Goal: Task Accomplishment & Management: Manage account settings

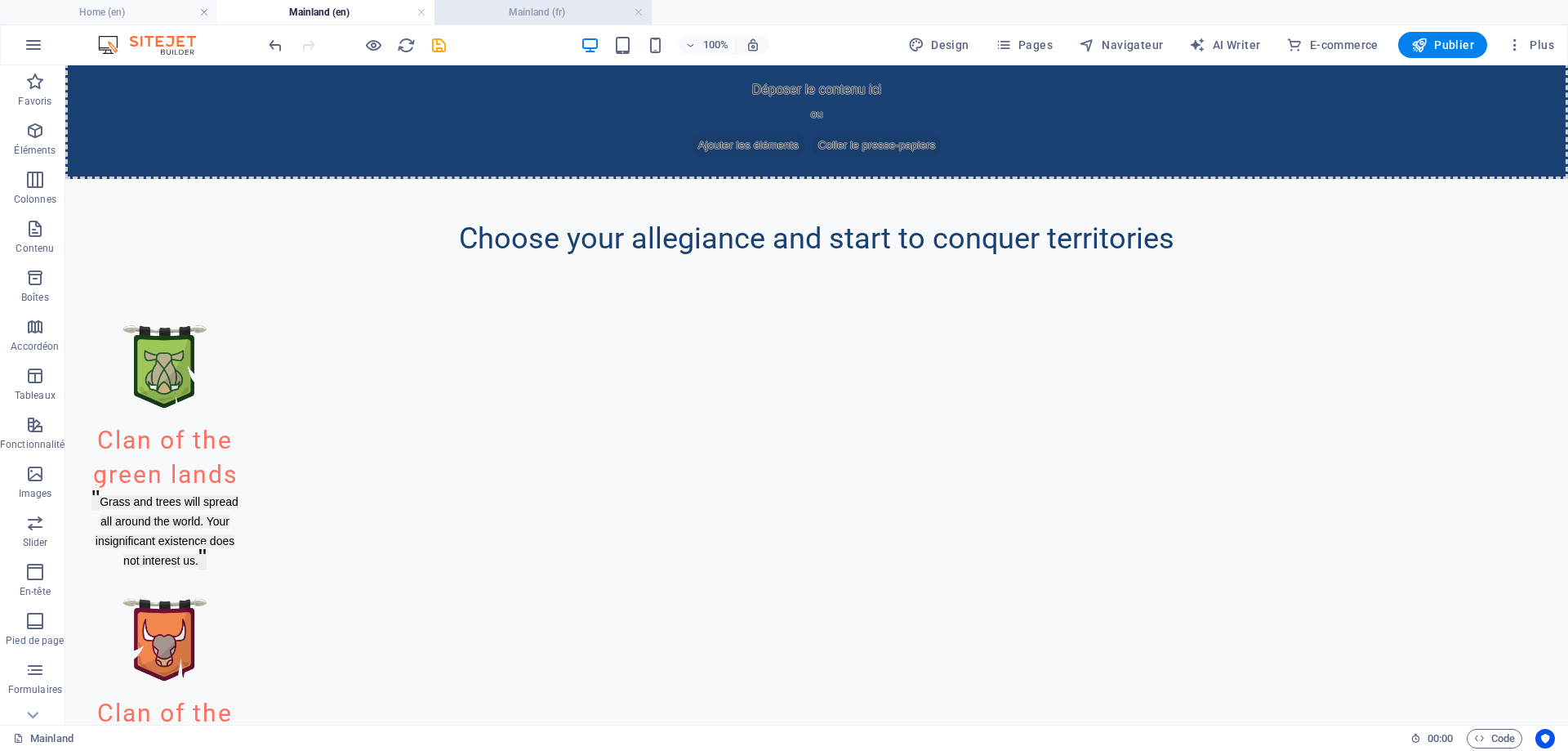
click at [556, 8] on h4 "Mainland (fr)" at bounding box center [543, 12] width 218 height 18
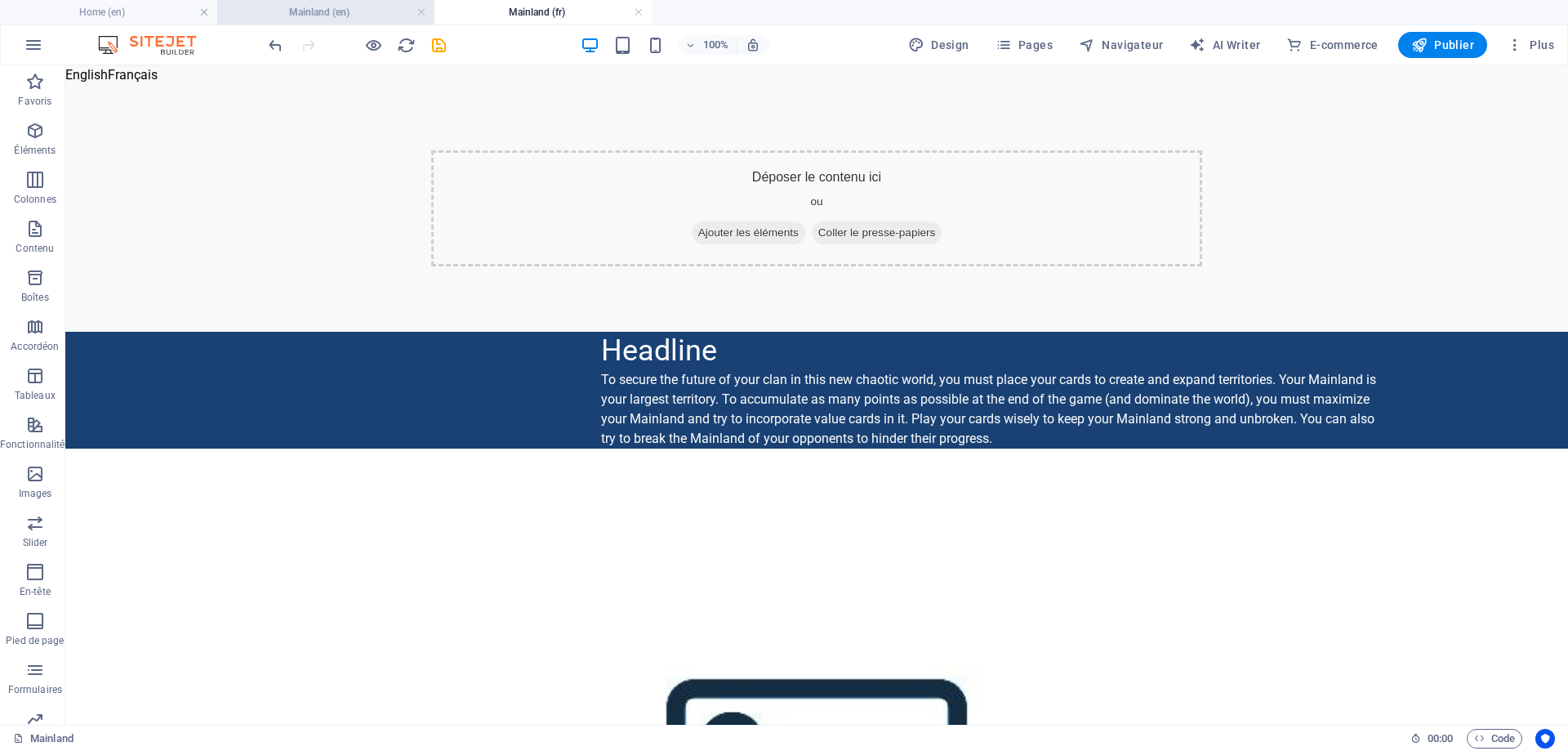
click at [360, 17] on h4 "Mainland (en)" at bounding box center [326, 12] width 218 height 18
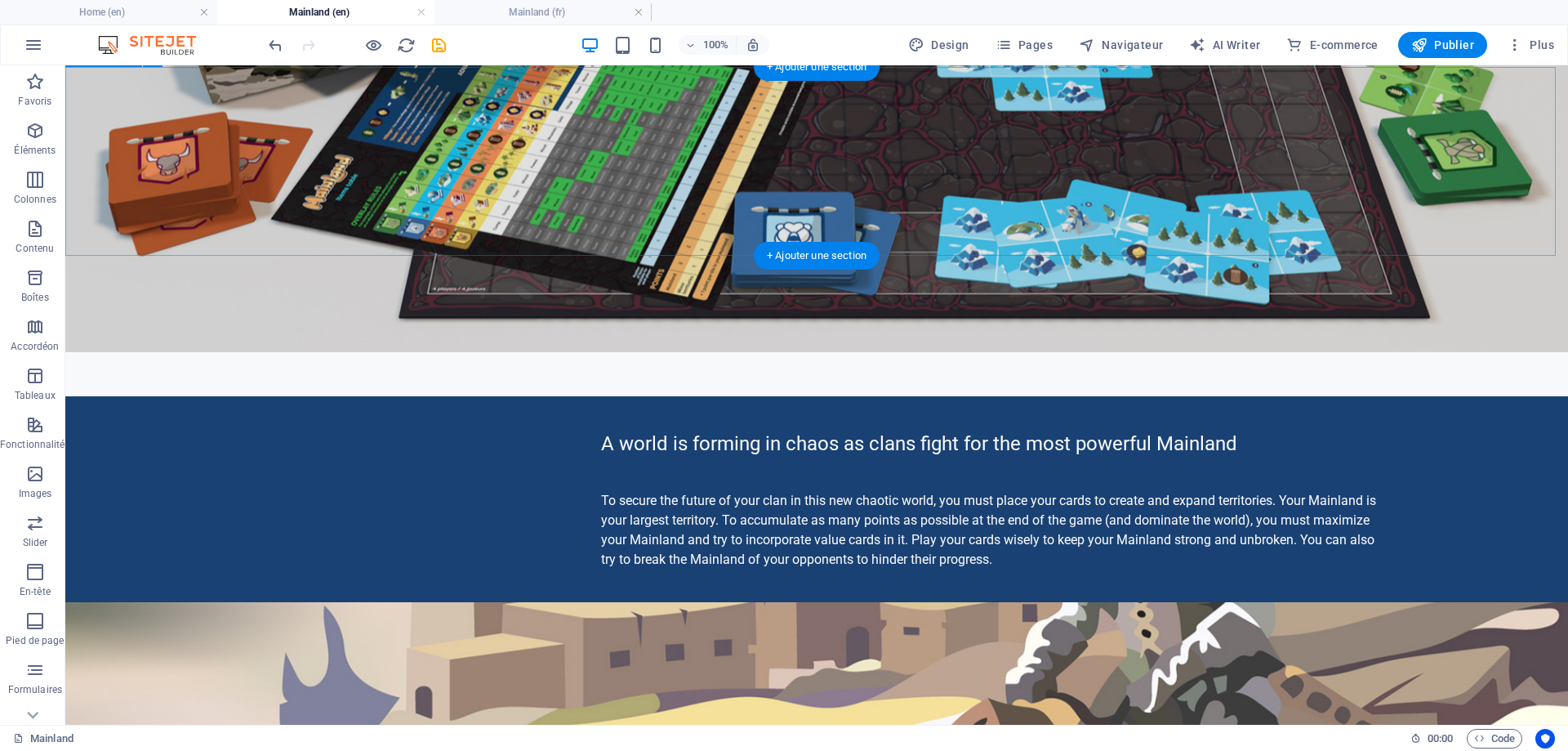
scroll to position [141, 0]
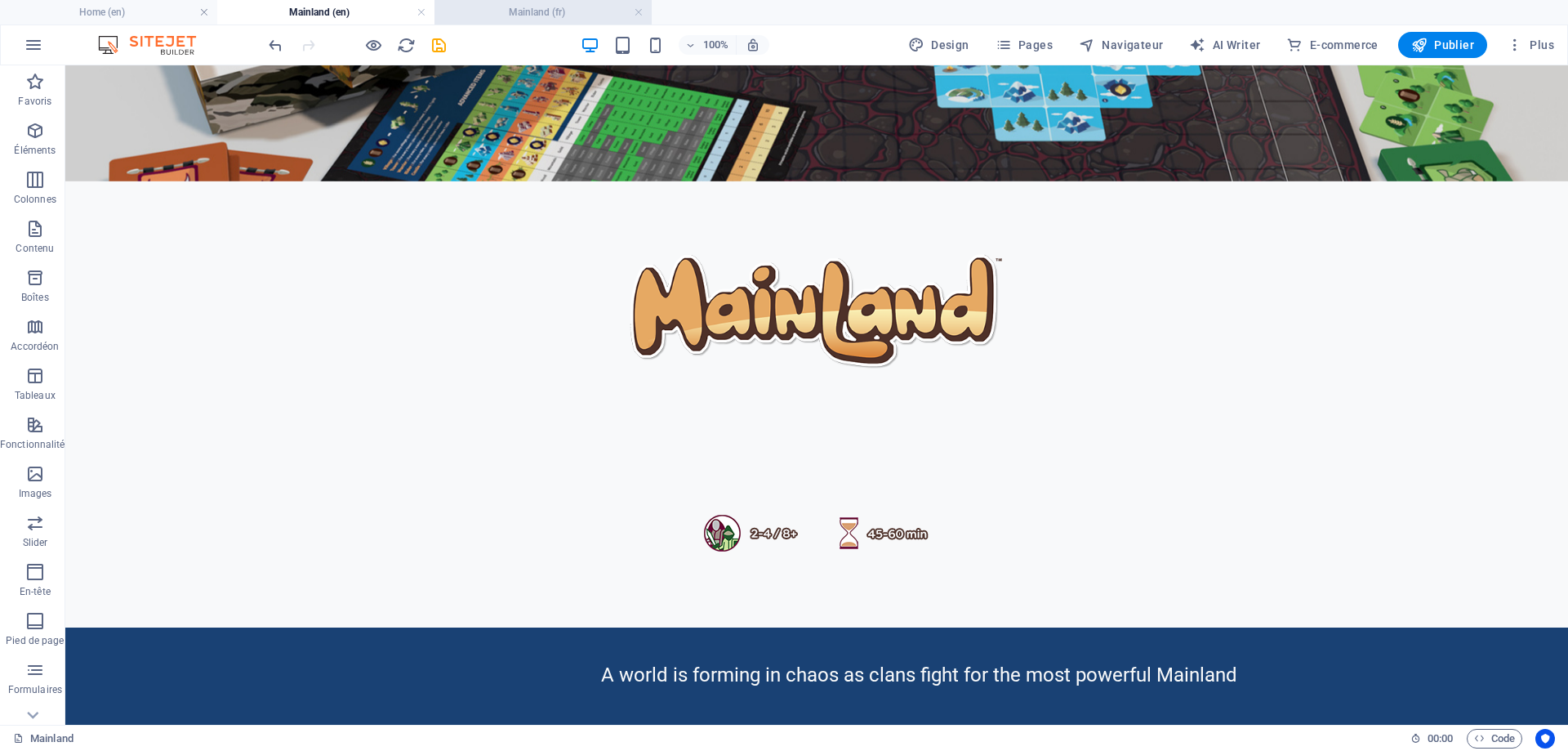
click at [527, 9] on h4 "Mainland (fr)" at bounding box center [543, 12] width 218 height 18
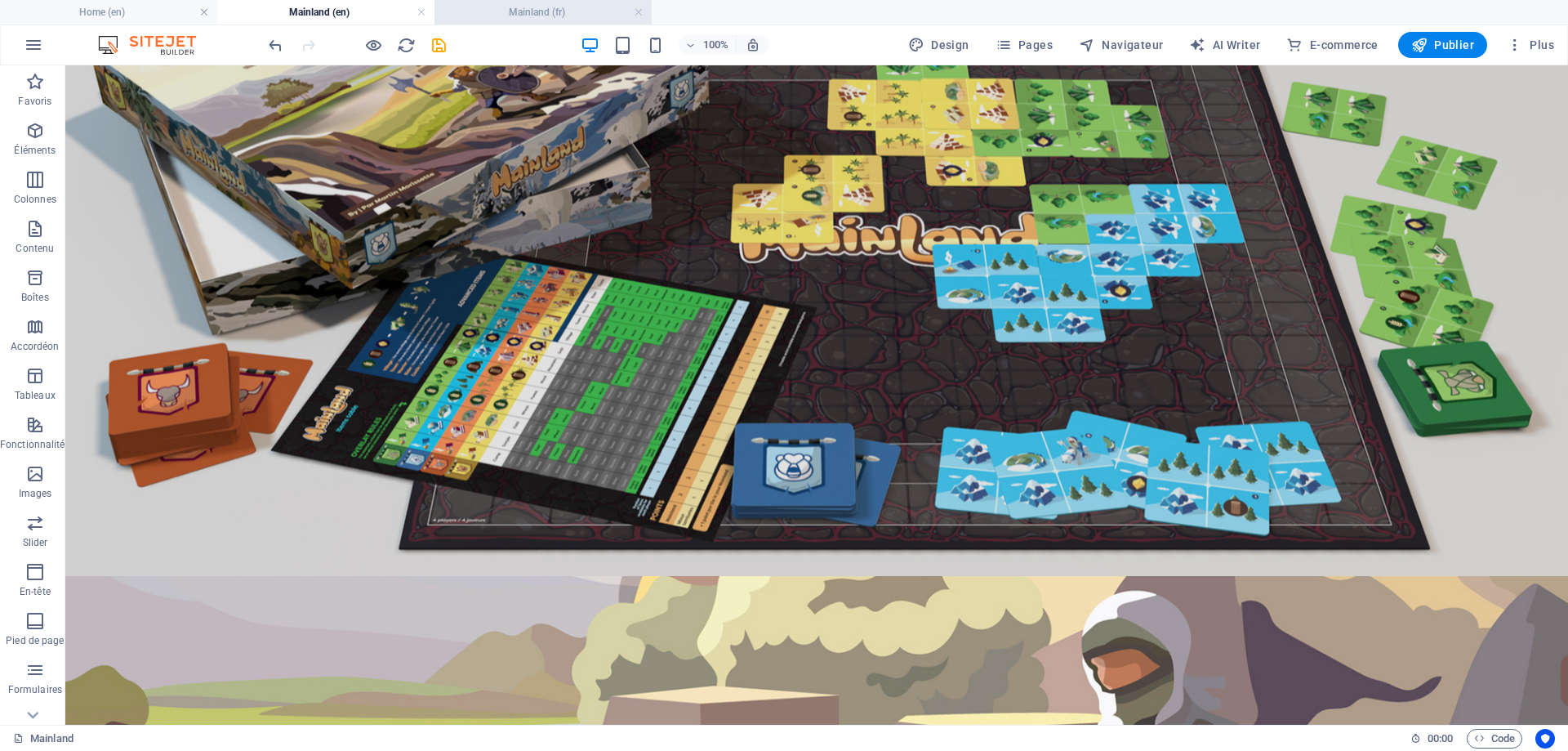
scroll to position [0, 0]
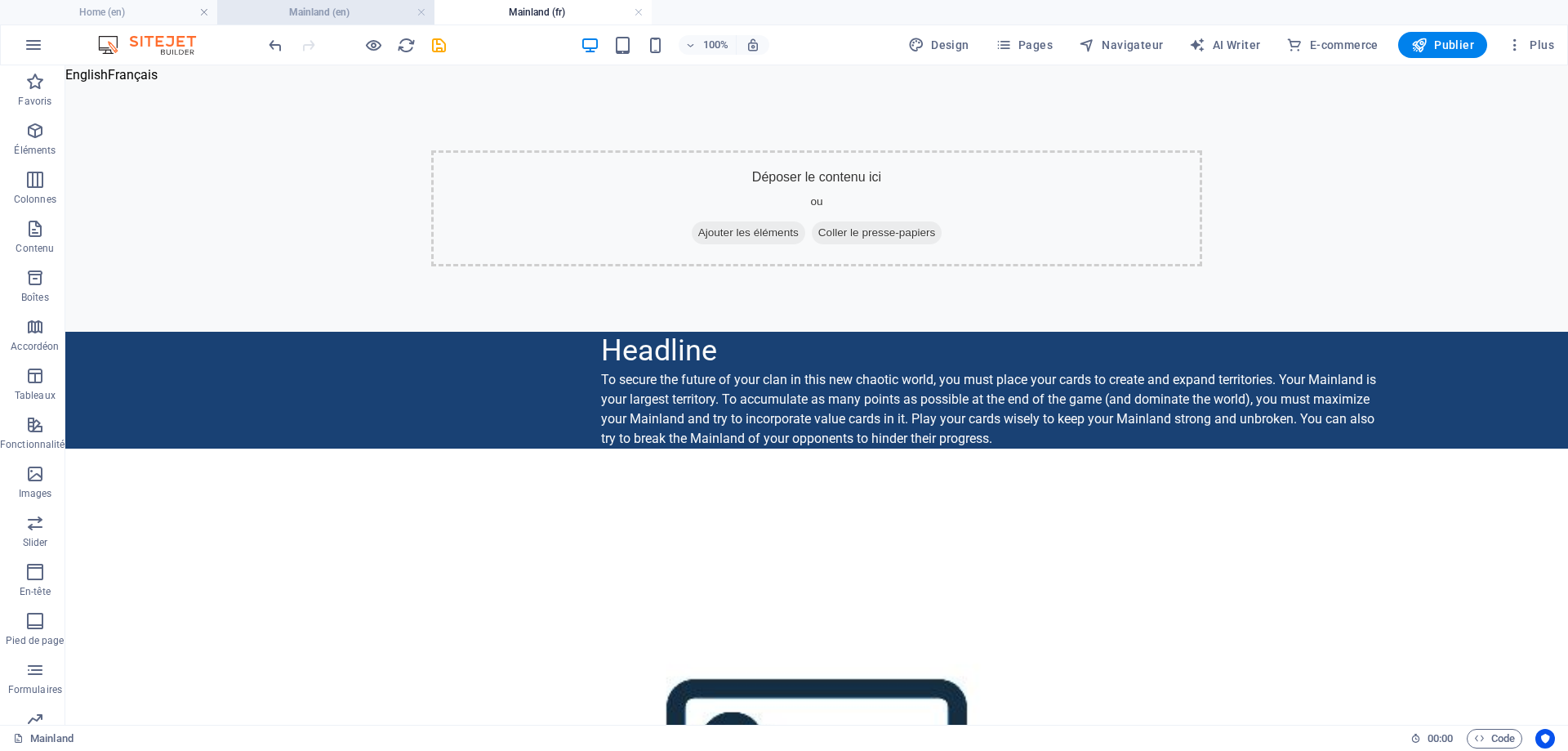
click at [333, 11] on h4 "Mainland (en)" at bounding box center [326, 12] width 218 height 18
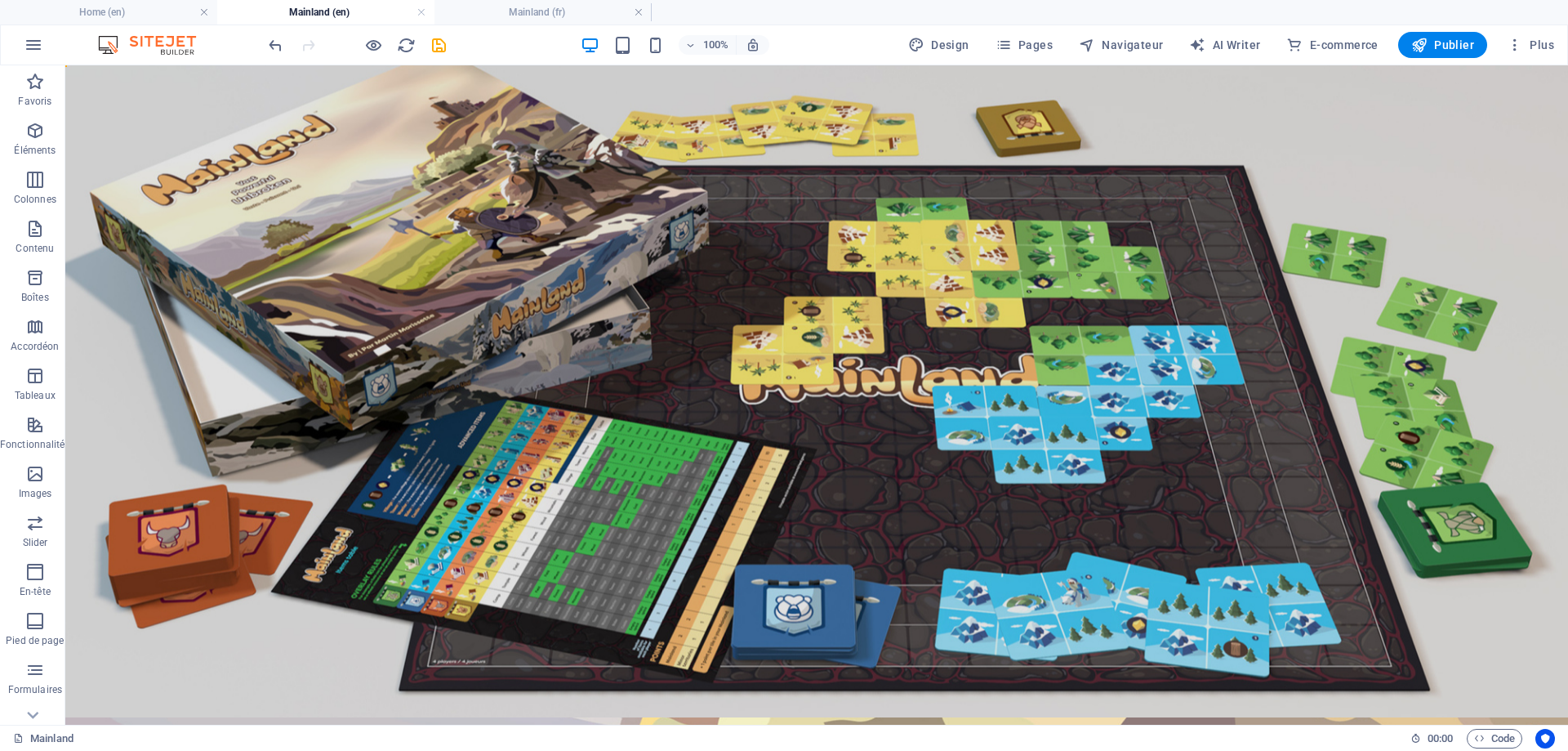
scroll to position [141, 0]
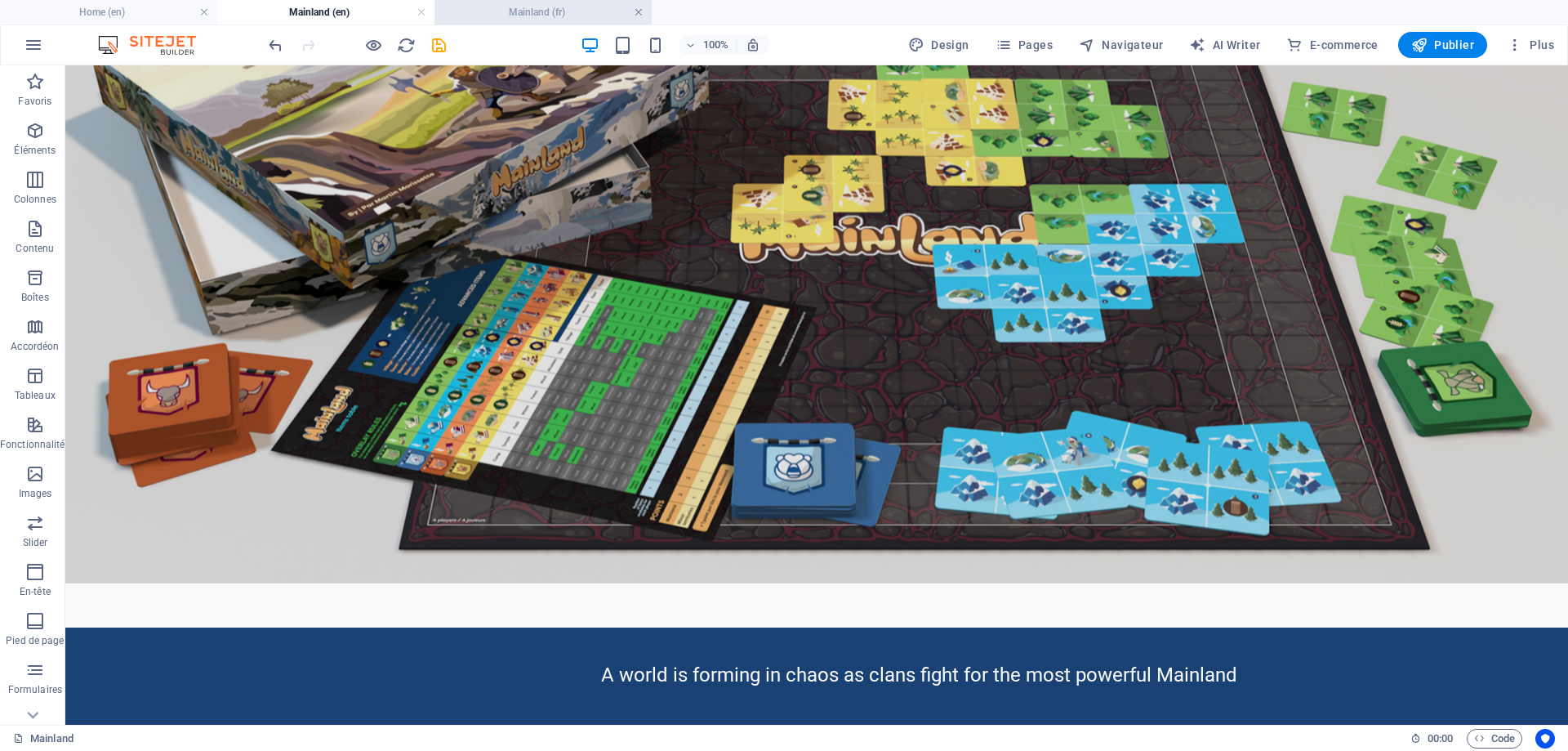
click at [640, 9] on link at bounding box center [639, 13] width 10 height 15
click at [1044, 45] on span "Pages" at bounding box center [1024, 45] width 57 height 16
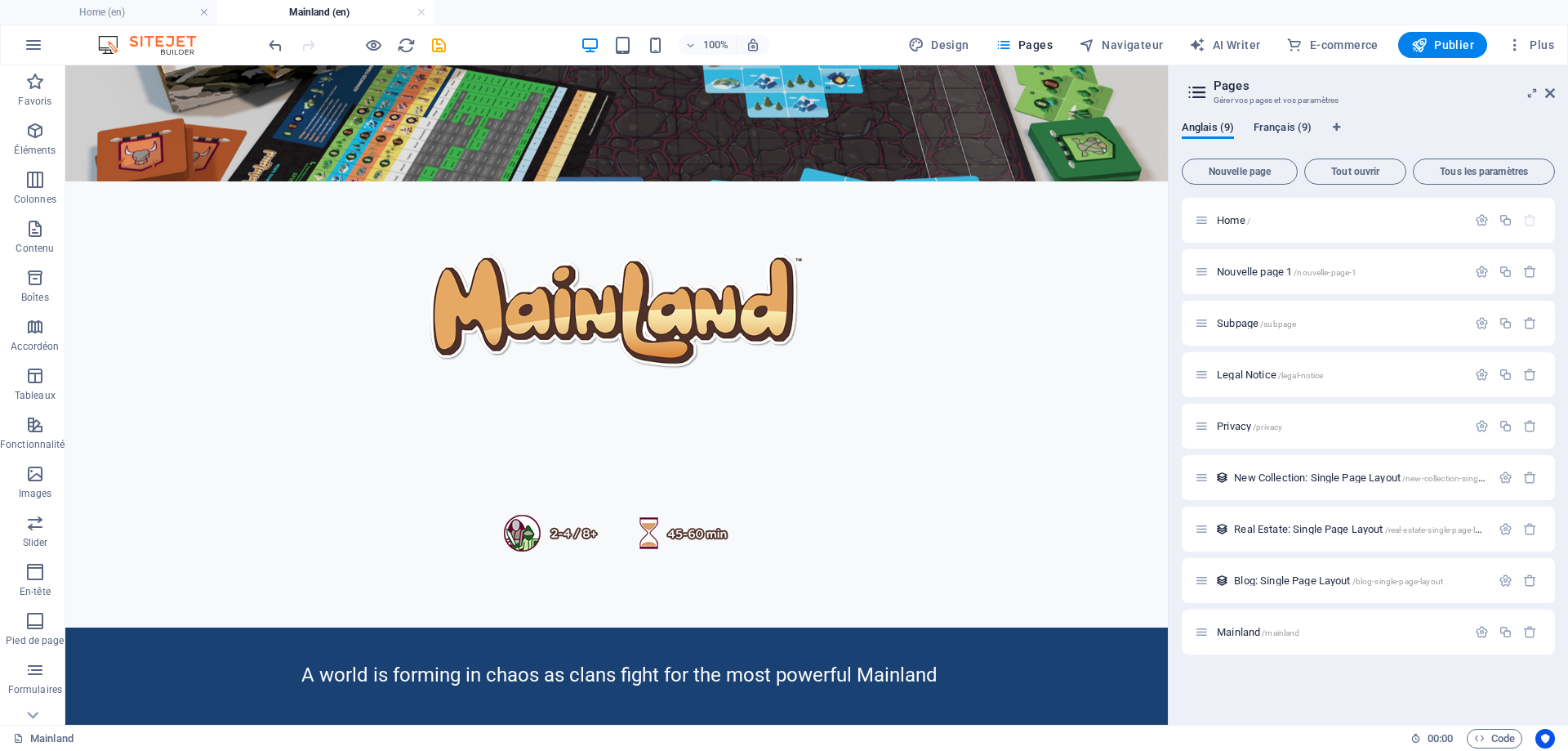
click at [1281, 129] on span "Français (9)" at bounding box center [1283, 130] width 58 height 23
click at [1203, 131] on span "Anglais (9)" at bounding box center [1208, 130] width 52 height 23
click at [1526, 376] on icon "button" at bounding box center [1530, 375] width 14 height 14
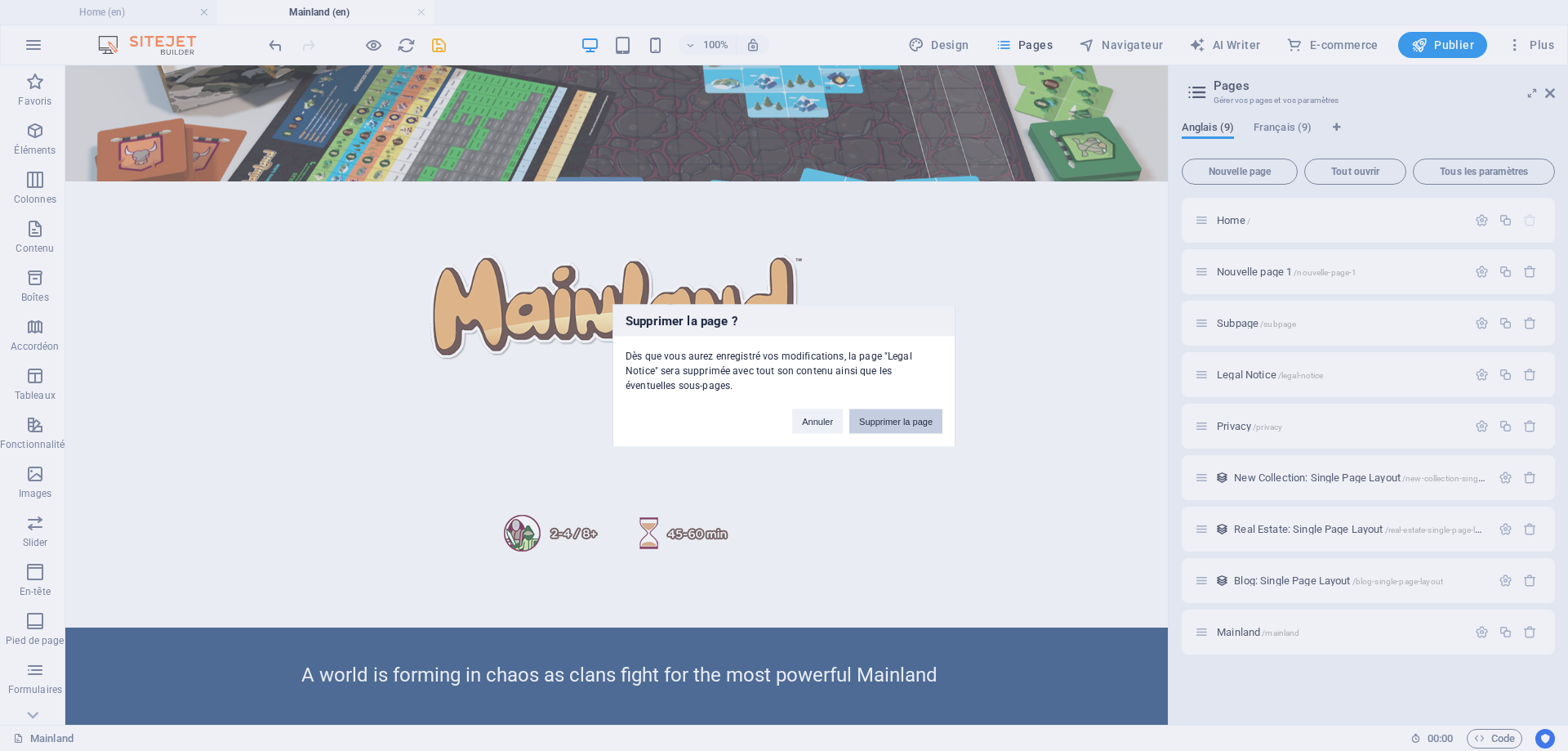
click at [913, 424] on button "Supprimer la page" at bounding box center [896, 420] width 93 height 24
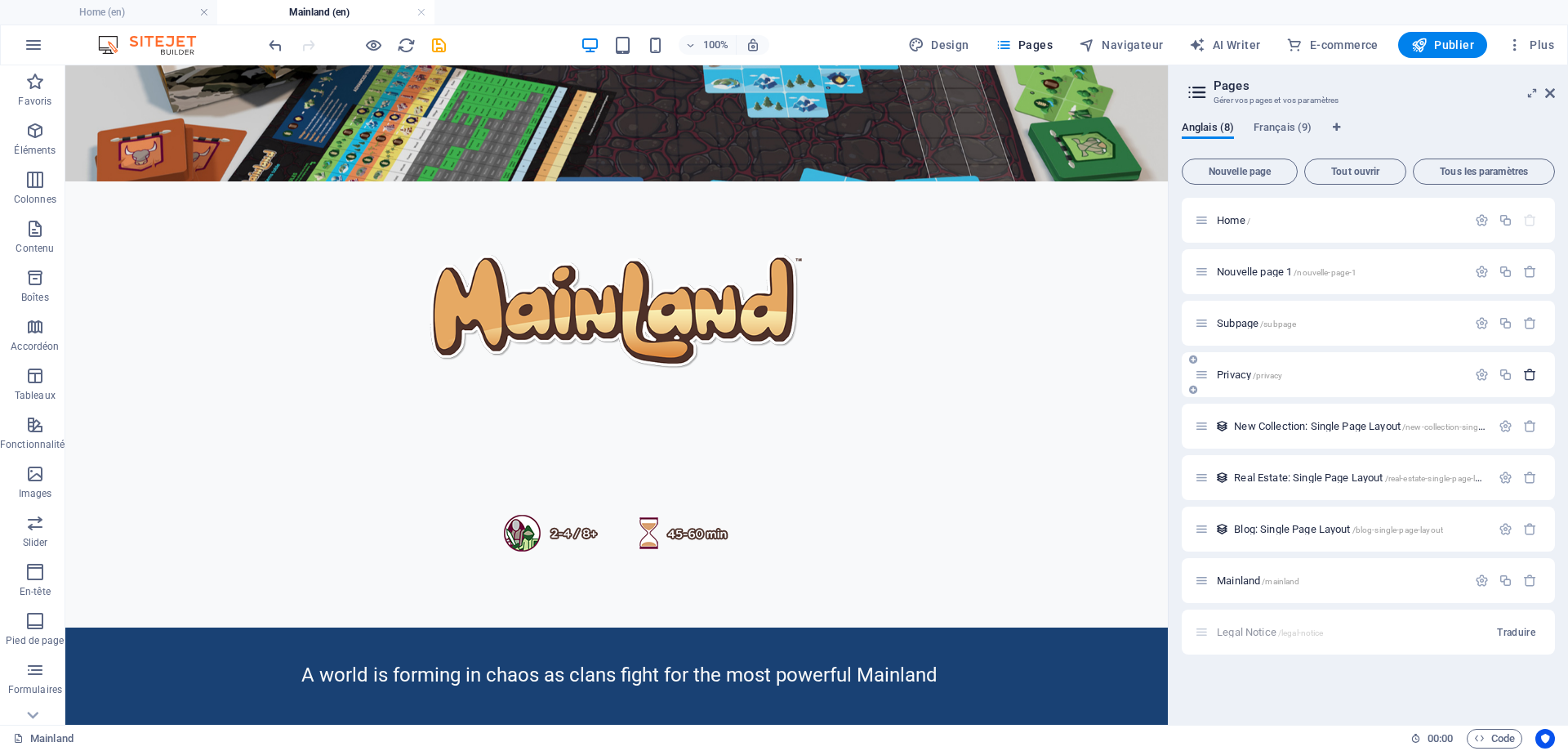
click at [1533, 376] on icon "button" at bounding box center [1530, 375] width 14 height 14
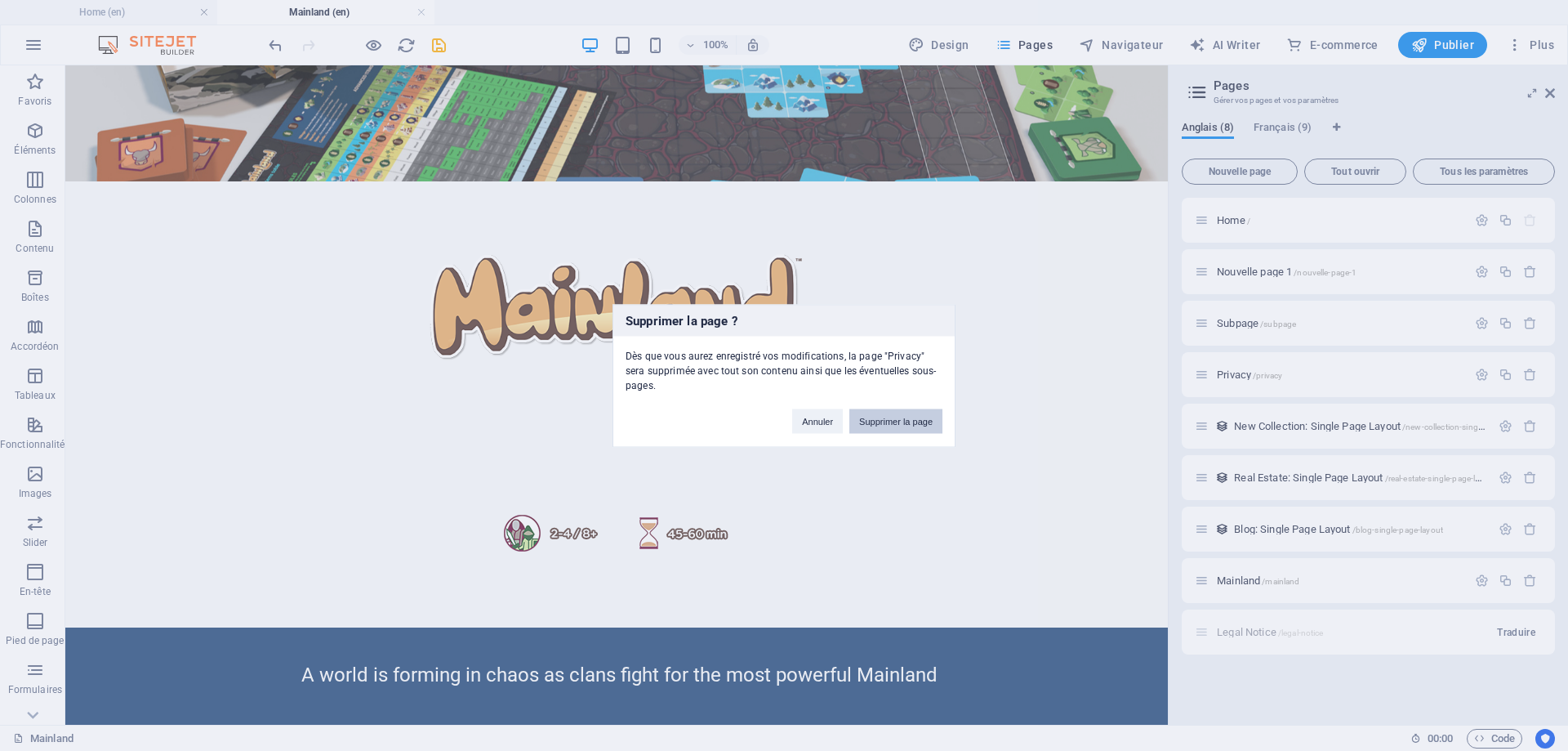
click at [934, 416] on button "Supprimer la page" at bounding box center [896, 420] width 93 height 24
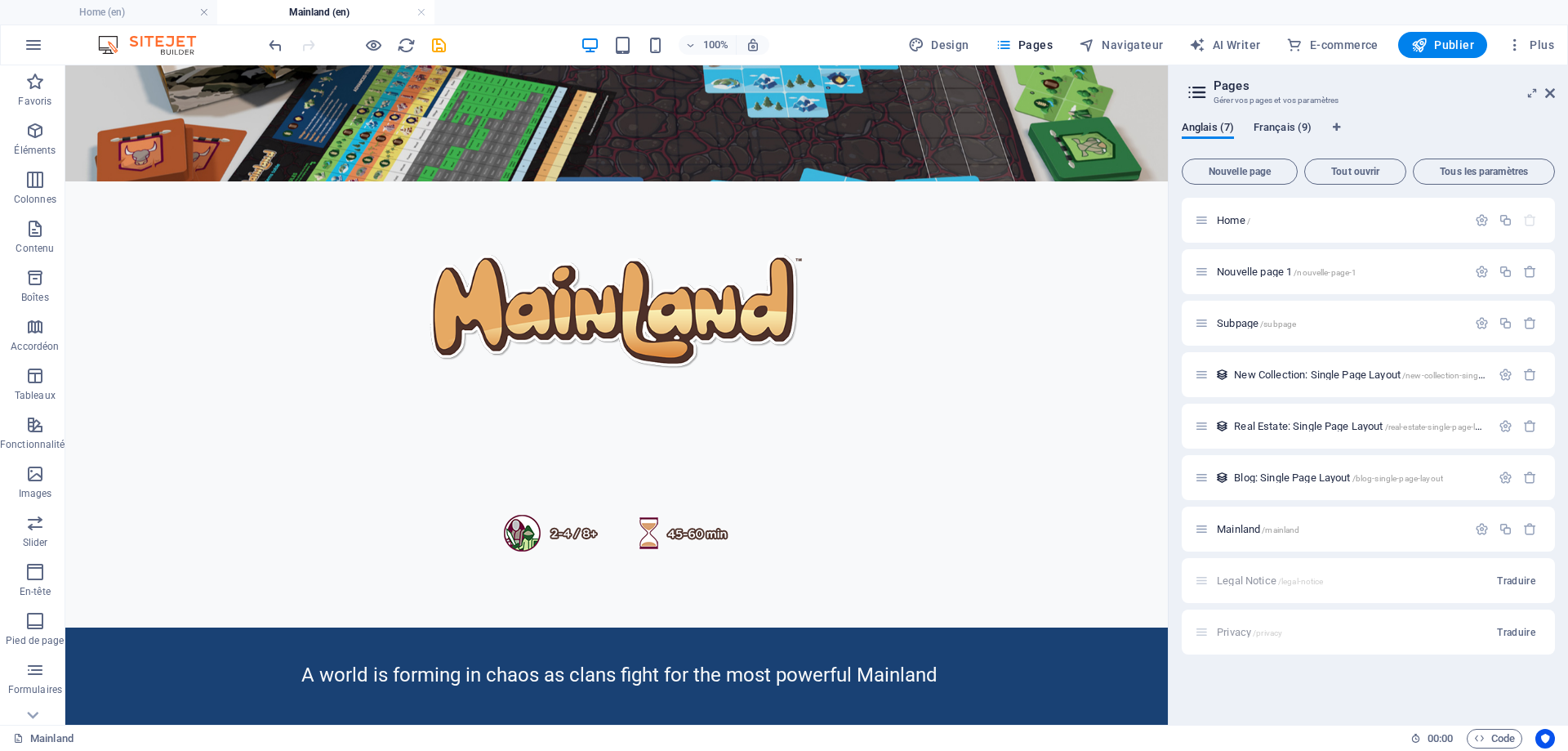
click at [1280, 126] on span "Français (9)" at bounding box center [1283, 130] width 58 height 23
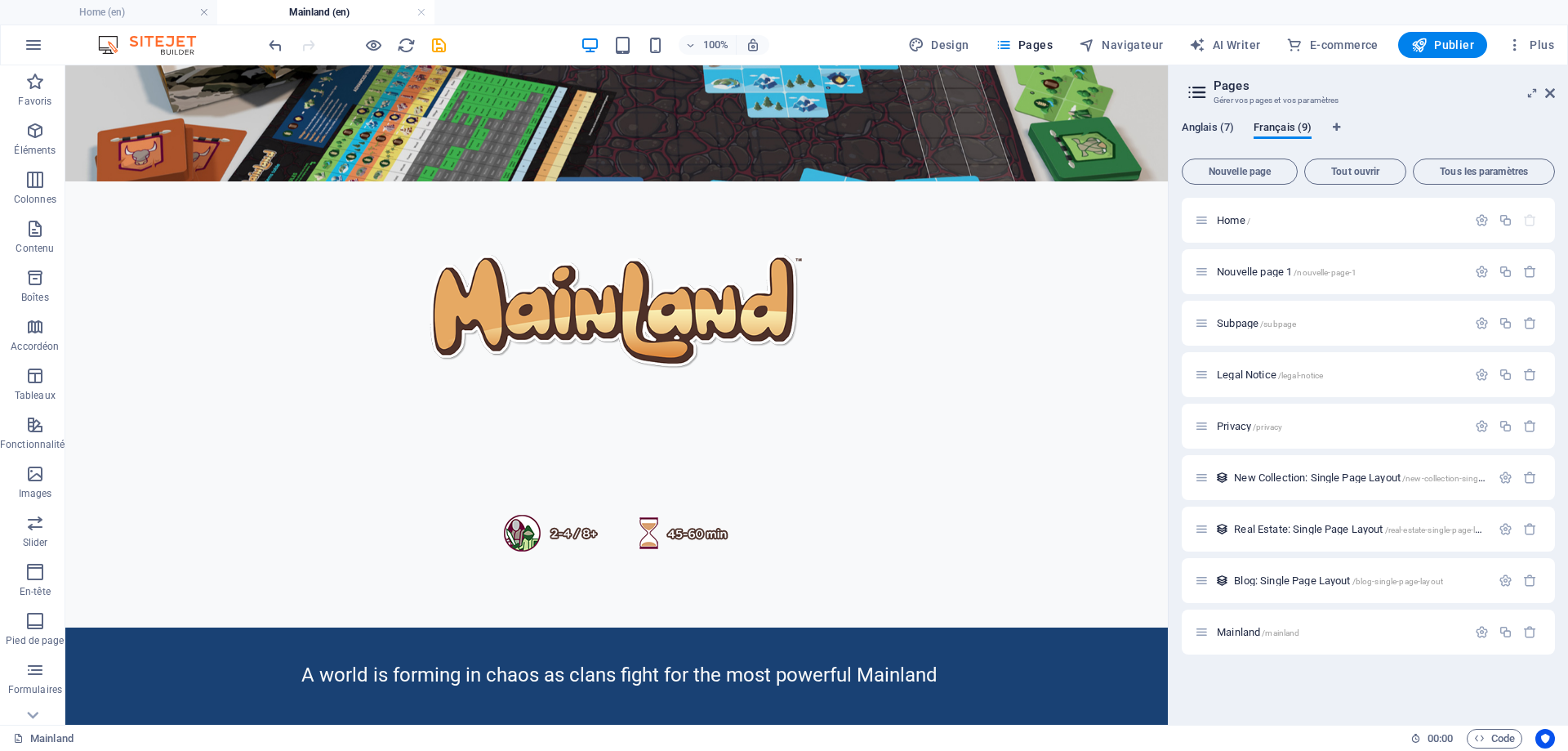
click at [1205, 123] on span "Anglais (7)" at bounding box center [1208, 130] width 52 height 23
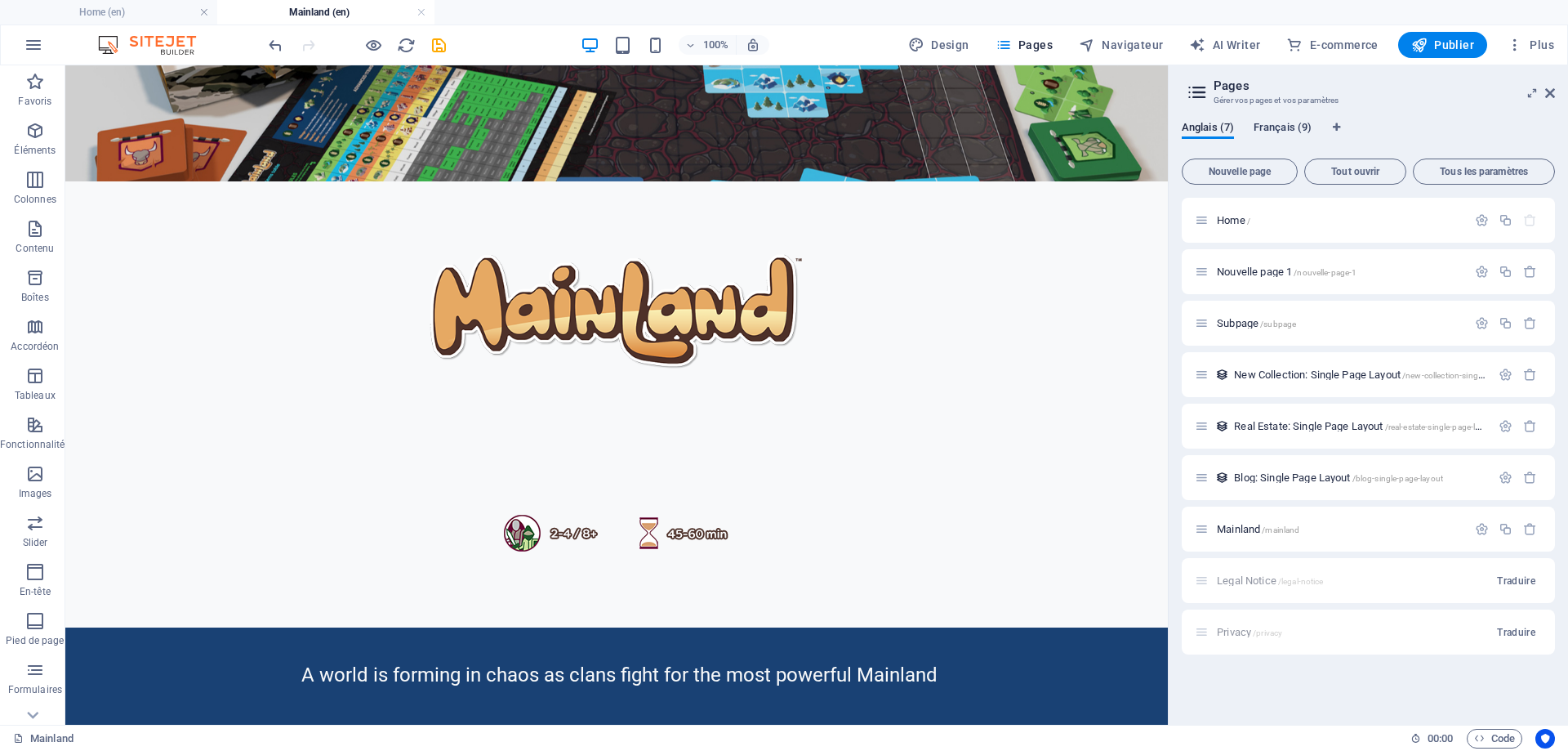
click at [1279, 124] on span "Français (9)" at bounding box center [1283, 130] width 58 height 23
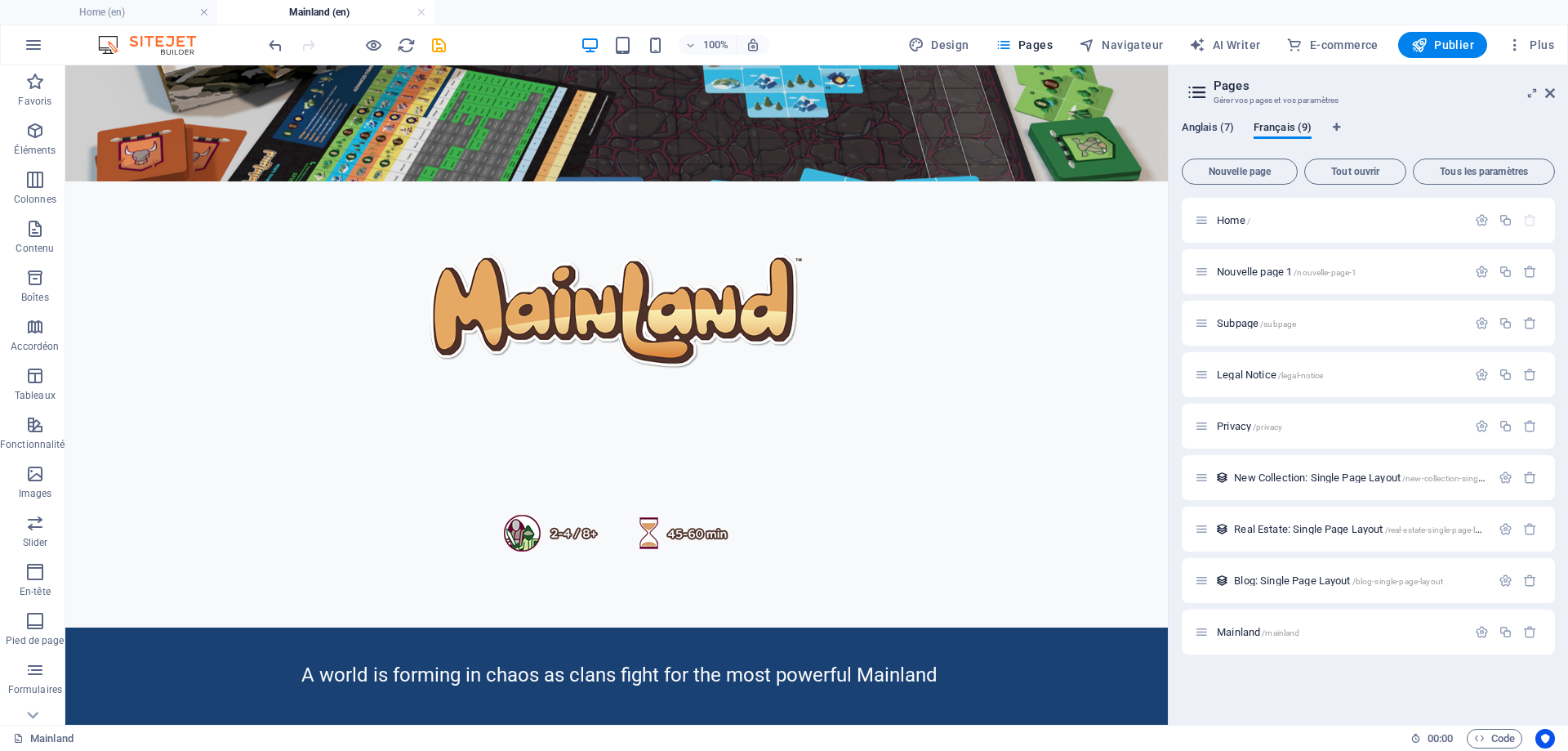
click at [1200, 129] on span "Anglais (7)" at bounding box center [1208, 130] width 52 height 23
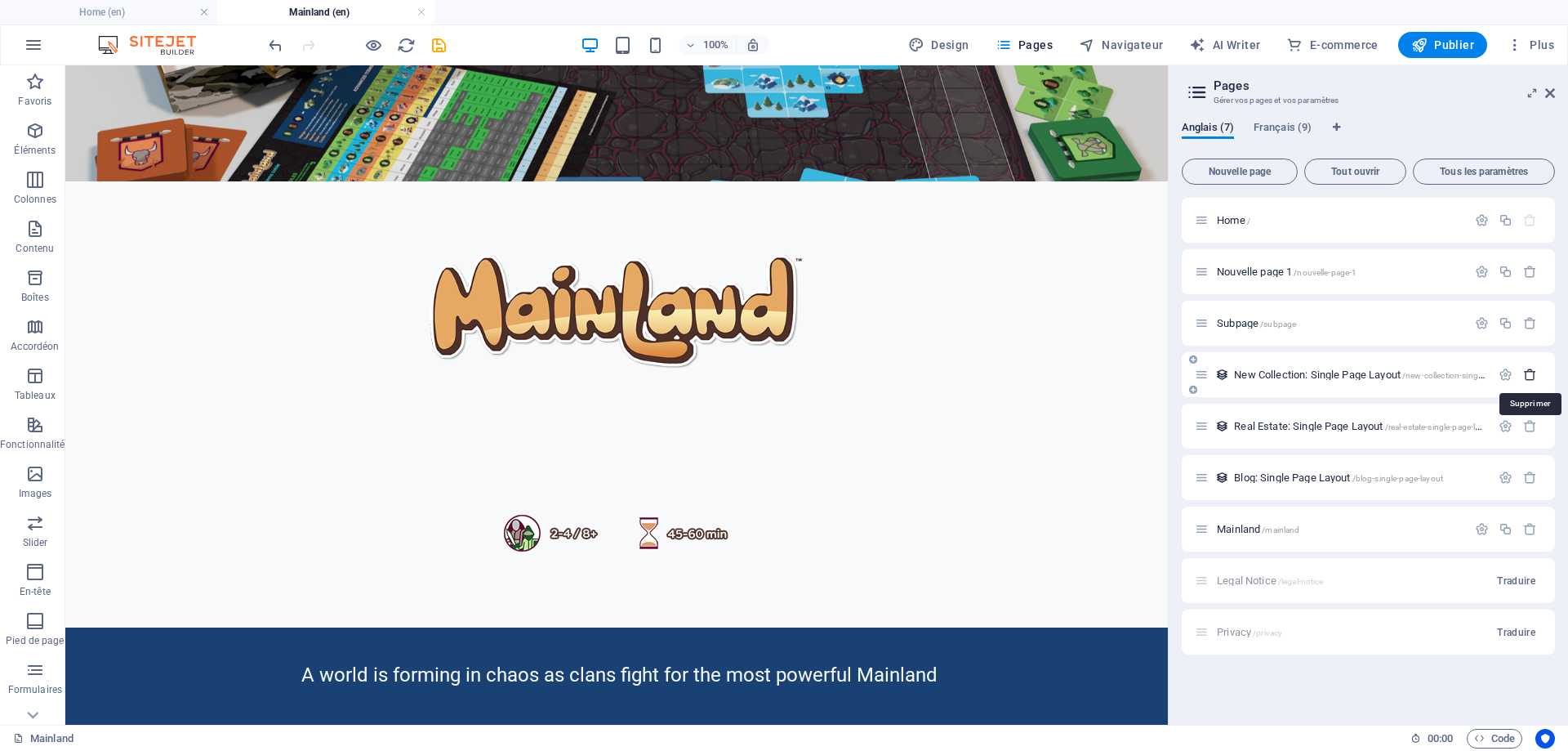
click at [1529, 376] on icon "button" at bounding box center [1530, 375] width 14 height 14
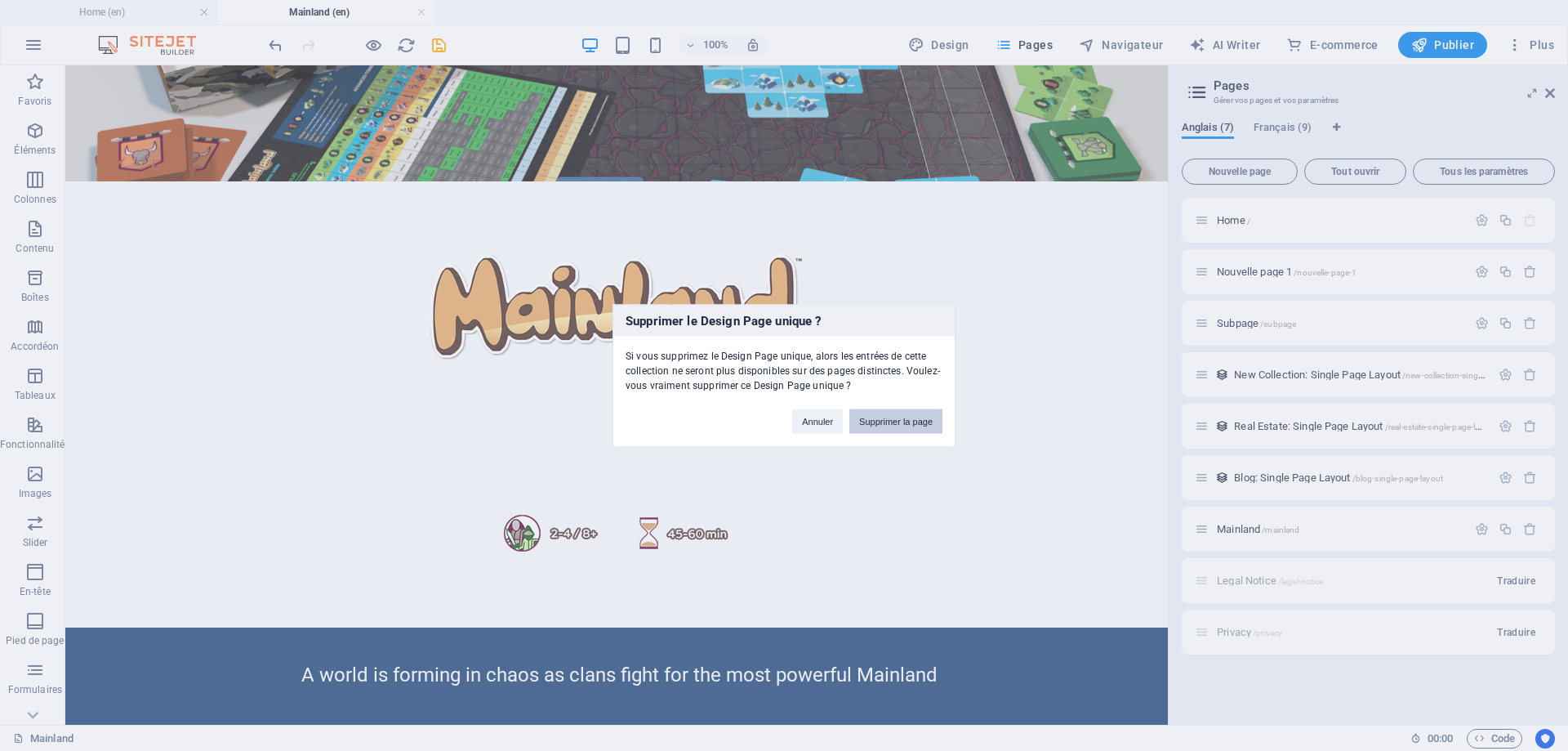
click at [883, 428] on button "Supprimer la page" at bounding box center [896, 420] width 93 height 24
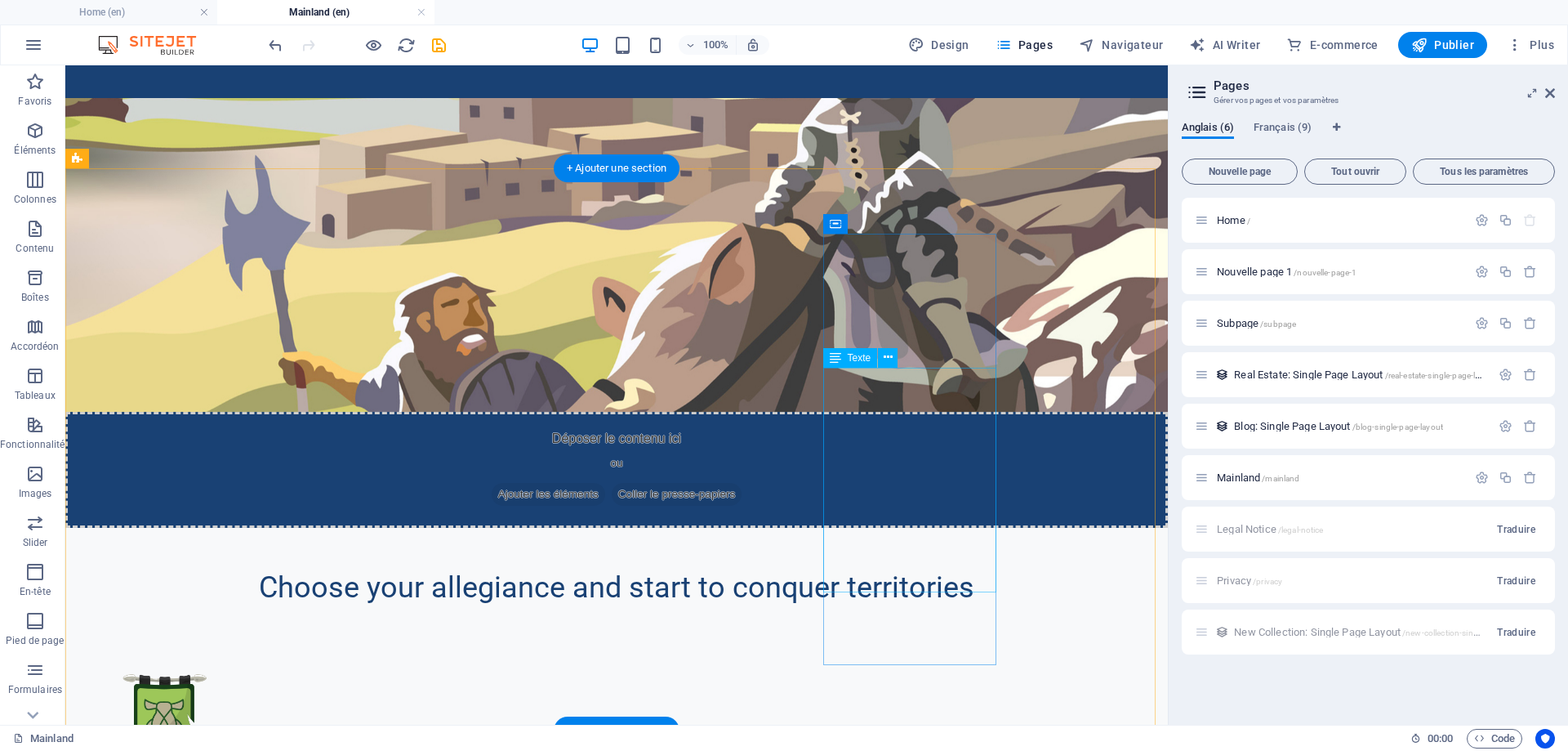
scroll to position [468, 0]
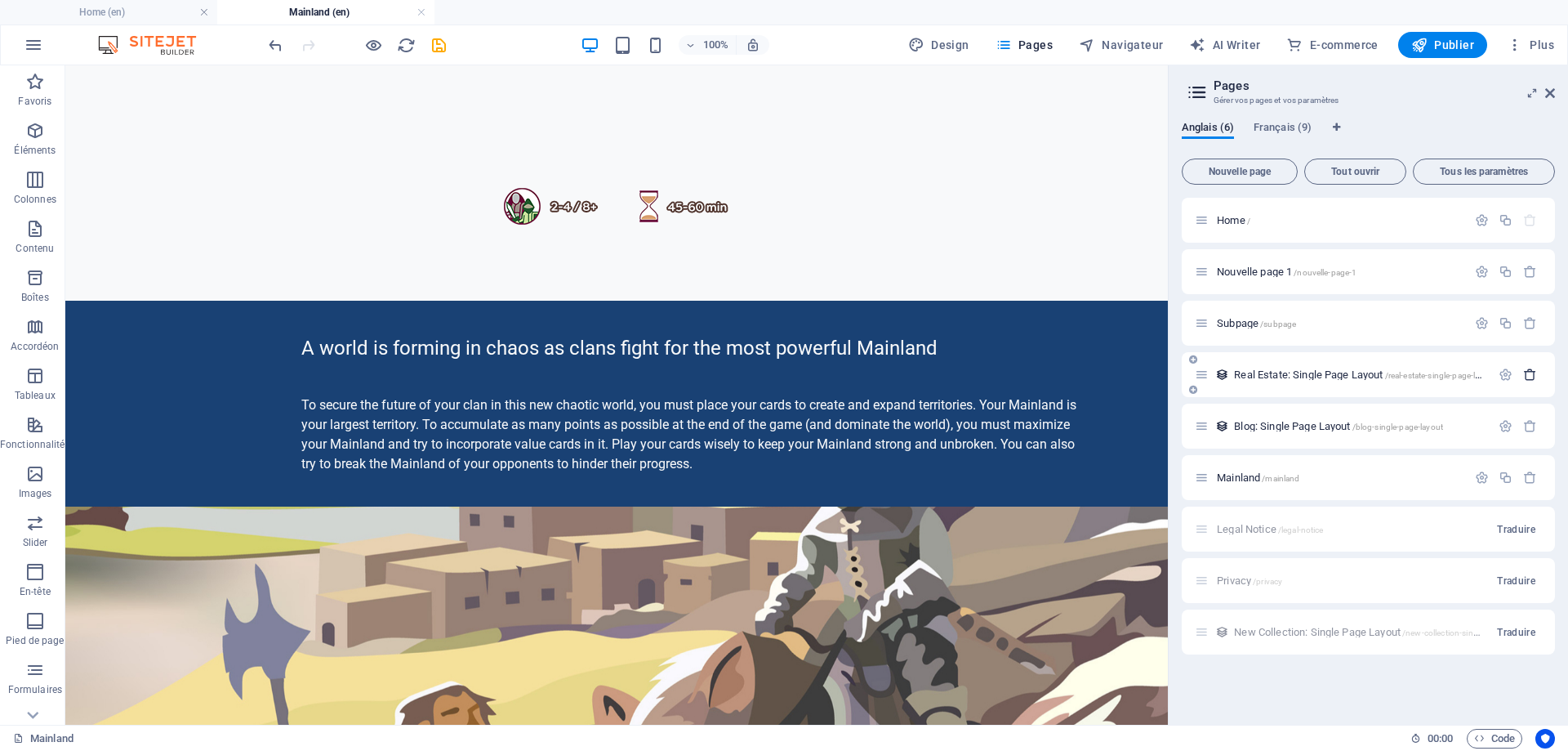
click at [1533, 373] on icon "button" at bounding box center [1530, 375] width 14 height 14
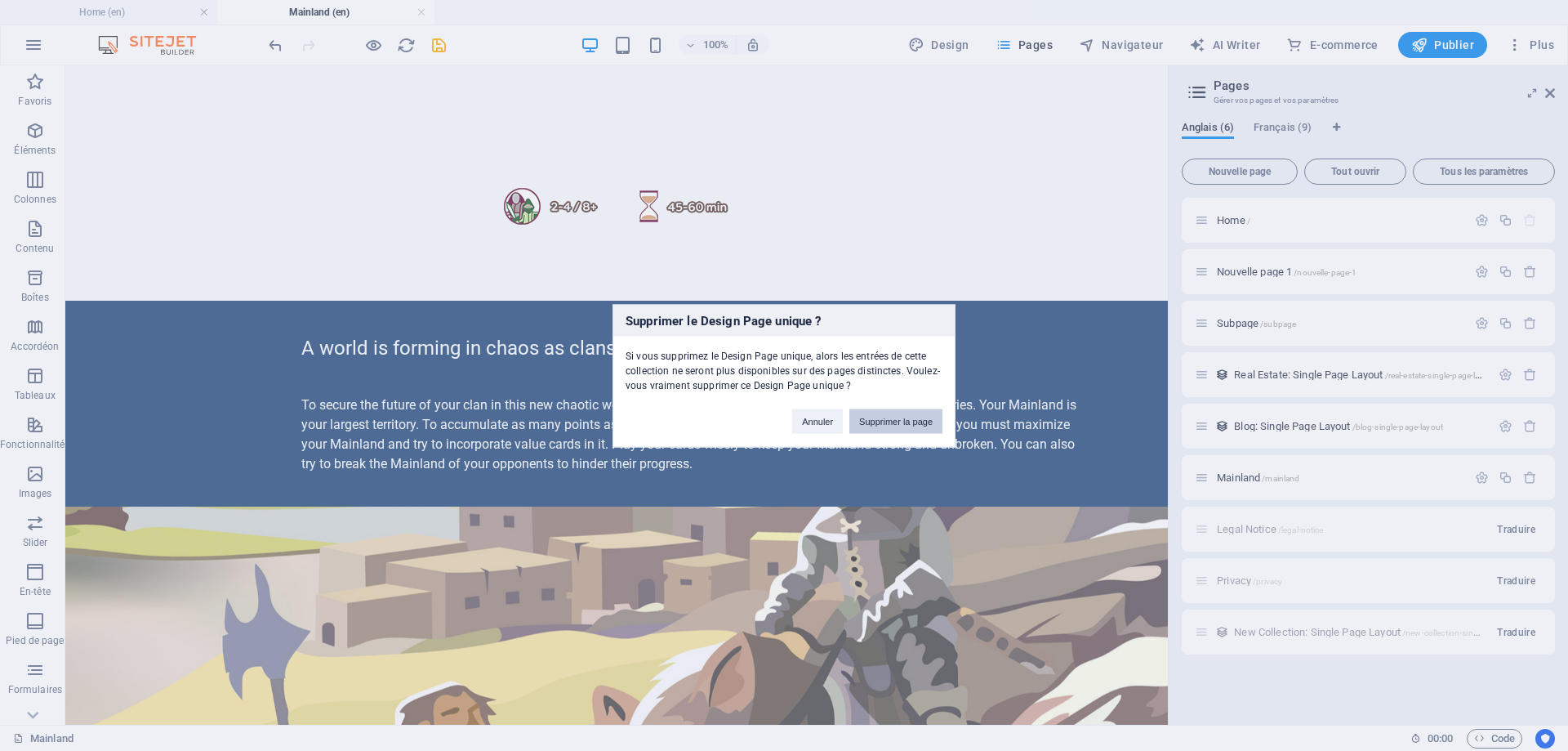
click at [915, 421] on button "Supprimer la page" at bounding box center [896, 420] width 93 height 24
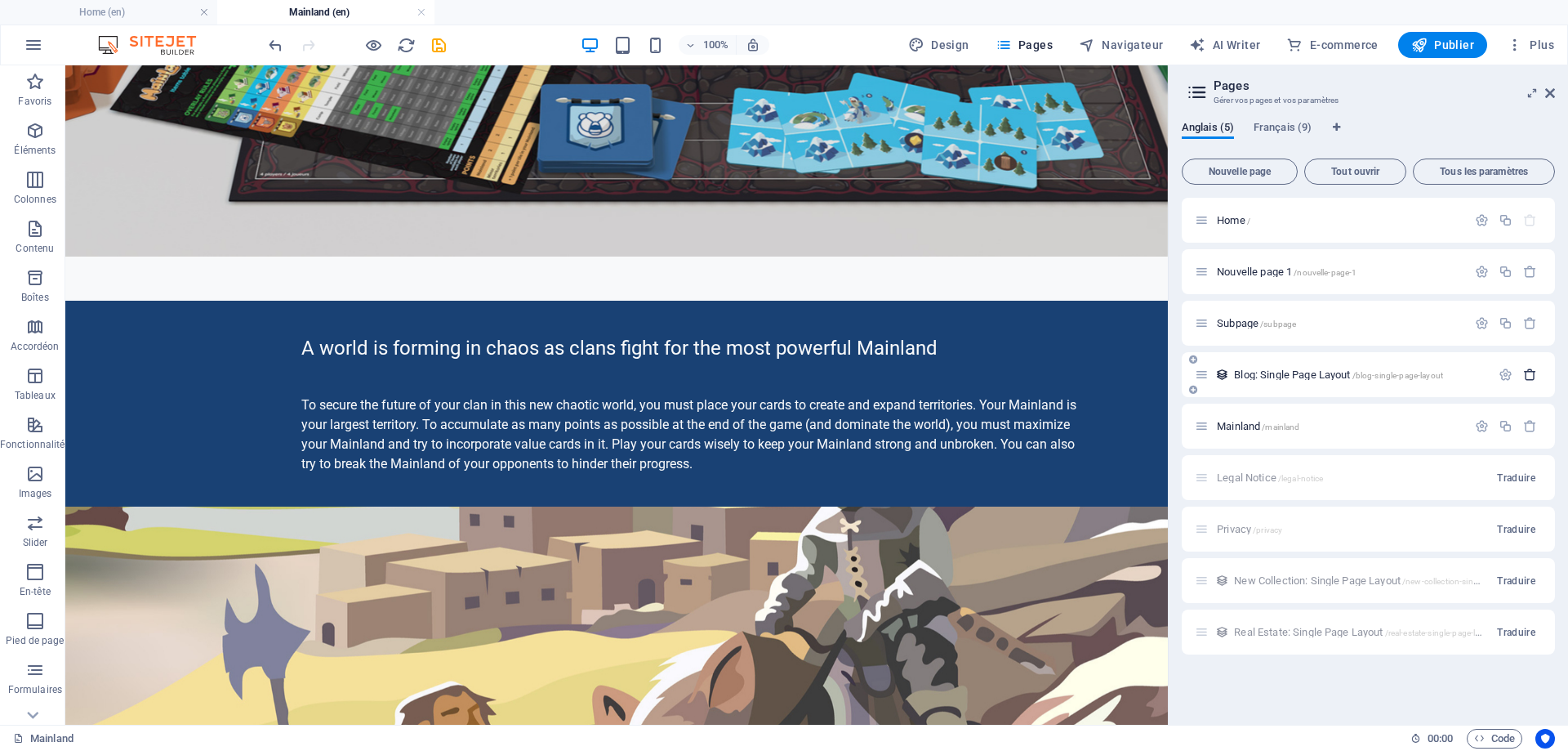
click at [1532, 373] on icon "button" at bounding box center [1530, 375] width 14 height 14
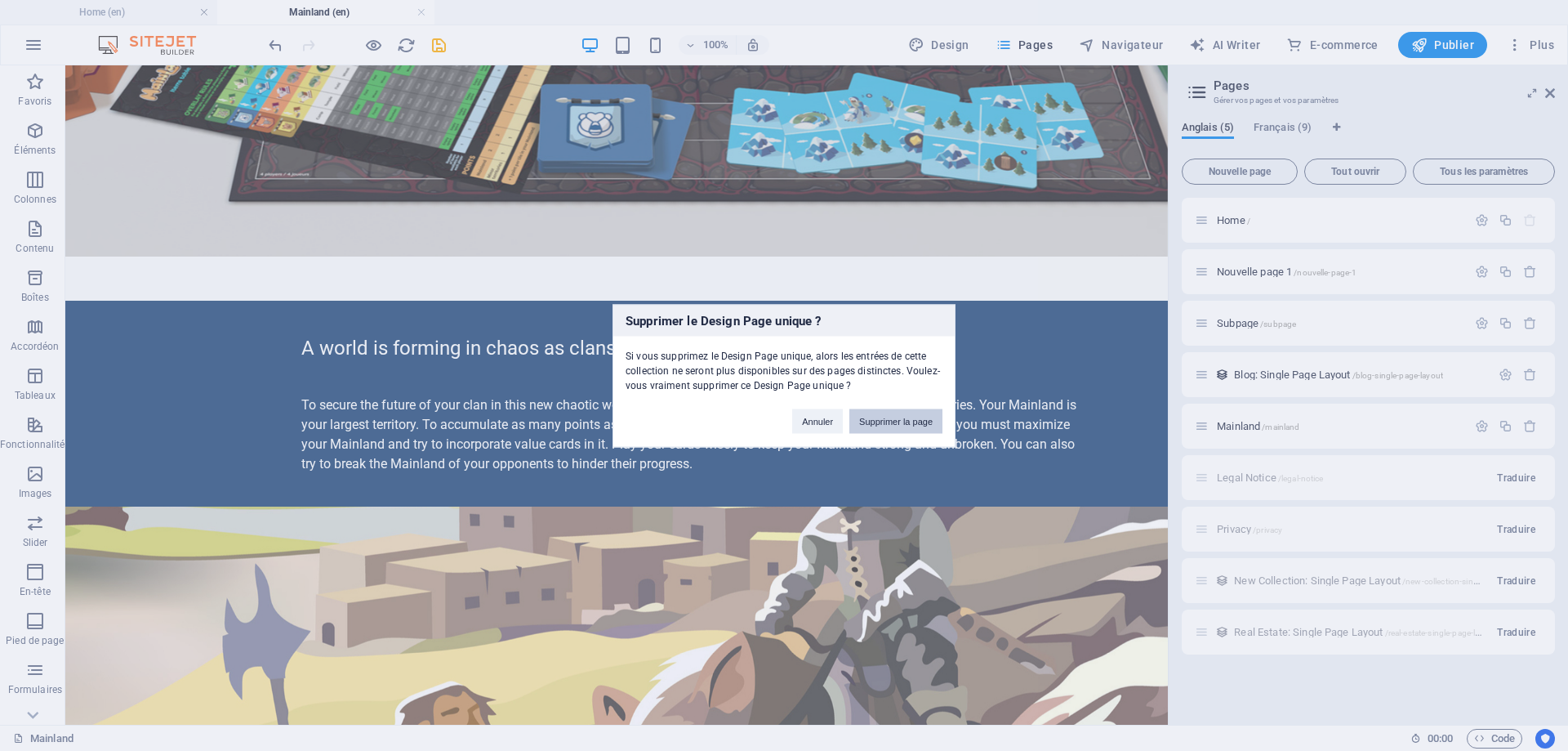
click at [920, 422] on button "Supprimer la page" at bounding box center [896, 420] width 93 height 24
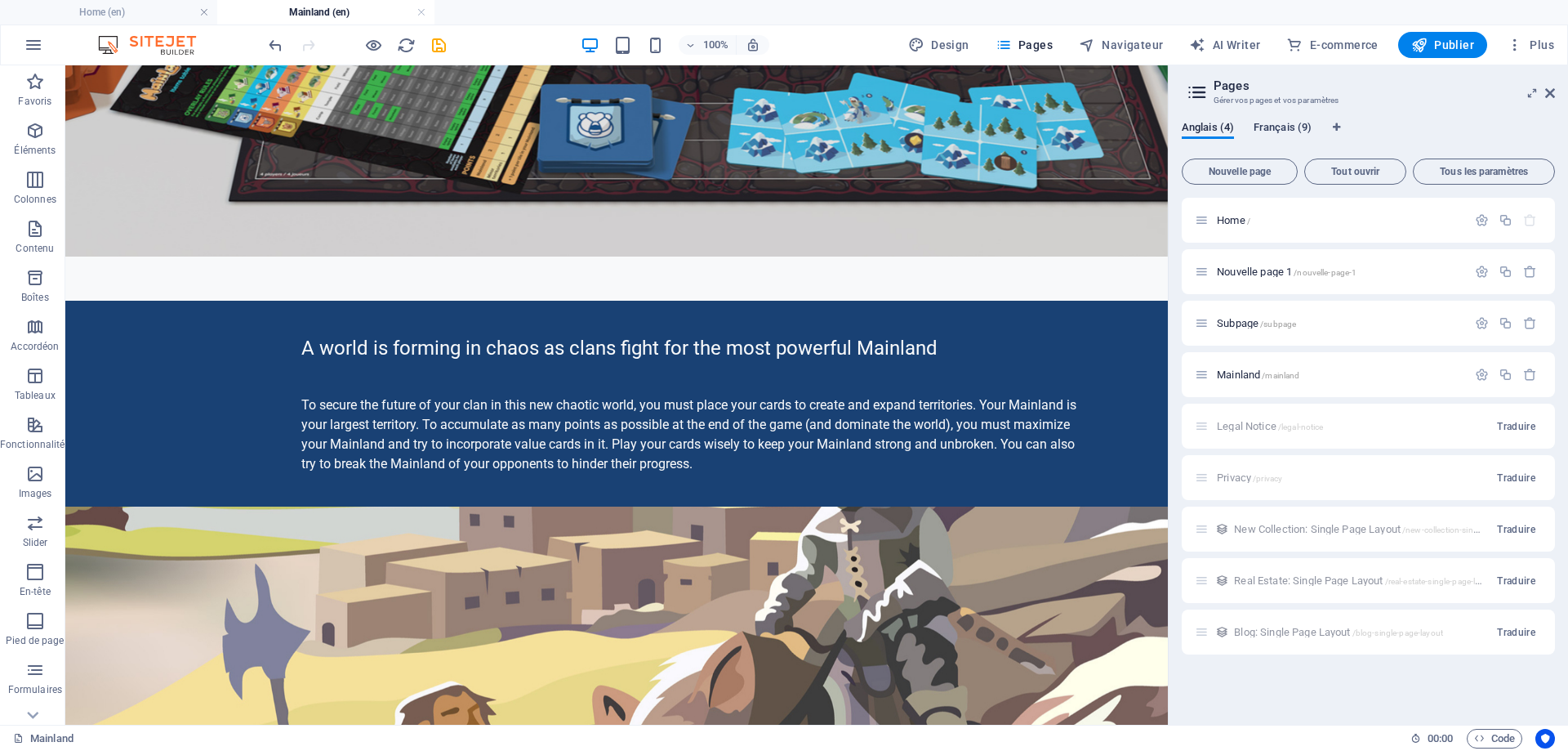
click at [1291, 129] on span "Français (9)" at bounding box center [1283, 130] width 58 height 23
click at [1527, 481] on icon "button" at bounding box center [1530, 477] width 14 height 14
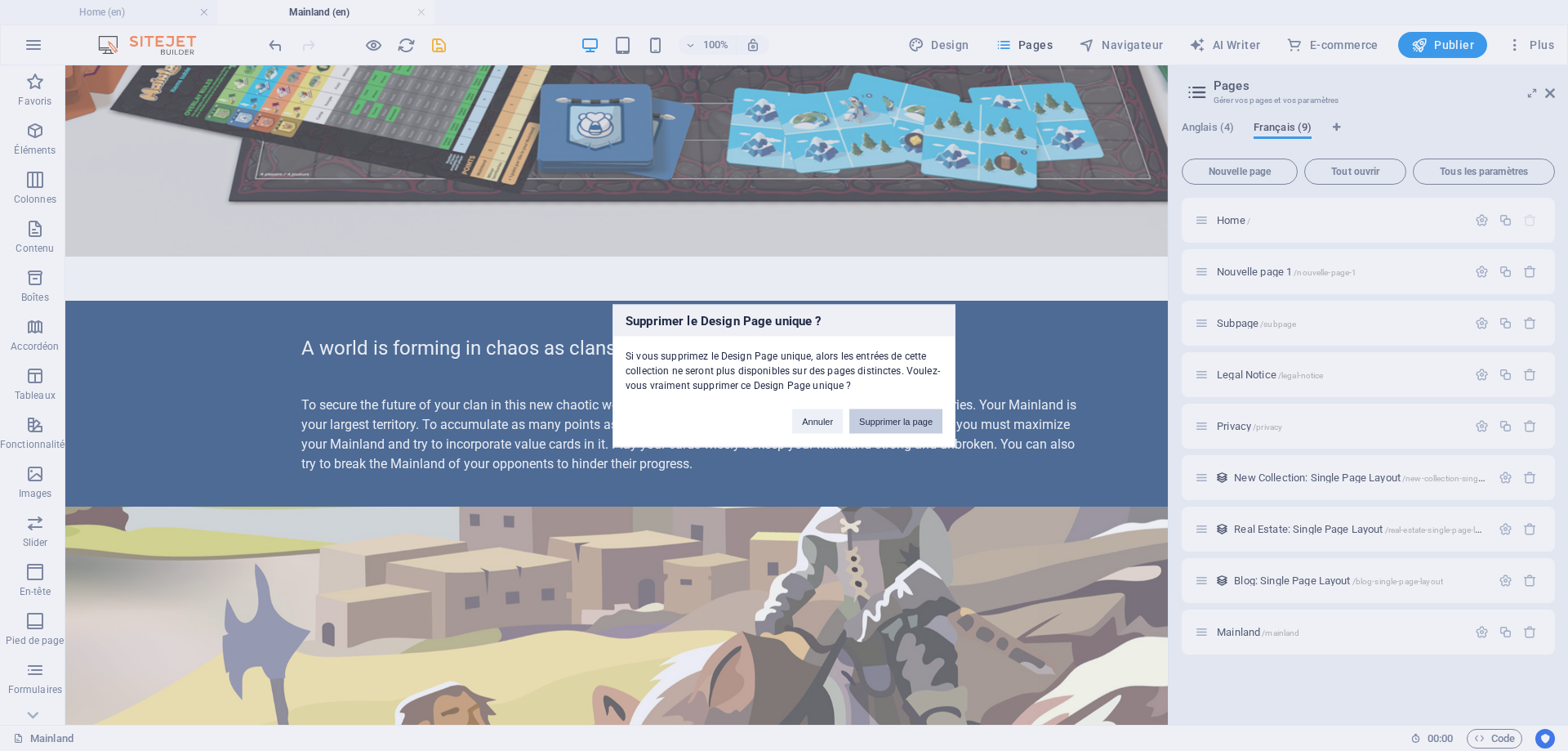
click at [928, 413] on button "Supprimer la page" at bounding box center [896, 420] width 93 height 24
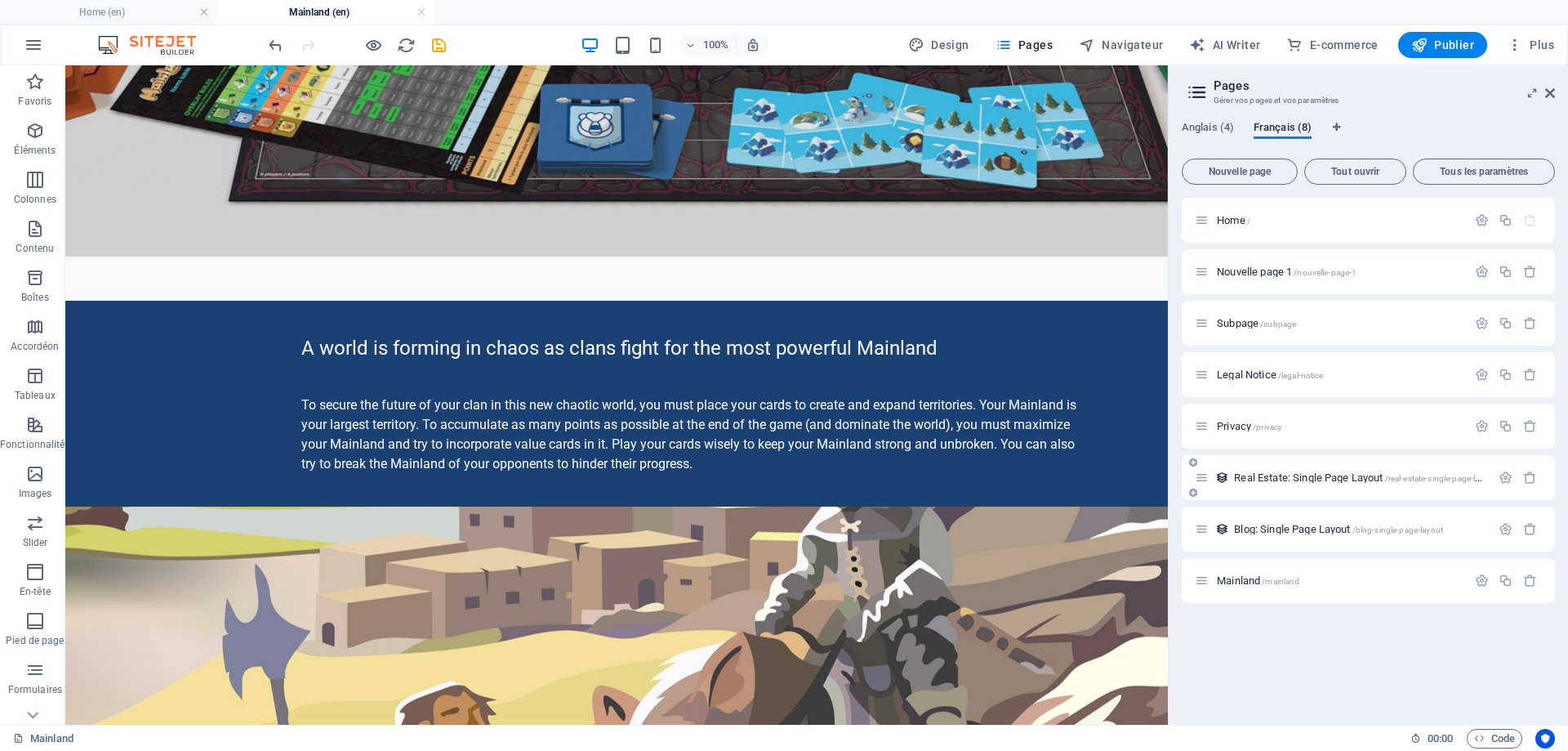
click at [1526, 484] on div at bounding box center [1519, 477] width 48 height 18
click at [1532, 474] on icon "button" at bounding box center [1530, 477] width 14 height 14
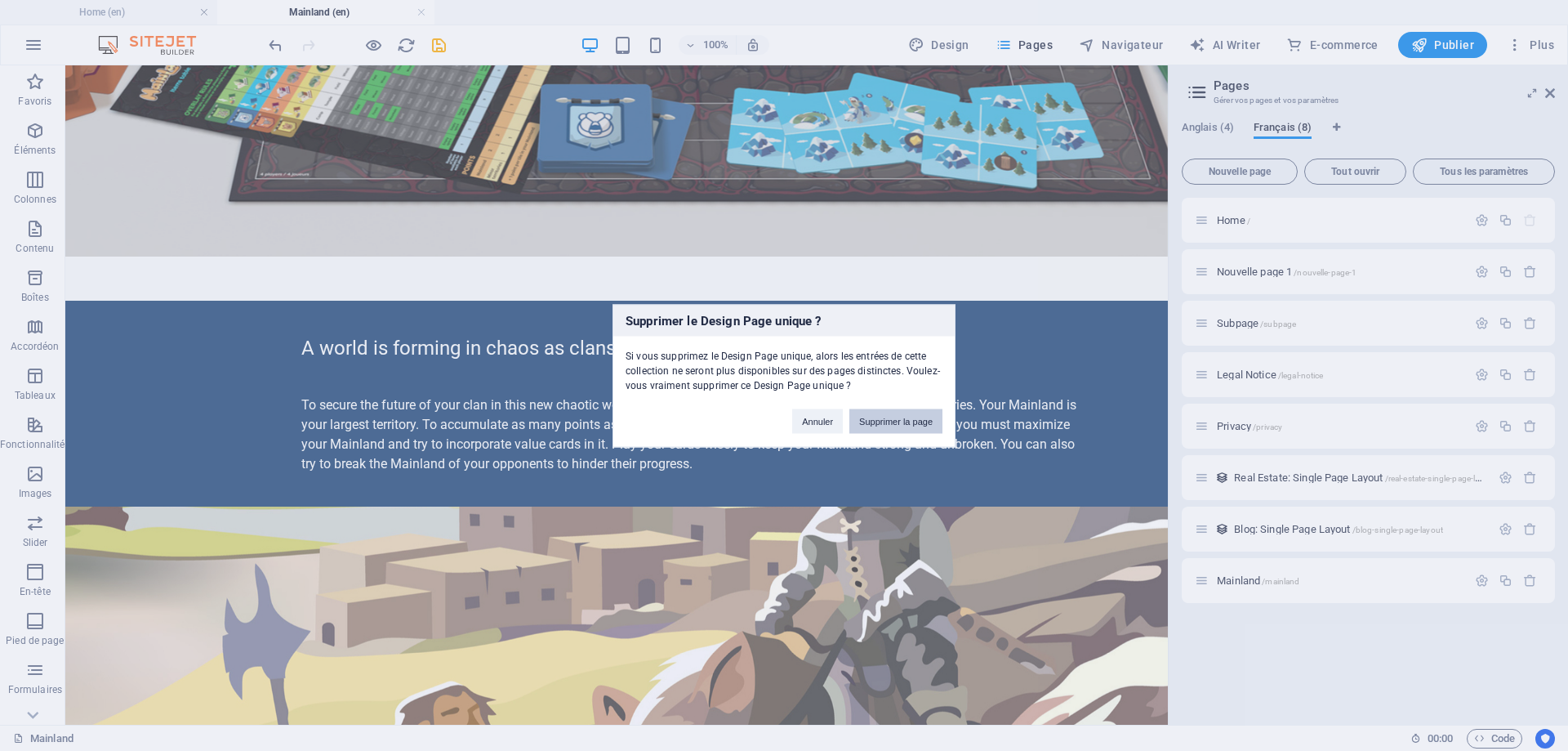
click at [923, 416] on button "Supprimer la page" at bounding box center [896, 420] width 93 height 24
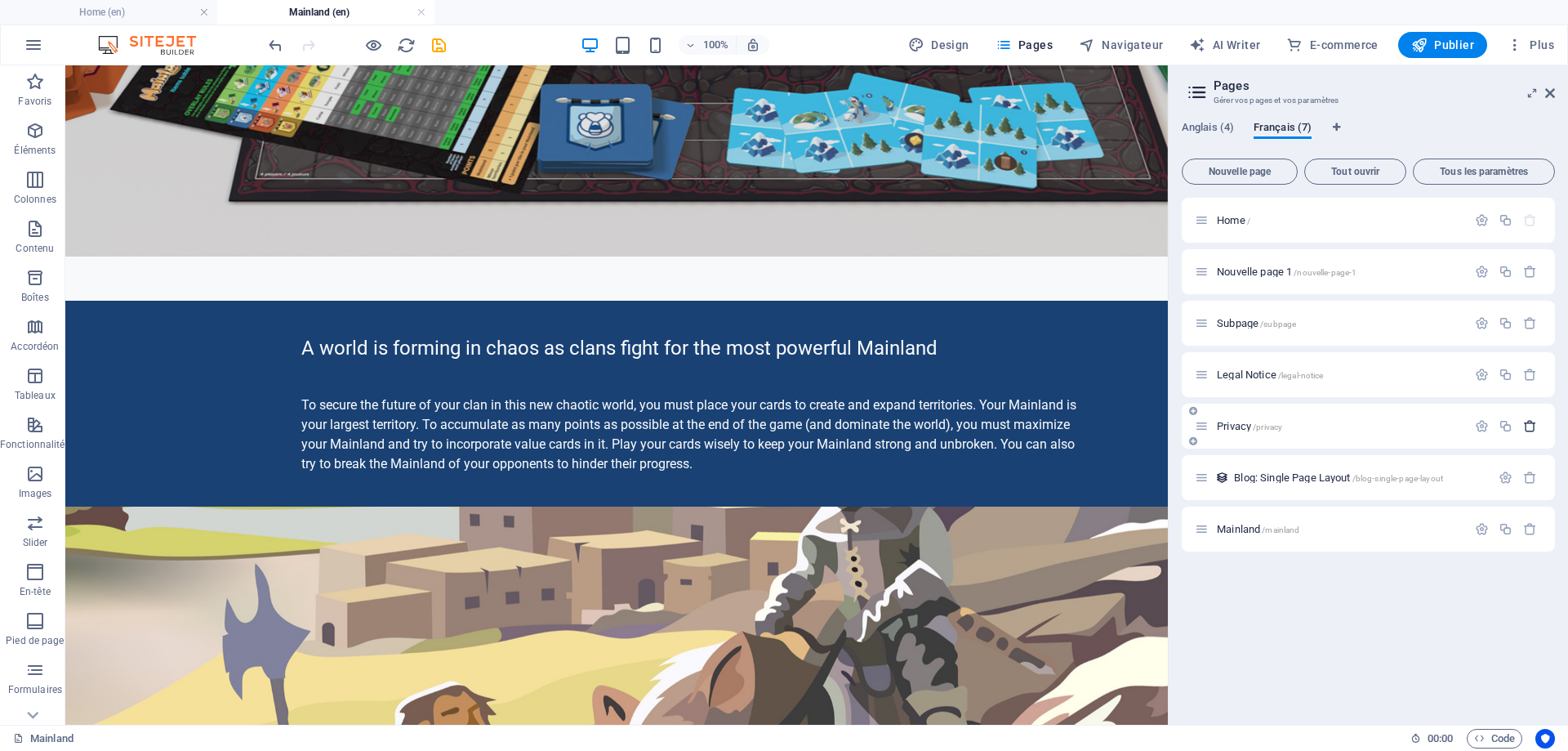
click at [1533, 426] on icon "button" at bounding box center [1530, 426] width 14 height 14
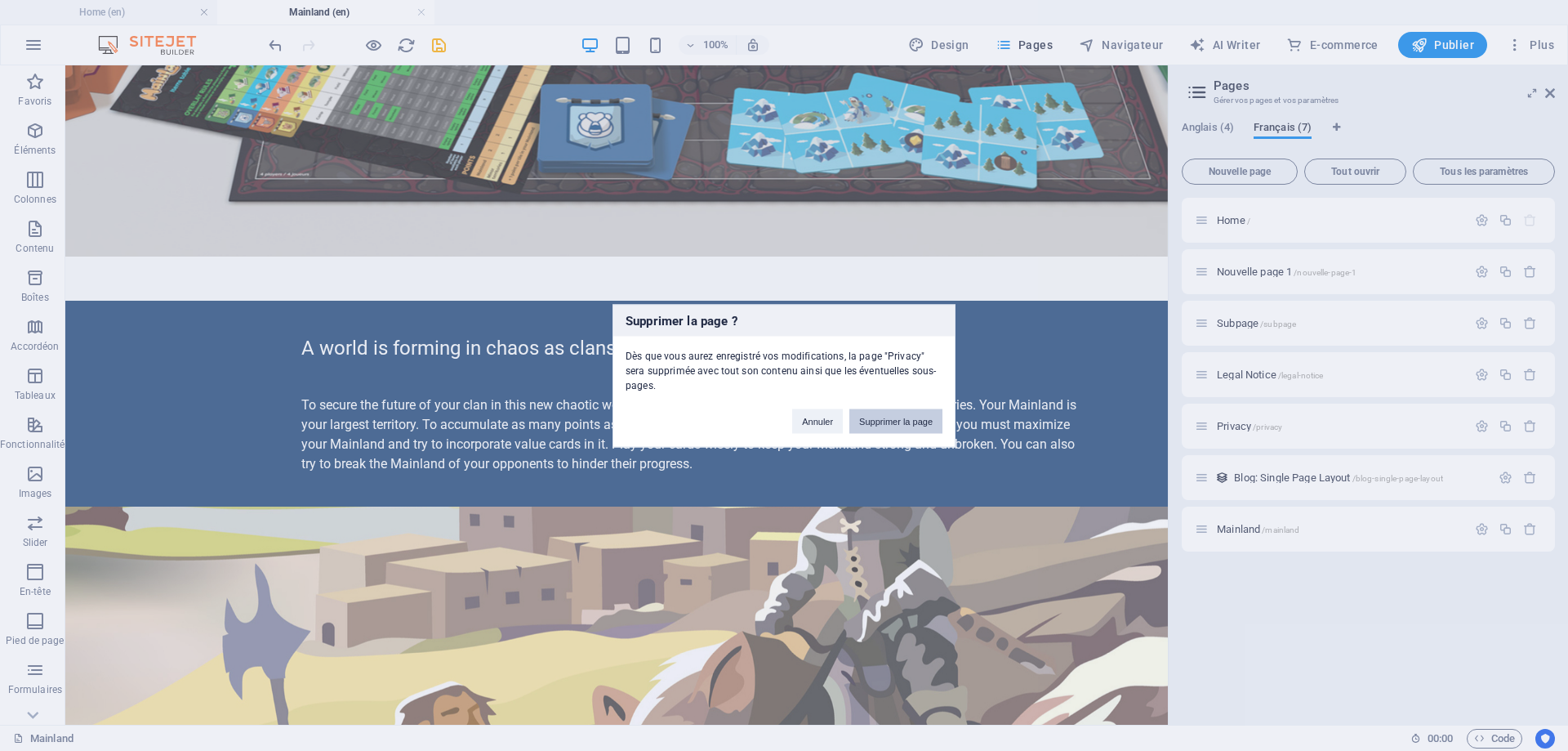
click at [929, 416] on button "Supprimer la page" at bounding box center [896, 420] width 93 height 24
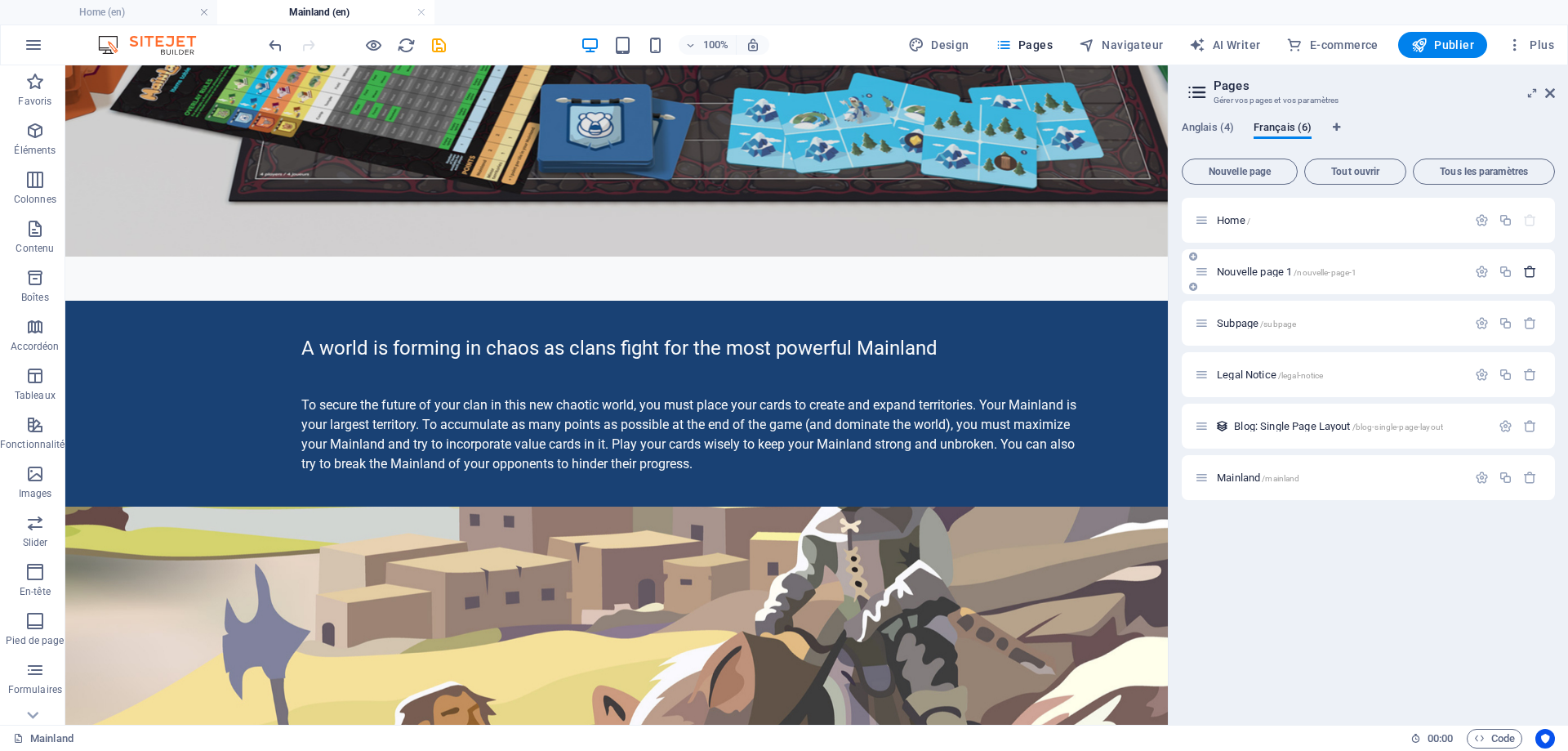
click at [1532, 275] on icon "button" at bounding box center [1530, 271] width 14 height 14
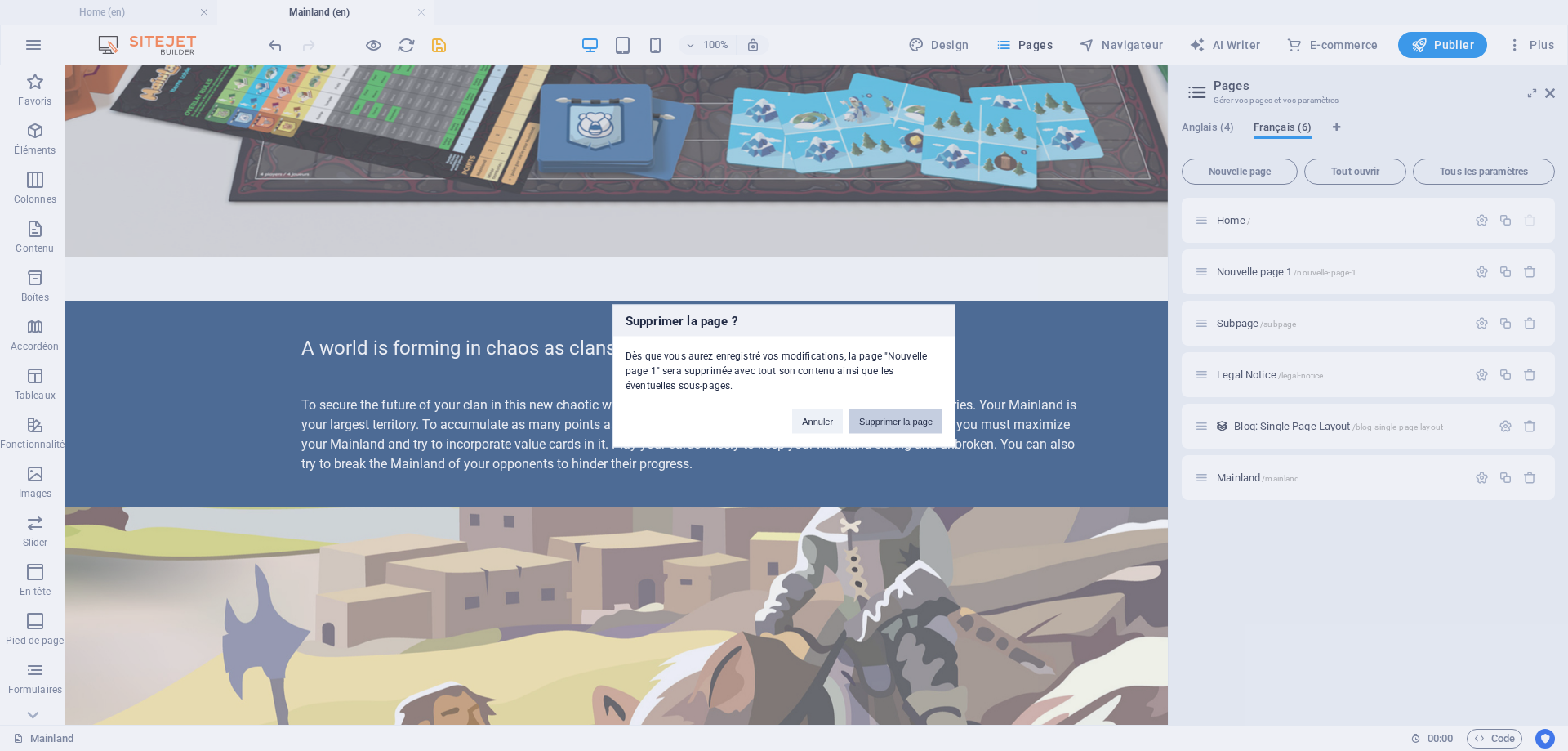
click at [909, 427] on button "Supprimer la page" at bounding box center [896, 420] width 93 height 24
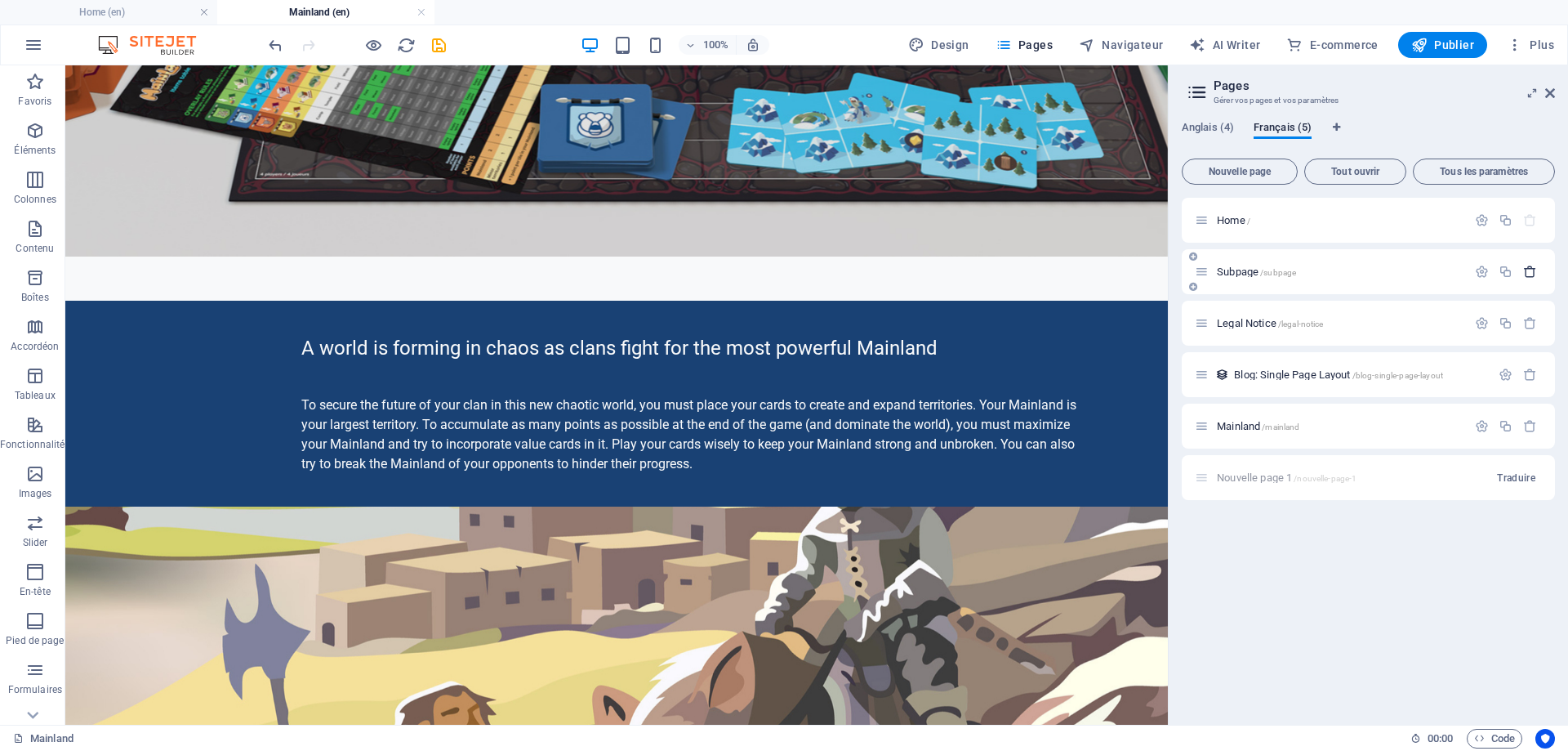
click at [1534, 272] on icon "button" at bounding box center [1530, 271] width 14 height 14
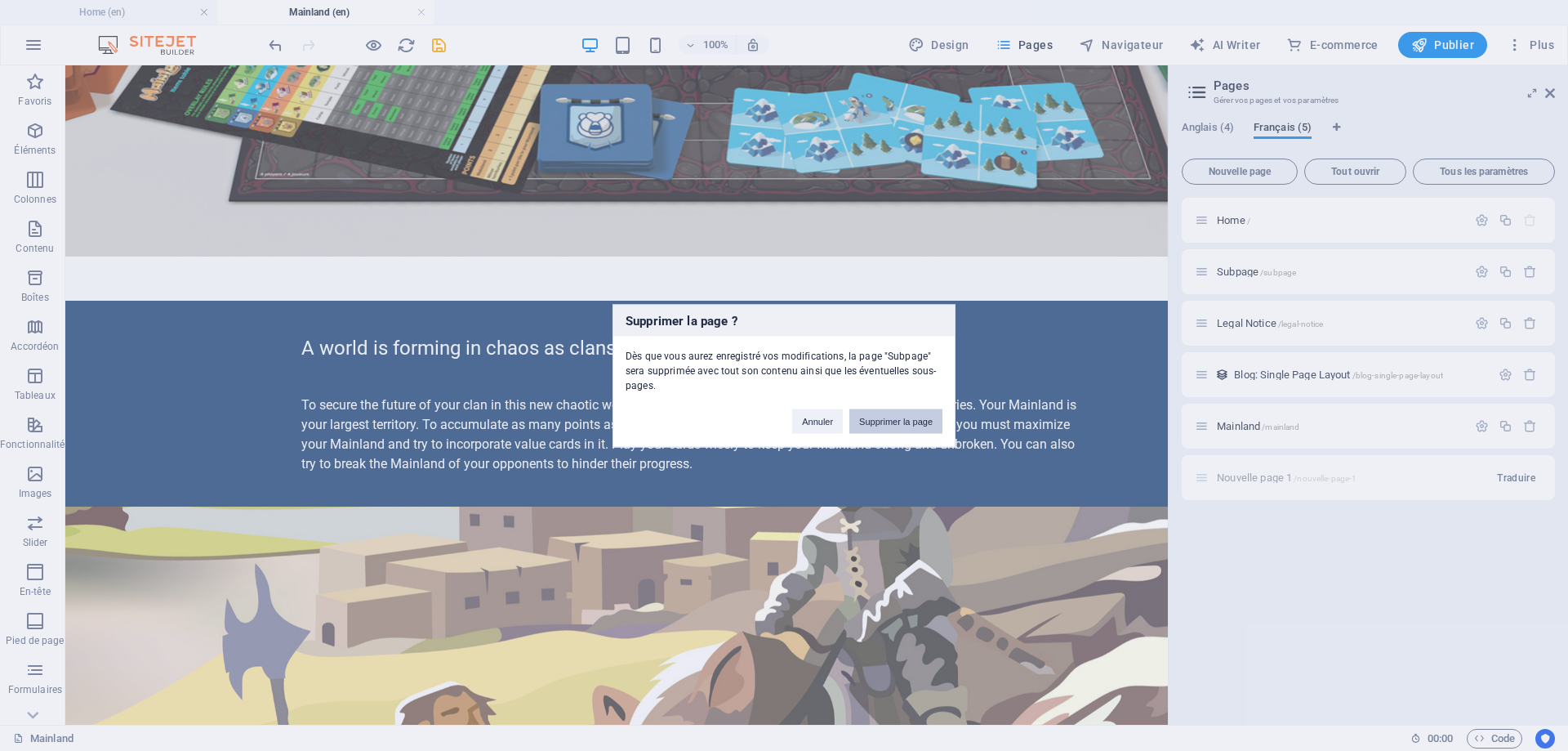
click at [918, 422] on button "Supprimer la page" at bounding box center [896, 420] width 93 height 24
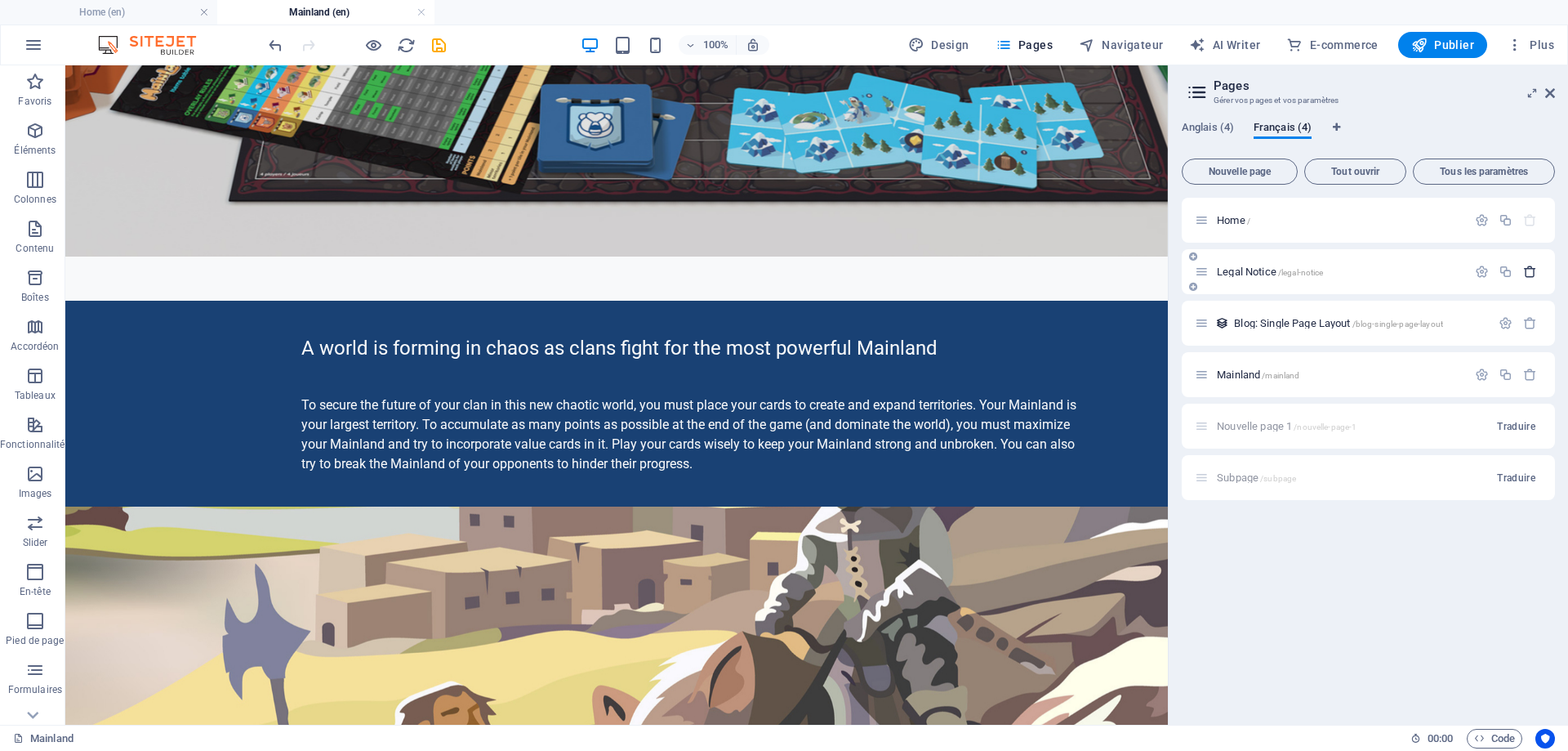
click at [1532, 268] on icon "button" at bounding box center [1530, 271] width 14 height 14
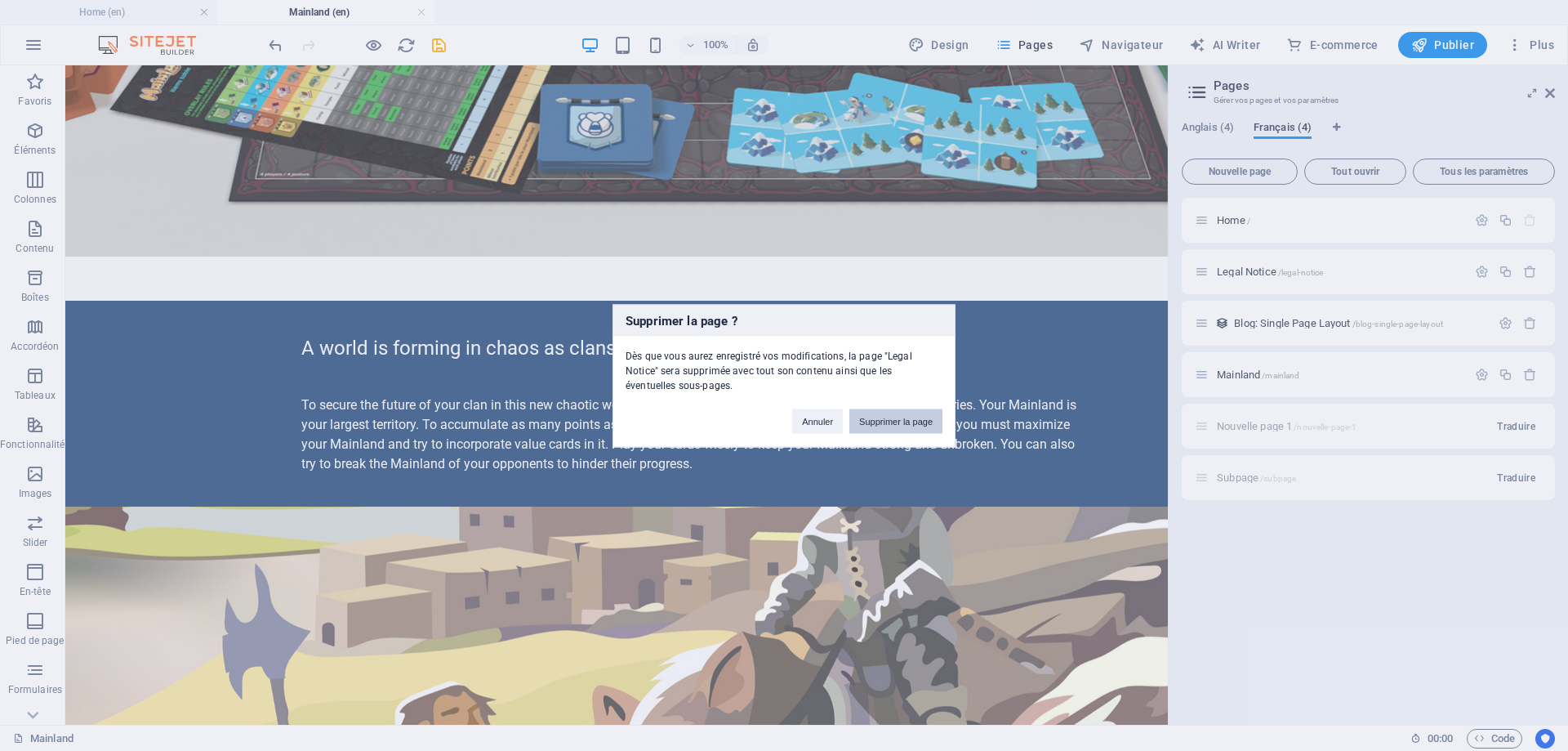
click at [898, 419] on button "Supprimer la page" at bounding box center [896, 420] width 93 height 24
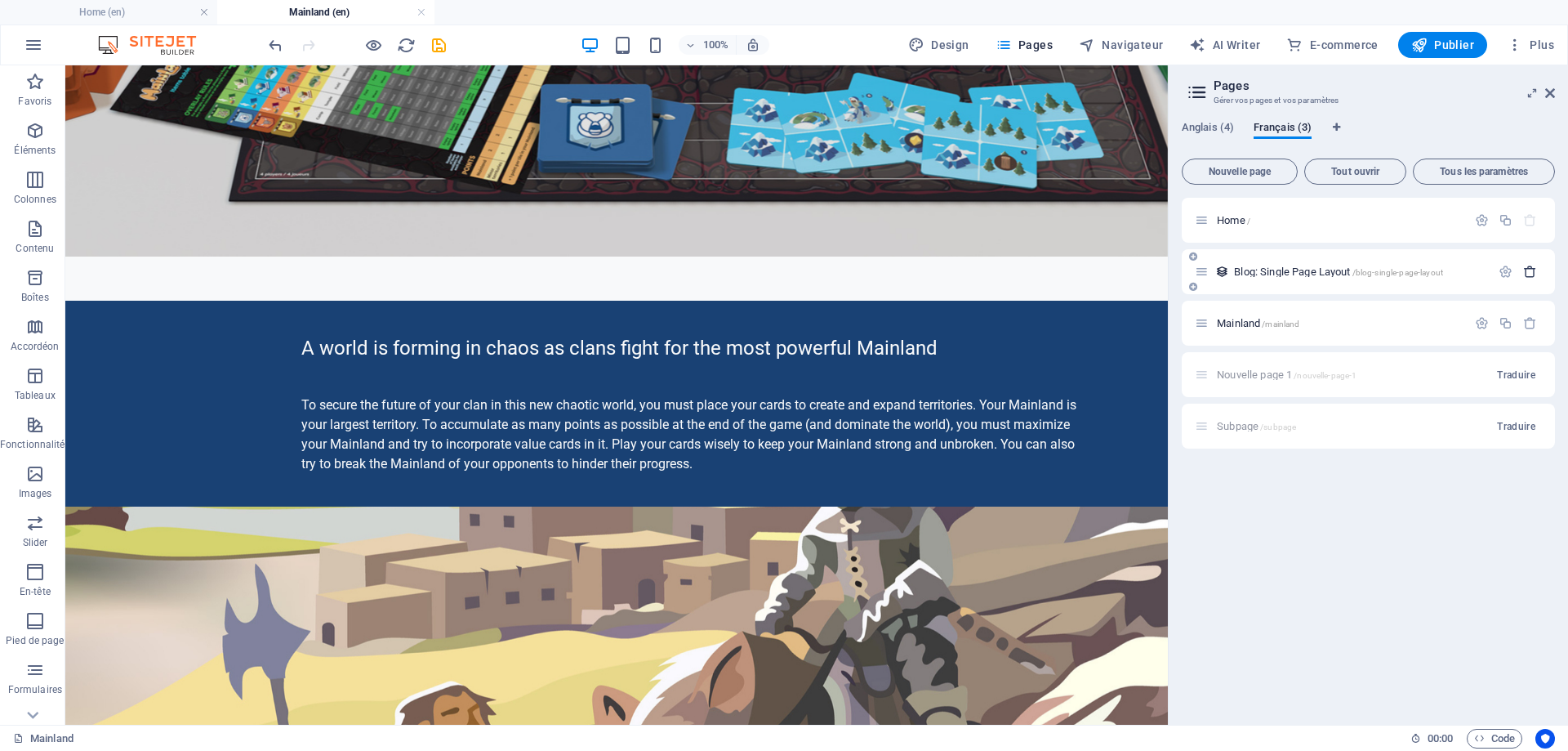
click at [1532, 270] on icon "button" at bounding box center [1530, 271] width 14 height 14
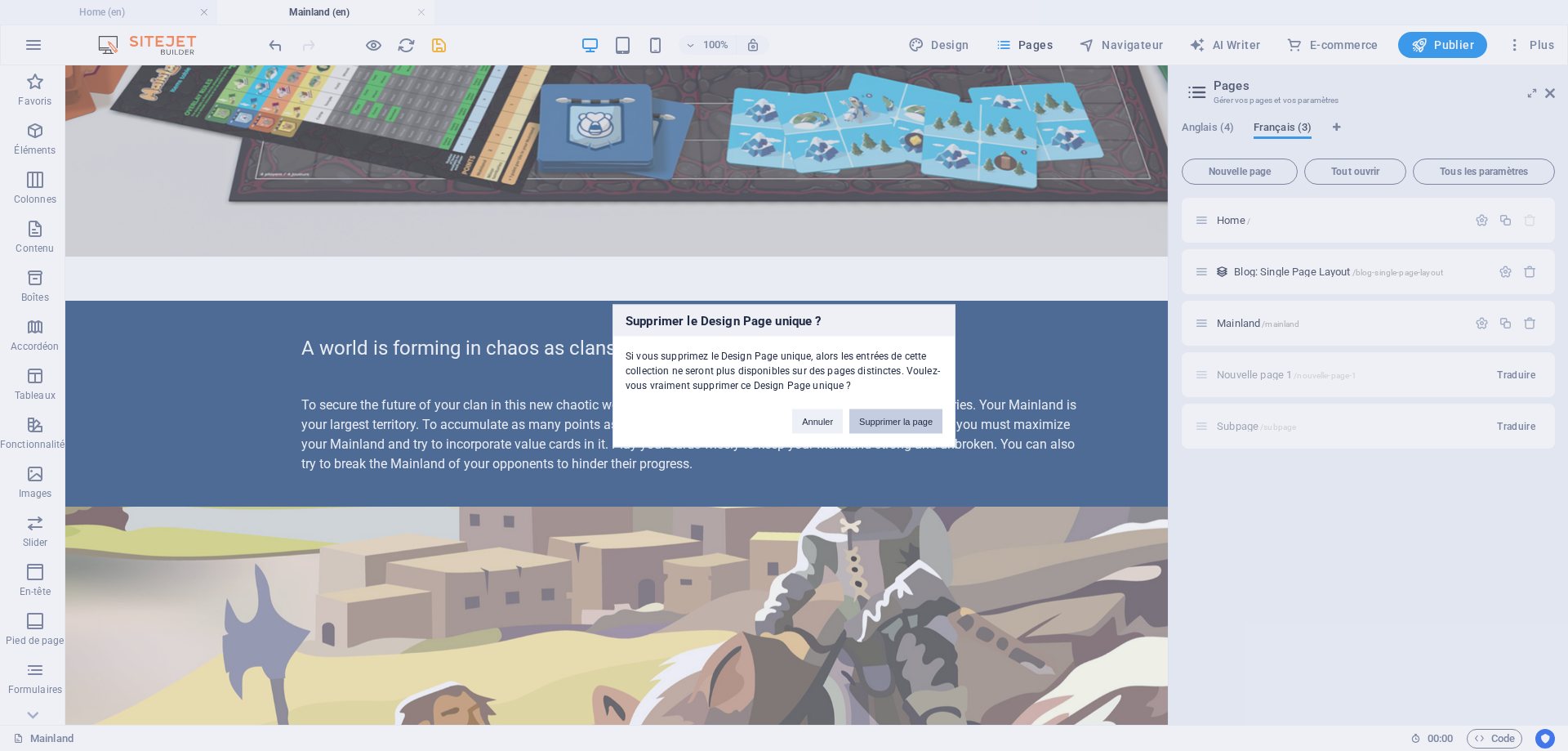
click at [898, 421] on button "Supprimer la page" at bounding box center [896, 420] width 93 height 24
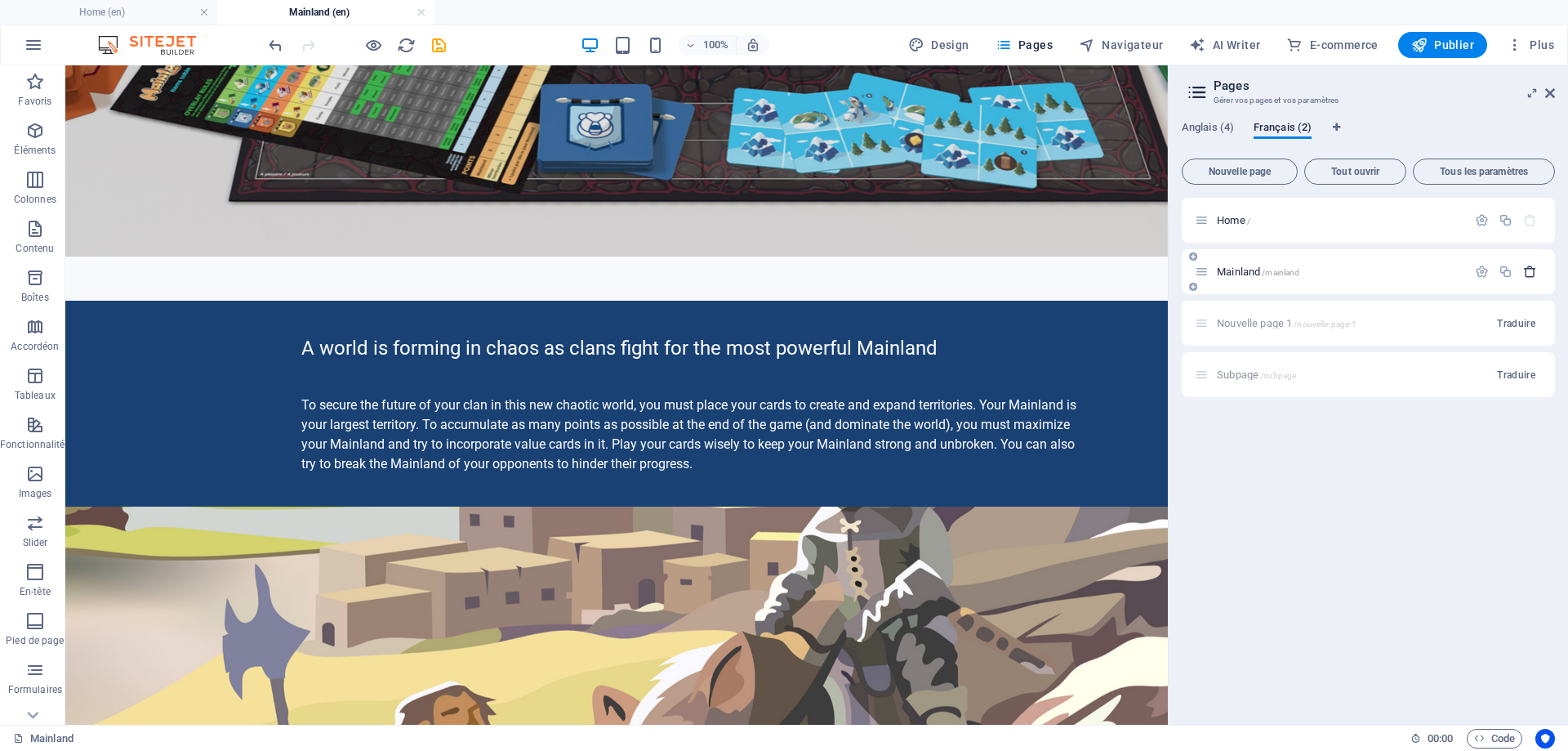
click at [1534, 271] on icon "button" at bounding box center [1530, 271] width 14 height 14
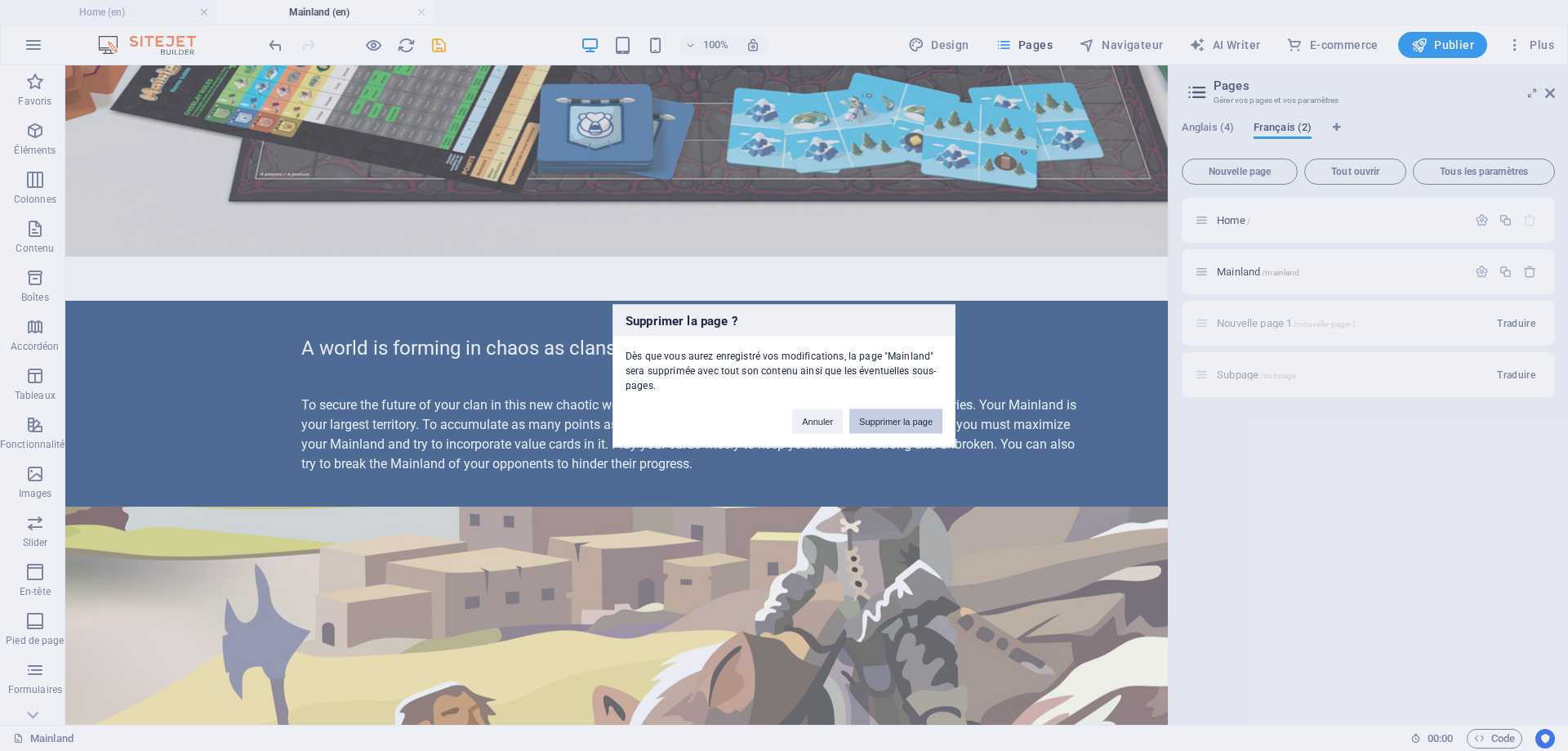
click at [913, 430] on button "Supprimer la page" at bounding box center [896, 420] width 93 height 24
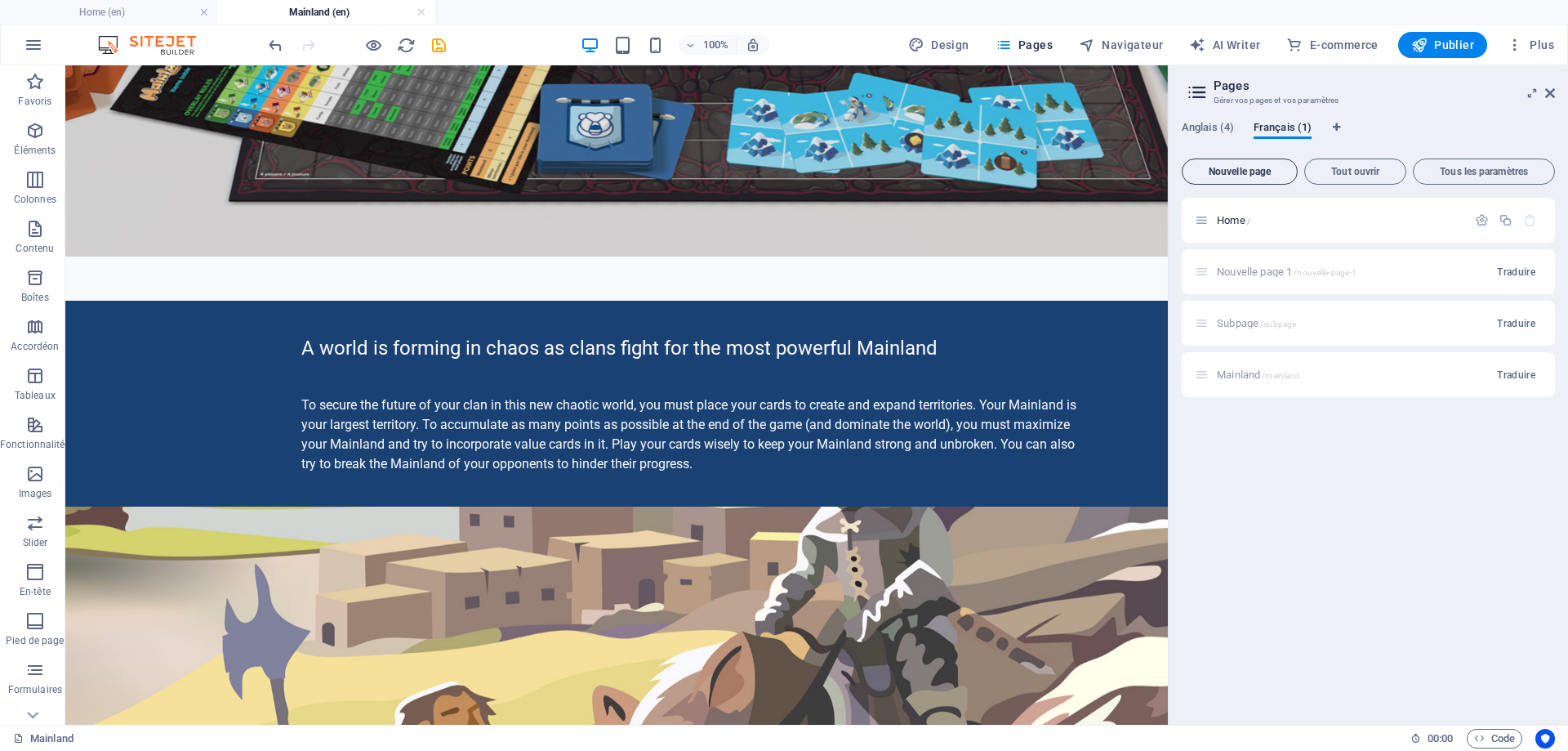
click at [1244, 176] on span "Nouvelle page" at bounding box center [1240, 171] width 102 height 10
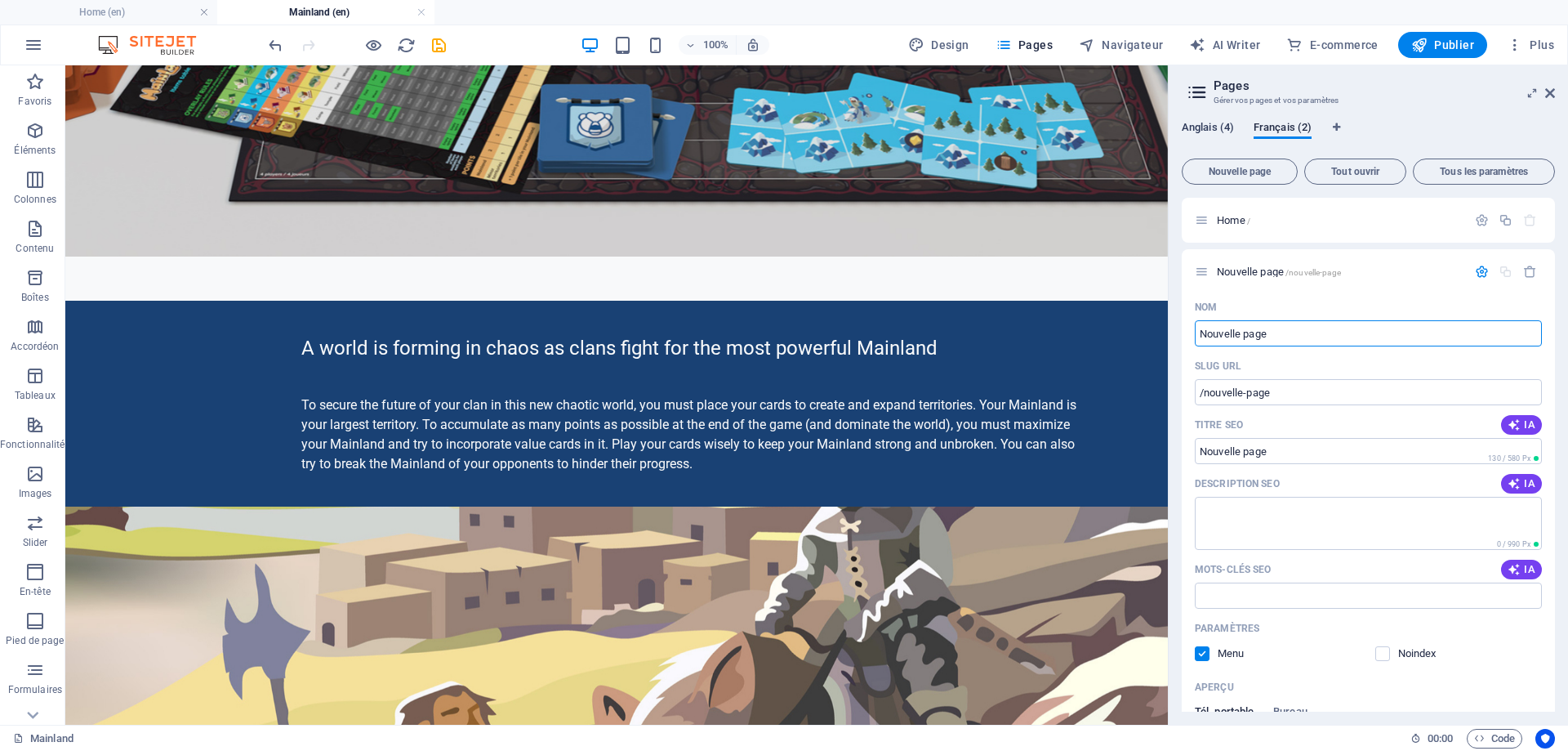
click at [1206, 123] on span "Anglais (4)" at bounding box center [1208, 130] width 52 height 23
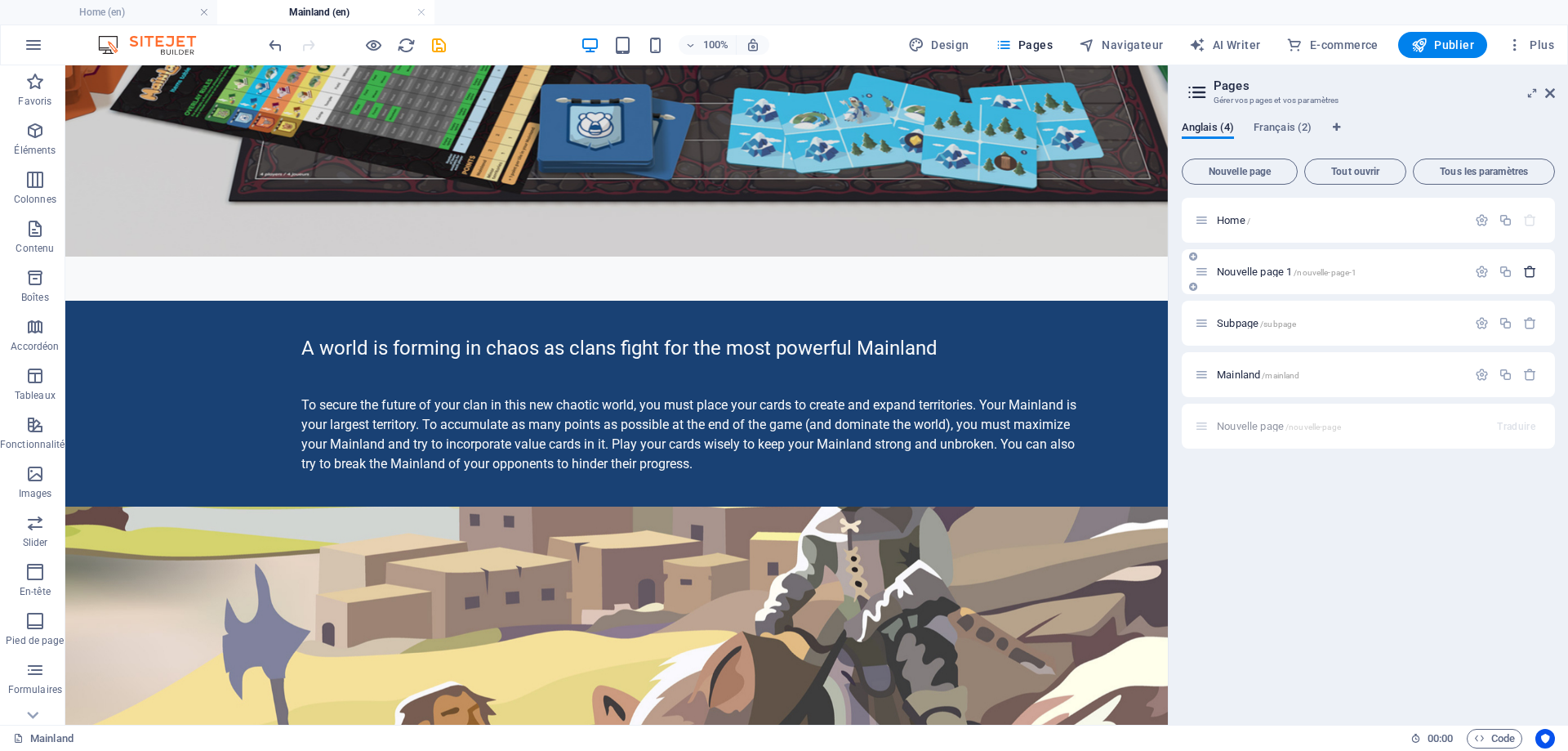
click at [1531, 274] on icon "button" at bounding box center [1530, 271] width 14 height 14
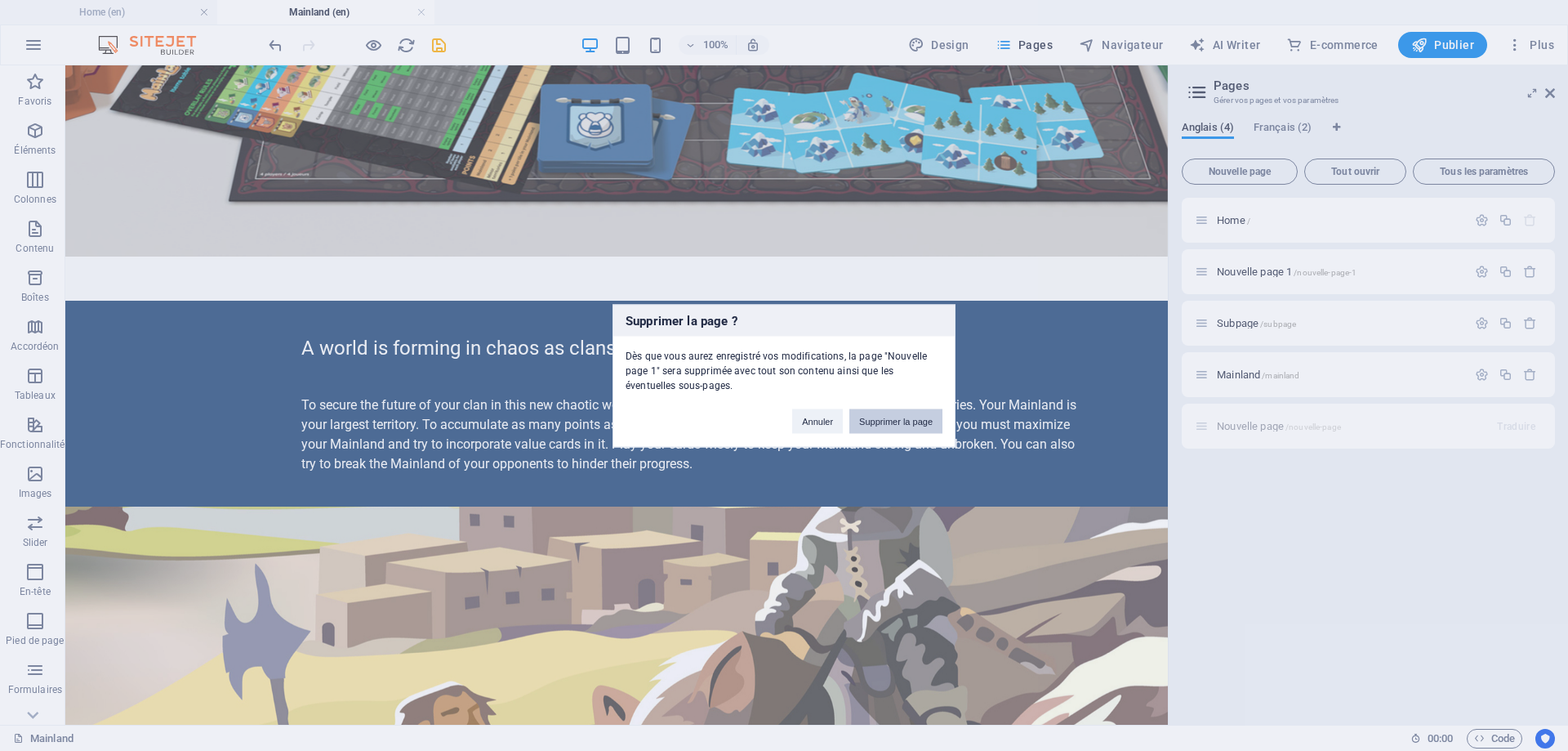
click at [914, 417] on button "Supprimer la page" at bounding box center [896, 420] width 93 height 24
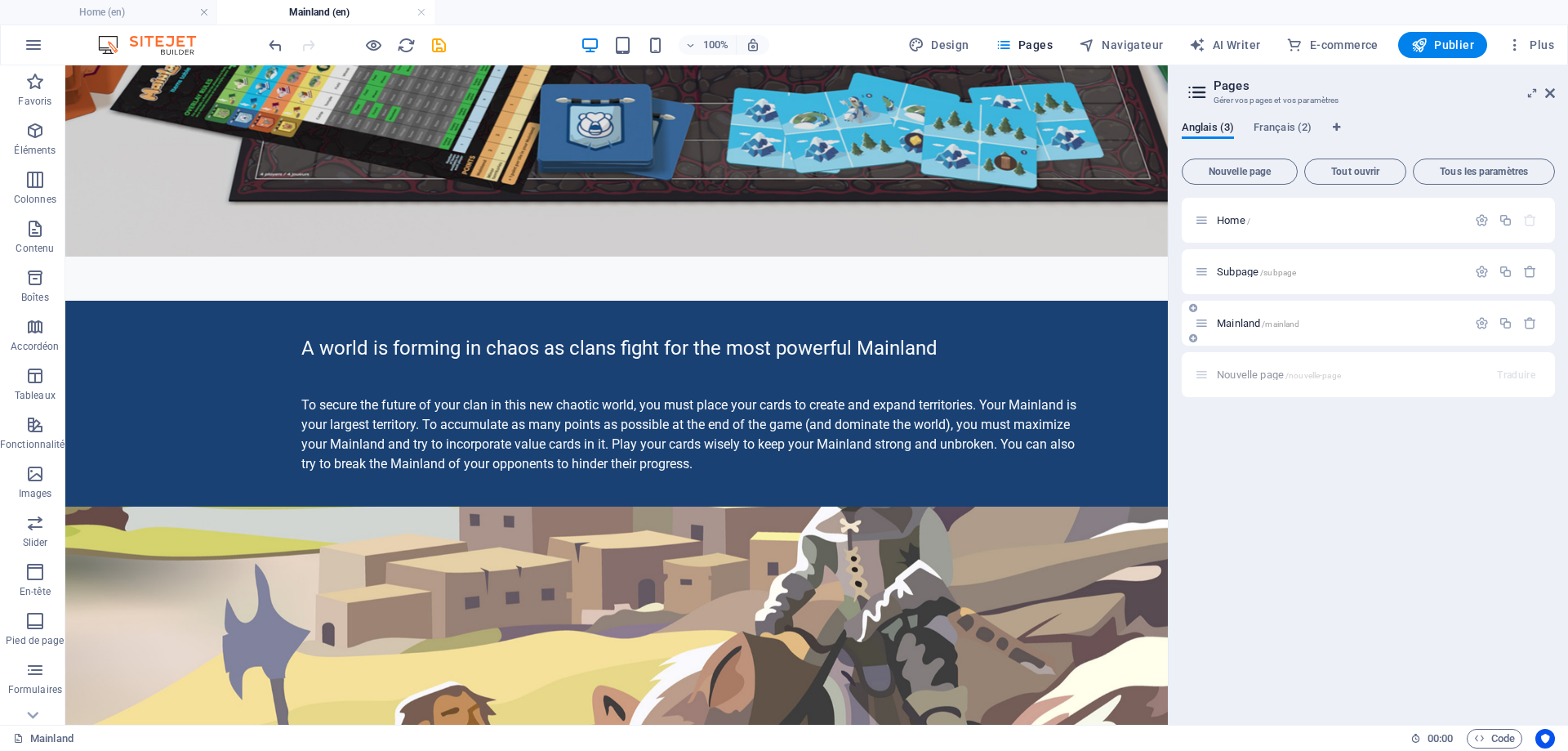
click at [1312, 317] on p "Mainland /mainland" at bounding box center [1340, 322] width 245 height 11
click at [1290, 123] on span "Français (2)" at bounding box center [1283, 130] width 58 height 23
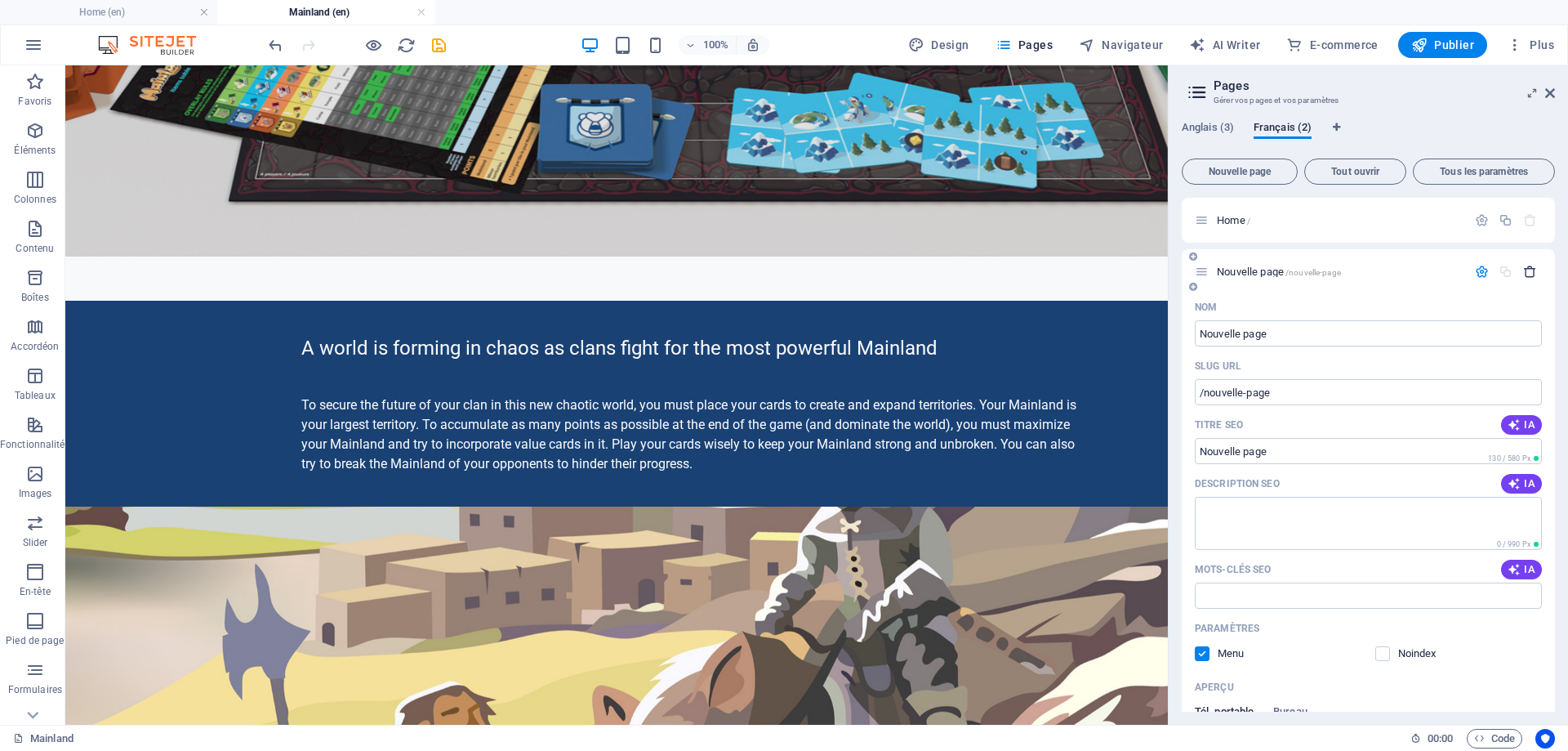
click at [1526, 277] on icon "button" at bounding box center [1530, 271] width 14 height 14
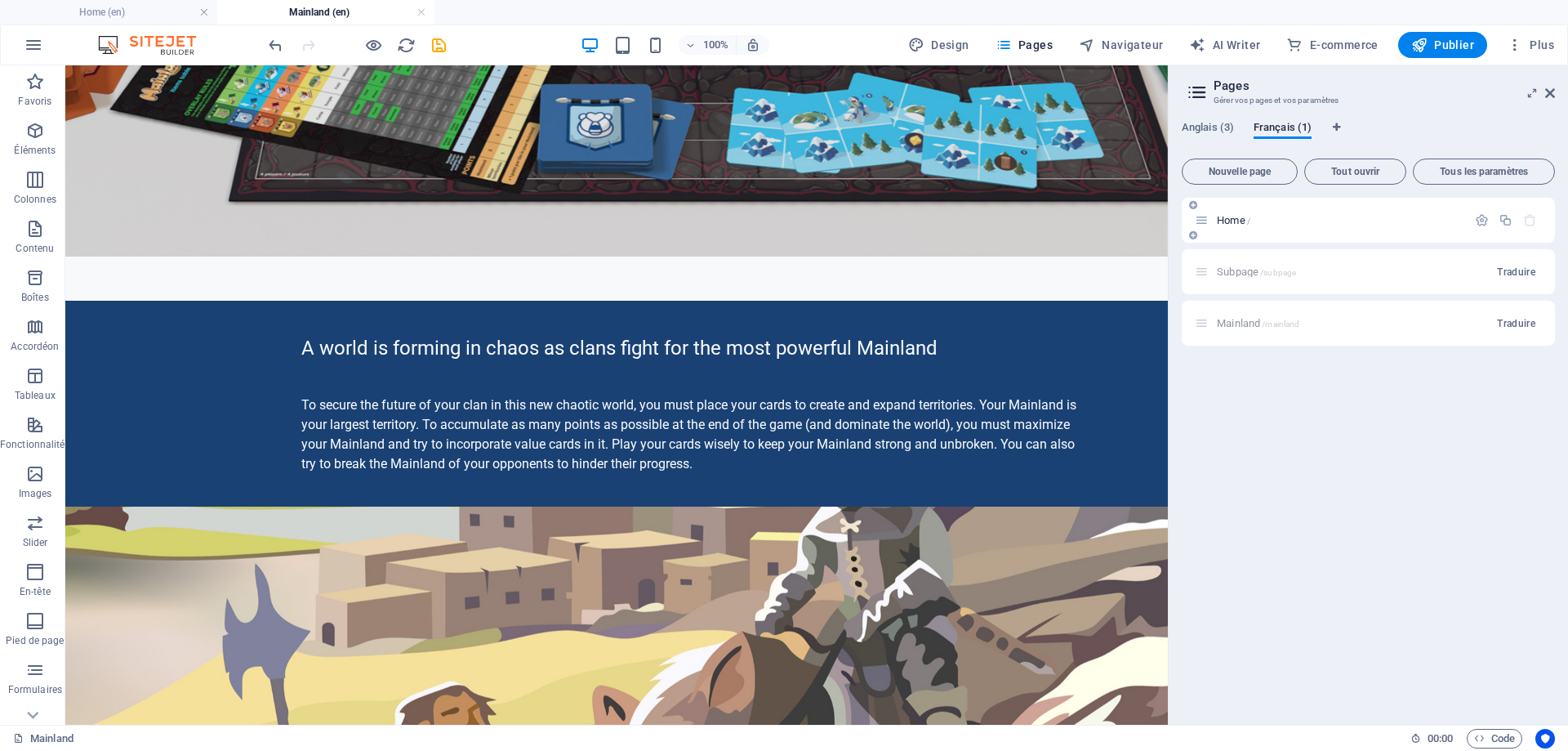
click at [1235, 220] on span "Home /" at bounding box center [1234, 220] width 34 height 13
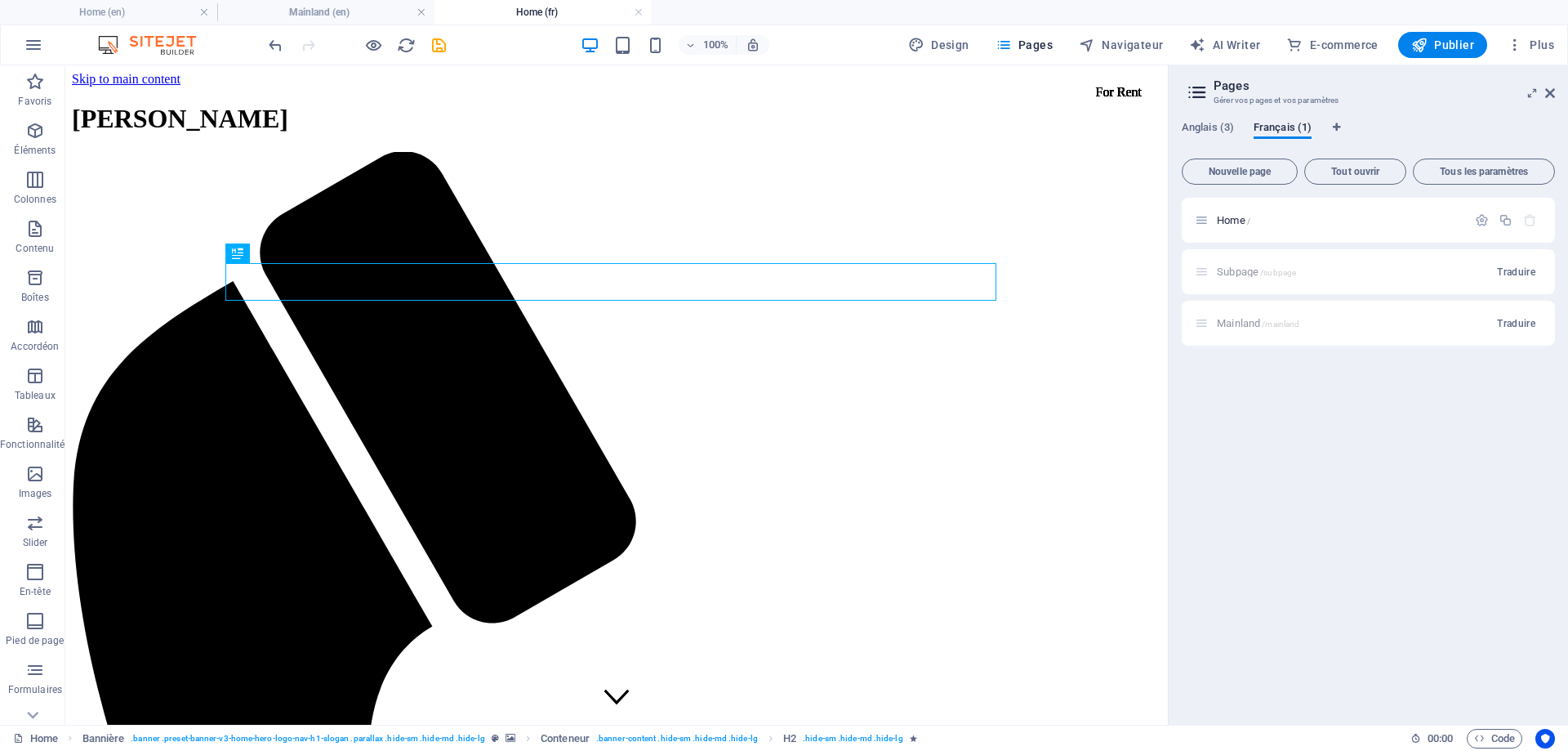
scroll to position [0, 0]
click at [1218, 128] on span "Anglais (3)" at bounding box center [1208, 130] width 52 height 23
click at [1227, 218] on span "Home /" at bounding box center [1234, 220] width 34 height 13
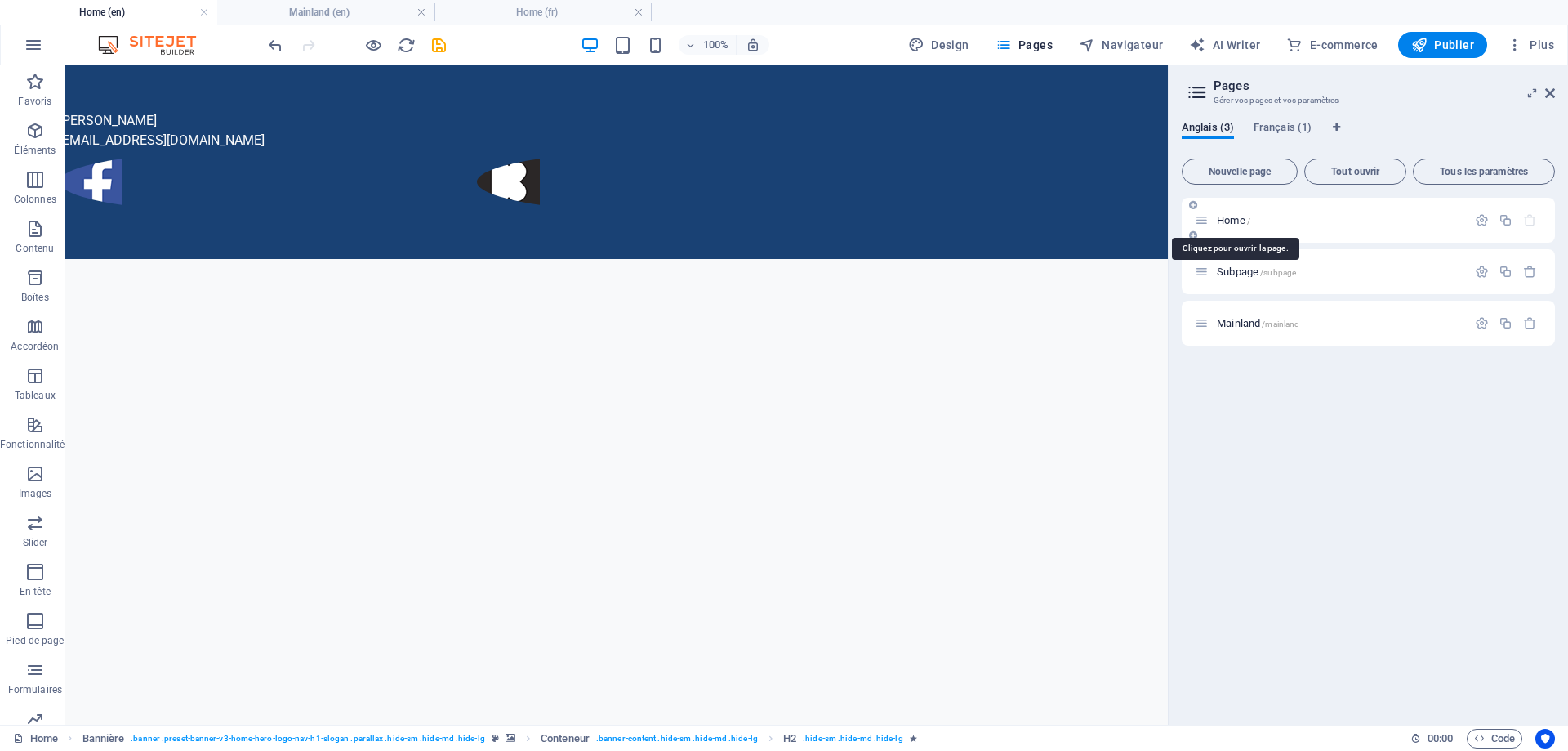
drag, startPoint x: 1238, startPoint y: 219, endPoint x: 1263, endPoint y: 210, distance: 26.6
click at [1263, 210] on div "Home /" at bounding box center [1369, 220] width 374 height 45
click at [1221, 220] on span "Home /" at bounding box center [1234, 220] width 34 height 13
click at [1478, 224] on icon "button" at bounding box center [1482, 220] width 14 height 14
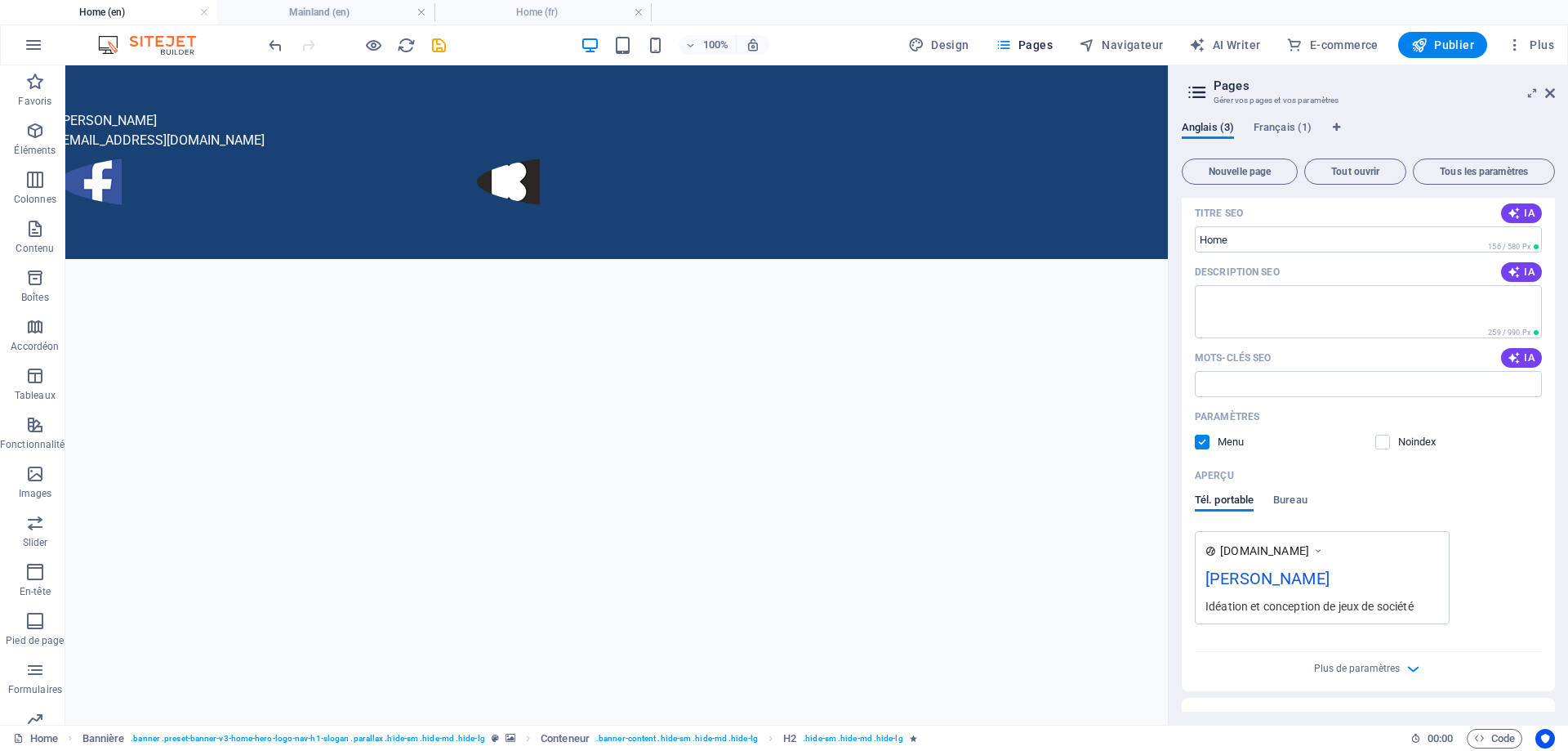
scroll to position [164, 0]
click at [1203, 442] on label at bounding box center [1202, 438] width 15 height 15
click at [0, 0] on input "checkbox" at bounding box center [0, 0] width 0 height 0
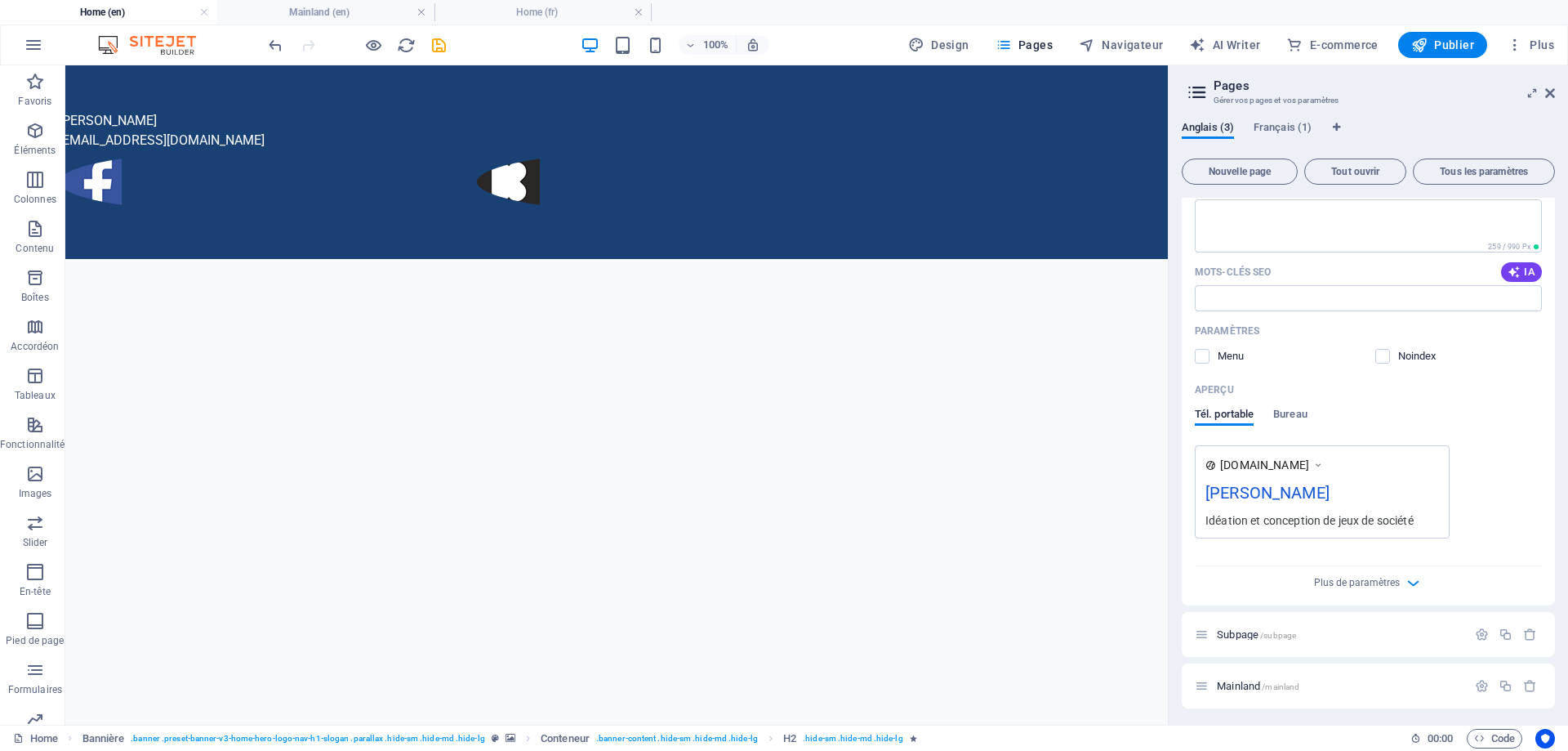
scroll to position [249, 0]
click at [1404, 584] on icon "button" at bounding box center [1413, 579] width 18 height 18
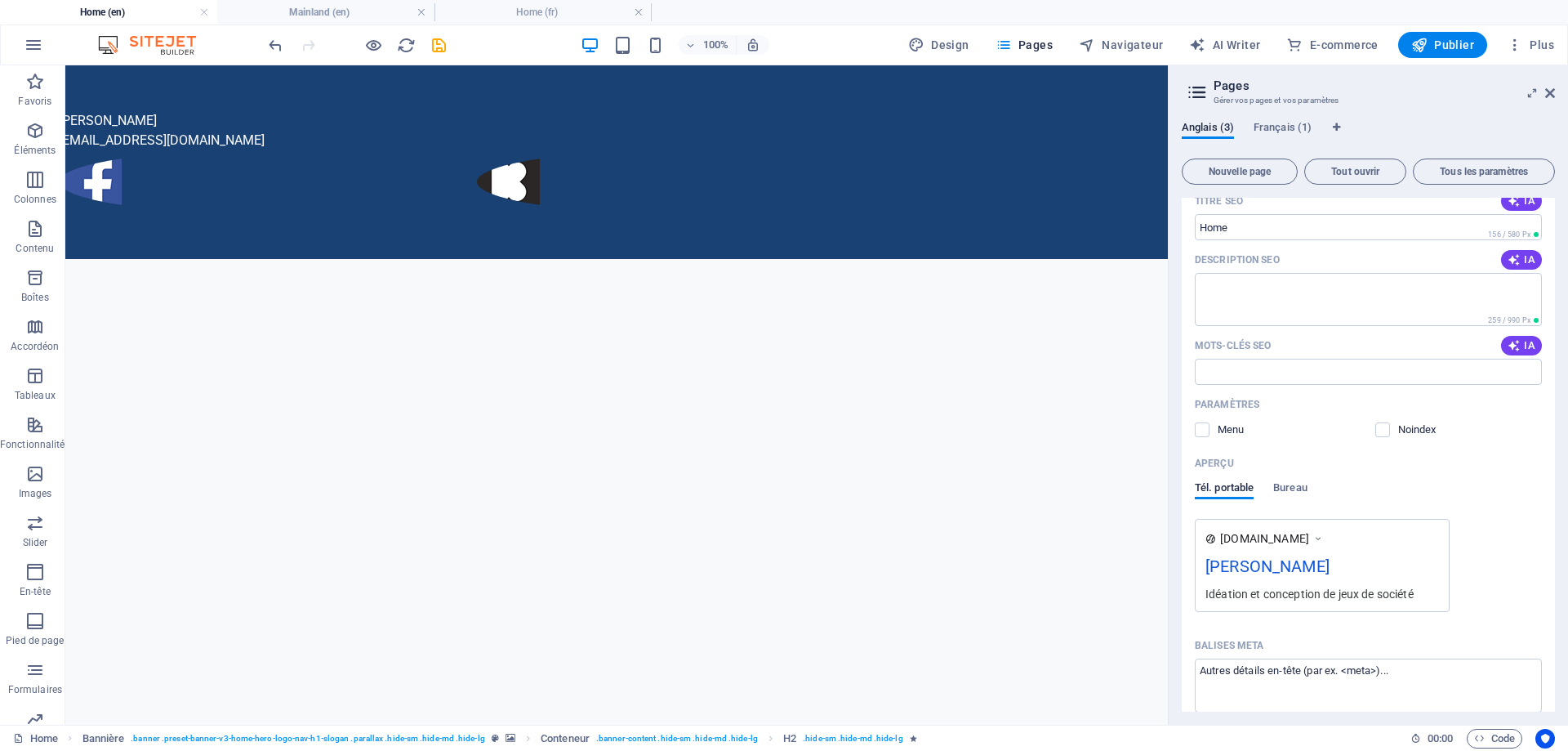
scroll to position [0, 0]
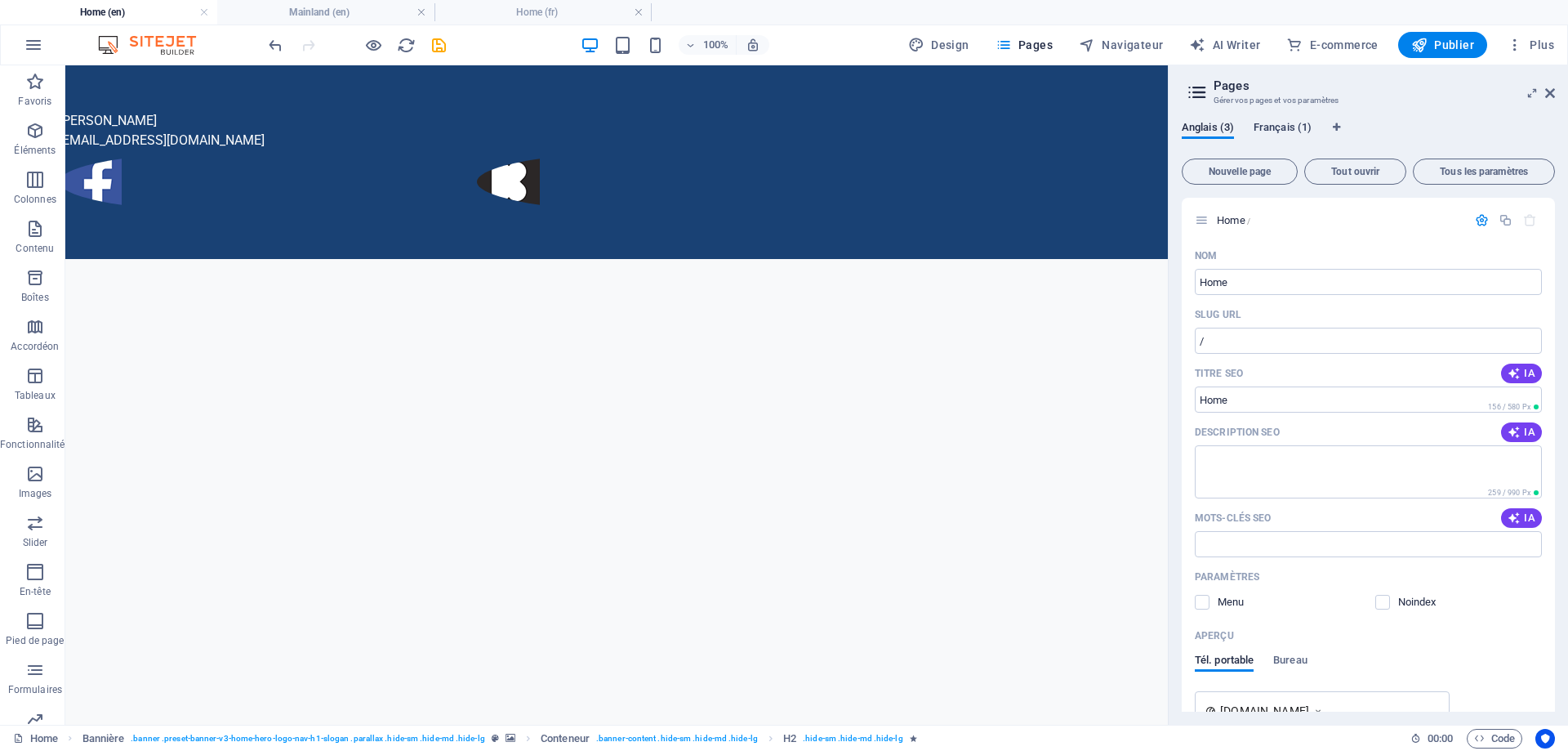
click at [1285, 127] on span "Français (1)" at bounding box center [1283, 130] width 58 height 23
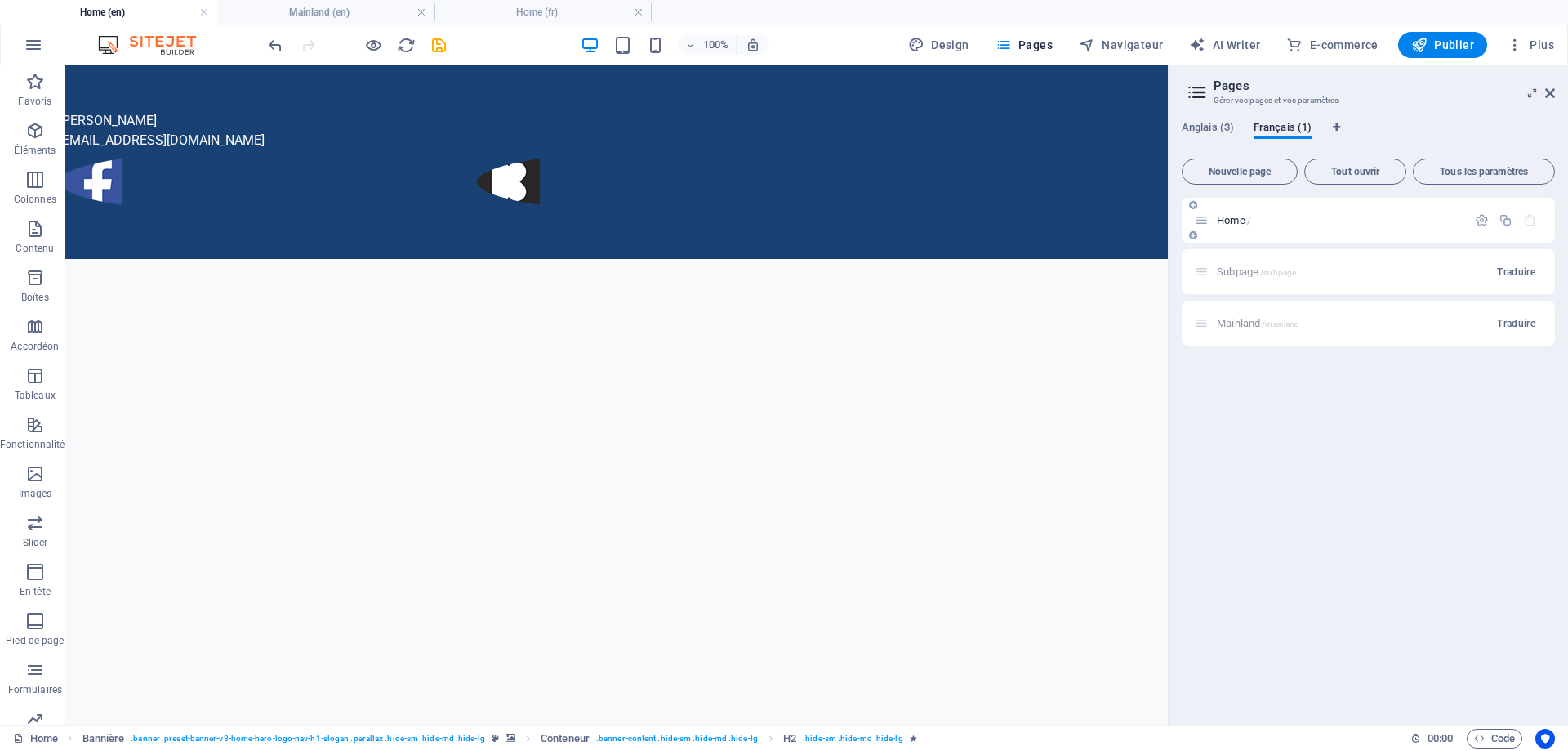
click at [1227, 223] on span "Home /" at bounding box center [1234, 220] width 34 height 13
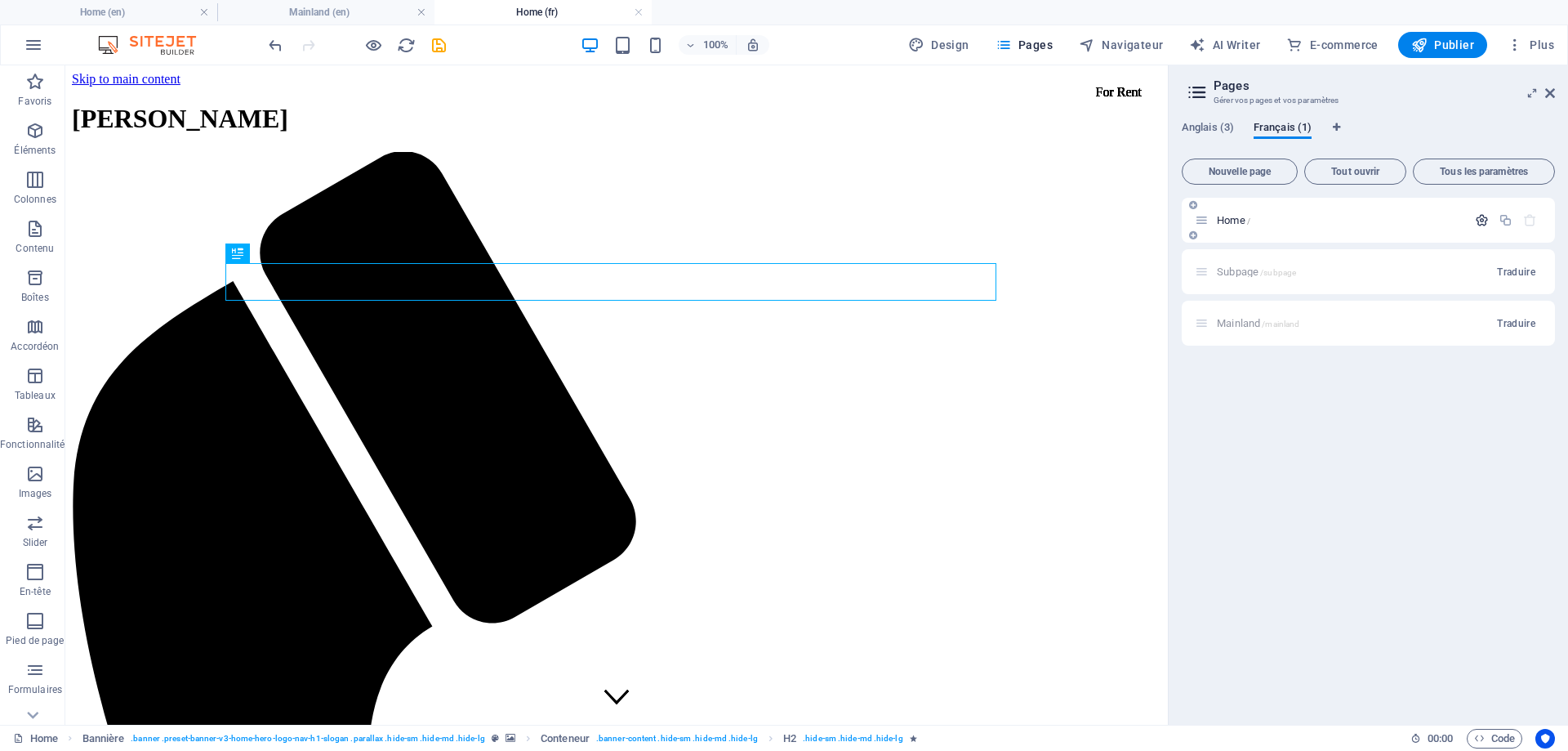
click at [1475, 225] on icon "button" at bounding box center [1482, 220] width 14 height 14
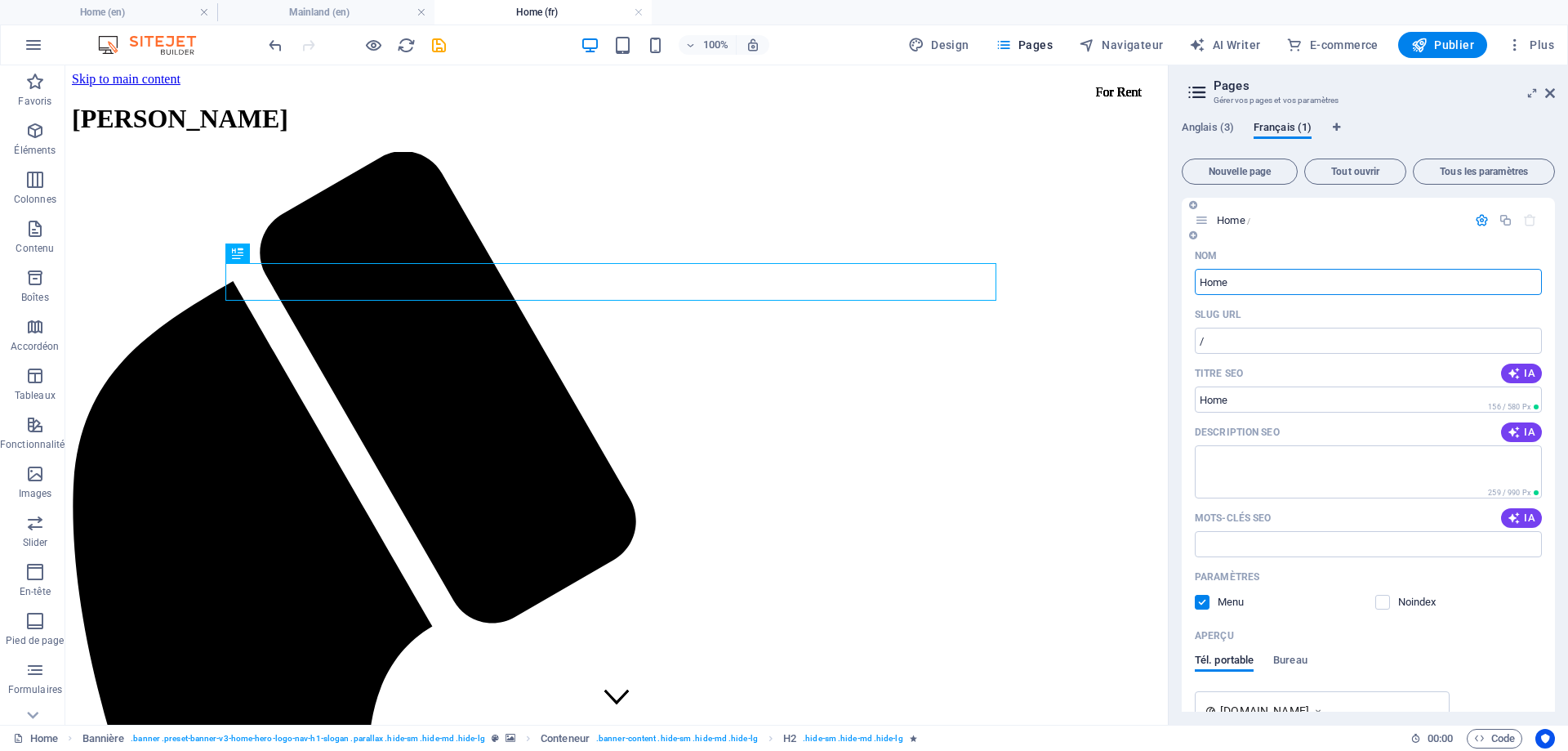
click at [1203, 601] on label at bounding box center [1202, 601] width 15 height 15
click at [0, 0] on input "checkbox" at bounding box center [0, 0] width 0 height 0
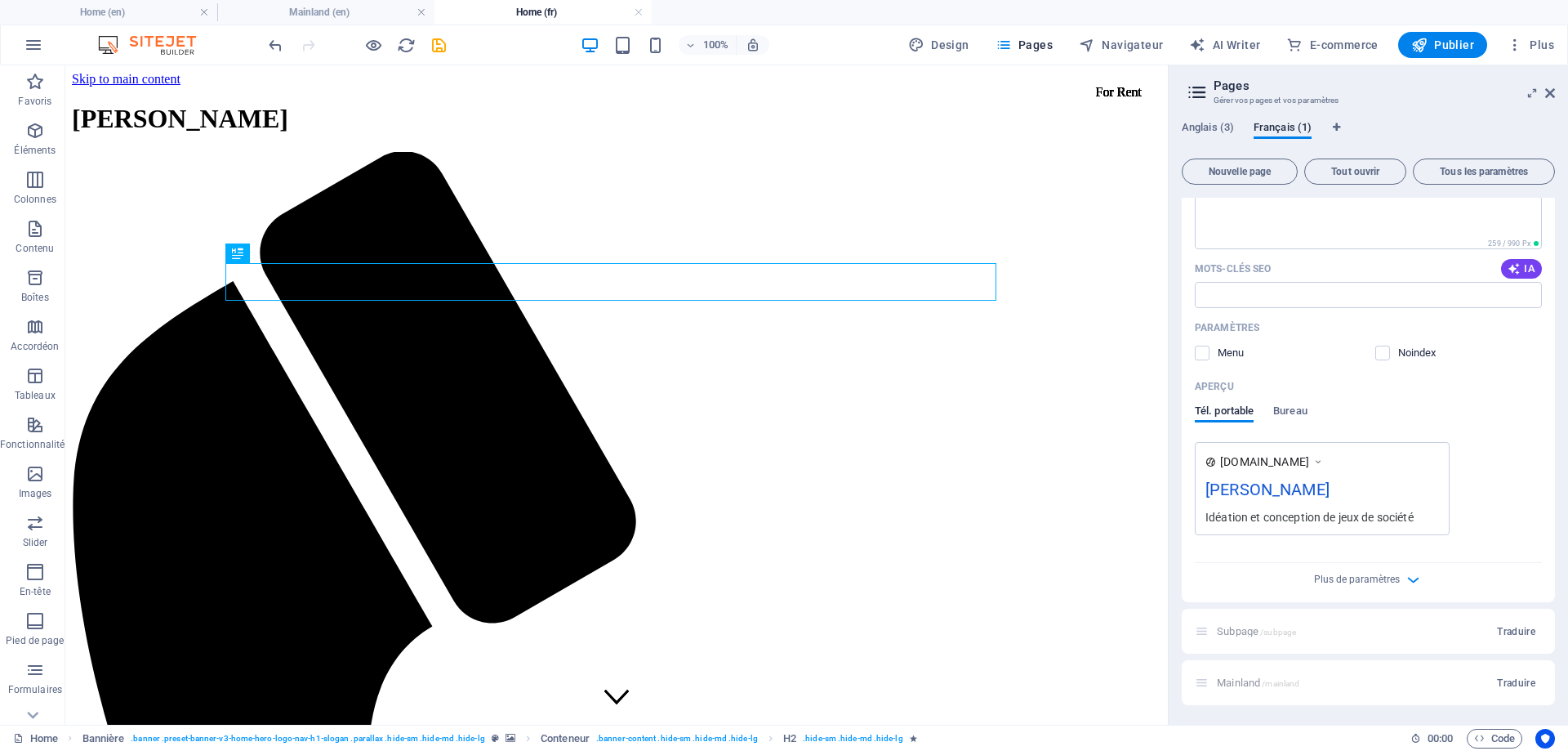
click at [1359, 514] on div "Idéation et conception de jeux de société" at bounding box center [1322, 517] width 233 height 17
click at [1322, 462] on icon at bounding box center [1318, 461] width 12 height 16
click at [1391, 500] on div "[PERSON_NAME]" at bounding box center [1322, 493] width 233 height 32
drag, startPoint x: 1391, startPoint y: 500, endPoint x: 1361, endPoint y: 500, distance: 30.0
click at [1391, 501] on div "[PERSON_NAME]" at bounding box center [1322, 493] width 233 height 32
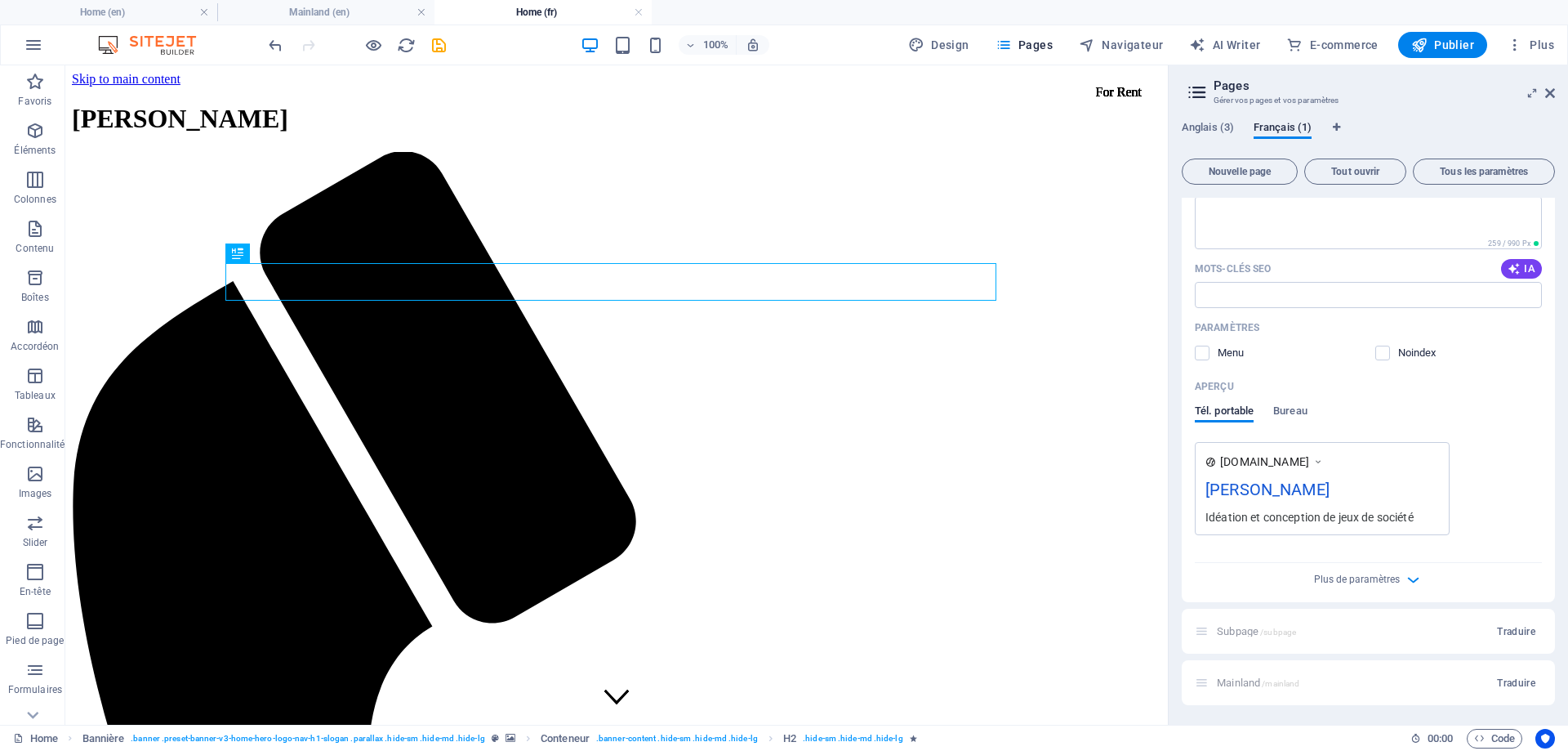
click at [1285, 500] on div "[PERSON_NAME]" at bounding box center [1322, 493] width 233 height 32
click at [1277, 479] on div "[PERSON_NAME]" at bounding box center [1322, 493] width 233 height 32
click at [1277, 463] on span "[DOMAIN_NAME]" at bounding box center [1265, 461] width 89 height 16
click at [1291, 485] on div "[PERSON_NAME]" at bounding box center [1322, 493] width 233 height 32
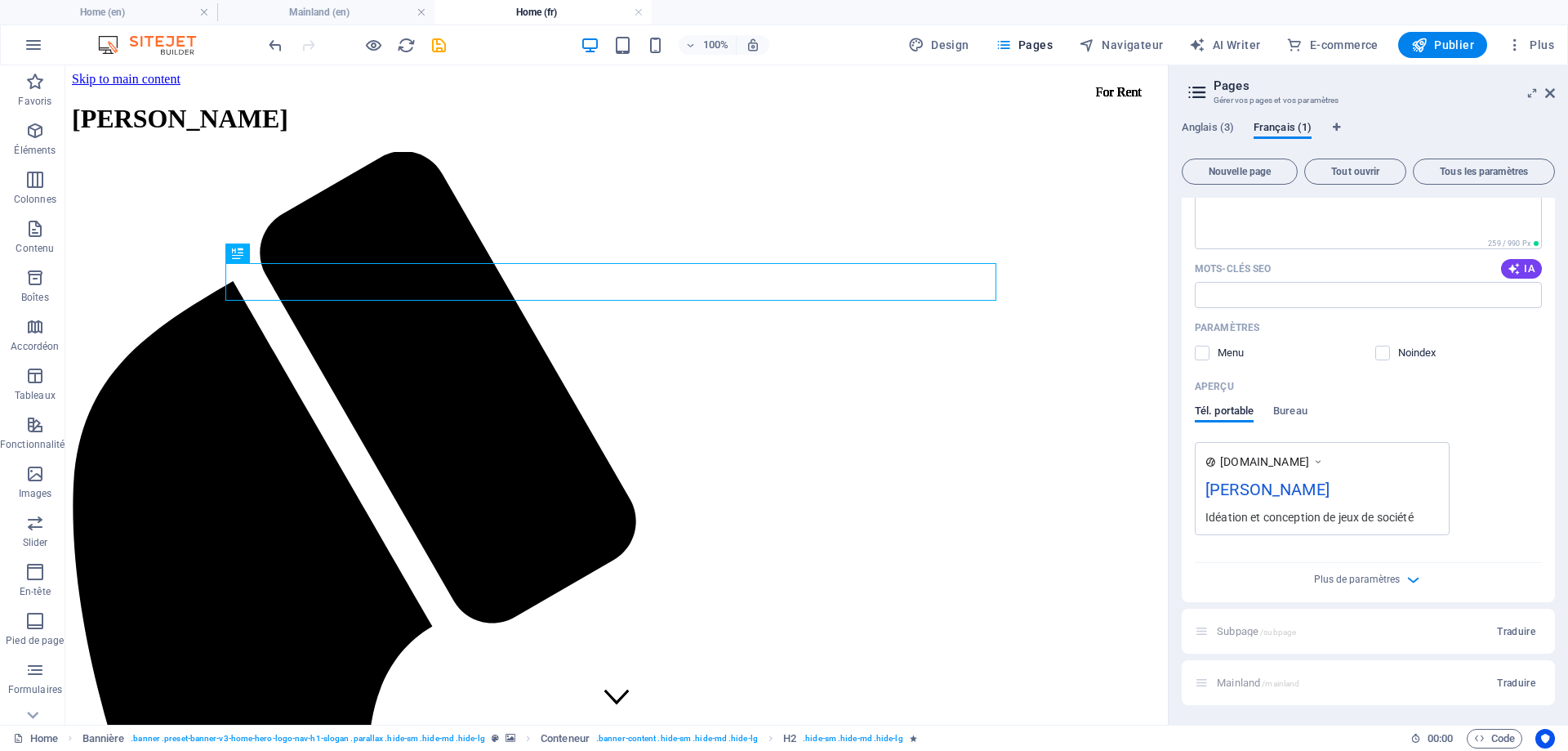
click at [1291, 486] on div "[PERSON_NAME]" at bounding box center [1322, 493] width 233 height 32
click at [1395, 583] on span "Plus de paramètres" at bounding box center [1357, 579] width 86 height 12
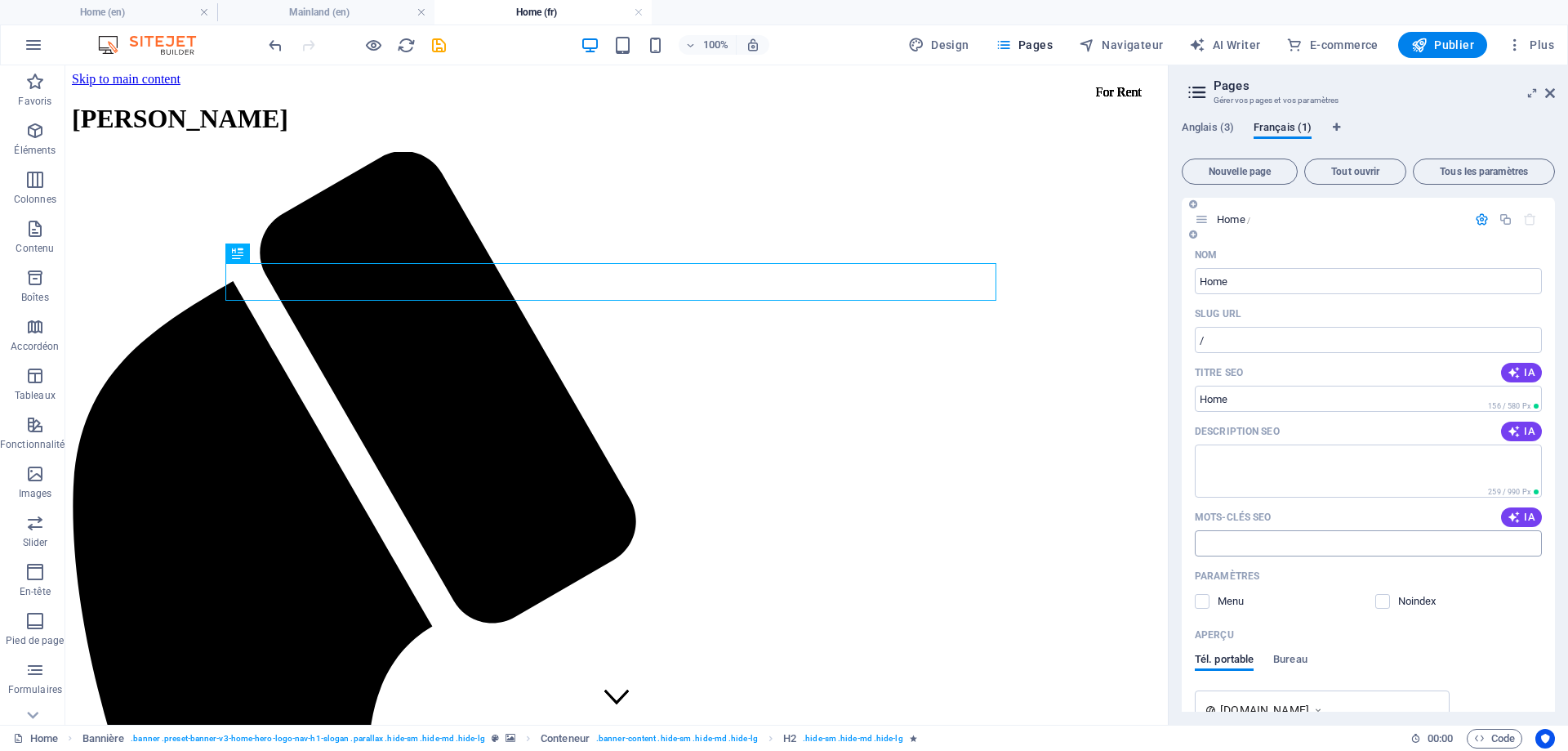
scroll to position [0, 0]
click at [1221, 123] on span "Anglais (3)" at bounding box center [1208, 130] width 52 height 23
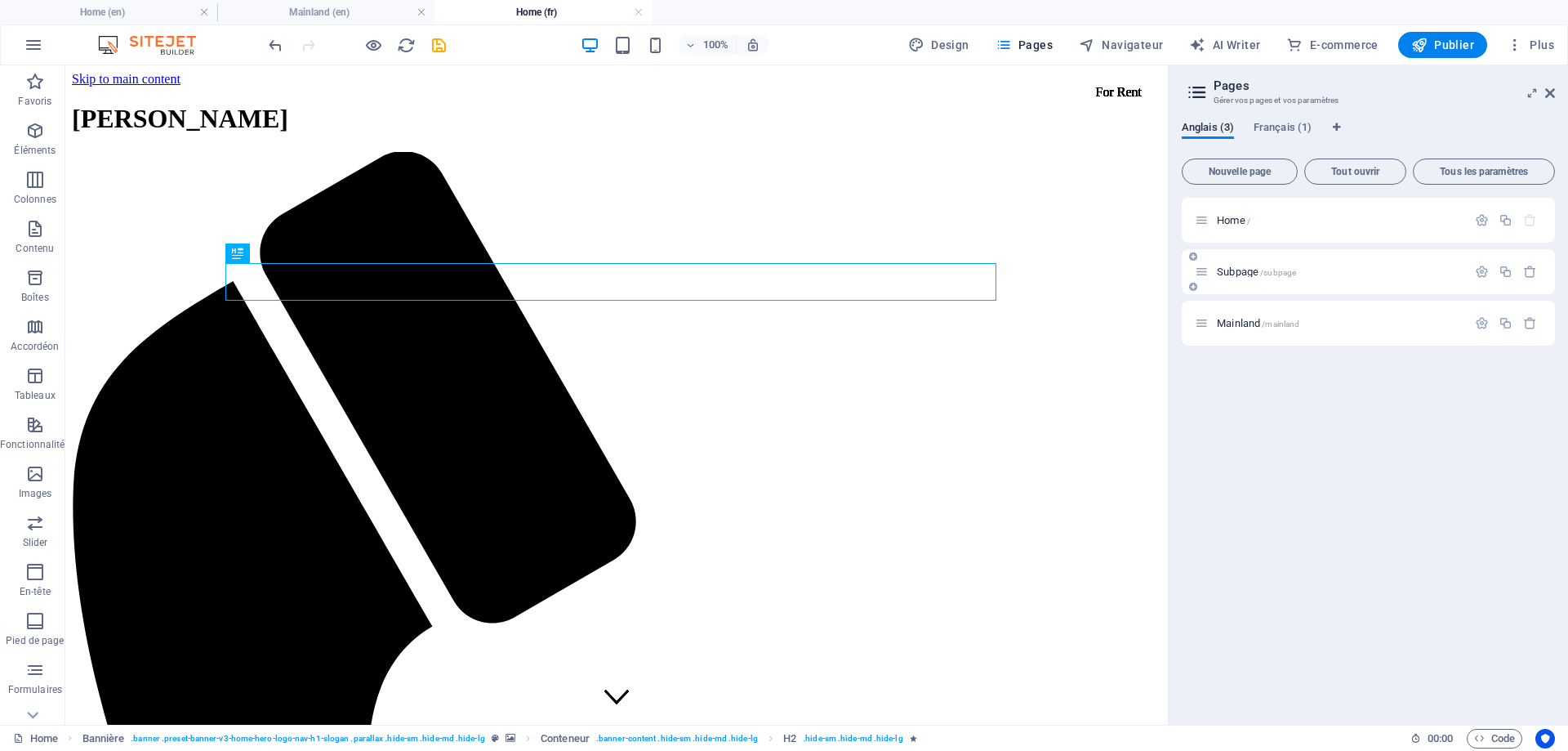
click at [1245, 270] on span "Subpage /subpage" at bounding box center [1257, 271] width 79 height 13
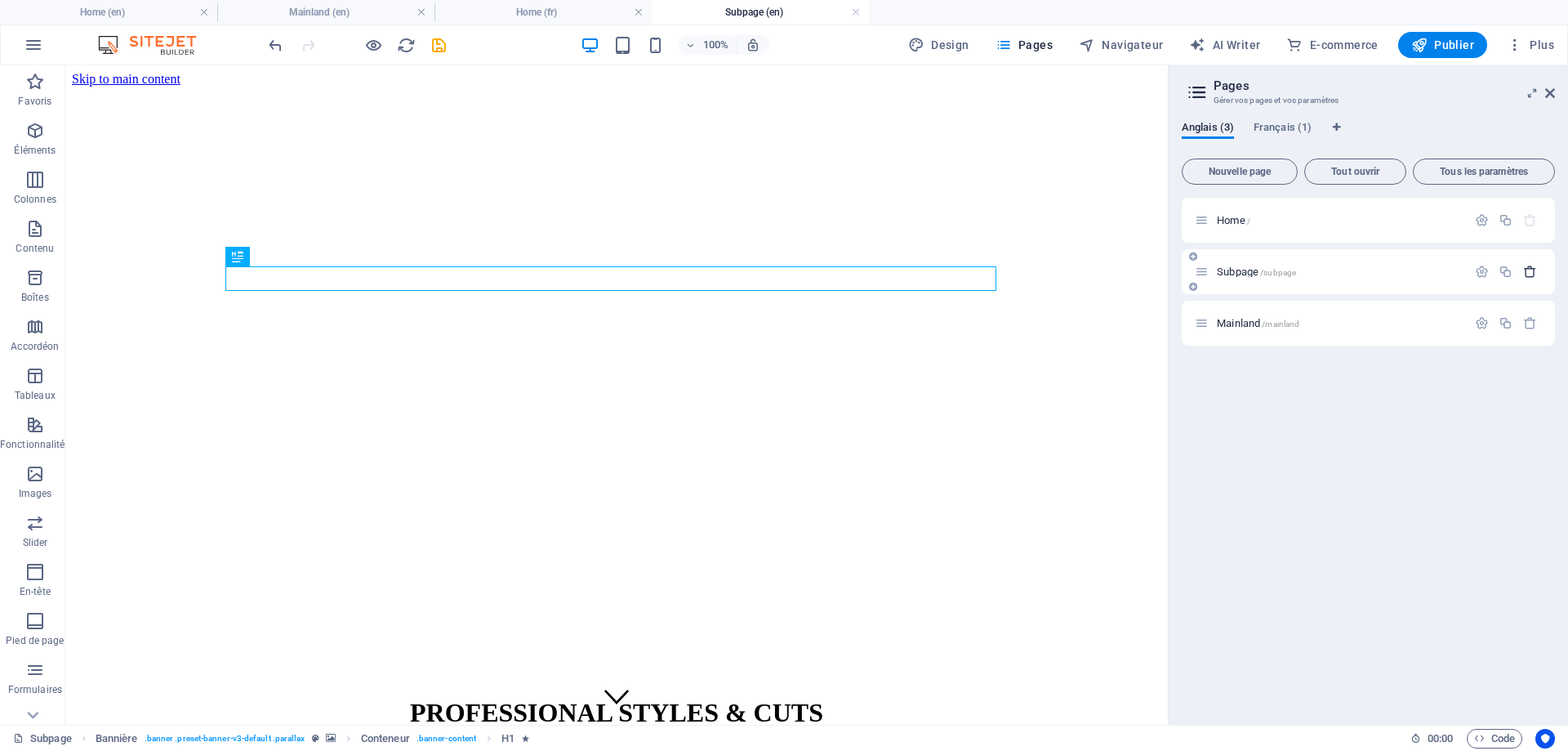
click at [1529, 269] on icon "button" at bounding box center [1530, 271] width 14 height 14
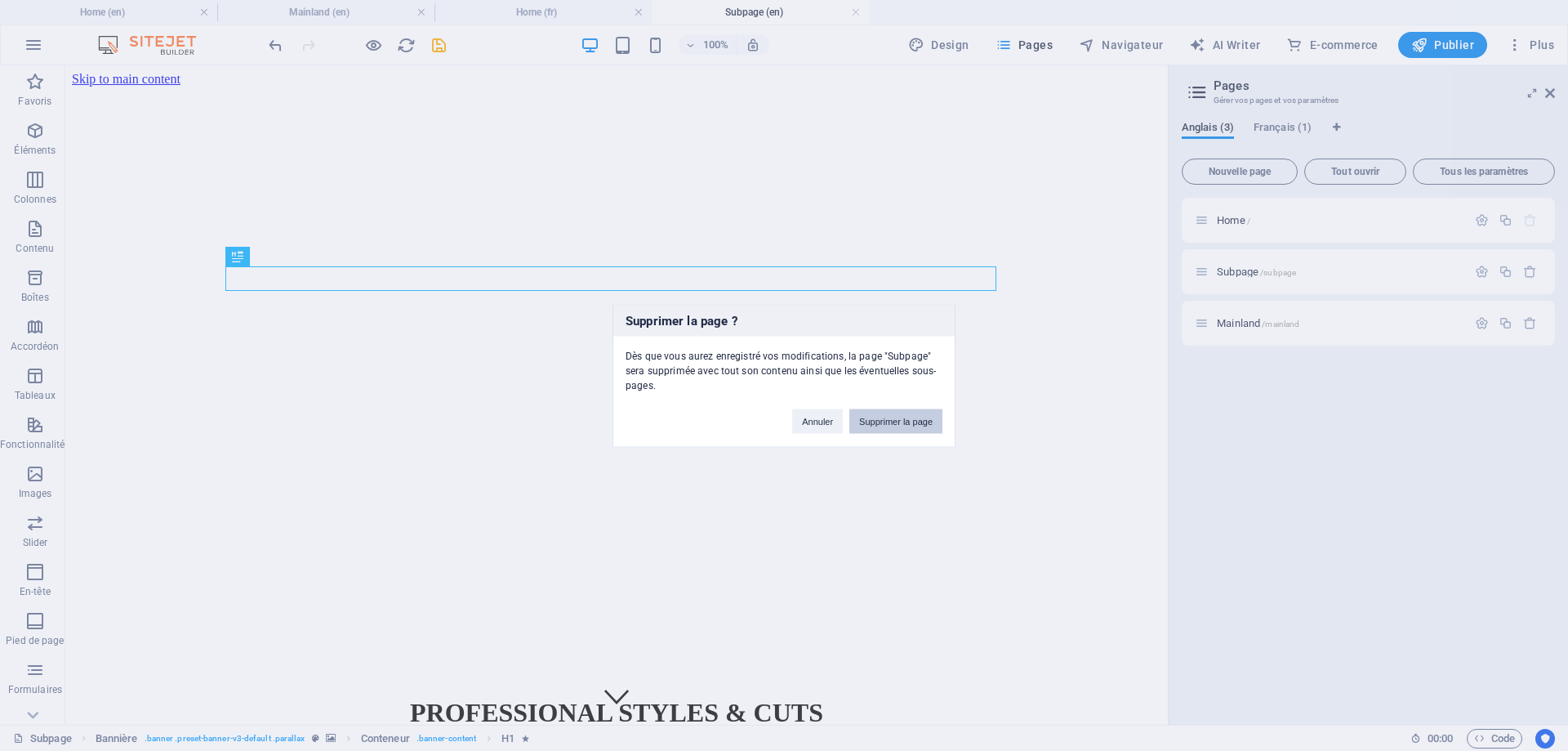
click at [906, 422] on button "Supprimer la page" at bounding box center [896, 420] width 93 height 24
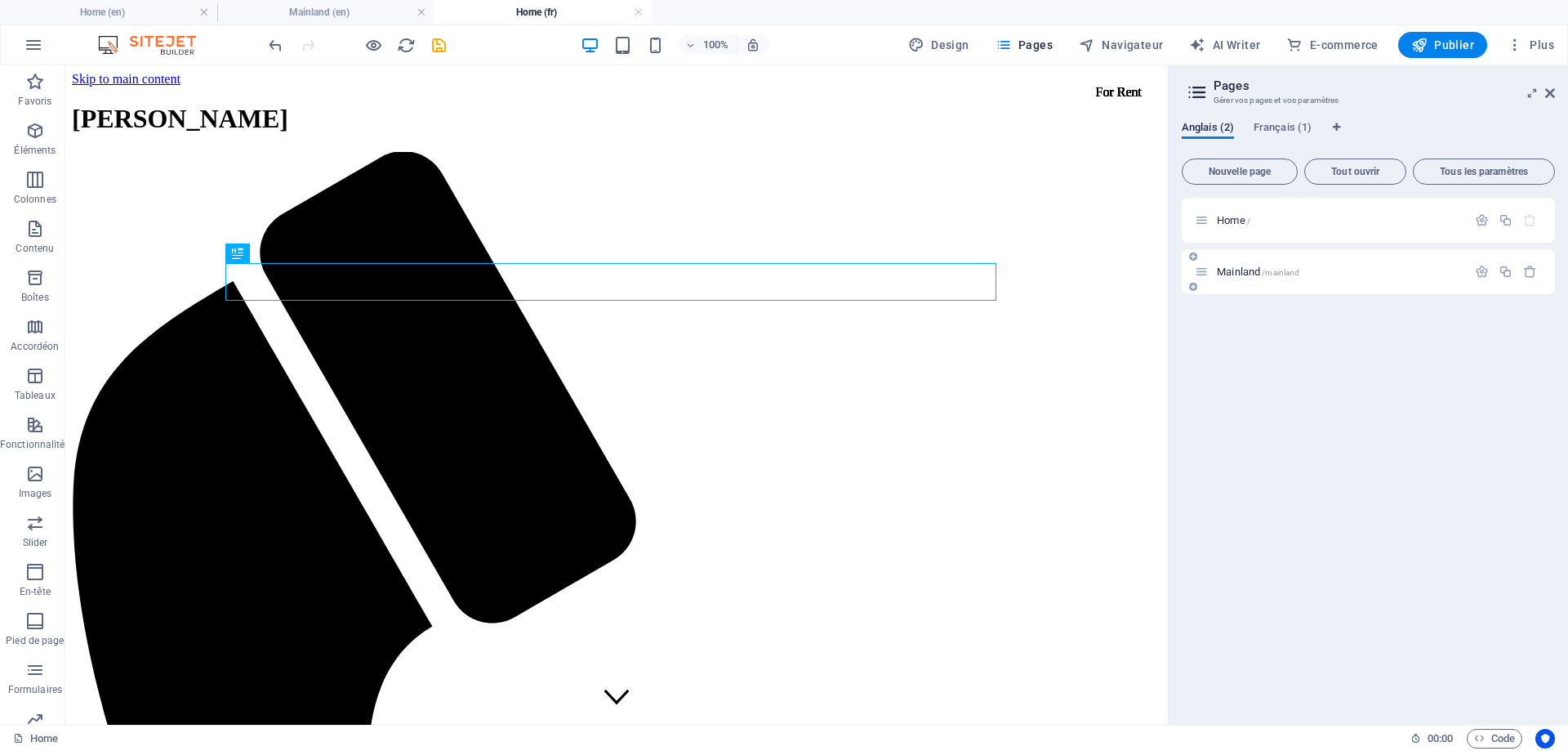
click at [1245, 273] on span "Mainland /mainland" at bounding box center [1258, 271] width 82 height 13
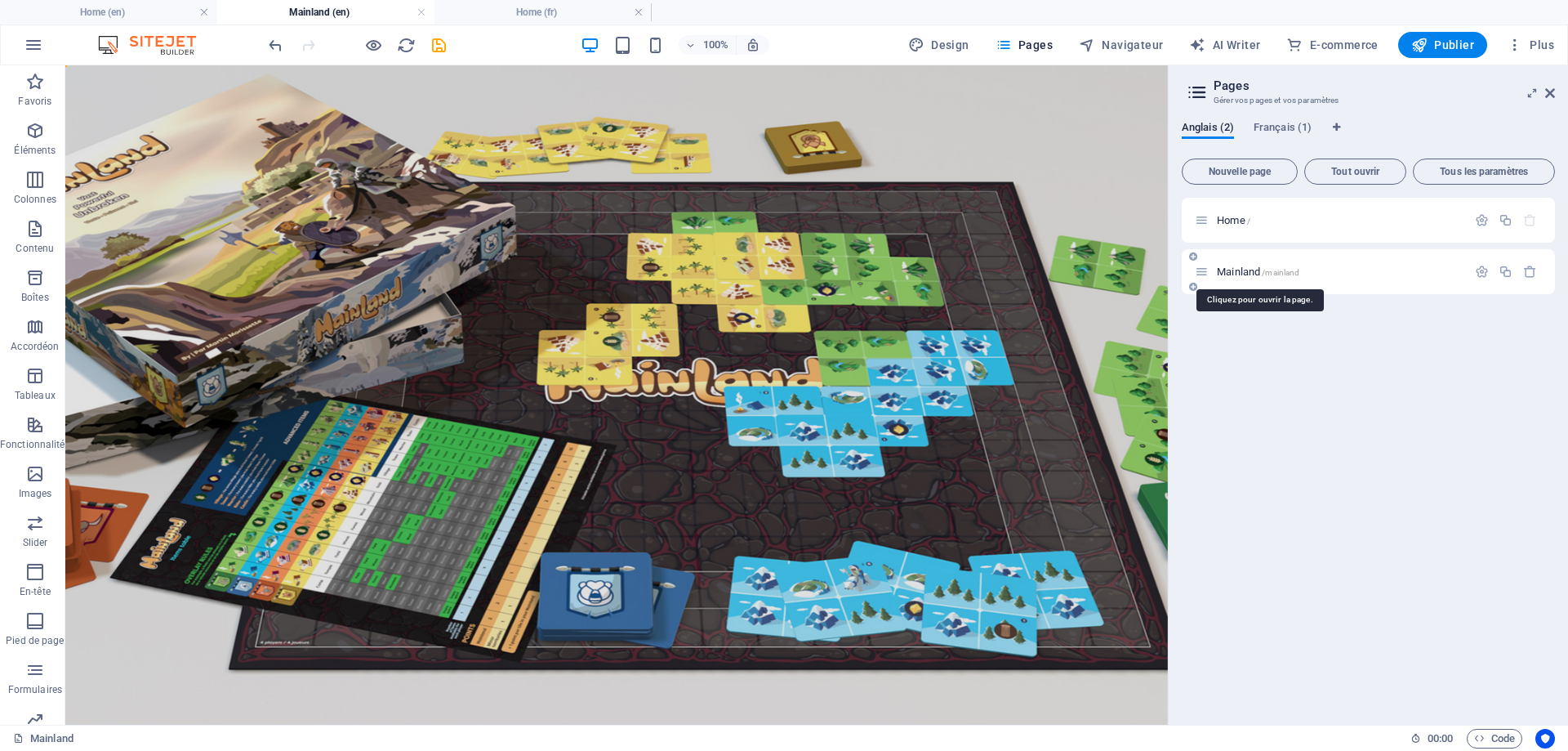
scroll to position [468, 0]
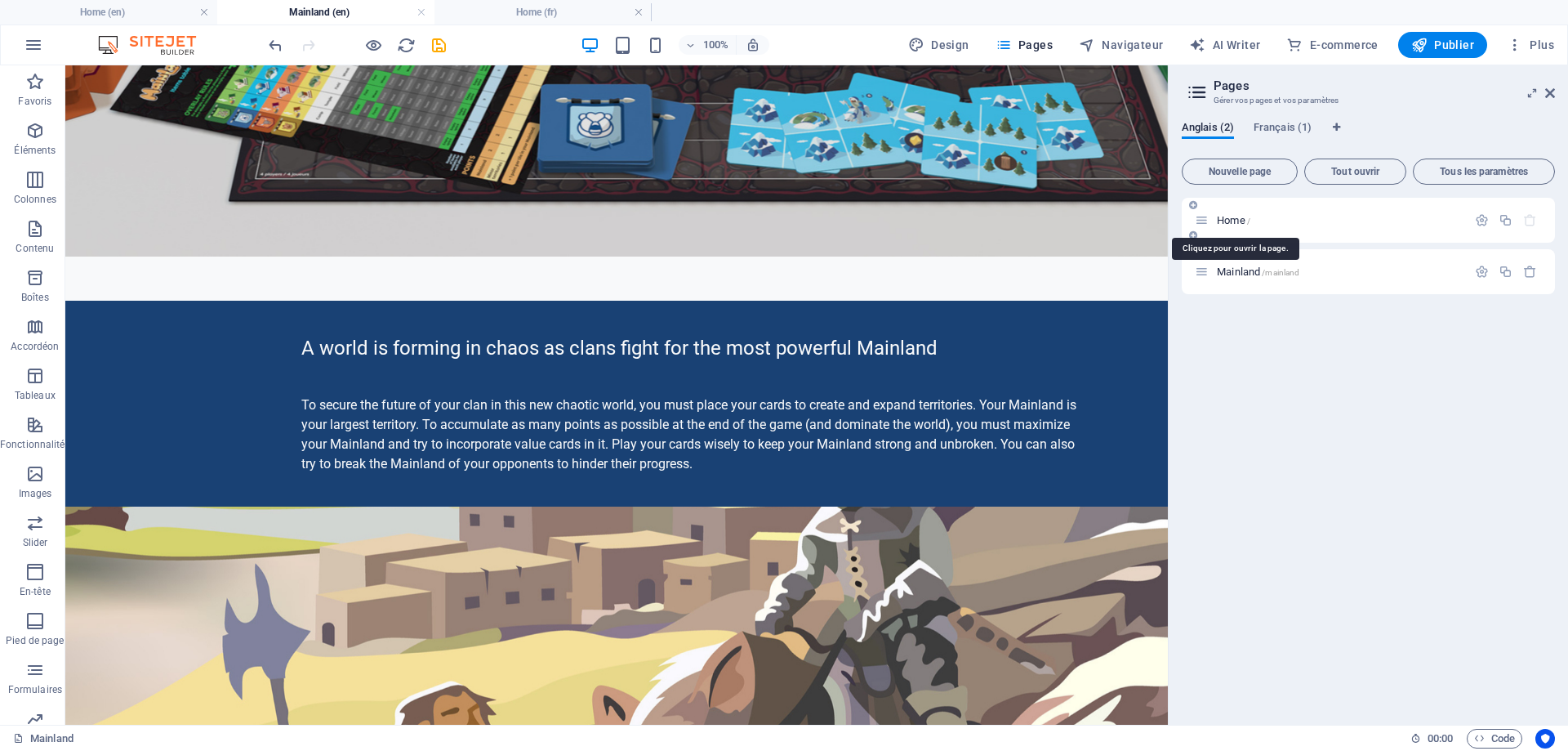
click at [1228, 220] on span "Home /" at bounding box center [1234, 220] width 34 height 13
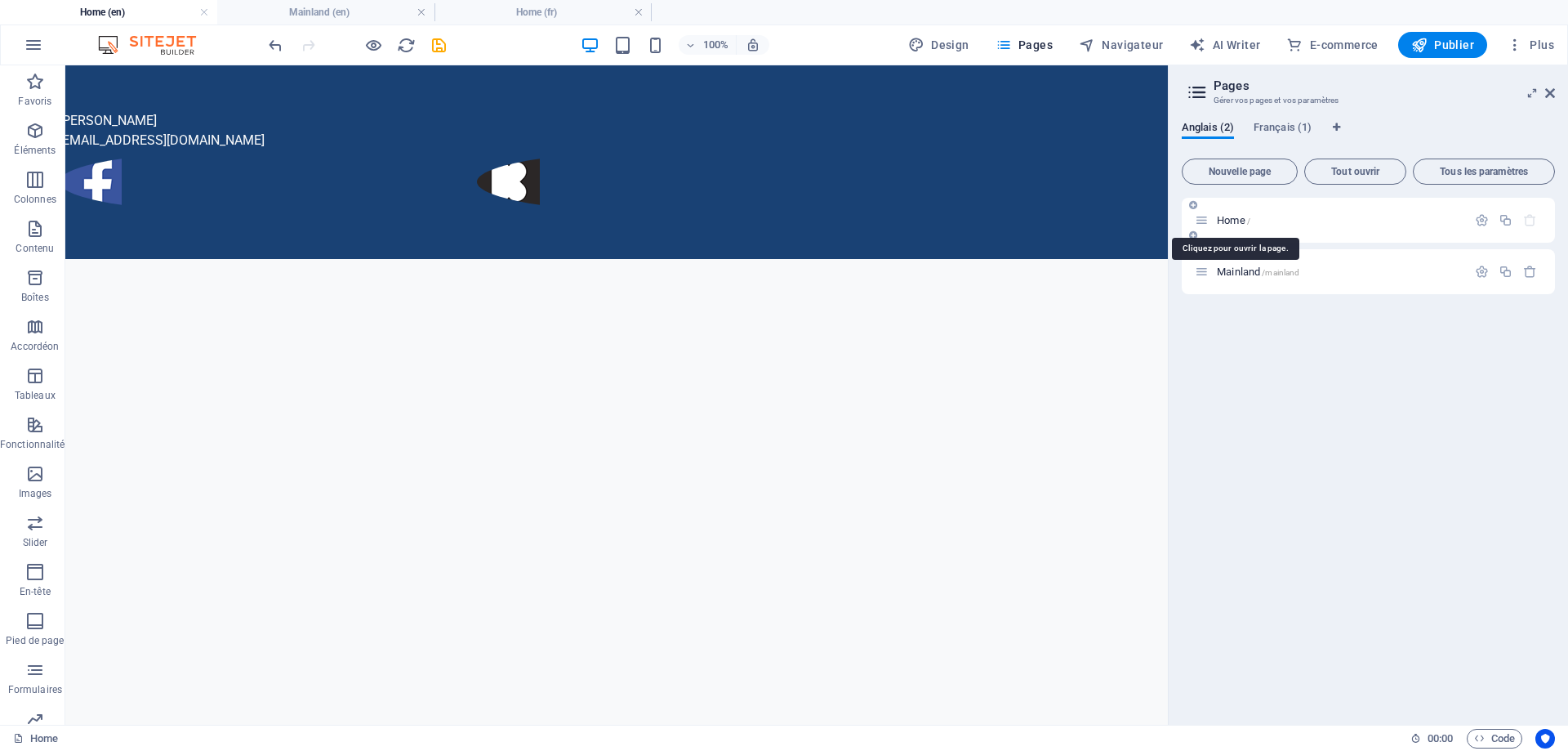
scroll to position [0, 0]
click at [1233, 273] on span "Mainland /mainland" at bounding box center [1258, 271] width 82 height 13
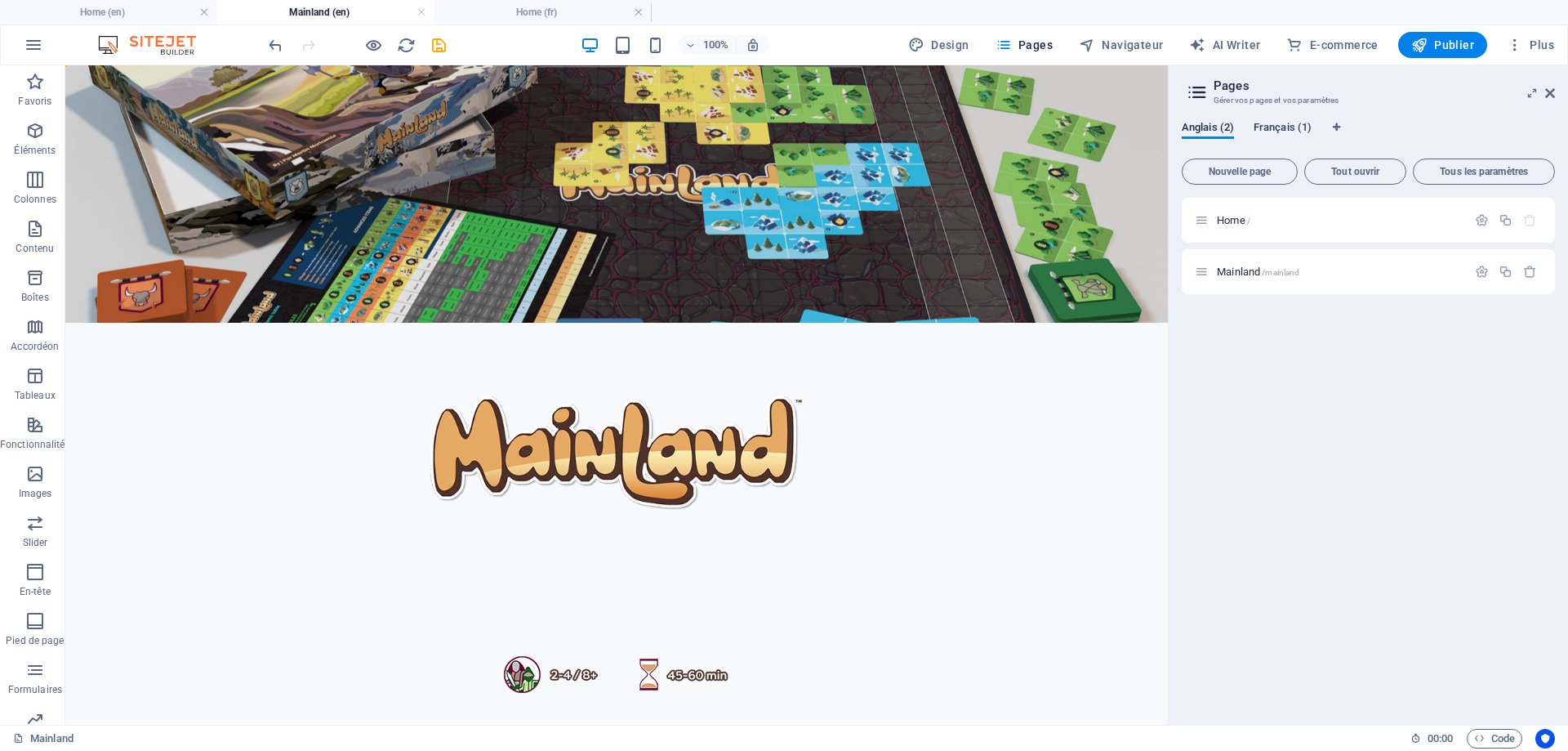
click at [1281, 124] on span "Français (1)" at bounding box center [1283, 130] width 58 height 23
click at [1214, 123] on span "Anglais (2)" at bounding box center [1208, 130] width 52 height 23
click at [1285, 128] on span "Français (1)" at bounding box center [1283, 130] width 58 height 23
click at [1518, 270] on span "Traduire" at bounding box center [1517, 272] width 39 height 14
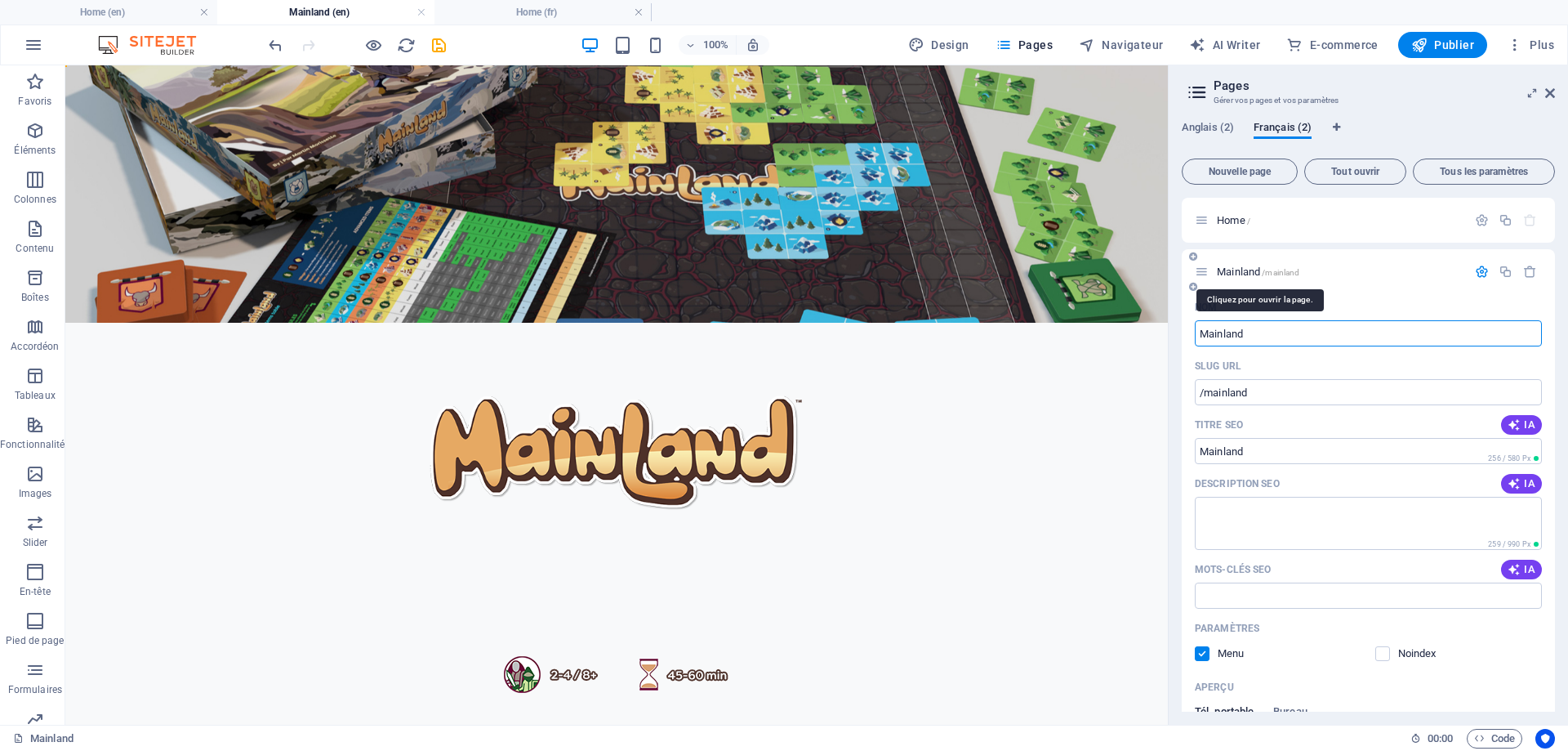
click at [1229, 270] on span "Mainland /mainland" at bounding box center [1258, 271] width 82 height 13
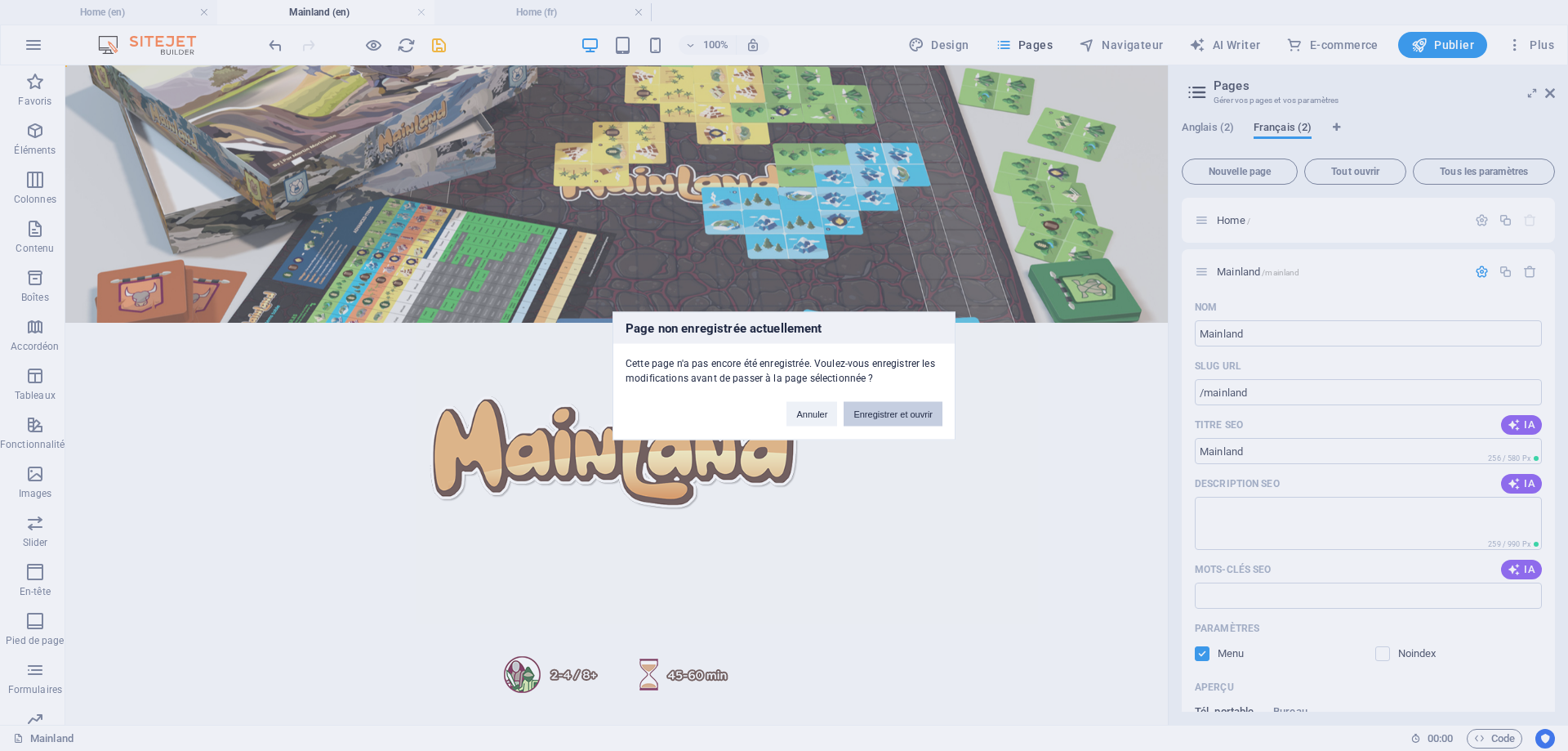
drag, startPoint x: 877, startPoint y: 416, endPoint x: 861, endPoint y: 329, distance: 88.5
click at [877, 416] on button "Enregistrer et ouvrir" at bounding box center [893, 412] width 99 height 24
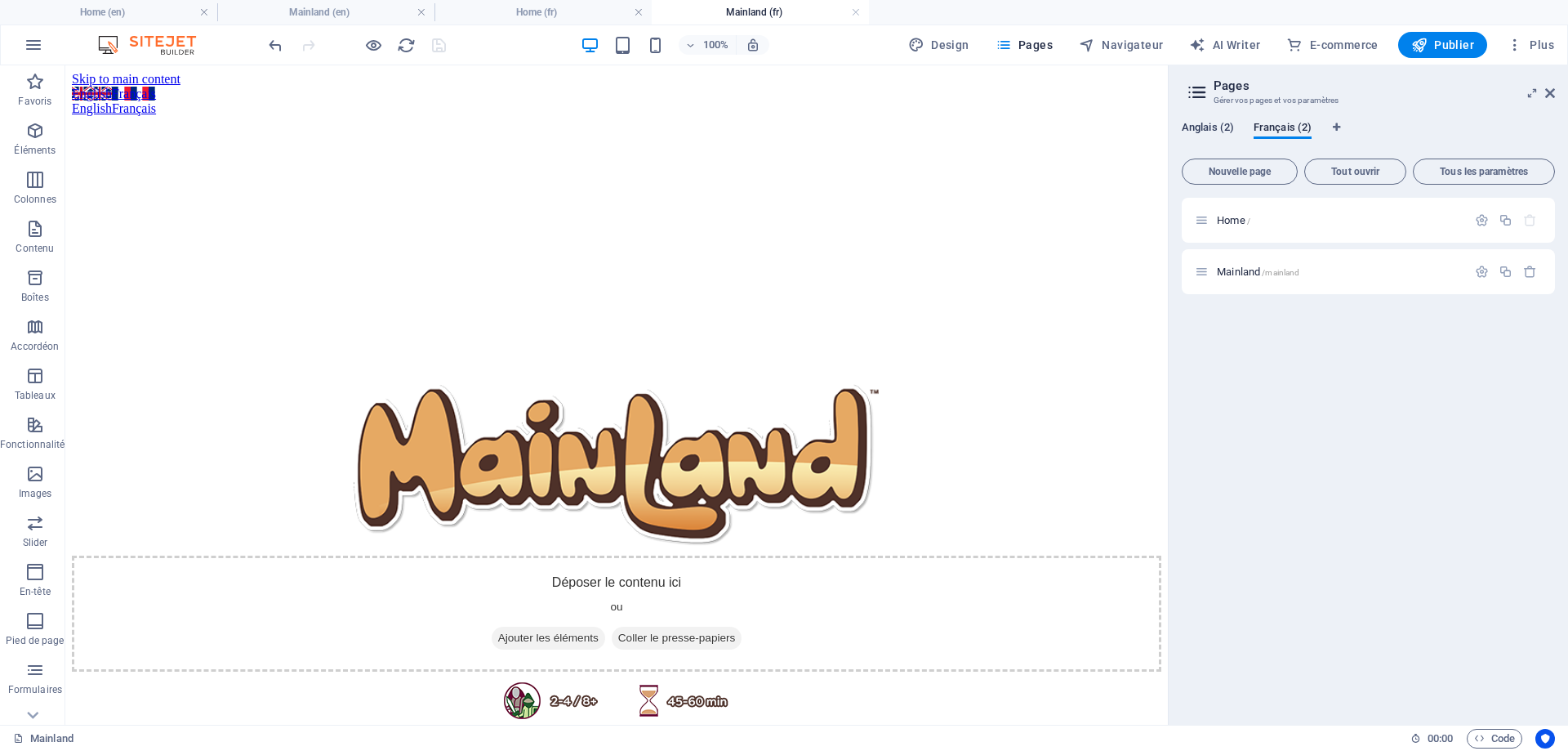
click at [1221, 127] on span "Anglais (2)" at bounding box center [1208, 130] width 52 height 23
click at [1222, 272] on span "Mainland /mainland" at bounding box center [1258, 271] width 82 height 13
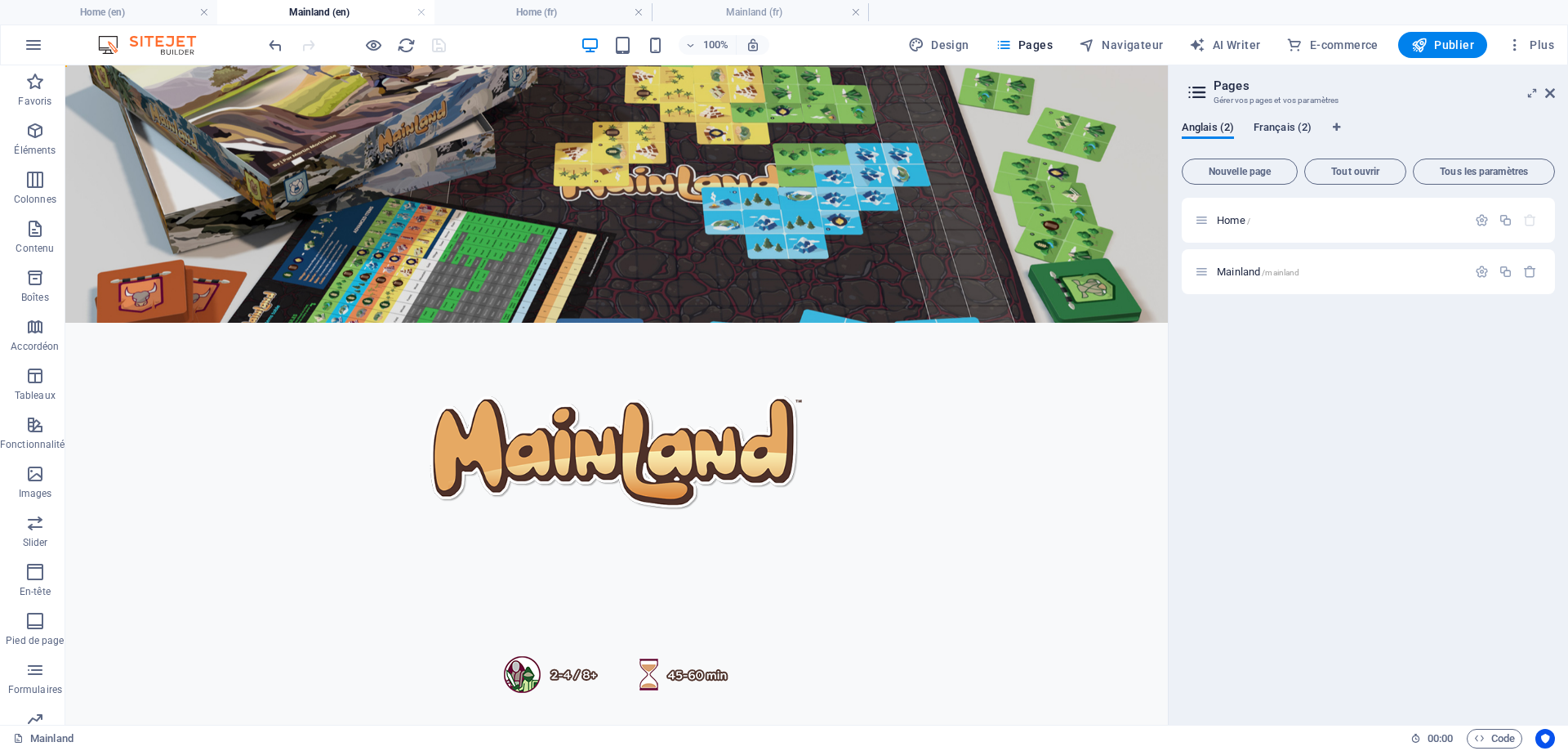
click at [1276, 129] on span "Français (2)" at bounding box center [1283, 130] width 58 height 23
click at [1247, 270] on span "Mainland /mainland" at bounding box center [1258, 271] width 82 height 13
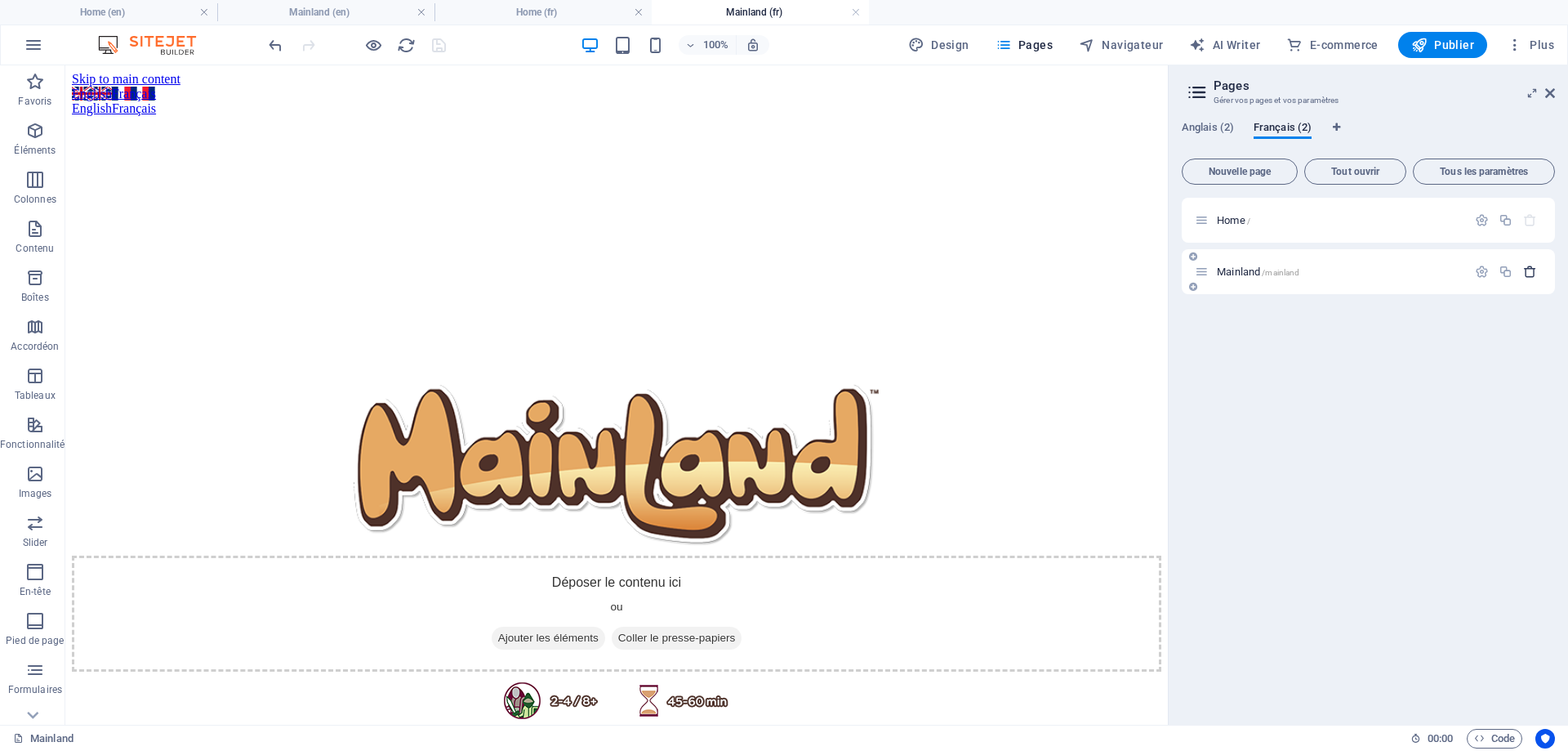
click at [1531, 275] on icon "button" at bounding box center [1530, 271] width 14 height 14
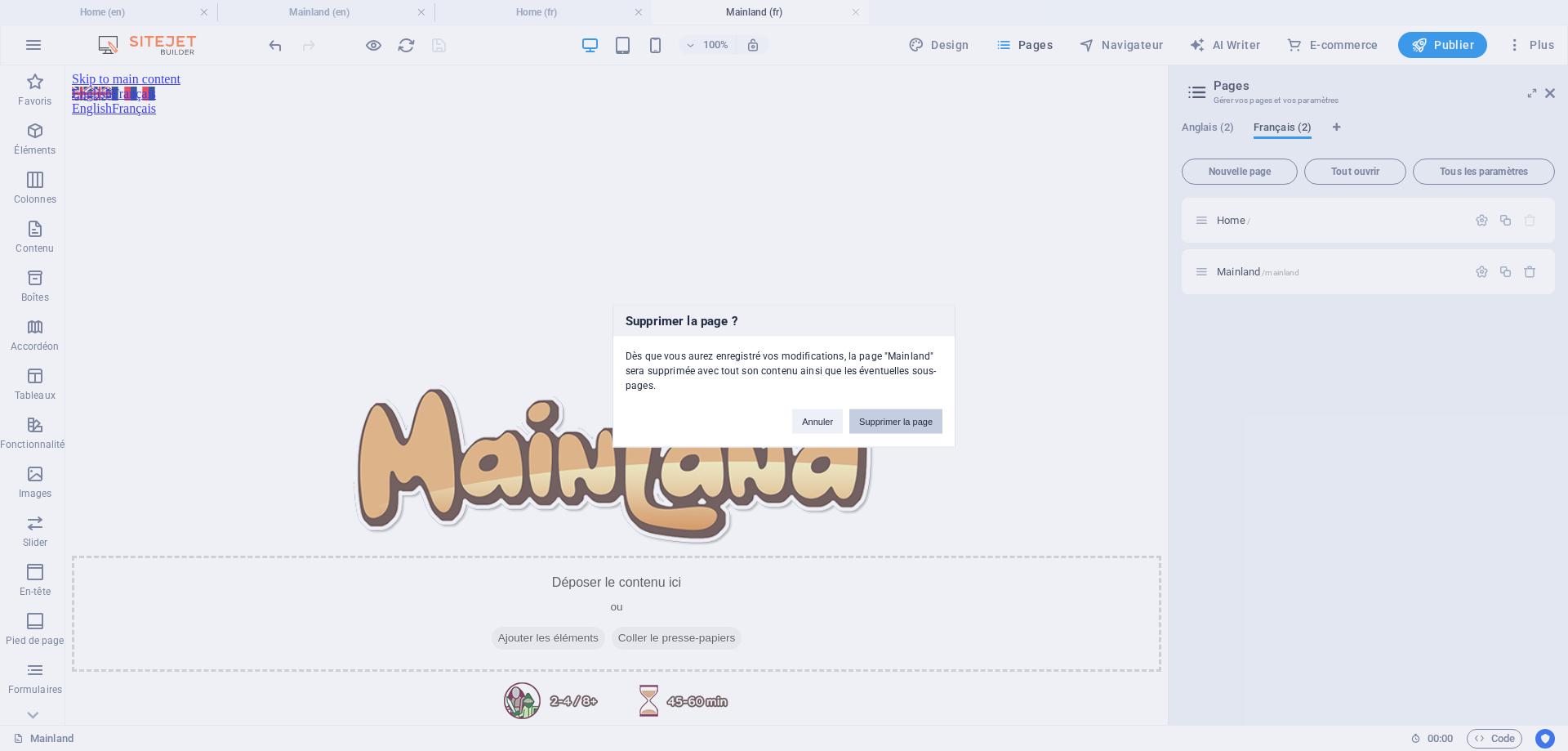
drag, startPoint x: 902, startPoint y: 422, endPoint x: 1065, endPoint y: 238, distance: 245.8
click at [902, 422] on button "Supprimer la page" at bounding box center [896, 420] width 93 height 24
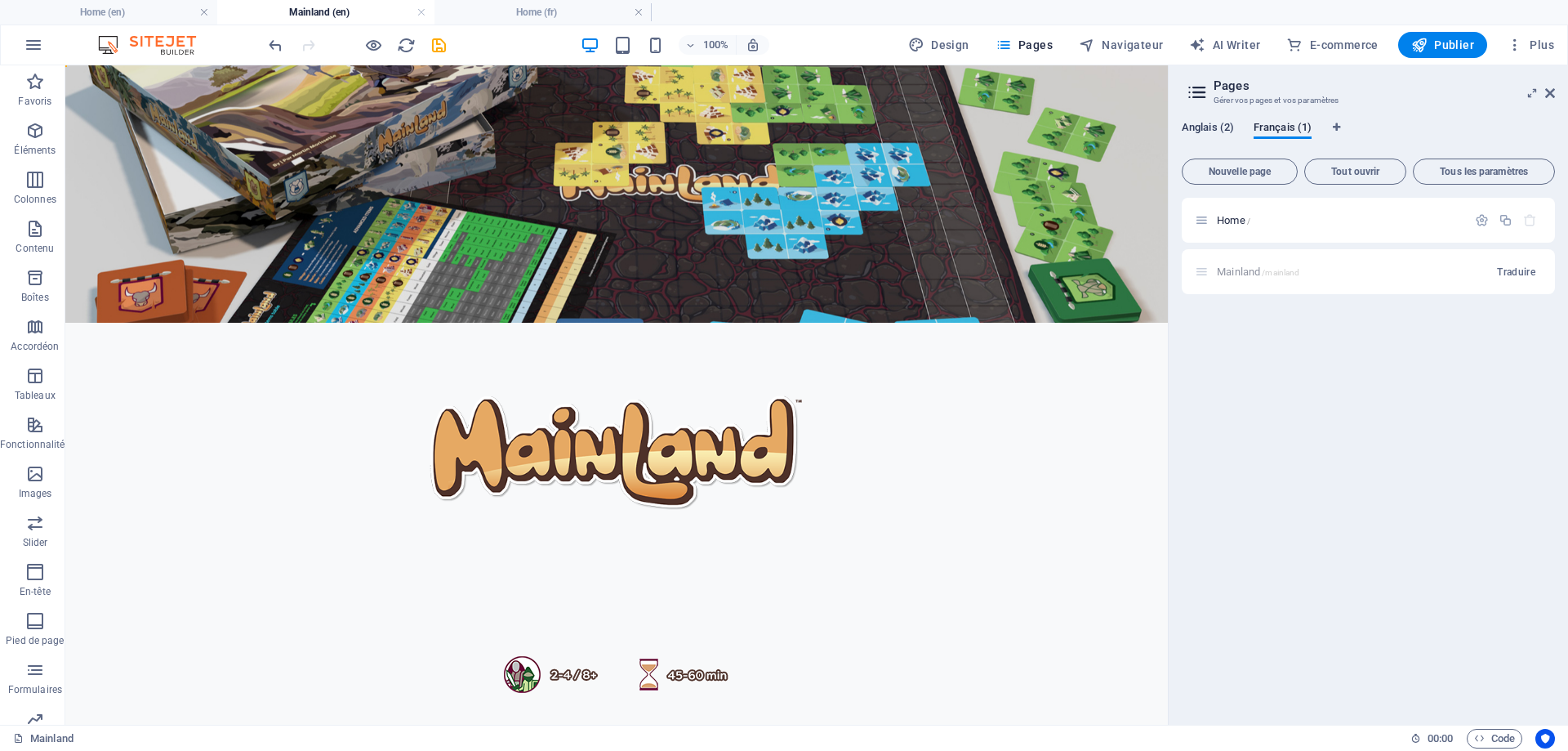
click at [1213, 126] on span "Anglais (2)" at bounding box center [1208, 130] width 52 height 23
click at [1228, 270] on span "Mainland /mainland" at bounding box center [1258, 271] width 82 height 13
click at [1228, 275] on span "Mainland /mainland" at bounding box center [1258, 271] width 82 height 13
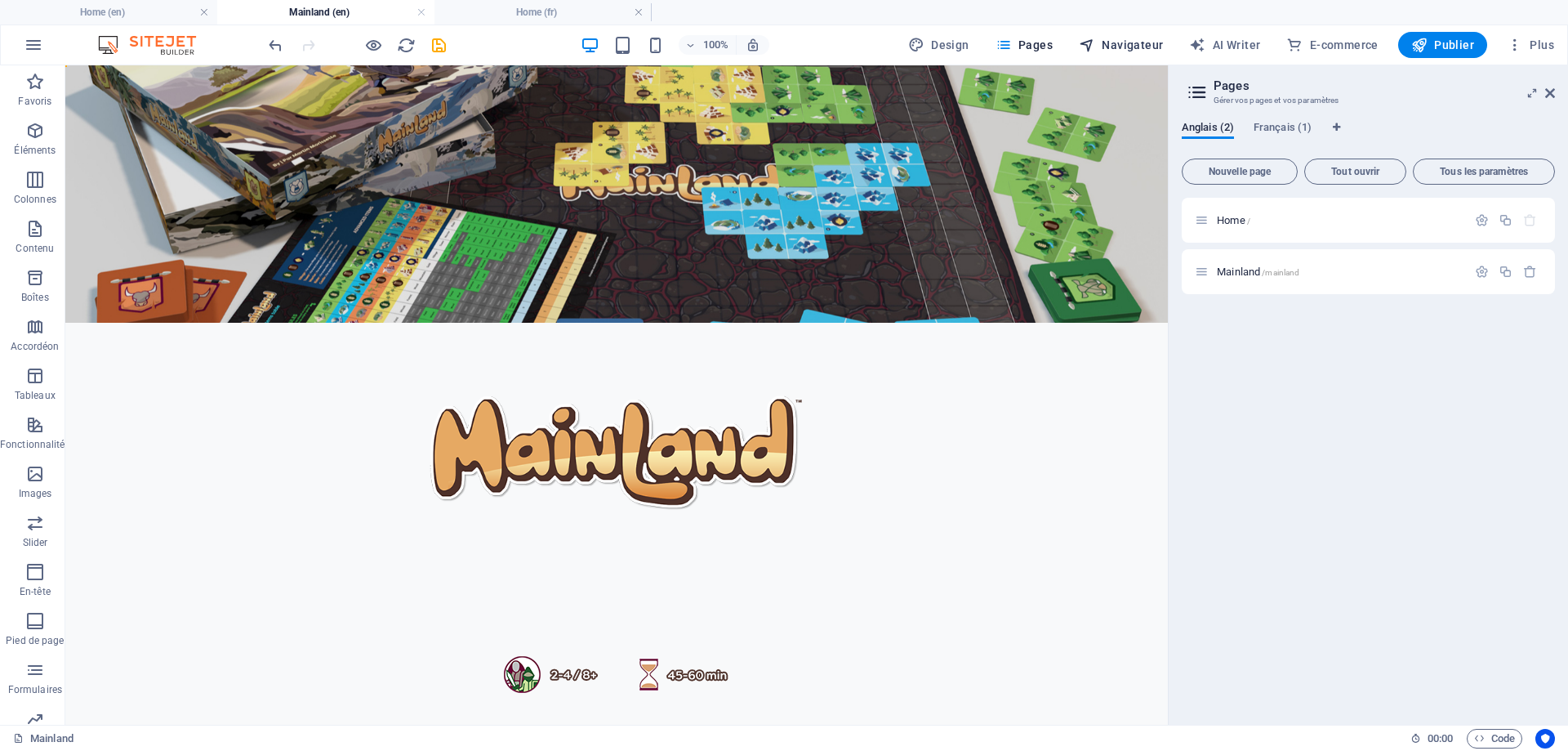
click at [1103, 40] on span "Navigateur" at bounding box center [1121, 45] width 84 height 16
select select "16922858-en"
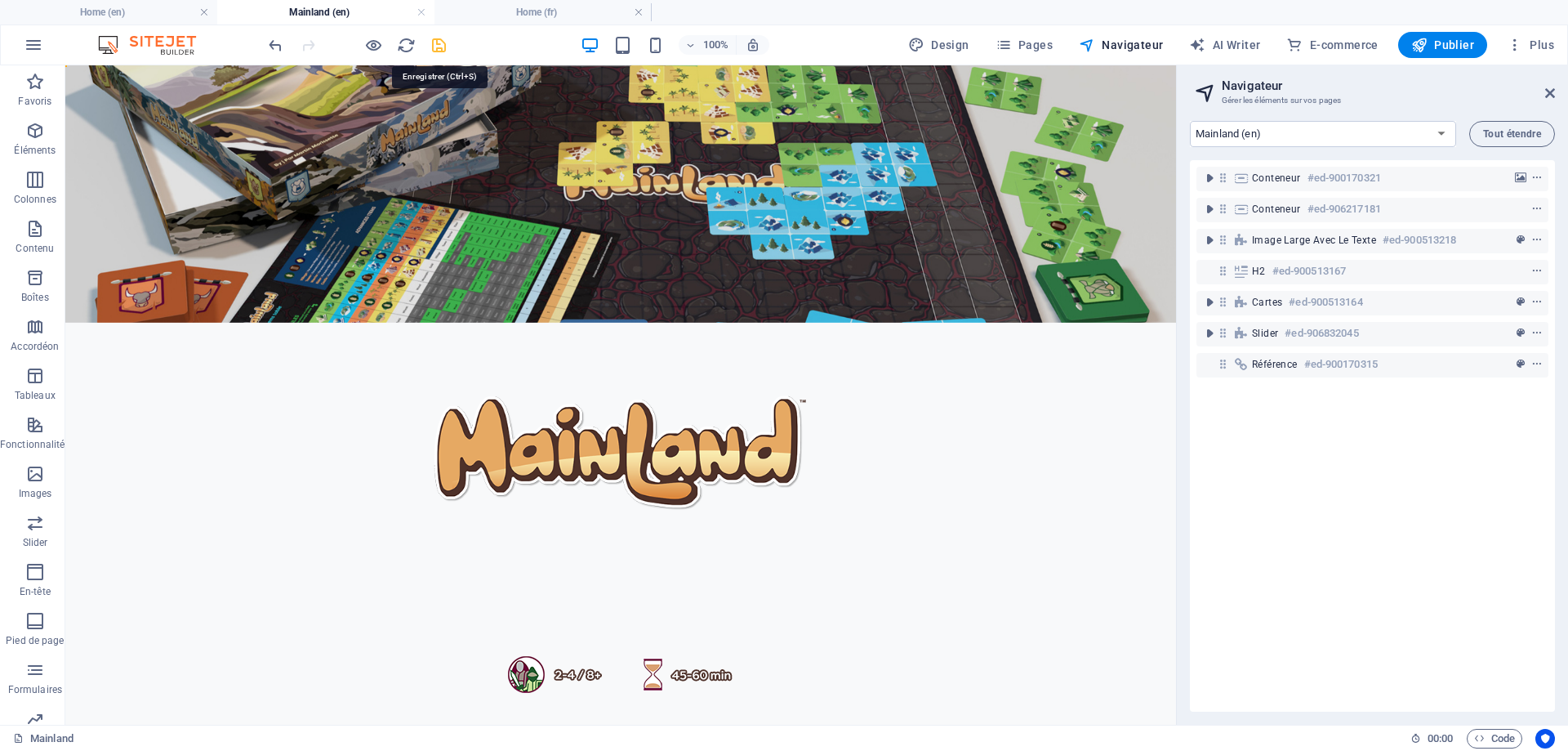
click at [438, 45] on icon "save" at bounding box center [438, 45] width 18 height 18
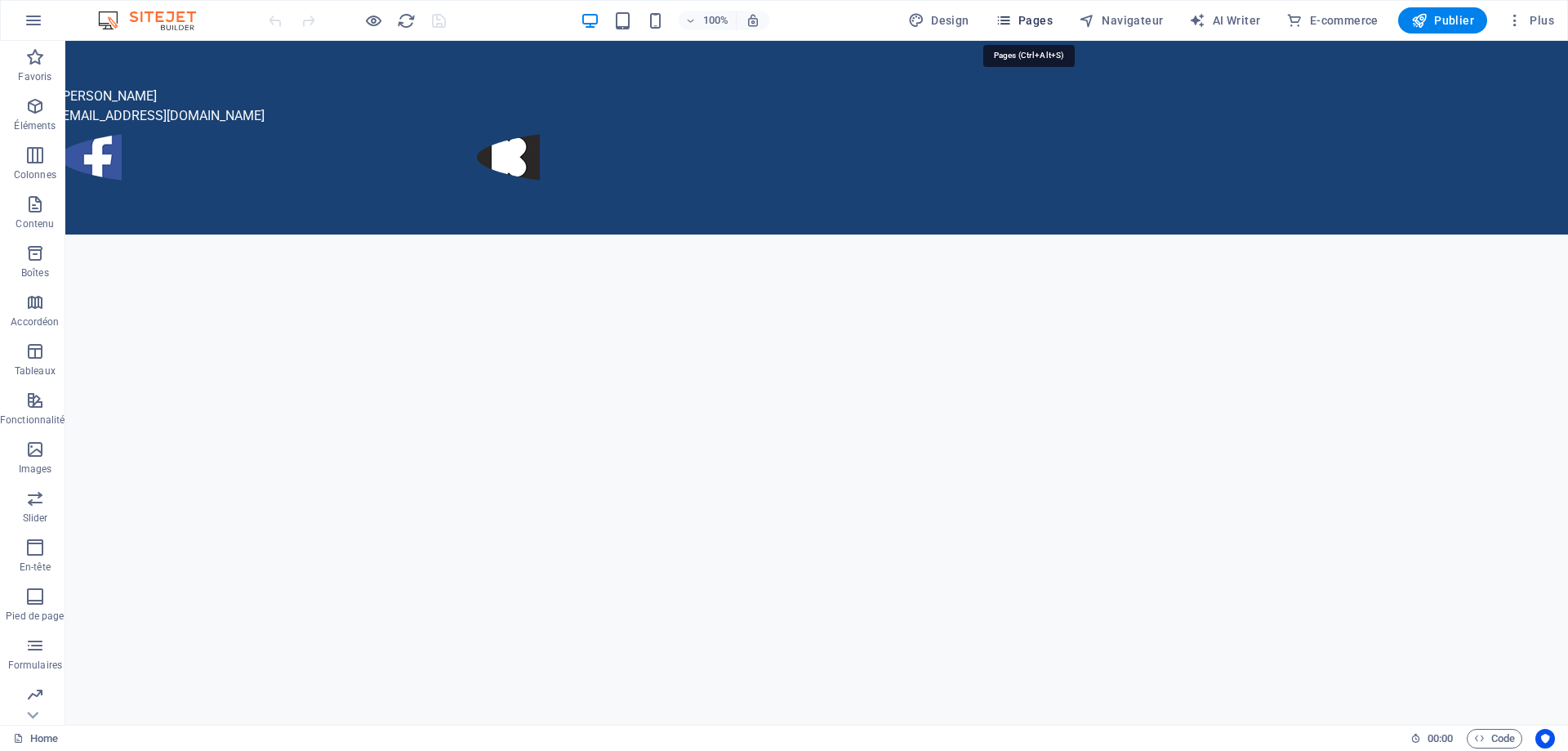
click at [1030, 17] on span "Pages" at bounding box center [1024, 20] width 57 height 16
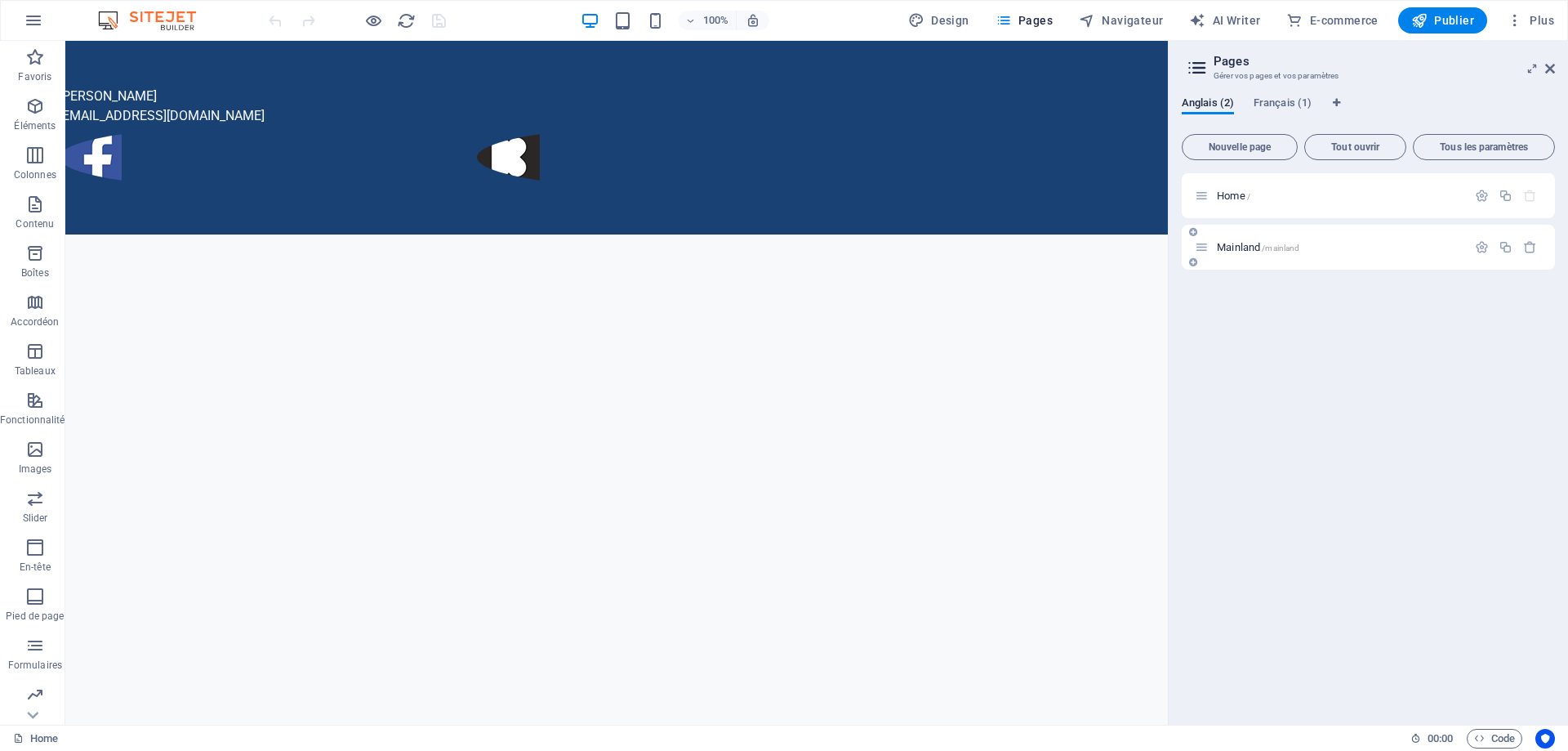
click at [1239, 246] on span "Mainland /mainland" at bounding box center [1258, 247] width 82 height 13
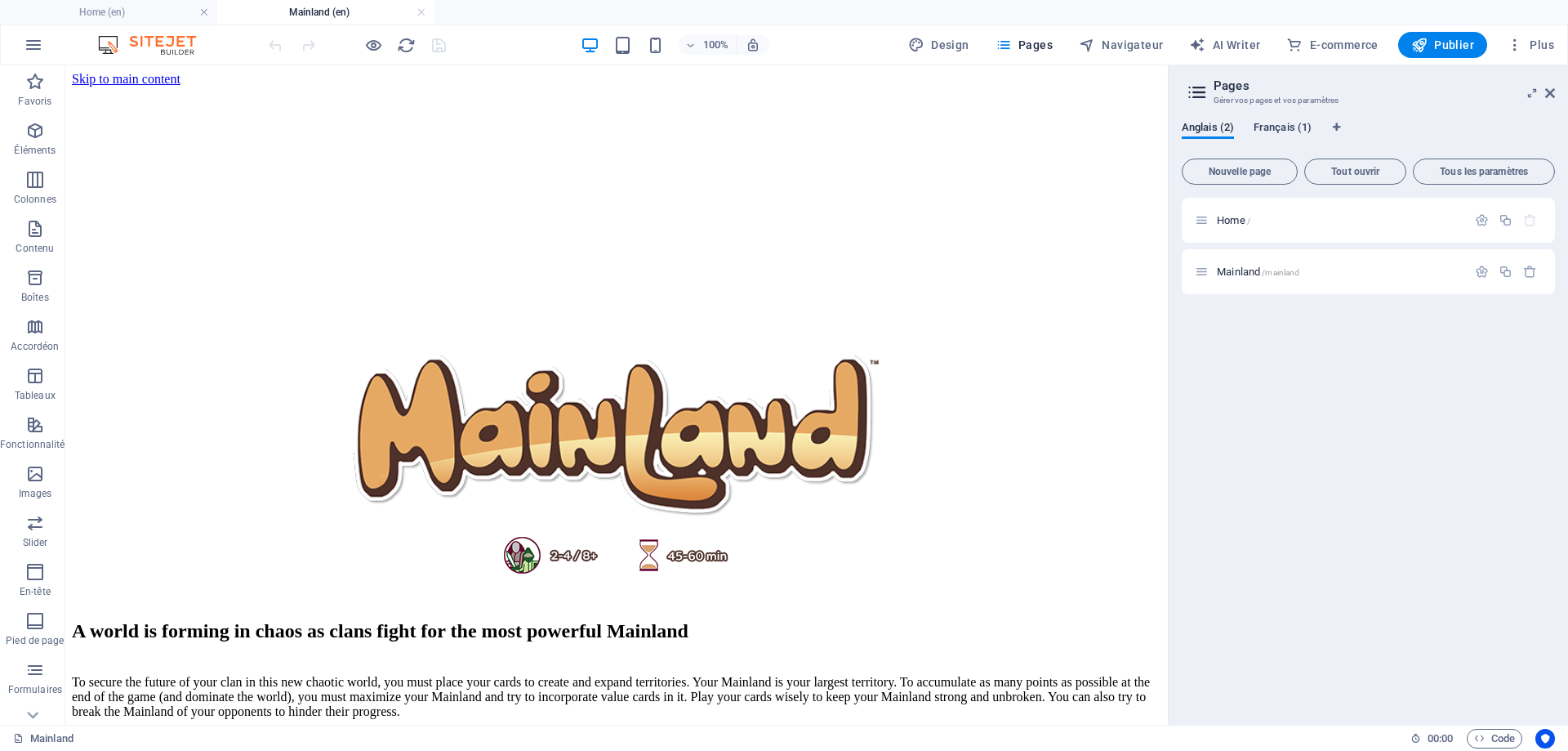
click at [1282, 123] on span "Français (1)" at bounding box center [1283, 130] width 58 height 23
click at [1233, 215] on span "Home /" at bounding box center [1234, 220] width 34 height 13
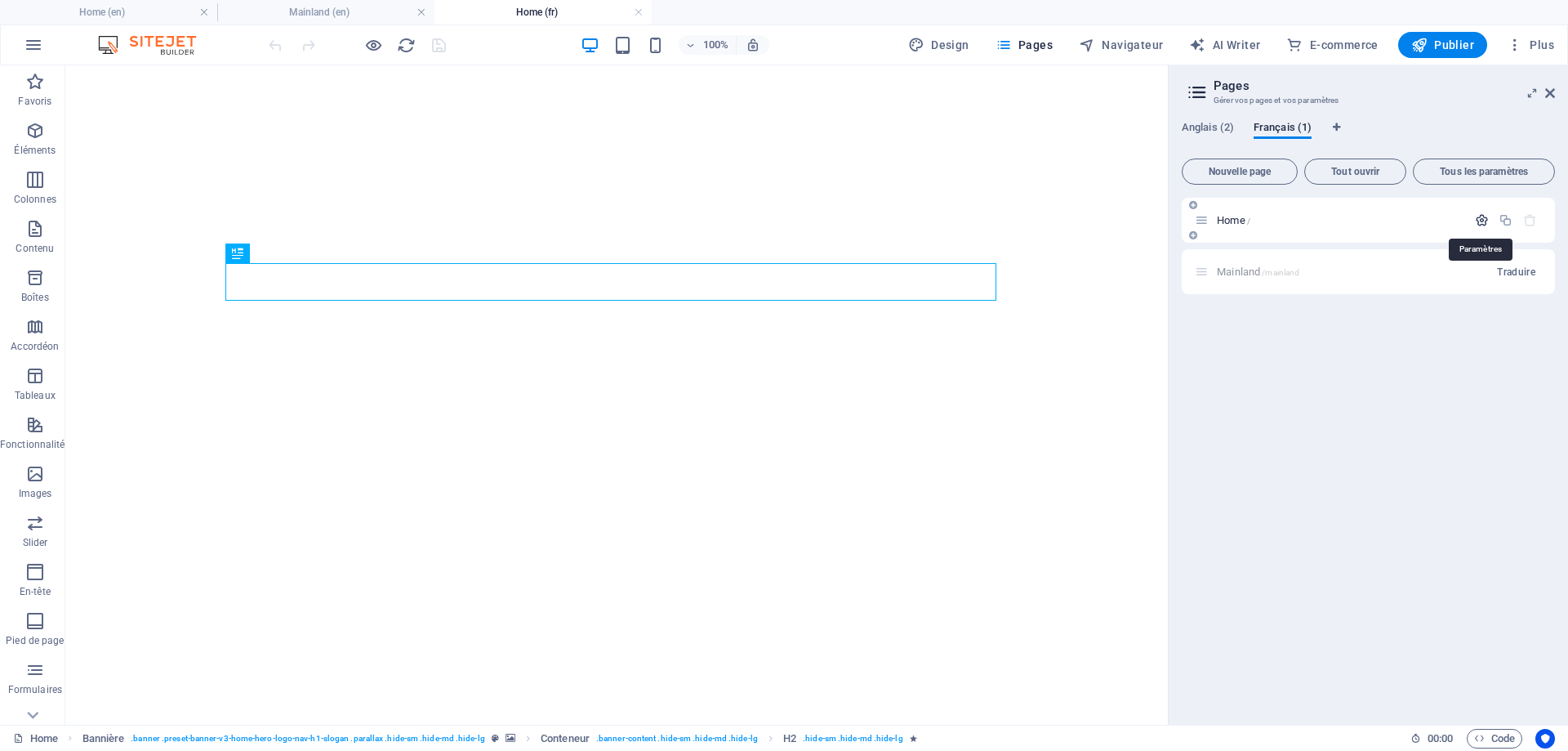
click at [1479, 220] on icon "button" at bounding box center [1482, 220] width 14 height 14
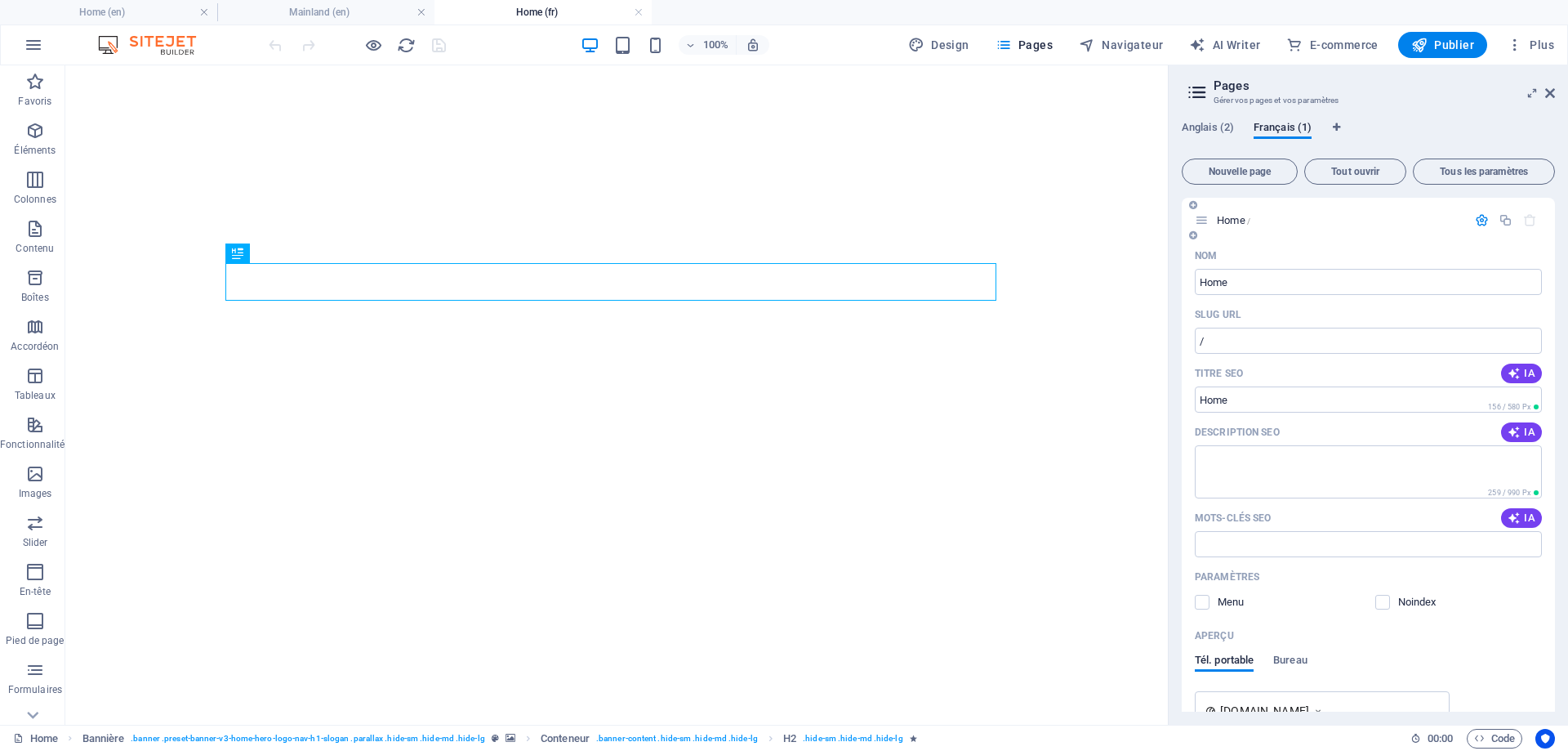
click at [1234, 223] on span "Home /" at bounding box center [1234, 220] width 34 height 13
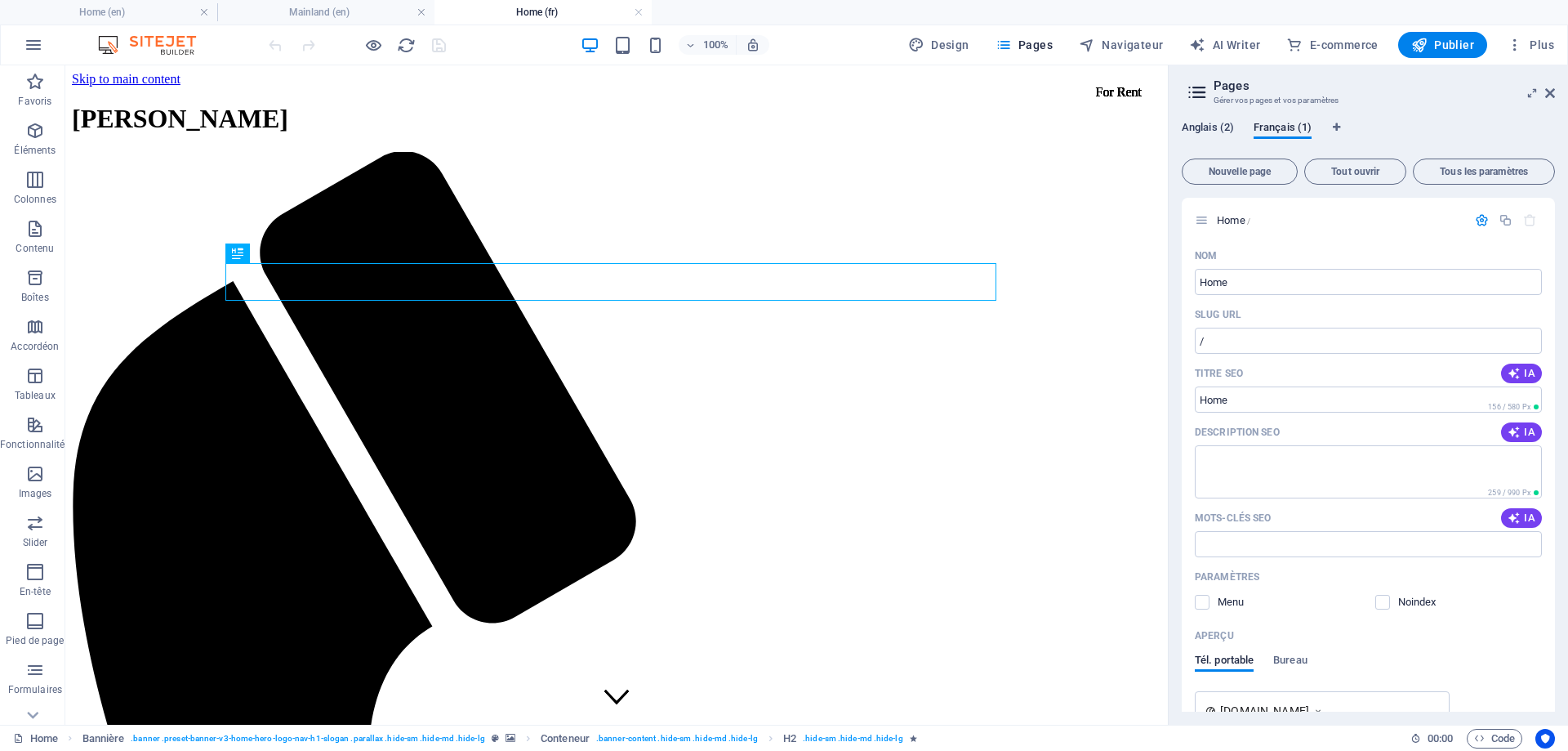
click at [1211, 124] on span "Anglais (2)" at bounding box center [1208, 130] width 52 height 23
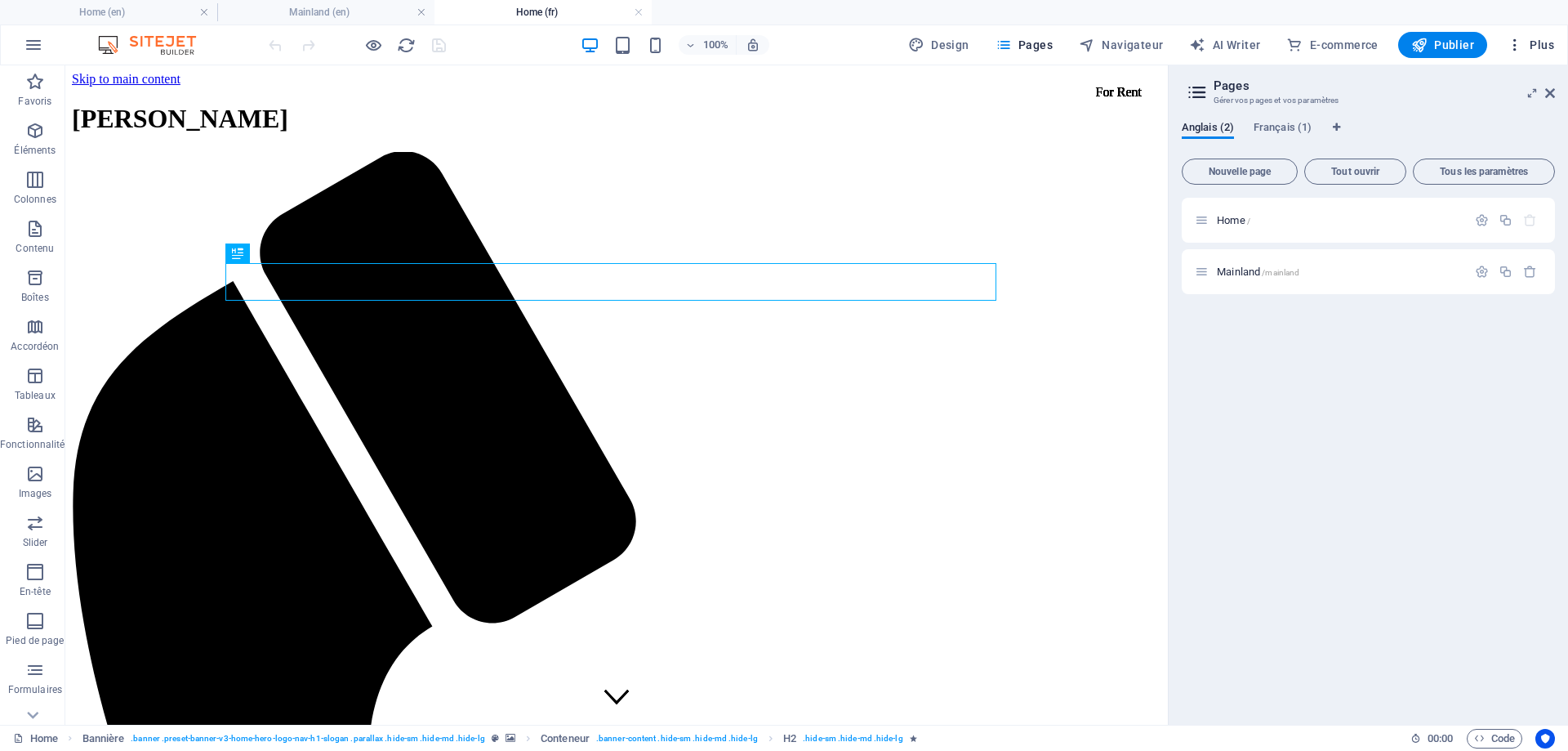
click at [1535, 47] on span "Plus" at bounding box center [1530, 45] width 47 height 16
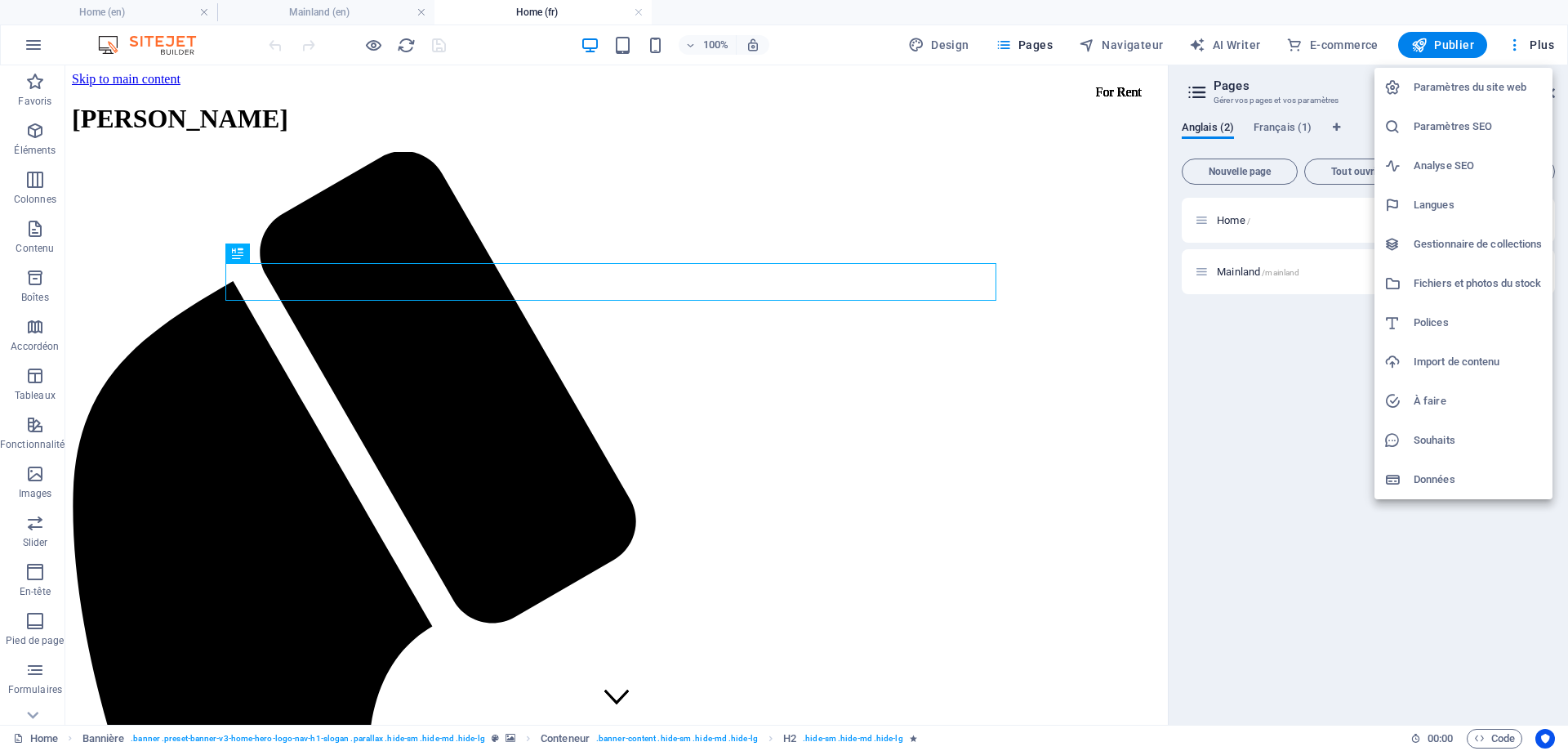
click at [1472, 87] on h6 "Paramètres du site web" at bounding box center [1478, 87] width 129 height 19
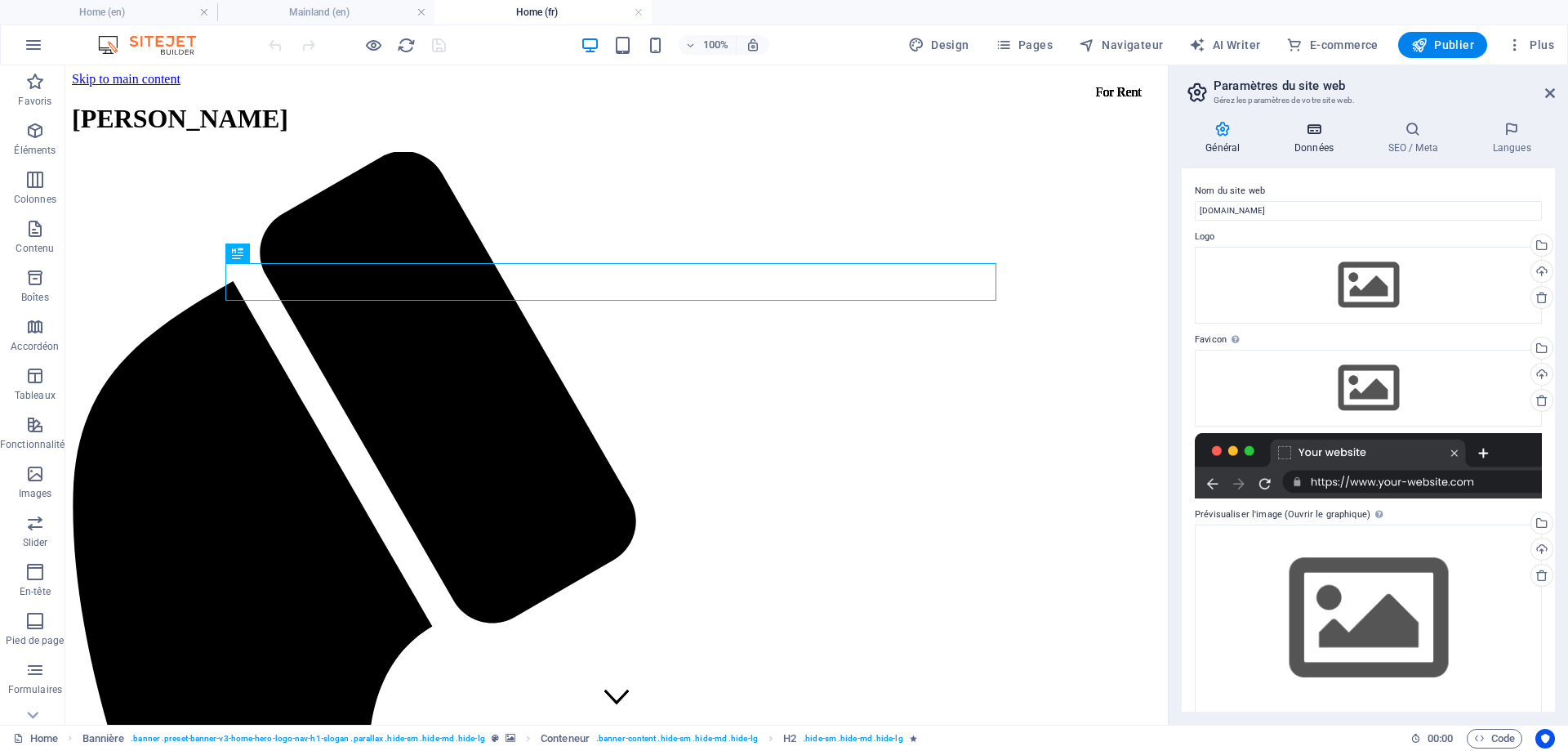
click at [1300, 139] on h4 "Données" at bounding box center [1317, 137] width 94 height 34
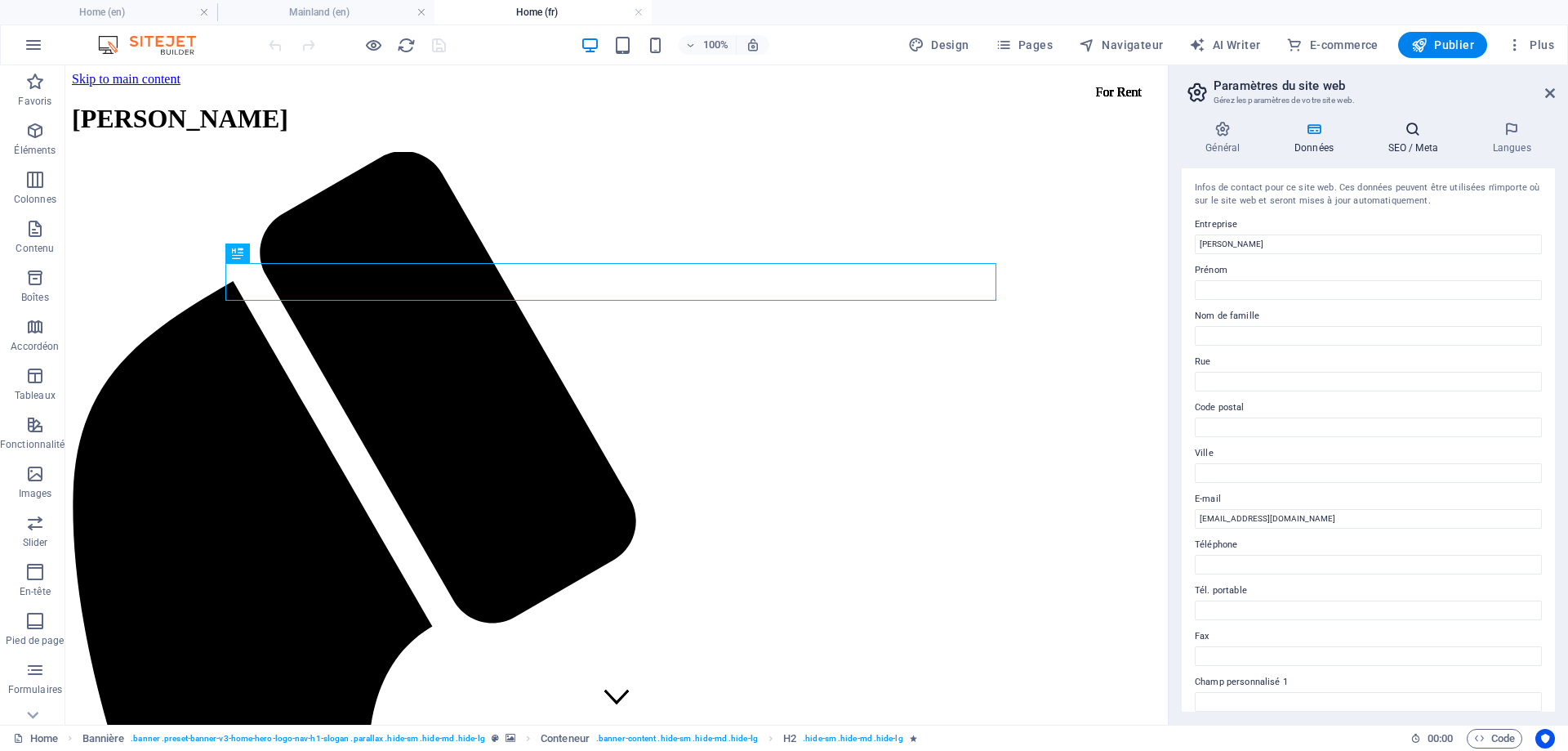
click at [1406, 142] on h4 "SEO / Meta" at bounding box center [1416, 137] width 105 height 34
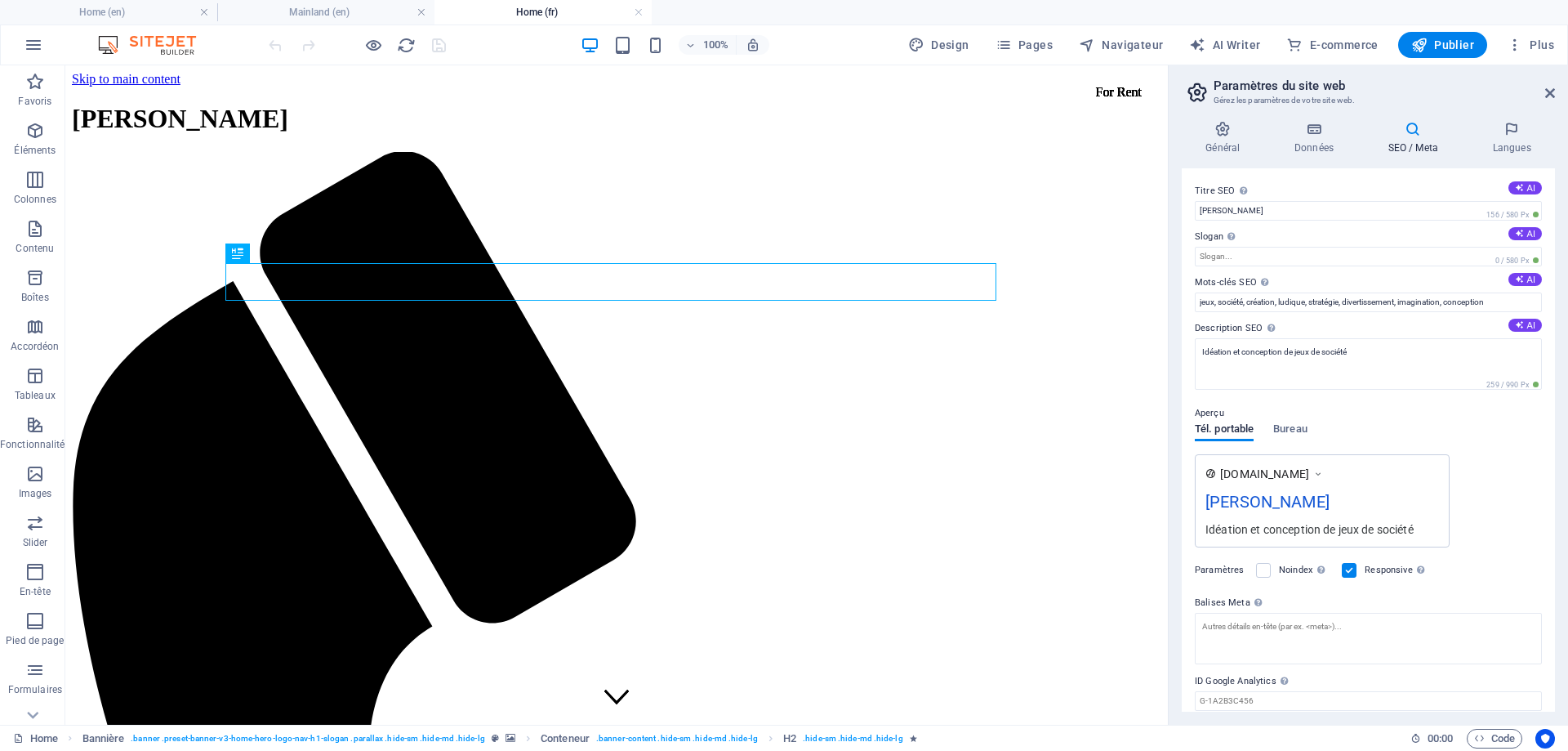
click at [1297, 497] on div "[PERSON_NAME]" at bounding box center [1322, 505] width 233 height 32
click at [1522, 144] on h4 "Langues" at bounding box center [1512, 137] width 86 height 34
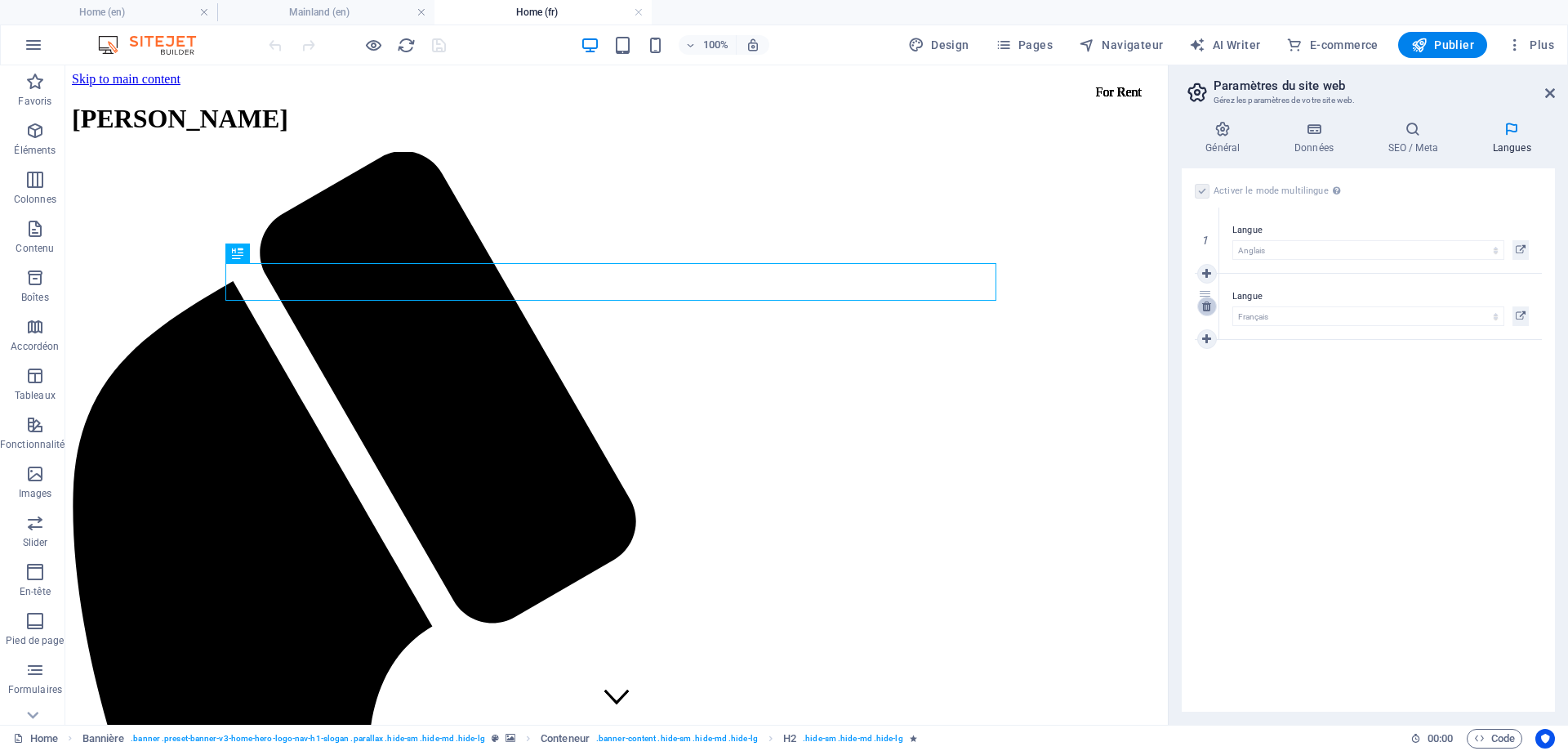
click at [1210, 302] on icon at bounding box center [1206, 307] width 9 height 12
click at [1221, 144] on h4 "Général" at bounding box center [1226, 137] width 89 height 34
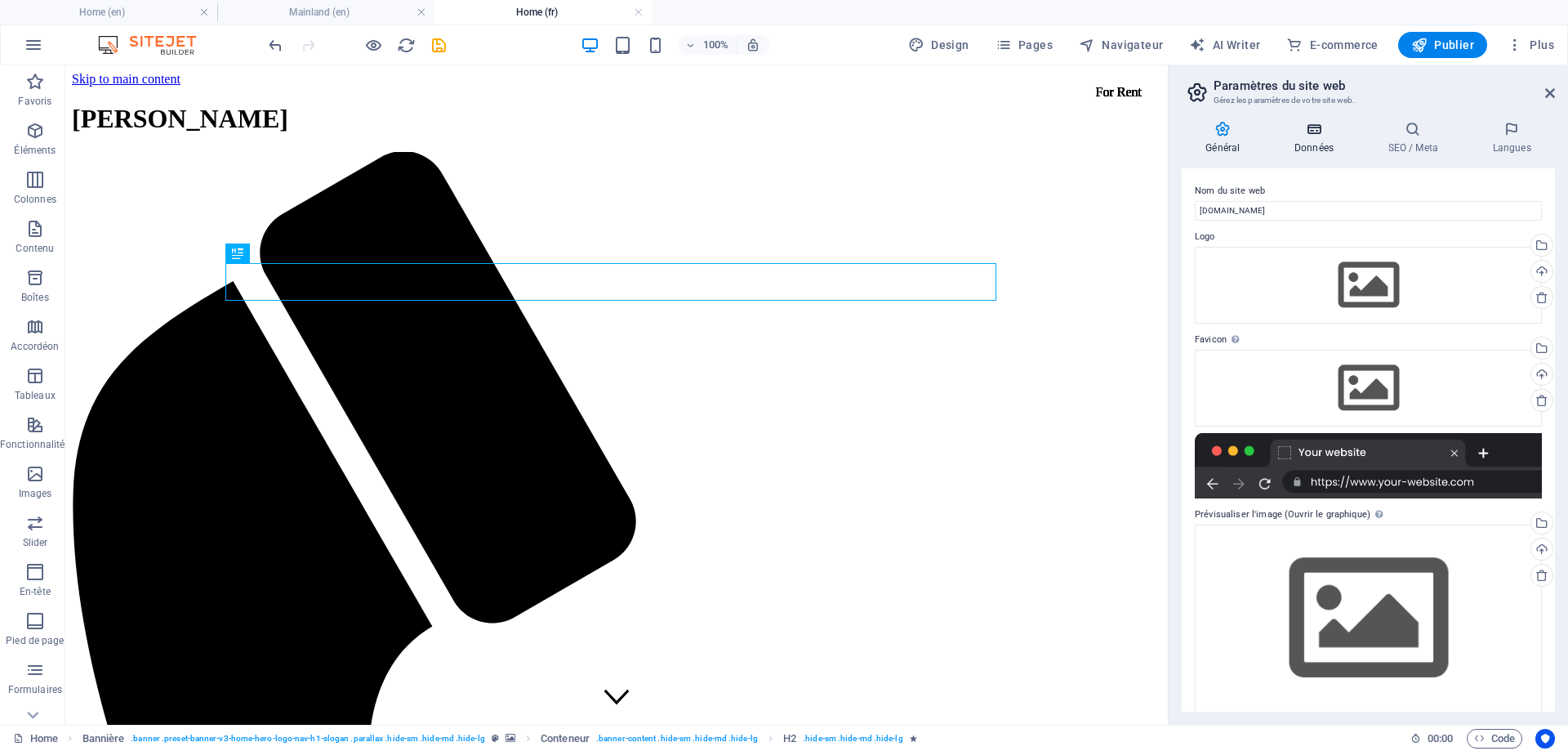
click at [1320, 129] on icon at bounding box center [1314, 129] width 87 height 16
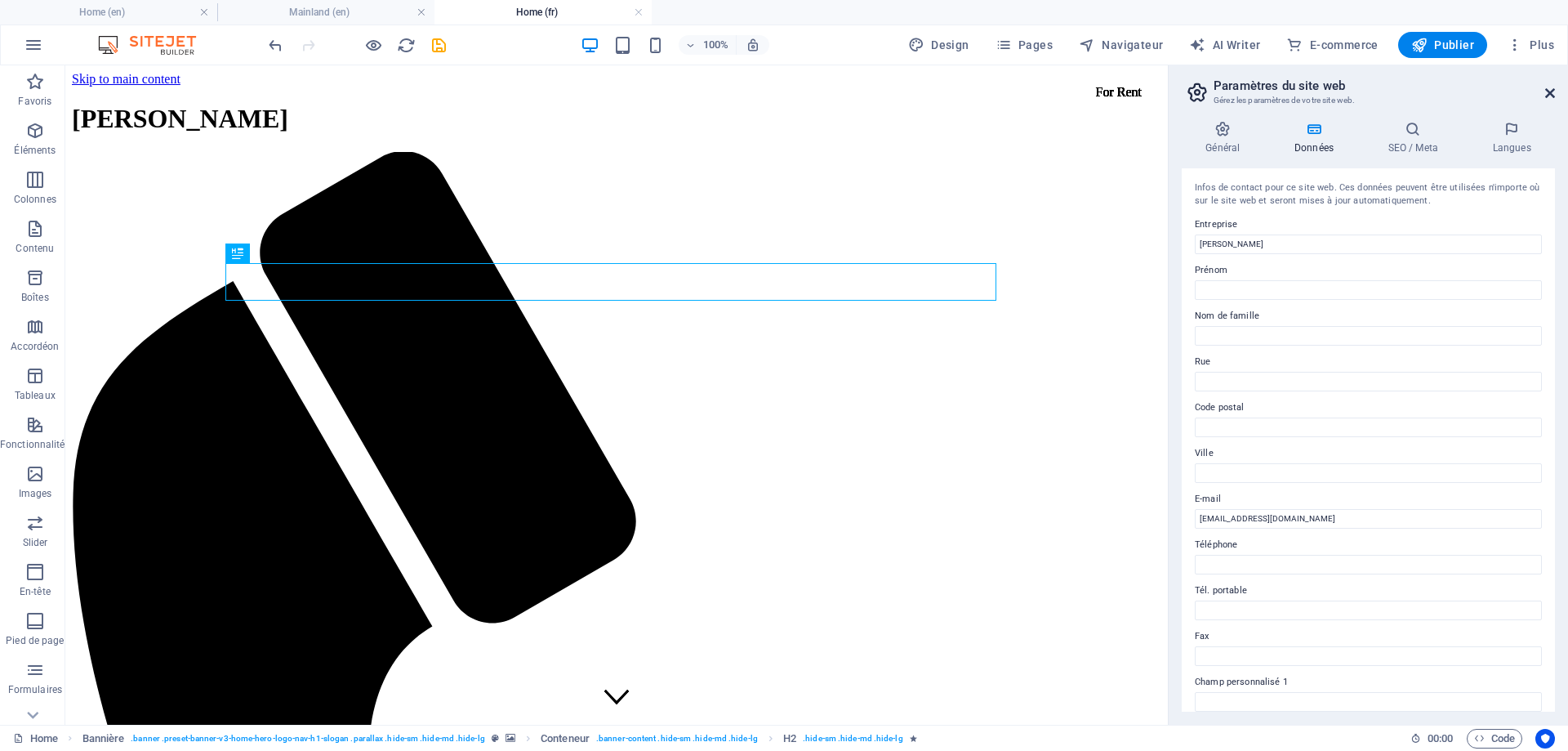
click at [1553, 99] on icon at bounding box center [1551, 93] width 10 height 14
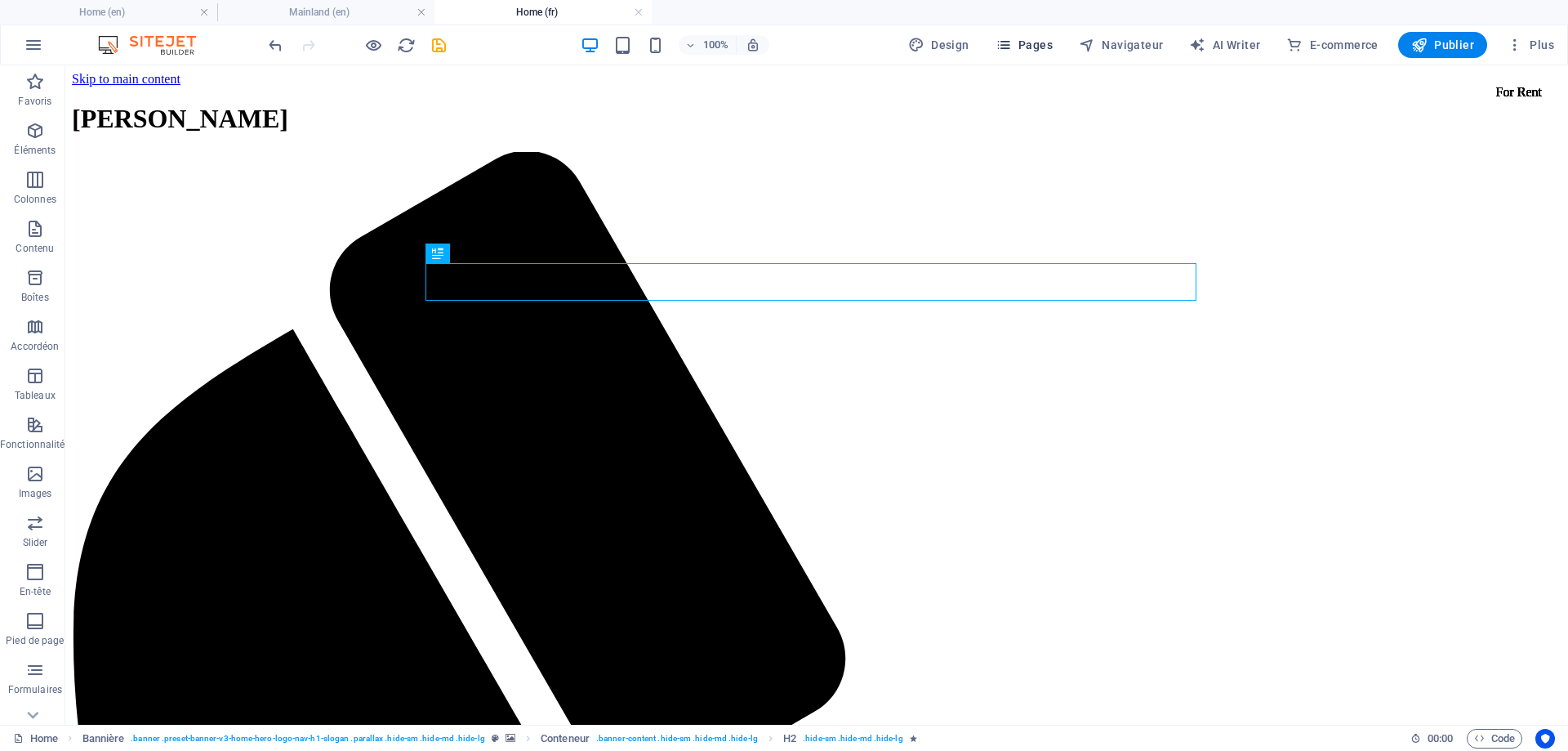
click at [1039, 43] on span "Pages" at bounding box center [1024, 45] width 57 height 16
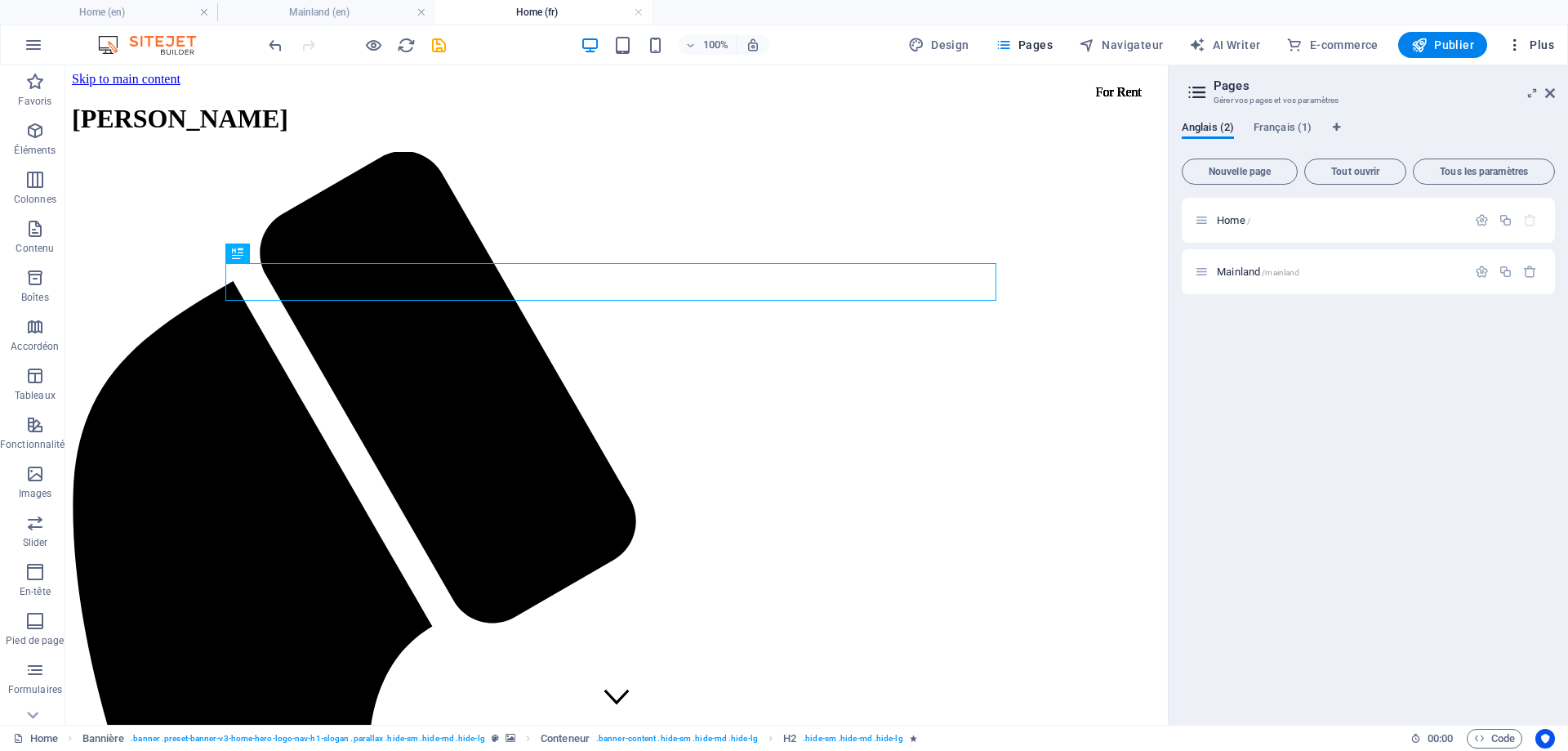
click at [1551, 44] on span "Plus" at bounding box center [1530, 45] width 47 height 16
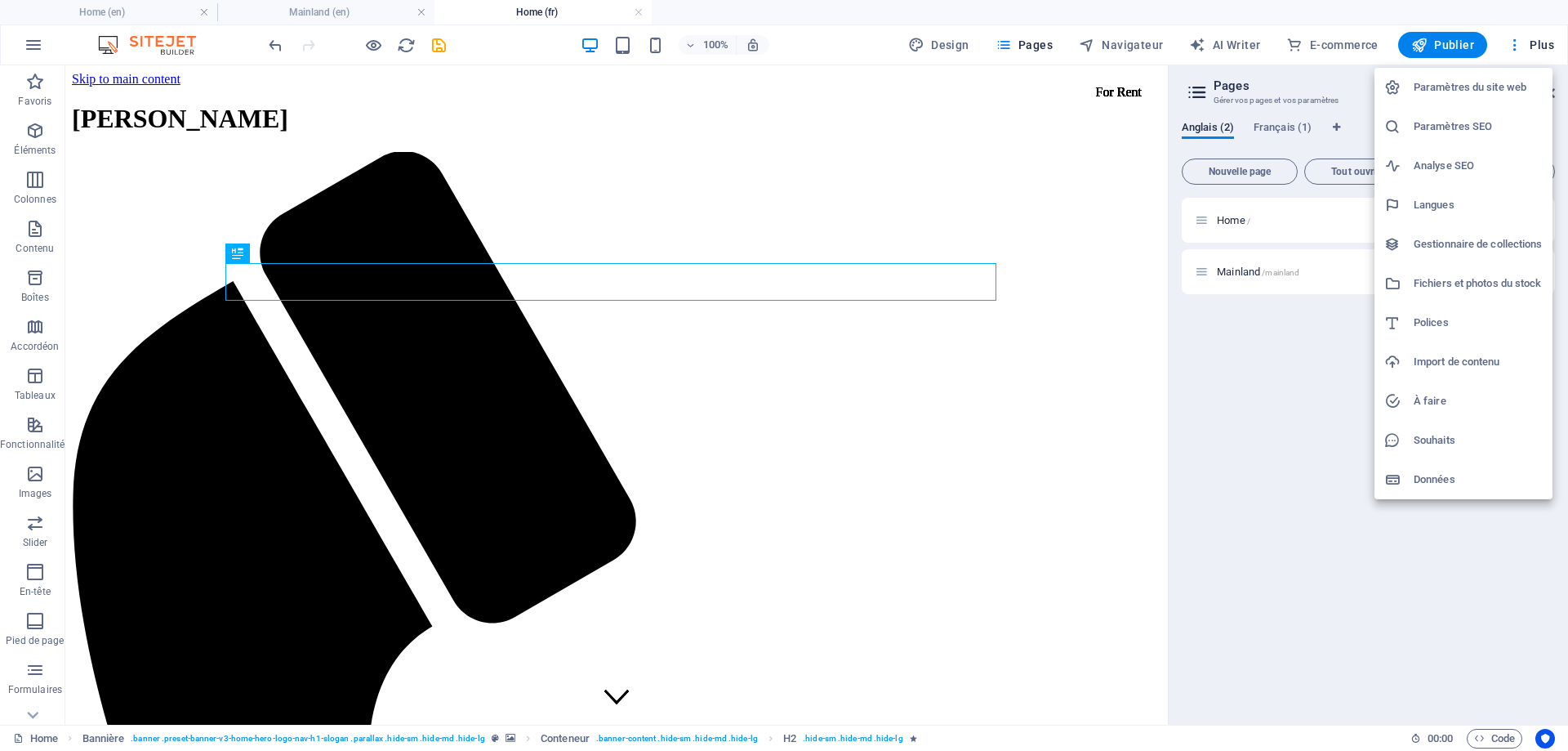
click at [1438, 191] on li "Langues" at bounding box center [1463, 205] width 178 height 40
select select "7"
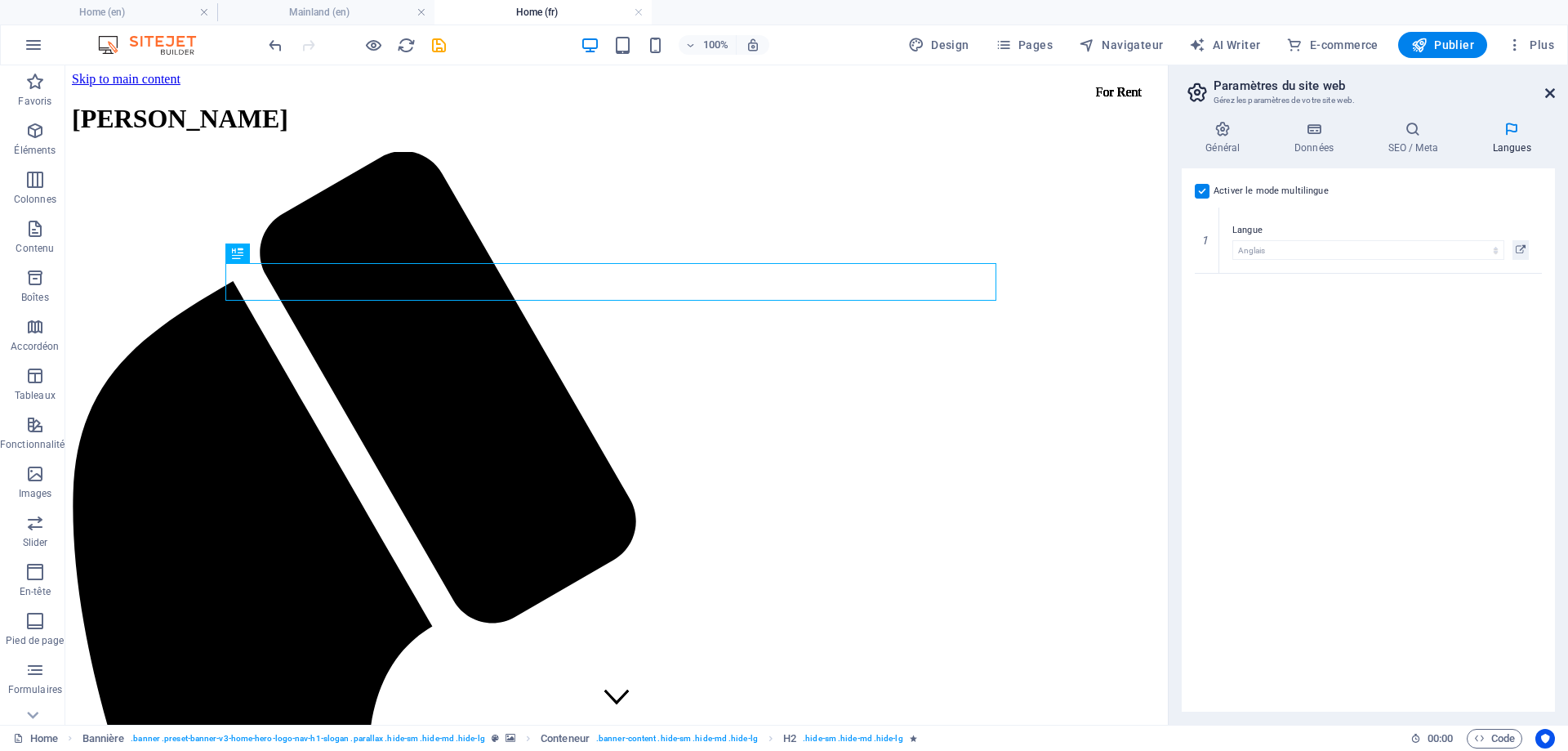
click at [1552, 92] on icon at bounding box center [1551, 93] width 10 height 14
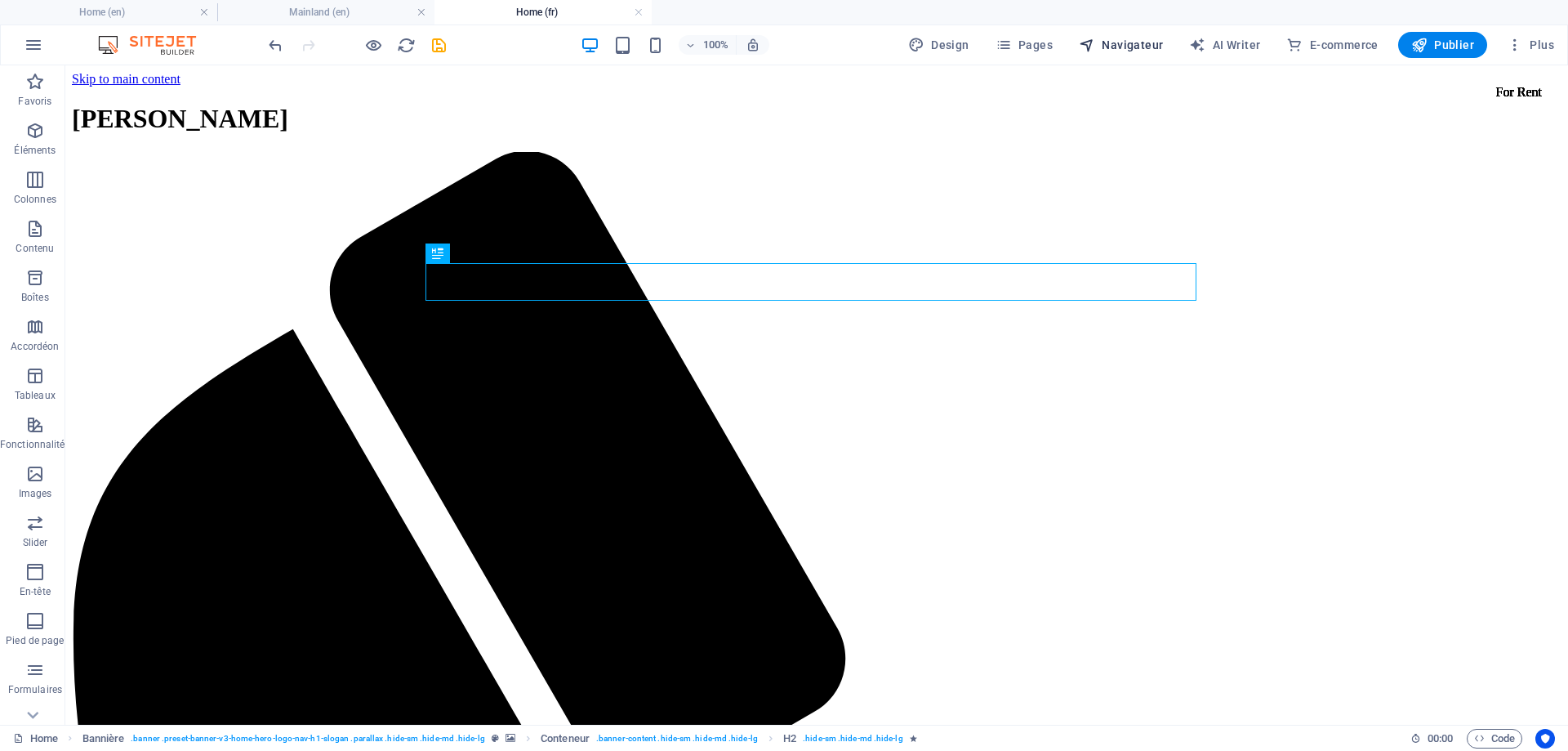
click at [1087, 45] on icon "button" at bounding box center [1087, 45] width 16 height 16
select select "16920496-fr"
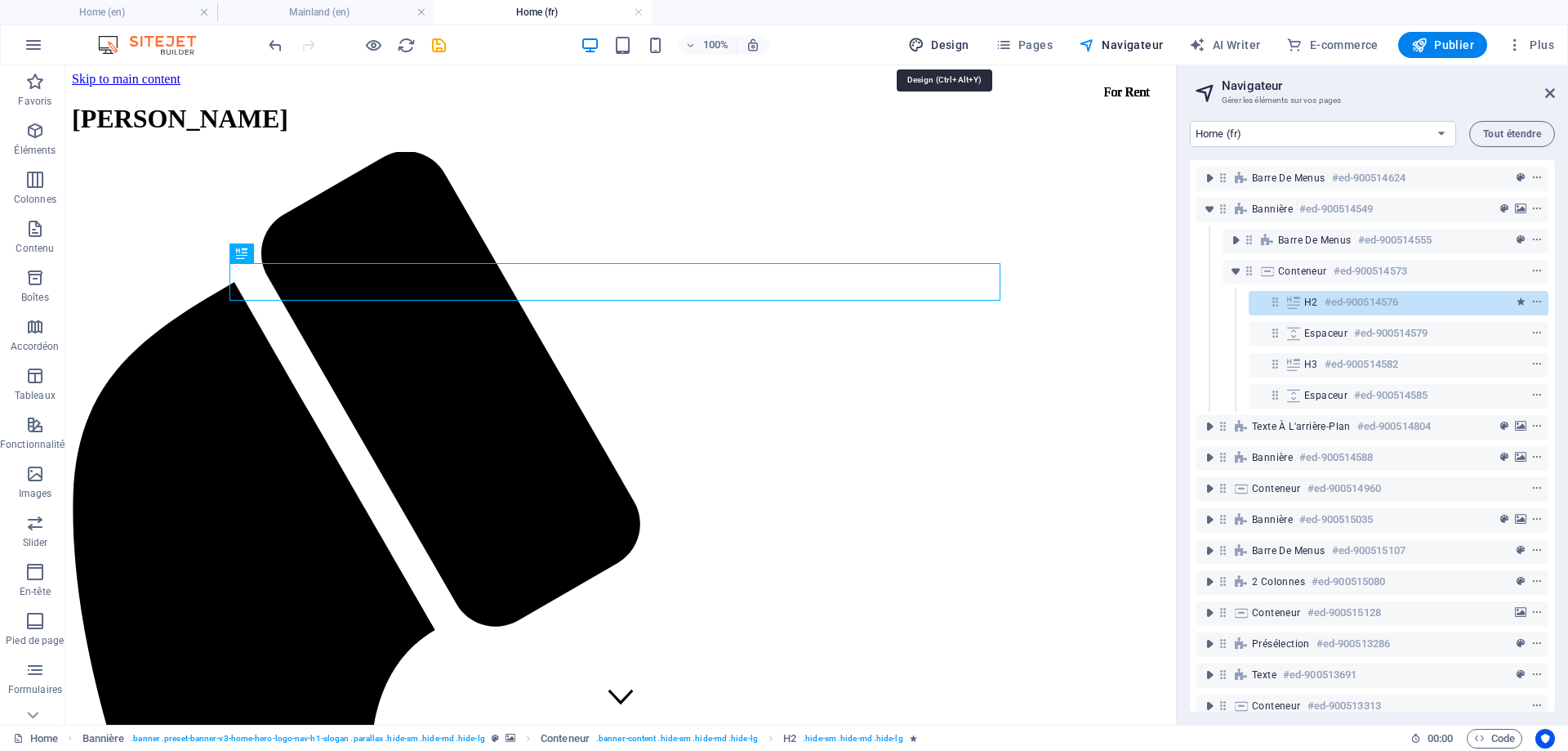
click at [954, 45] on span "Design" at bounding box center [939, 45] width 61 height 16
click at [648, 43] on icon "button" at bounding box center [655, 45] width 18 height 18
select select "px"
select select "200"
select select "px"
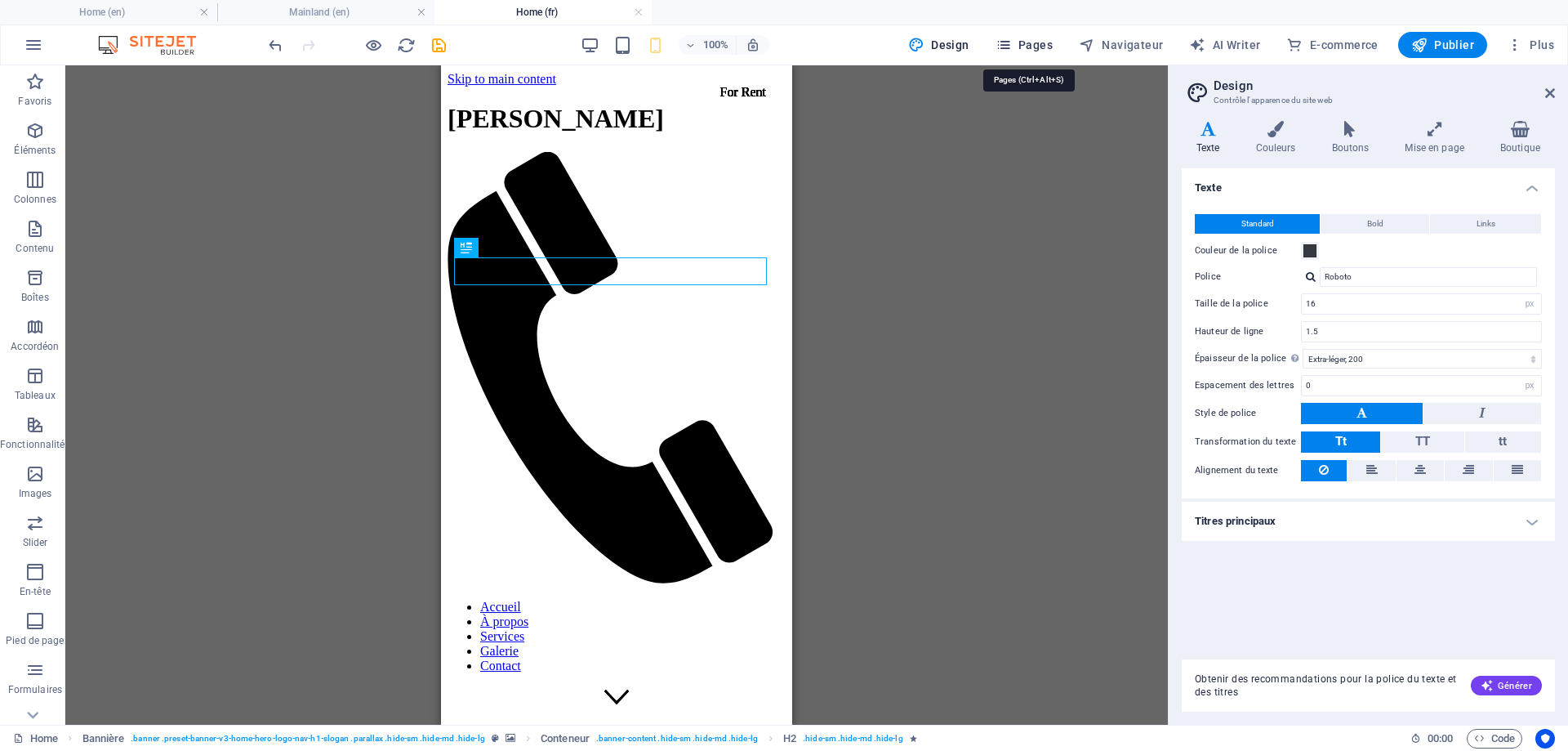
click at [1041, 45] on span "Pages" at bounding box center [1024, 45] width 57 height 16
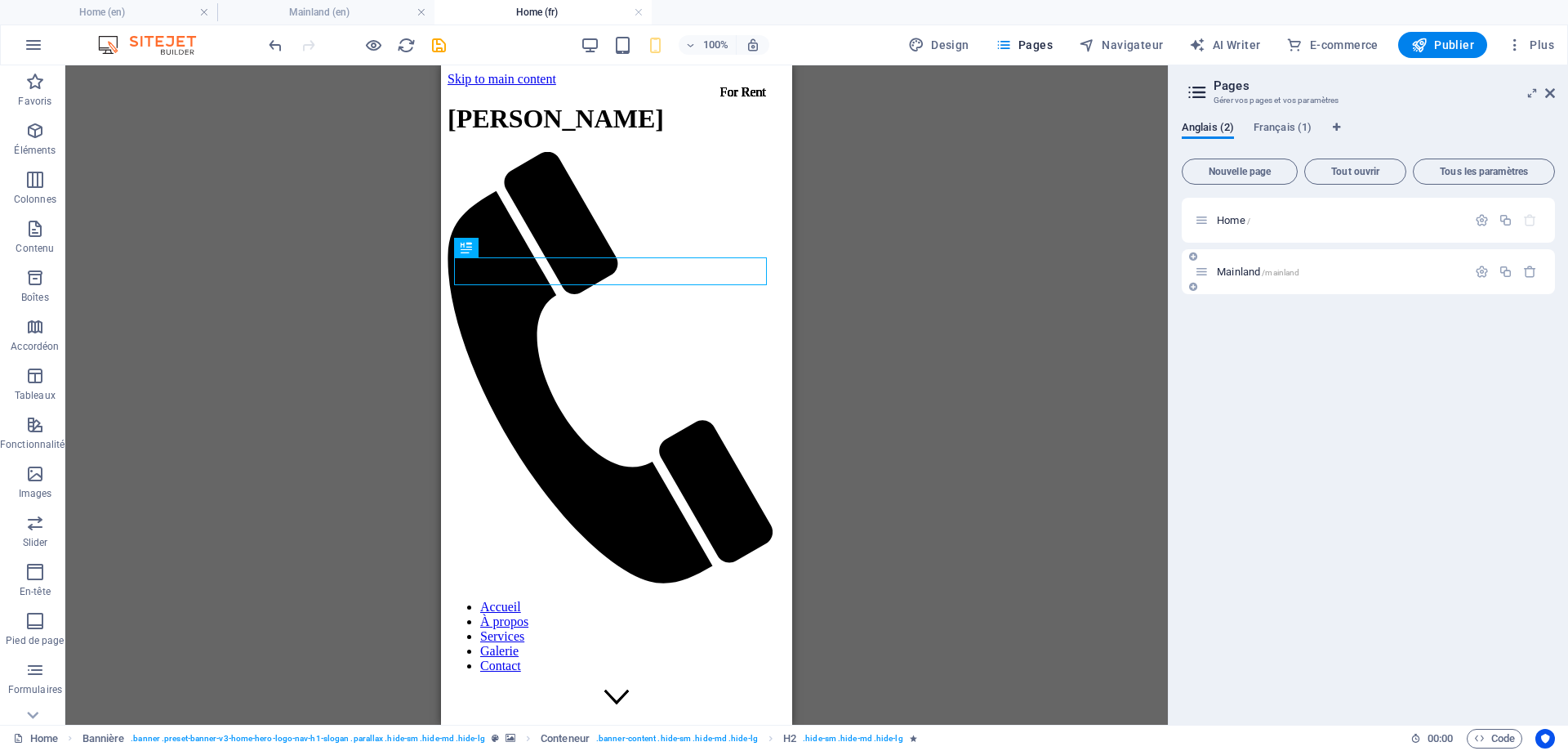
click at [1244, 264] on div "Mainland /mainland" at bounding box center [1331, 271] width 272 height 18
click at [1244, 277] on div "Mainland /mainland" at bounding box center [1331, 271] width 272 height 18
click at [1238, 272] on span "Mainland /mainland" at bounding box center [1258, 271] width 82 height 13
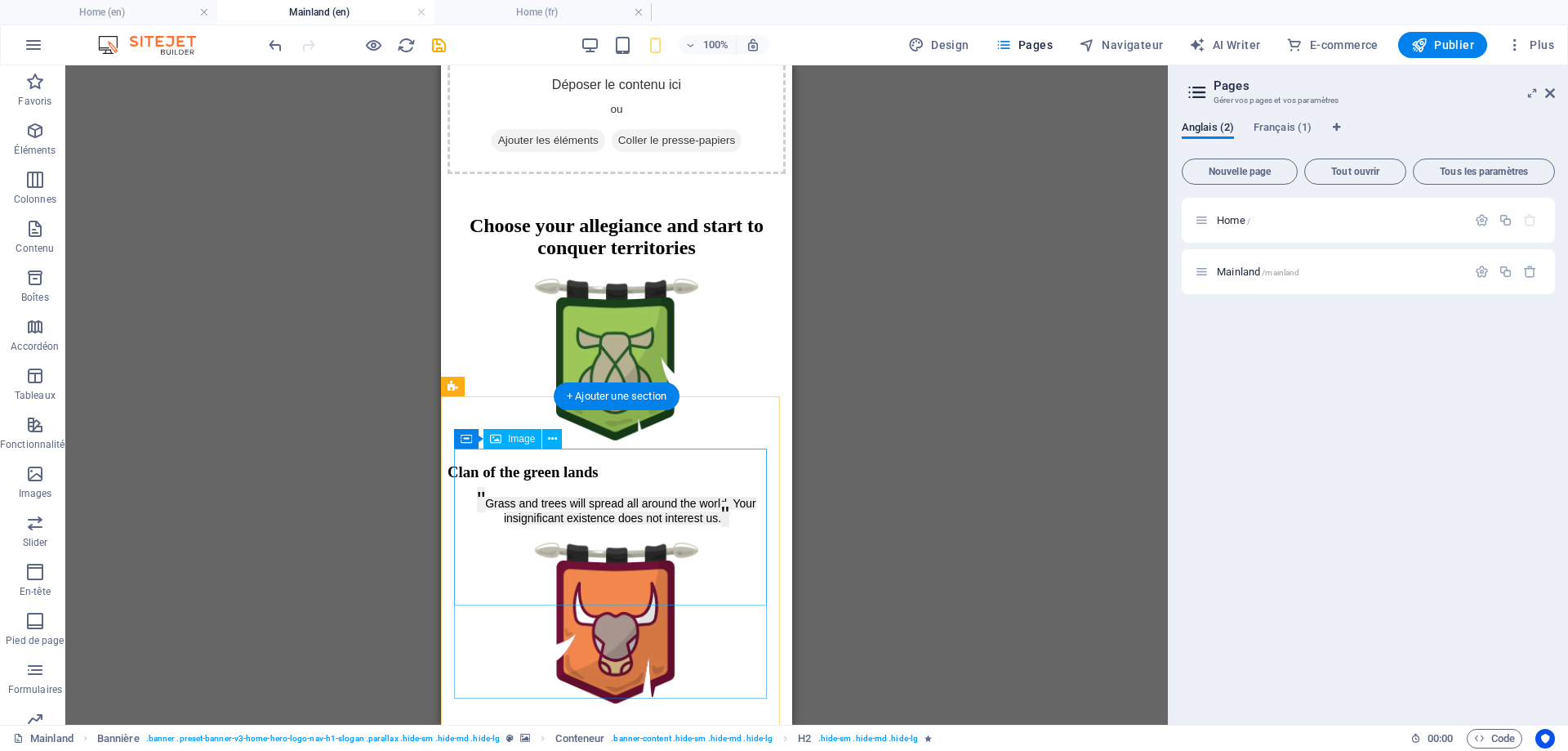
scroll to position [817, 0]
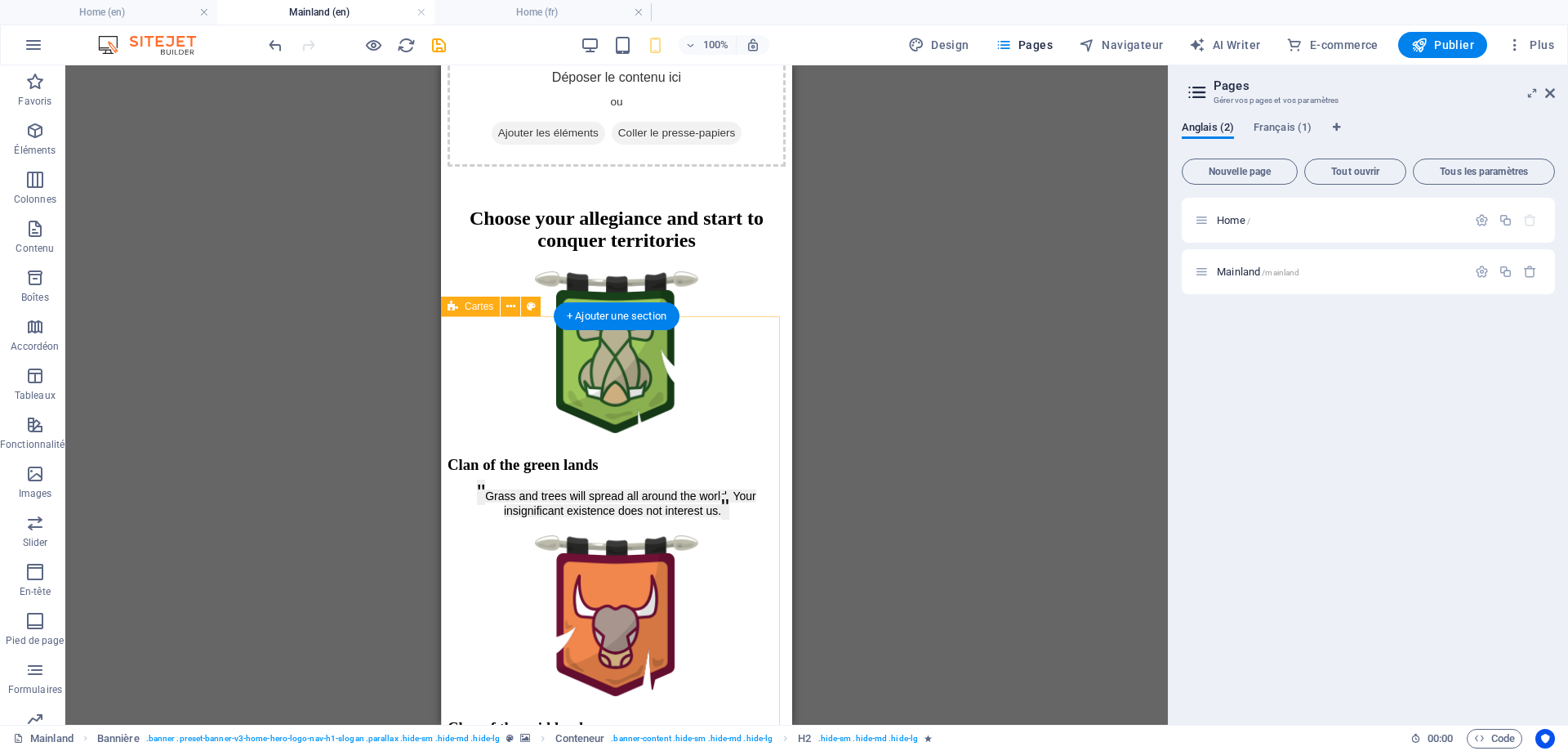
click at [464, 308] on div "Cartes" at bounding box center [470, 306] width 59 height 19
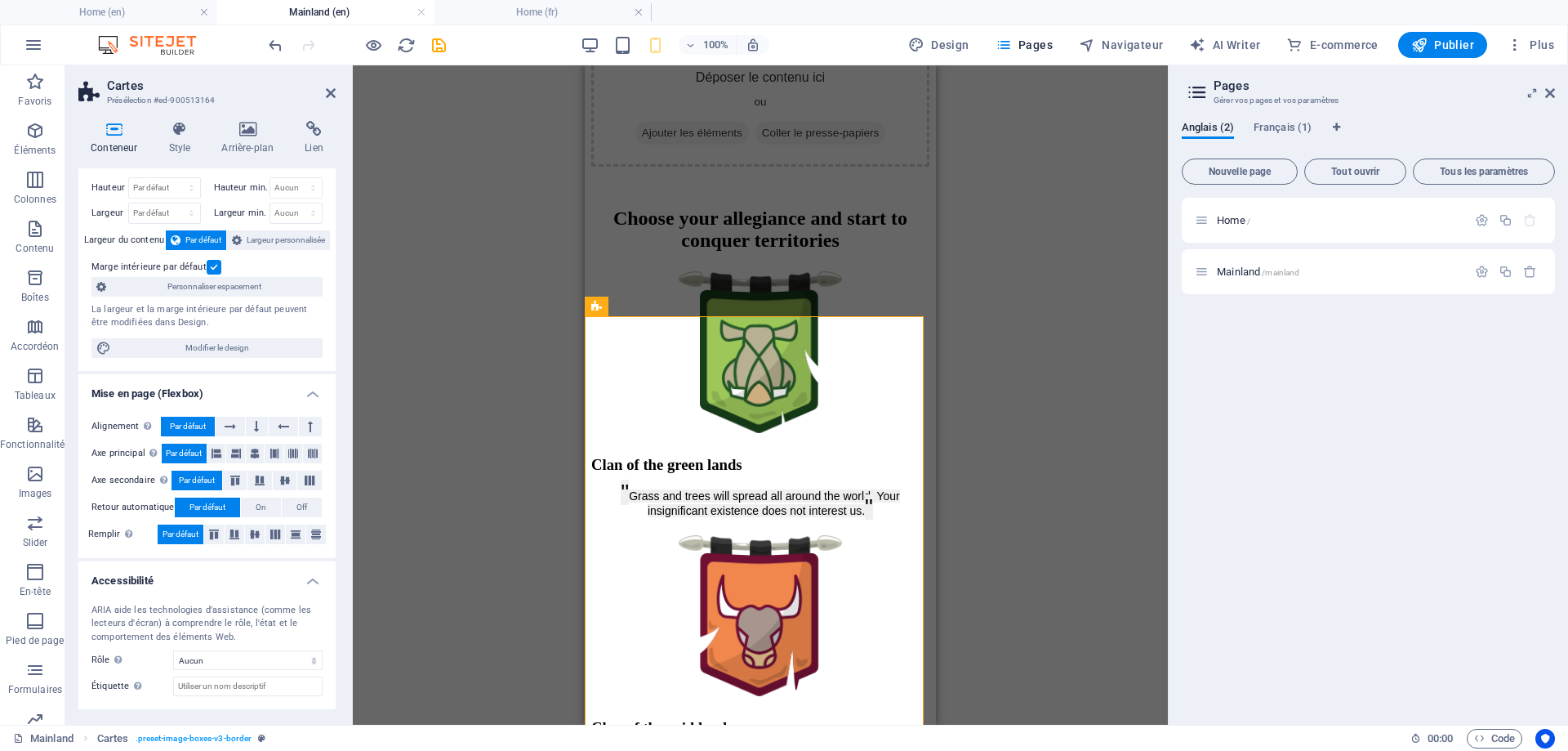
scroll to position [0, 0]
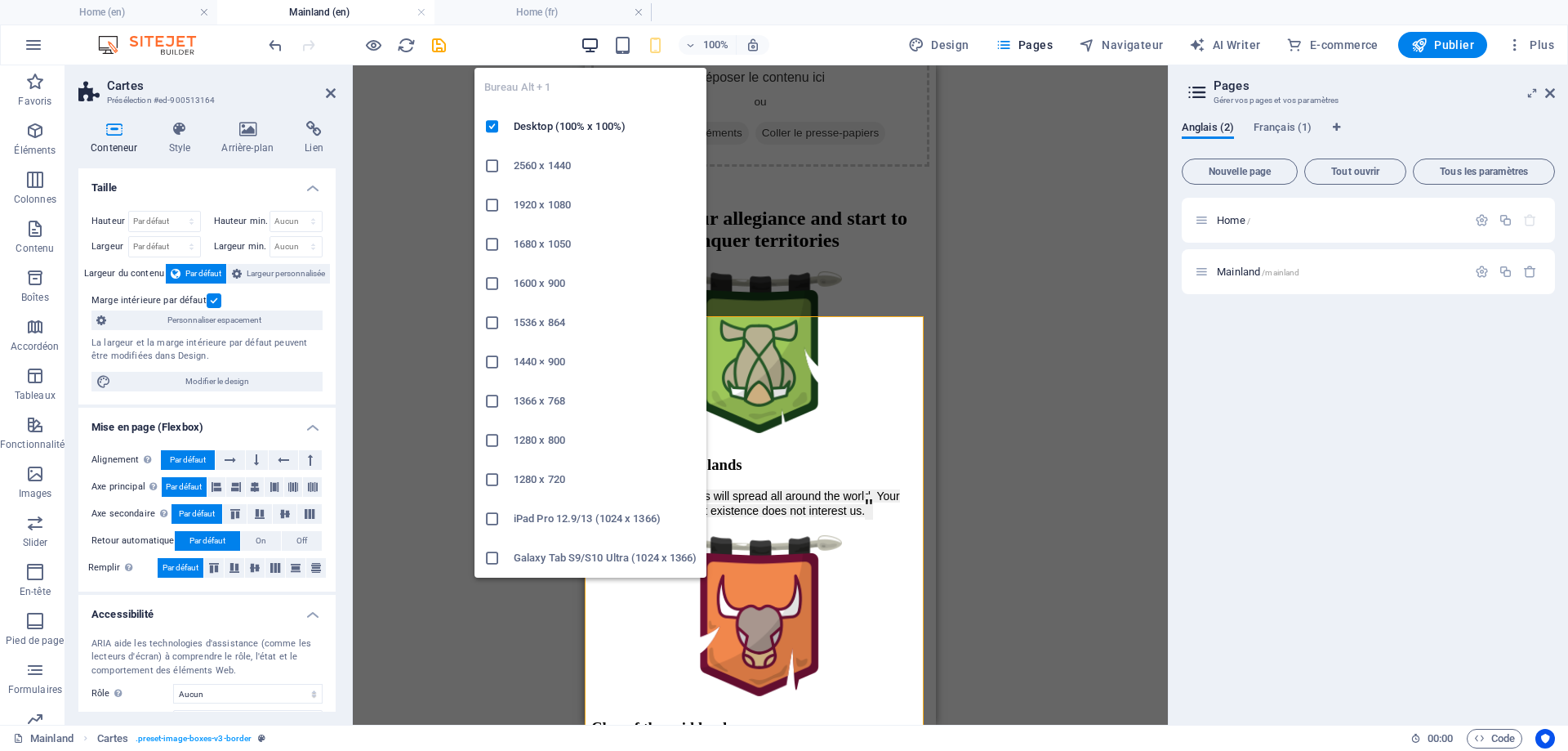
click at [594, 42] on icon "button" at bounding box center [589, 45] width 18 height 18
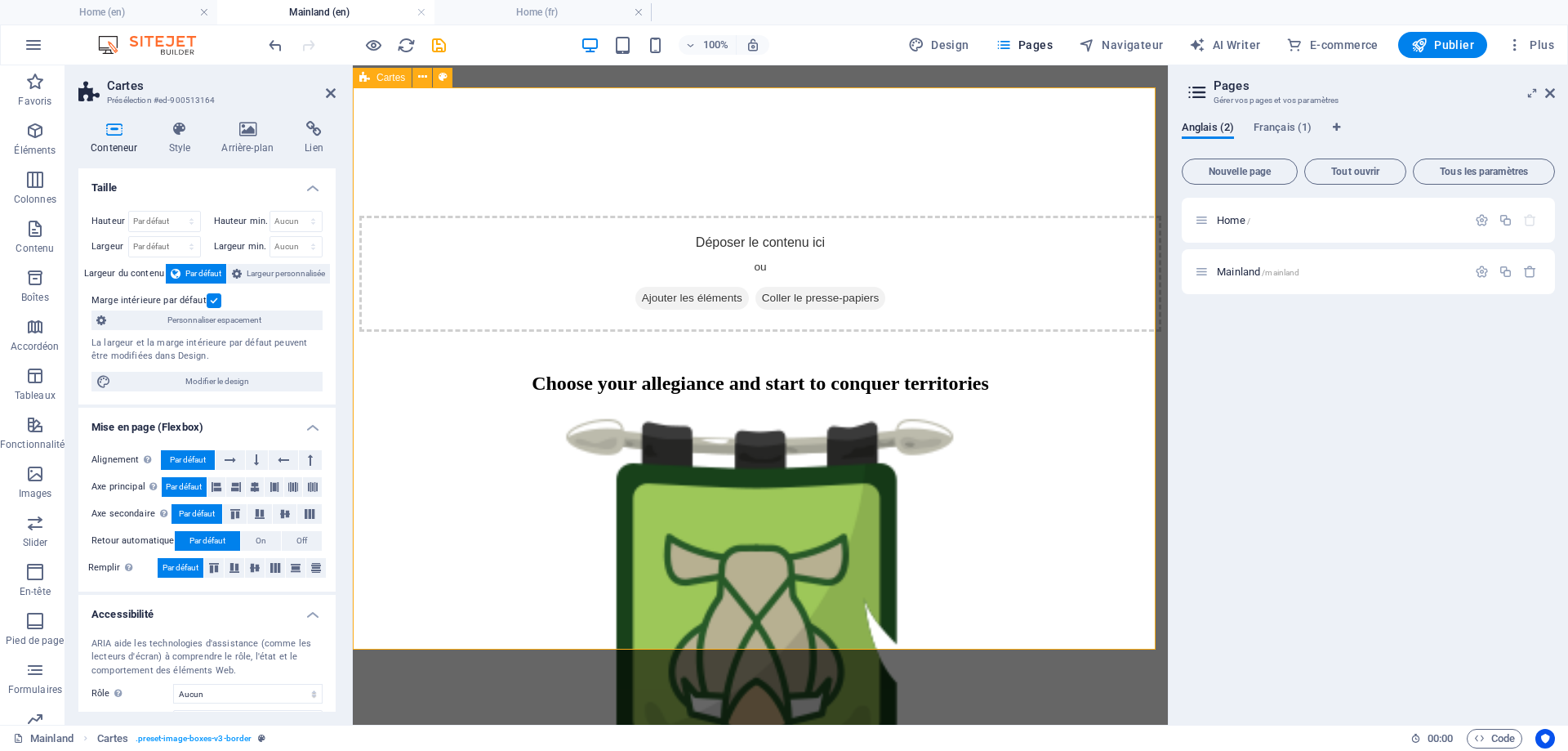
click at [363, 75] on icon at bounding box center [364, 77] width 11 height 19
click at [165, 138] on h4 "Style" at bounding box center [182, 137] width 53 height 34
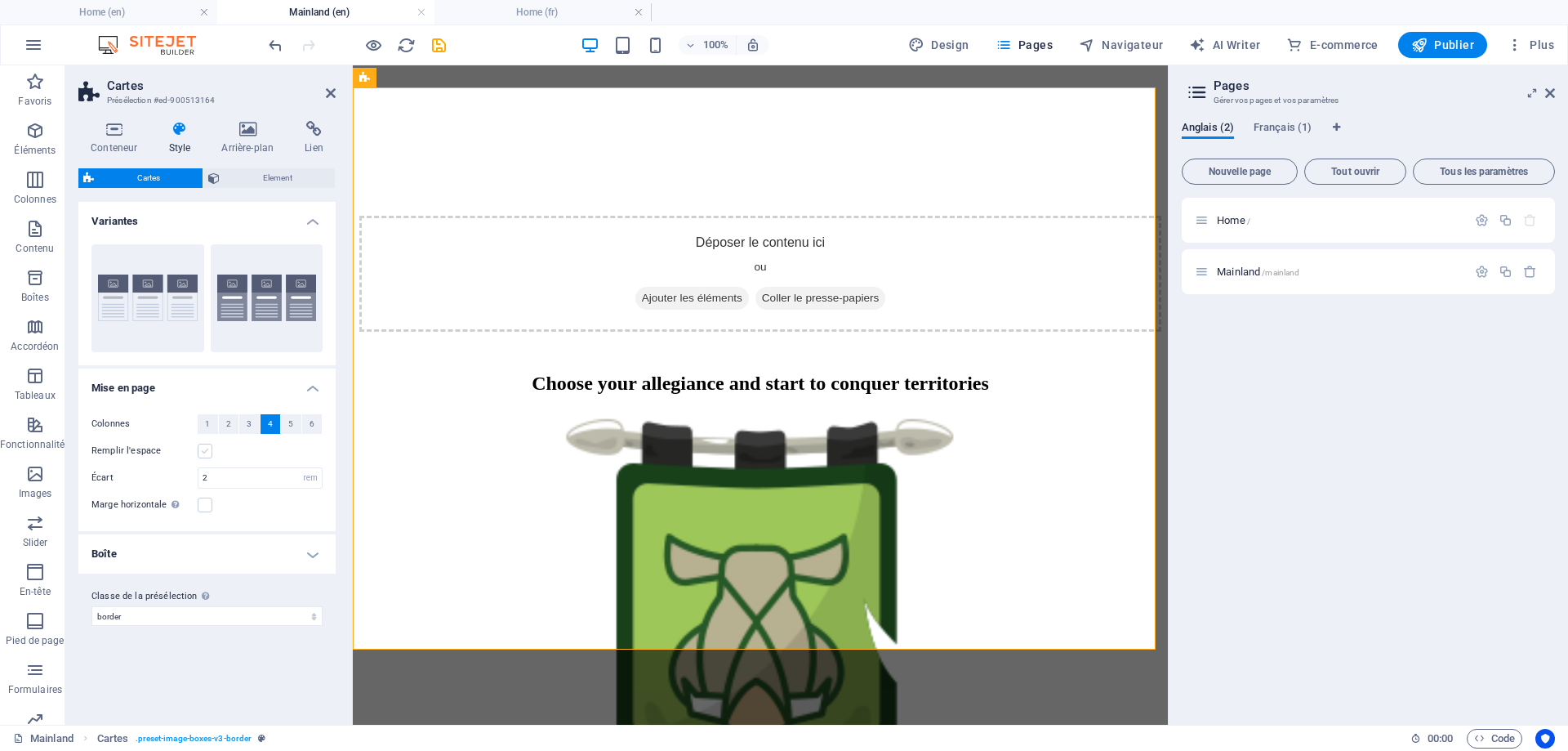
click at [202, 453] on label at bounding box center [204, 450] width 15 height 15
click at [0, 0] on input "Remplir l'espace" at bounding box center [0, 0] width 0 height 0
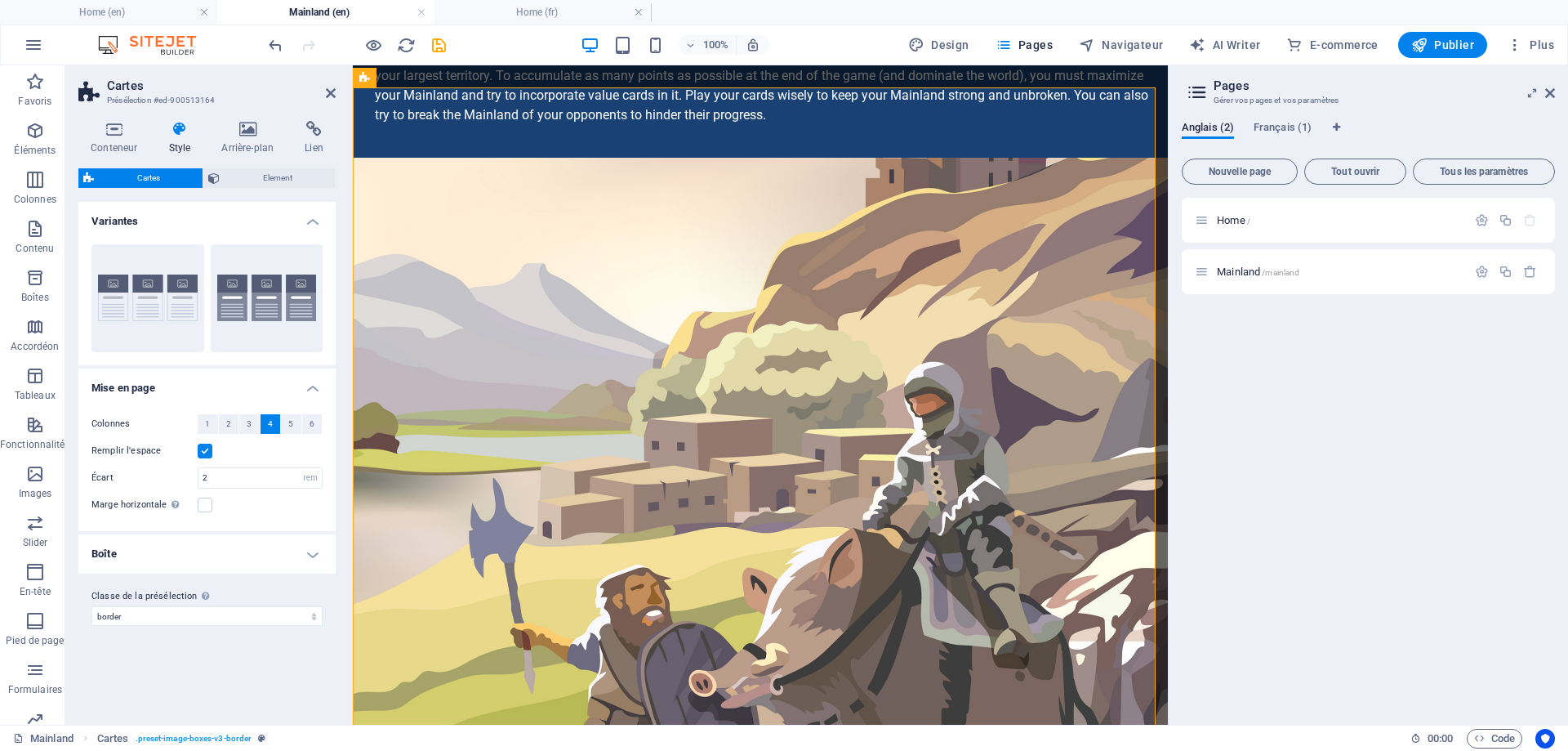
click at [202, 453] on label at bounding box center [204, 450] width 15 height 15
click at [0, 0] on input "Remplir l'espace" at bounding box center [0, 0] width 0 height 0
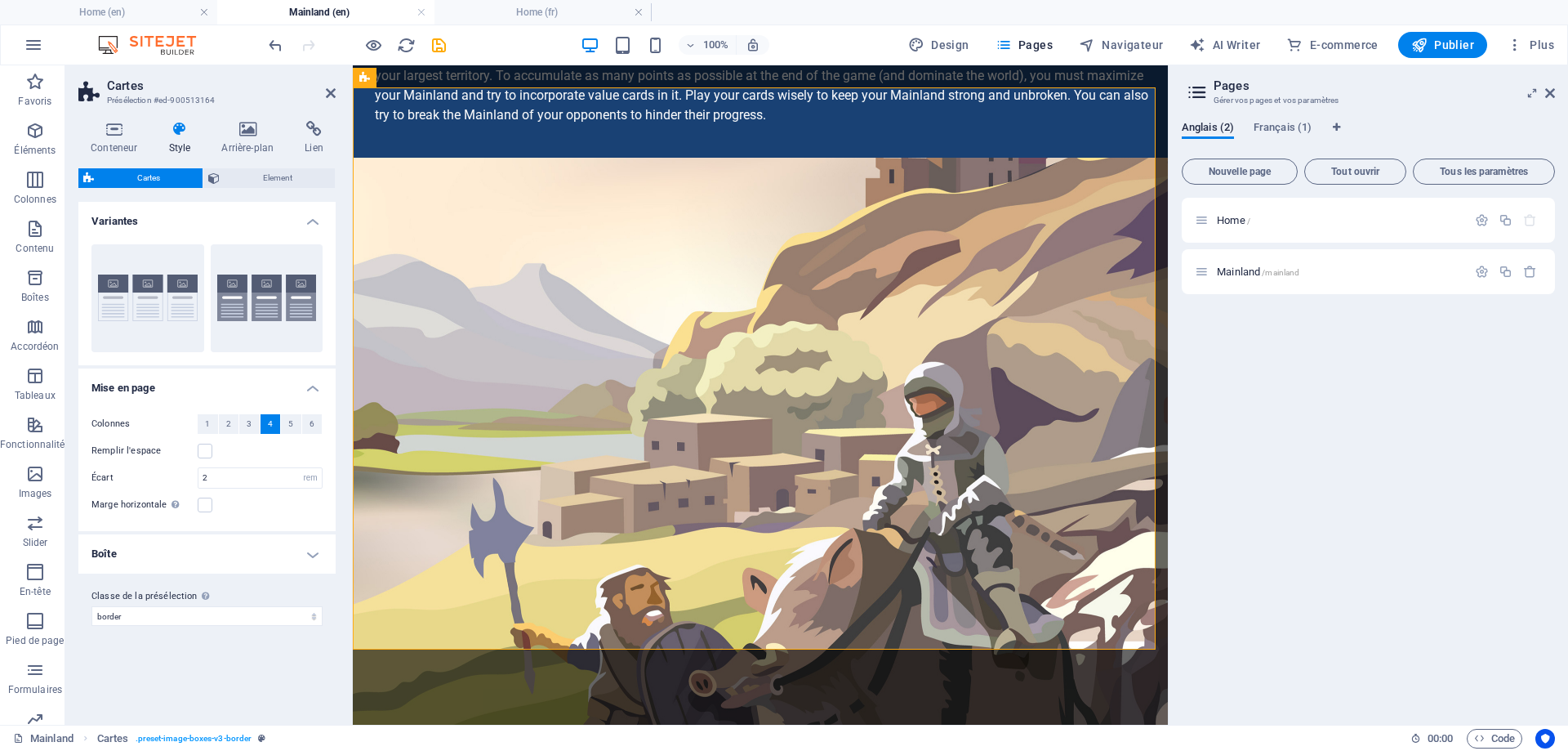
click at [312, 554] on h4 "Boîte" at bounding box center [207, 554] width 257 height 40
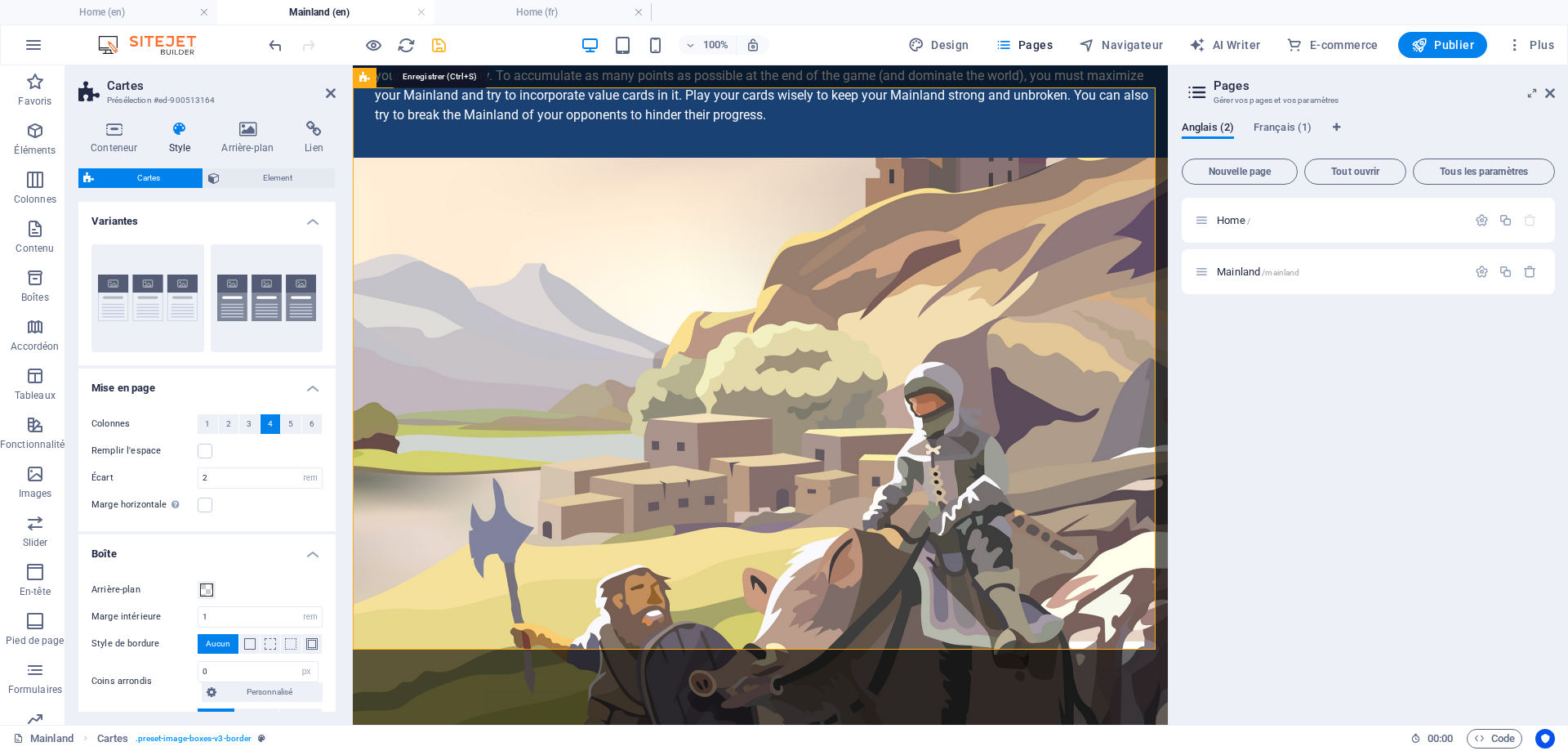
click at [440, 41] on icon "save" at bounding box center [438, 45] width 18 height 18
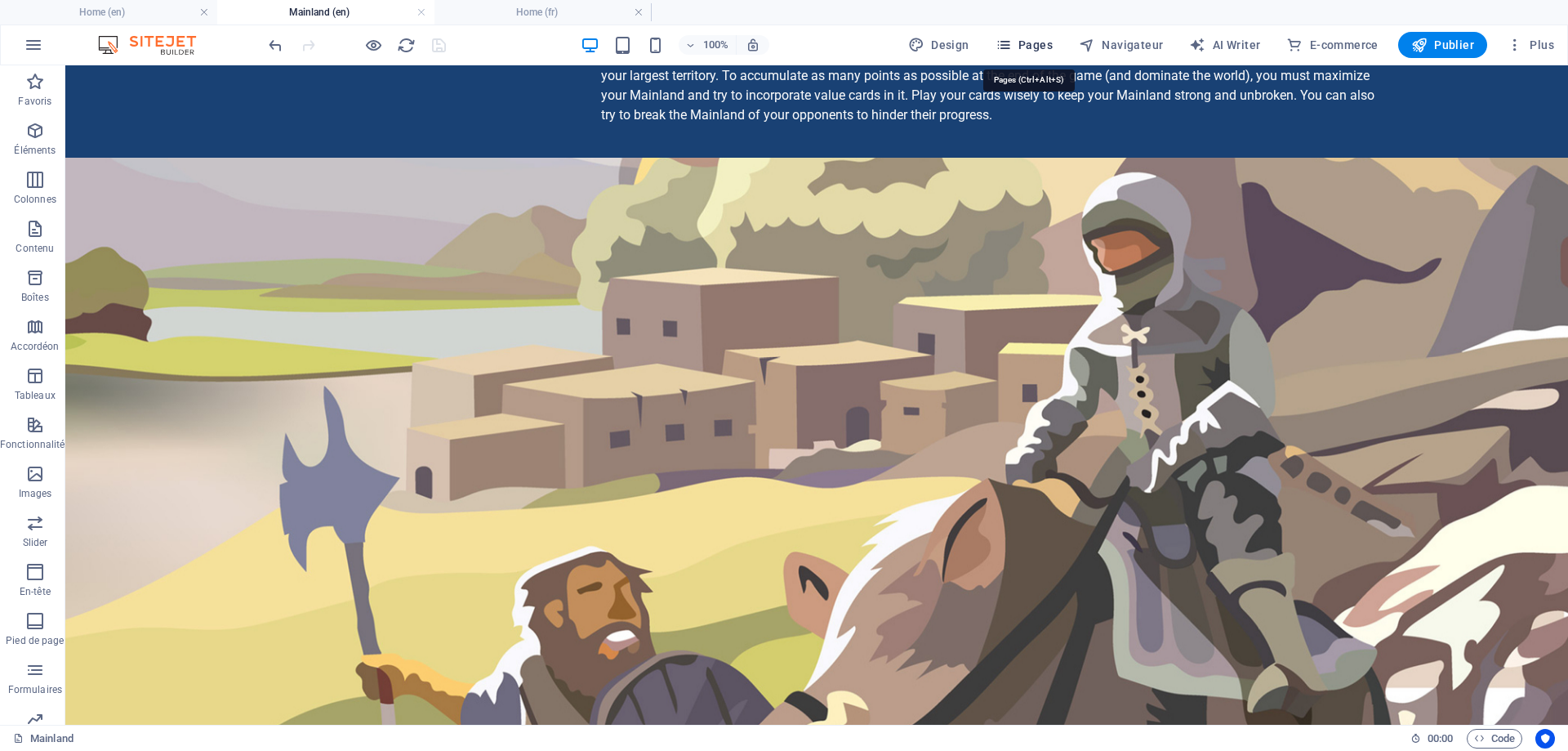
click at [1035, 40] on span "Pages" at bounding box center [1024, 45] width 57 height 16
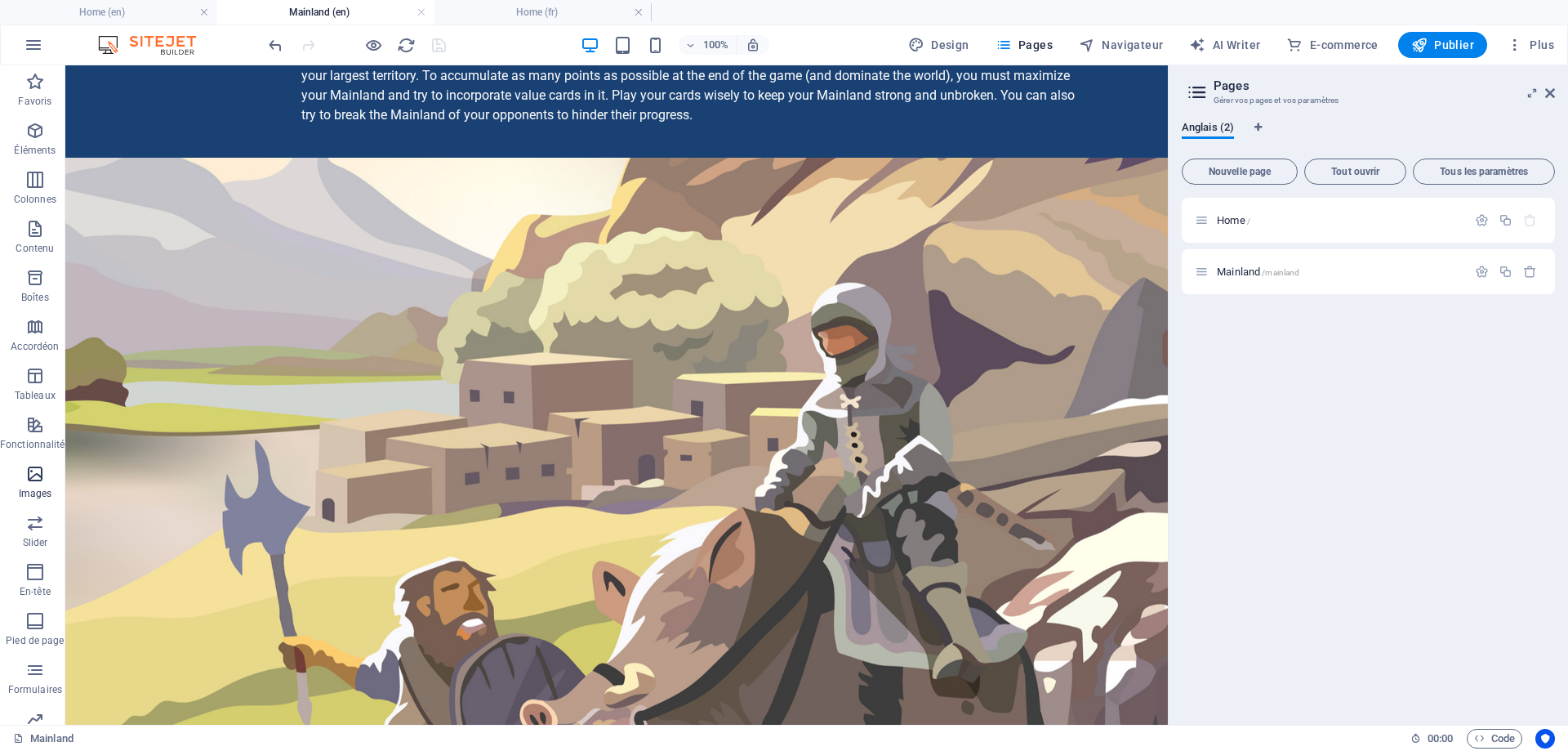
click at [35, 479] on icon "button" at bounding box center [35, 473] width 19 height 19
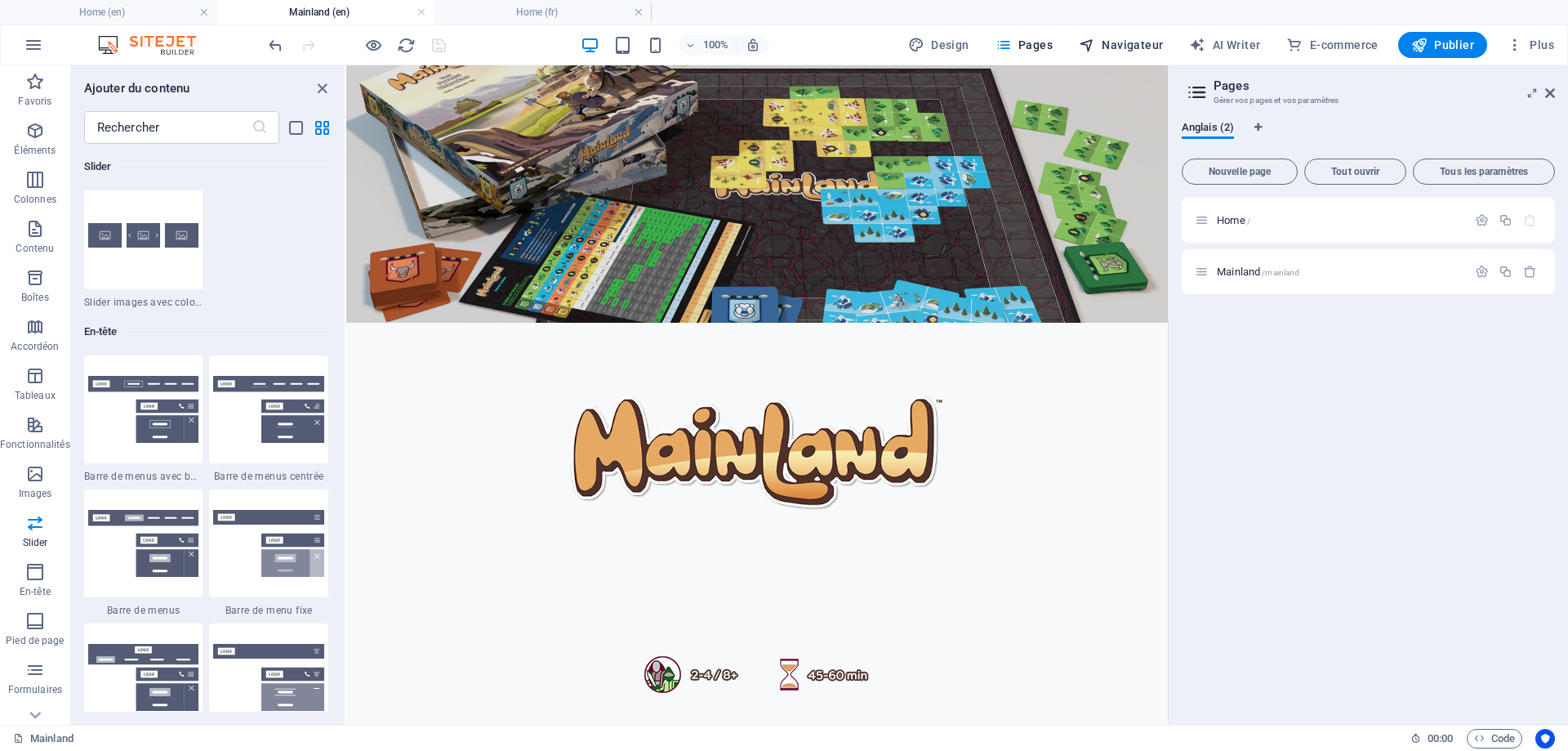
click at [1106, 47] on span "Navigateur" at bounding box center [1121, 45] width 84 height 16
select select "16922858-en"
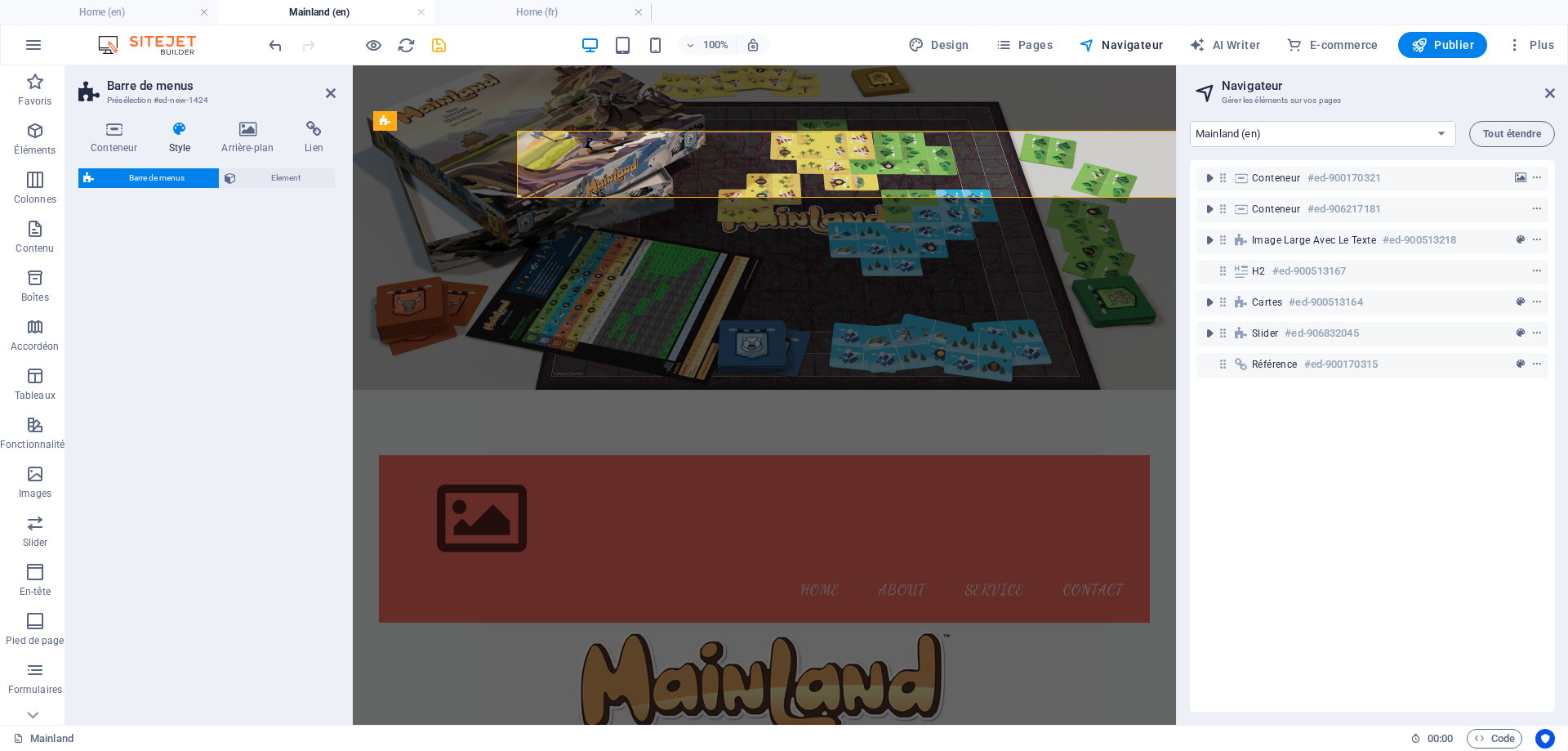
select select "rem"
select select "preset-menu-v2-border"
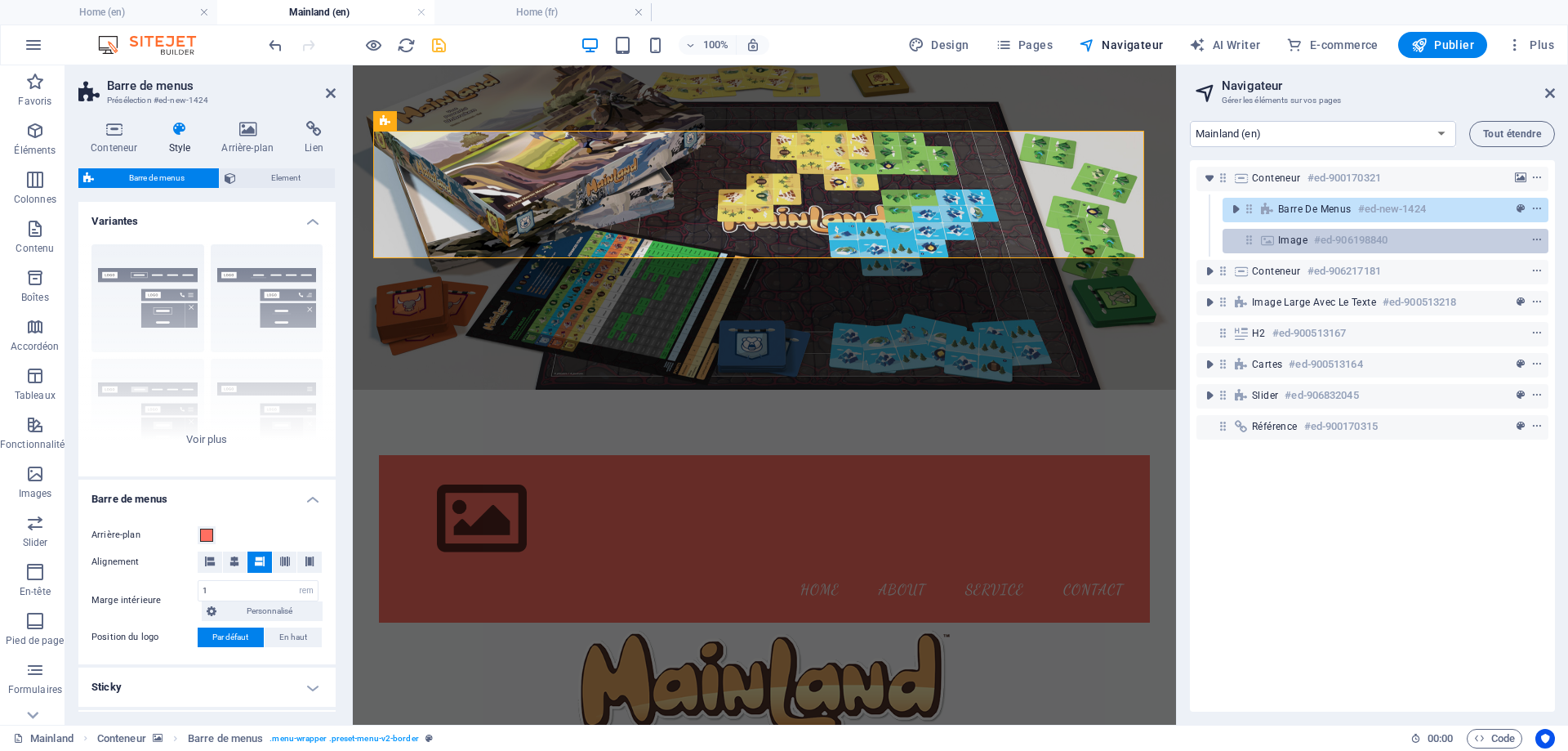
click at [1285, 242] on span "Image" at bounding box center [1293, 240] width 29 height 14
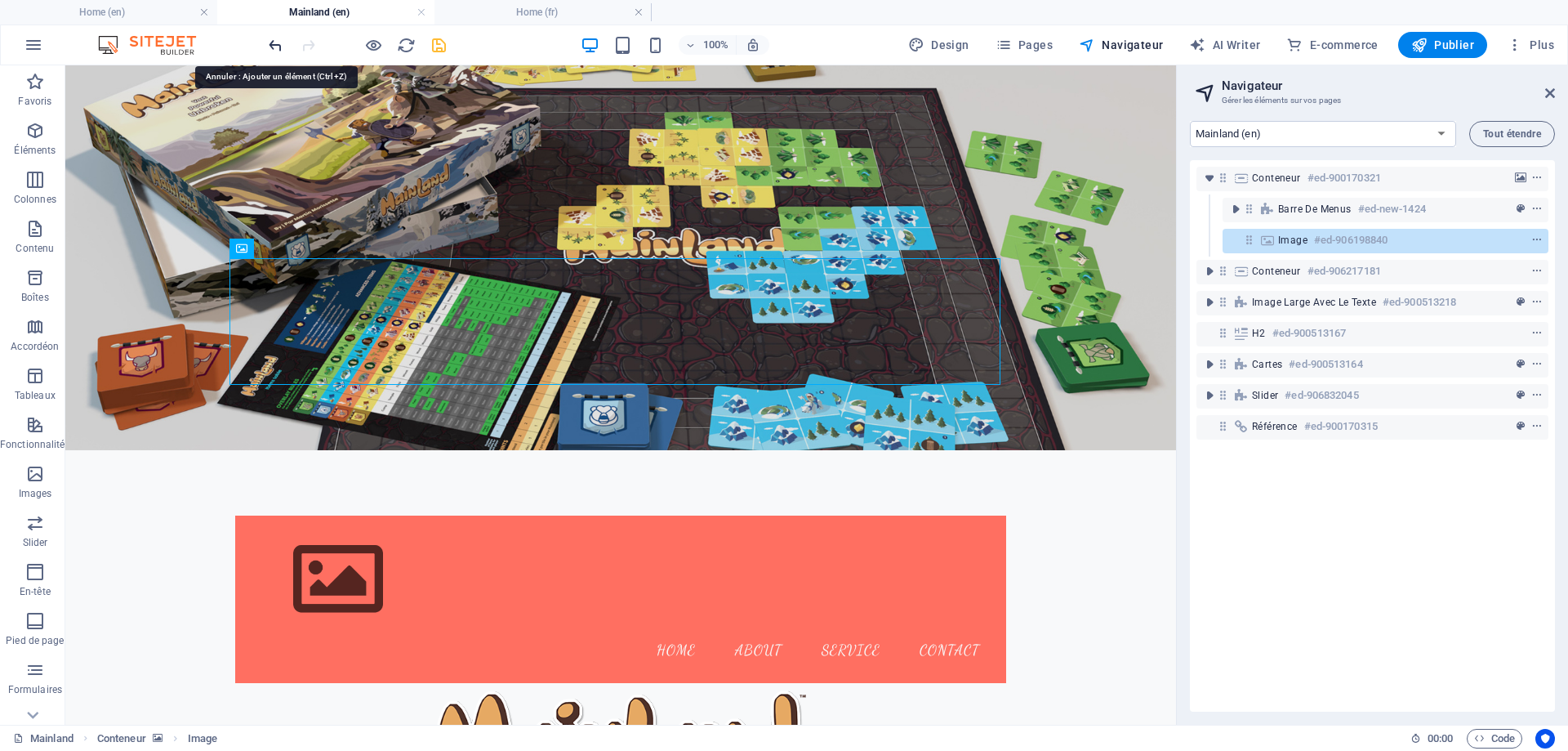
click at [275, 41] on icon "undo" at bounding box center [275, 45] width 18 height 18
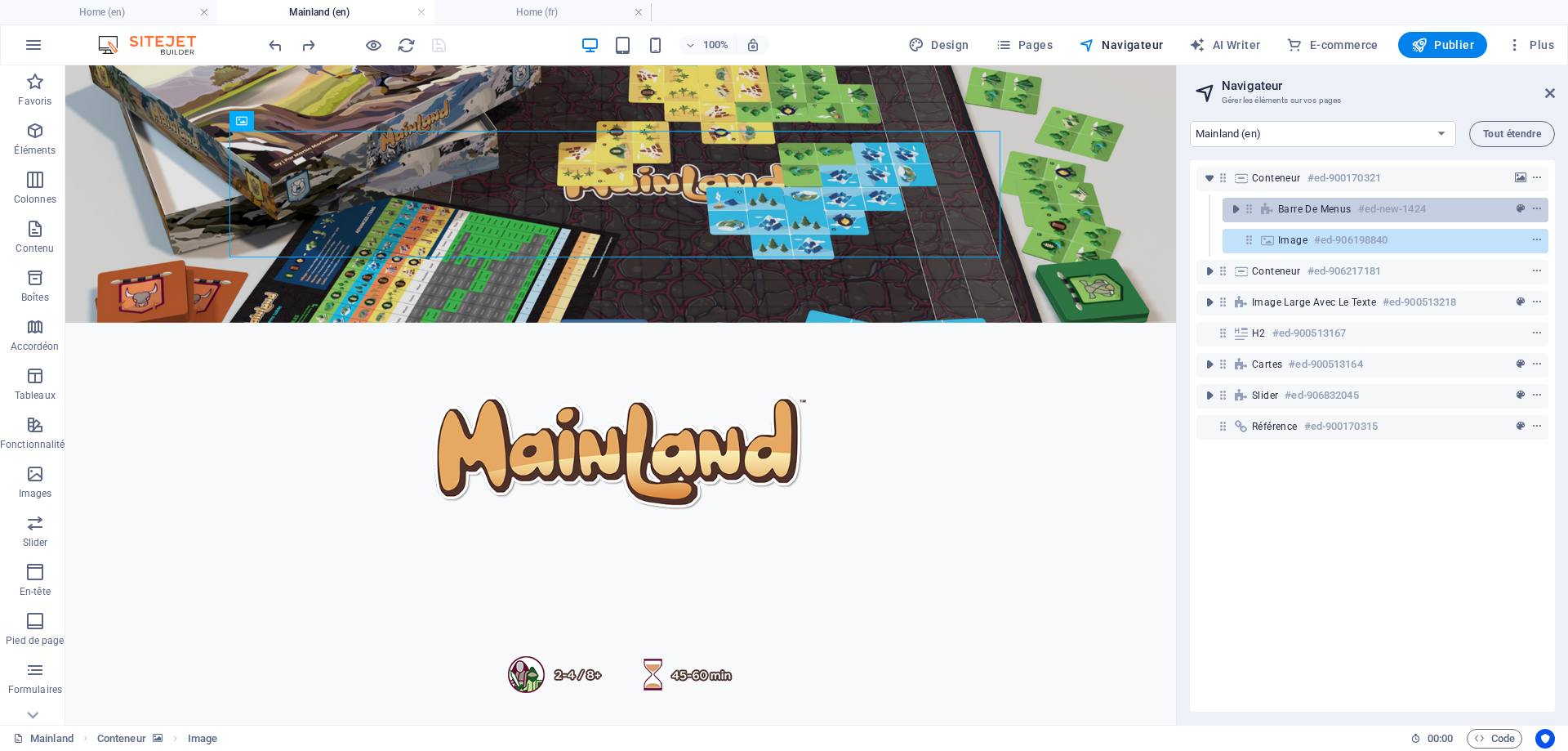
click at [1350, 212] on span "Barre de menus" at bounding box center [1315, 209] width 74 height 14
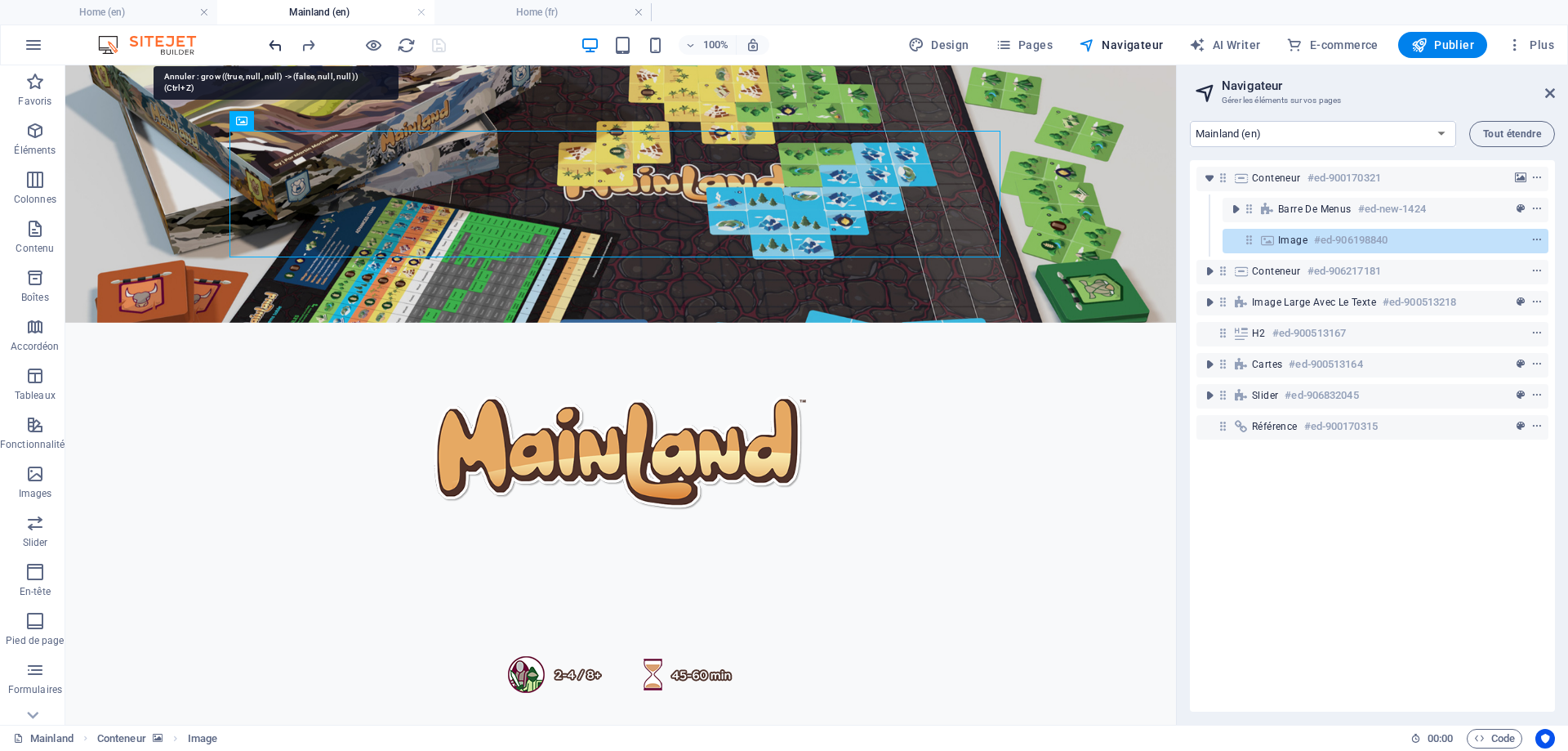
click at [275, 40] on icon "undo" at bounding box center [275, 45] width 18 height 18
click at [1359, 596] on div "Conteneur #ed-900170321 Barre de menus #ed-new-1424 Image #ed-906198840 Contene…" at bounding box center [1372, 436] width 365 height 552
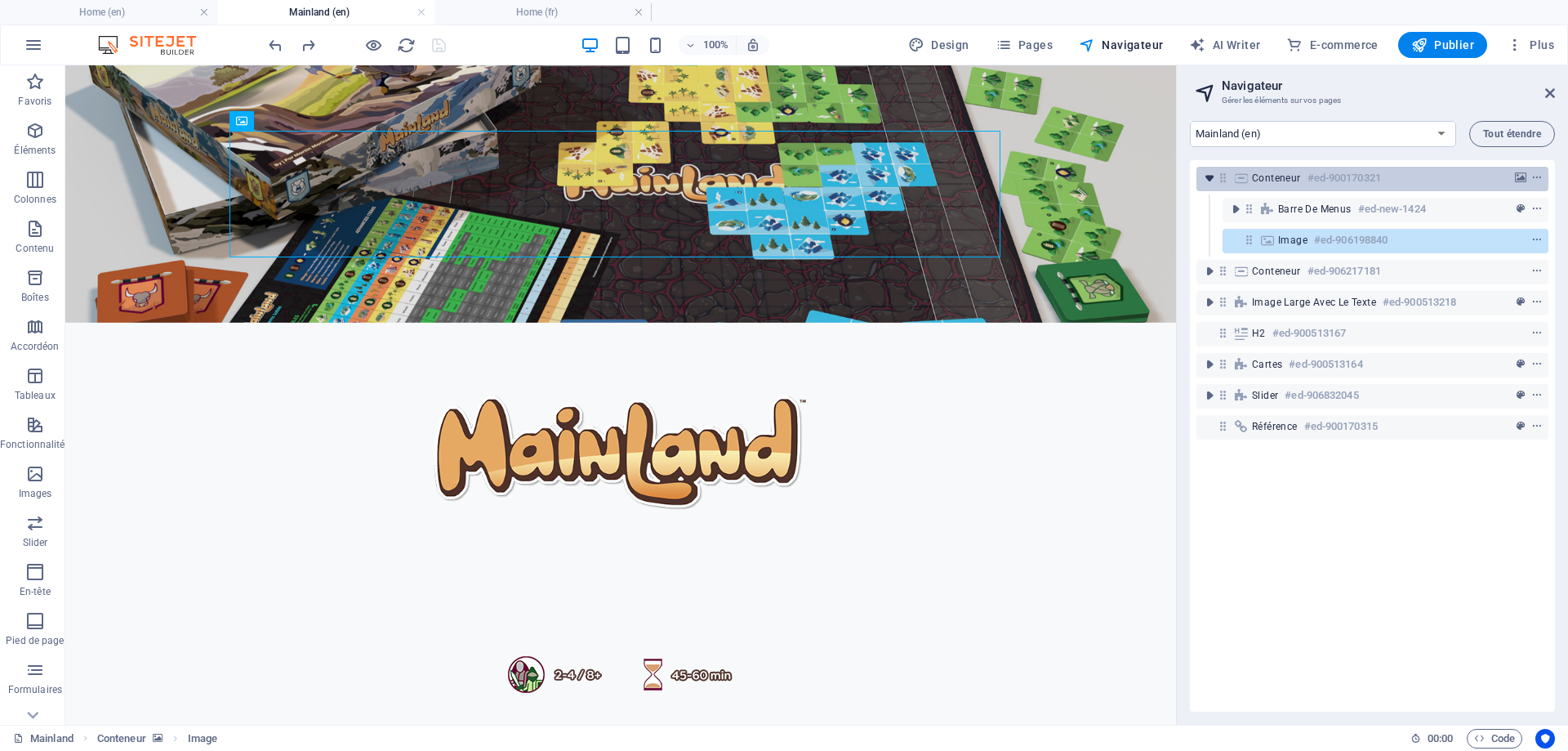
click at [1206, 172] on icon "toggle-expand" at bounding box center [1210, 178] width 16 height 16
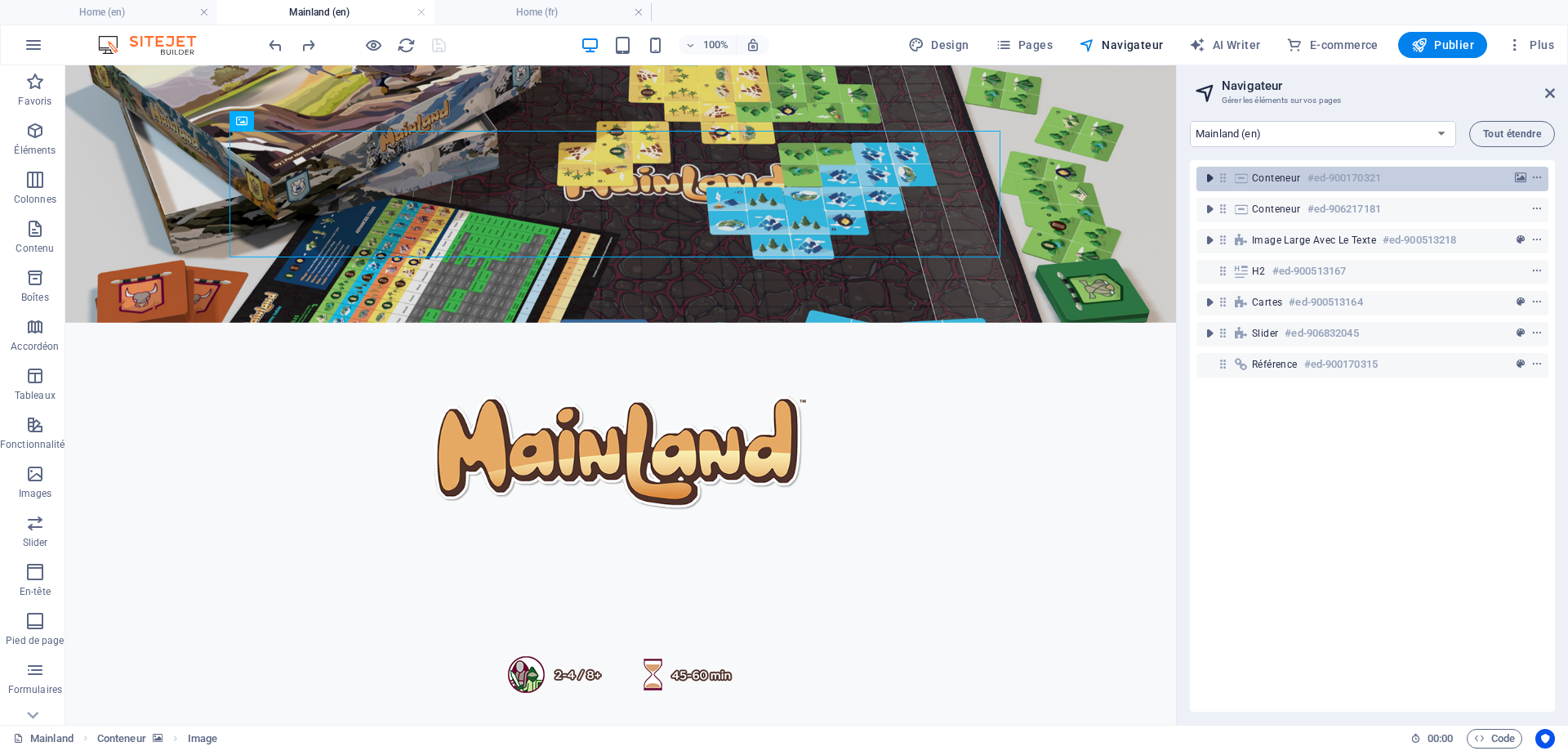
click at [1202, 176] on icon "toggle-expand" at bounding box center [1210, 178] width 16 height 16
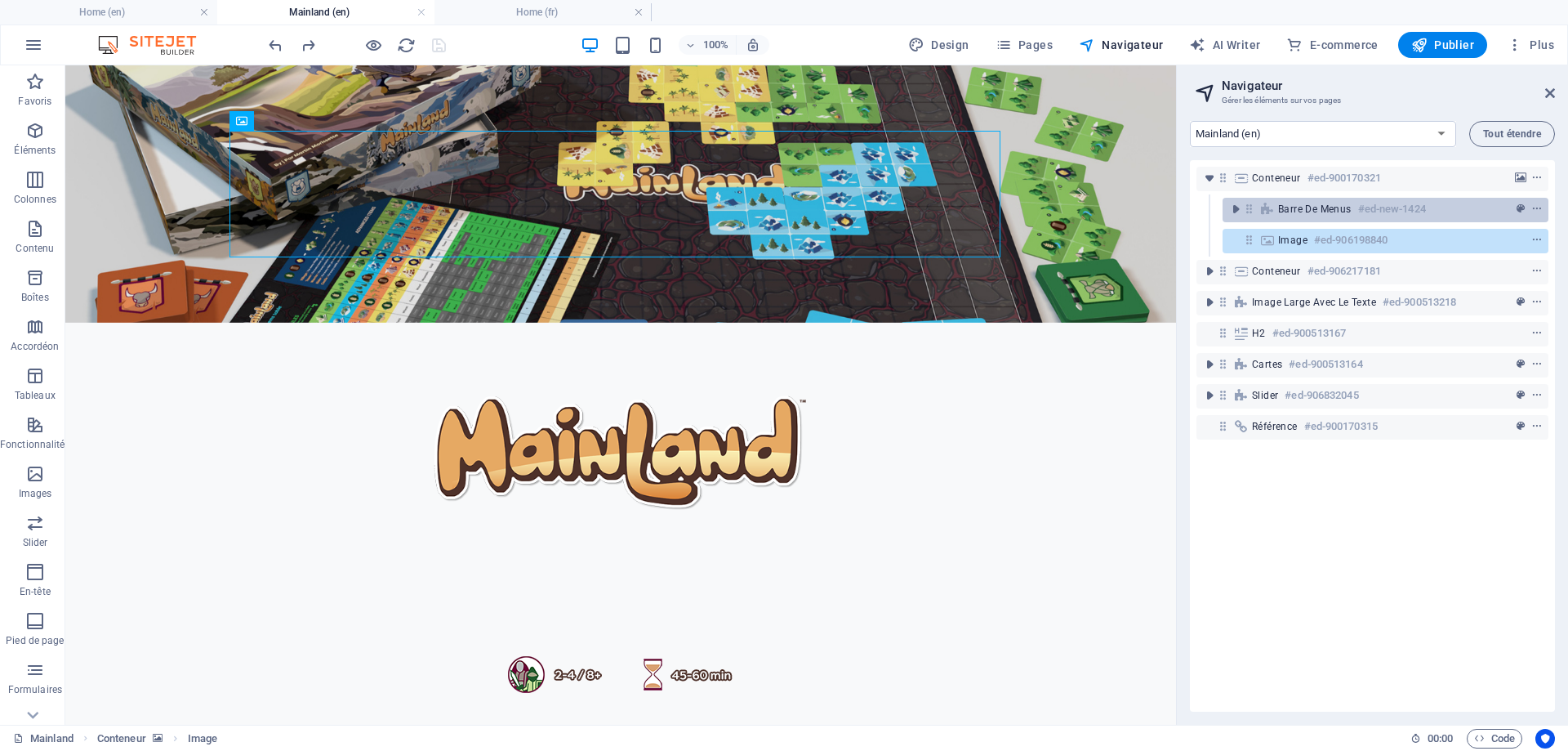
click at [1318, 206] on span "Barre de menus" at bounding box center [1315, 209] width 74 height 14
click at [1232, 212] on icon "toggle-expand" at bounding box center [1236, 209] width 16 height 16
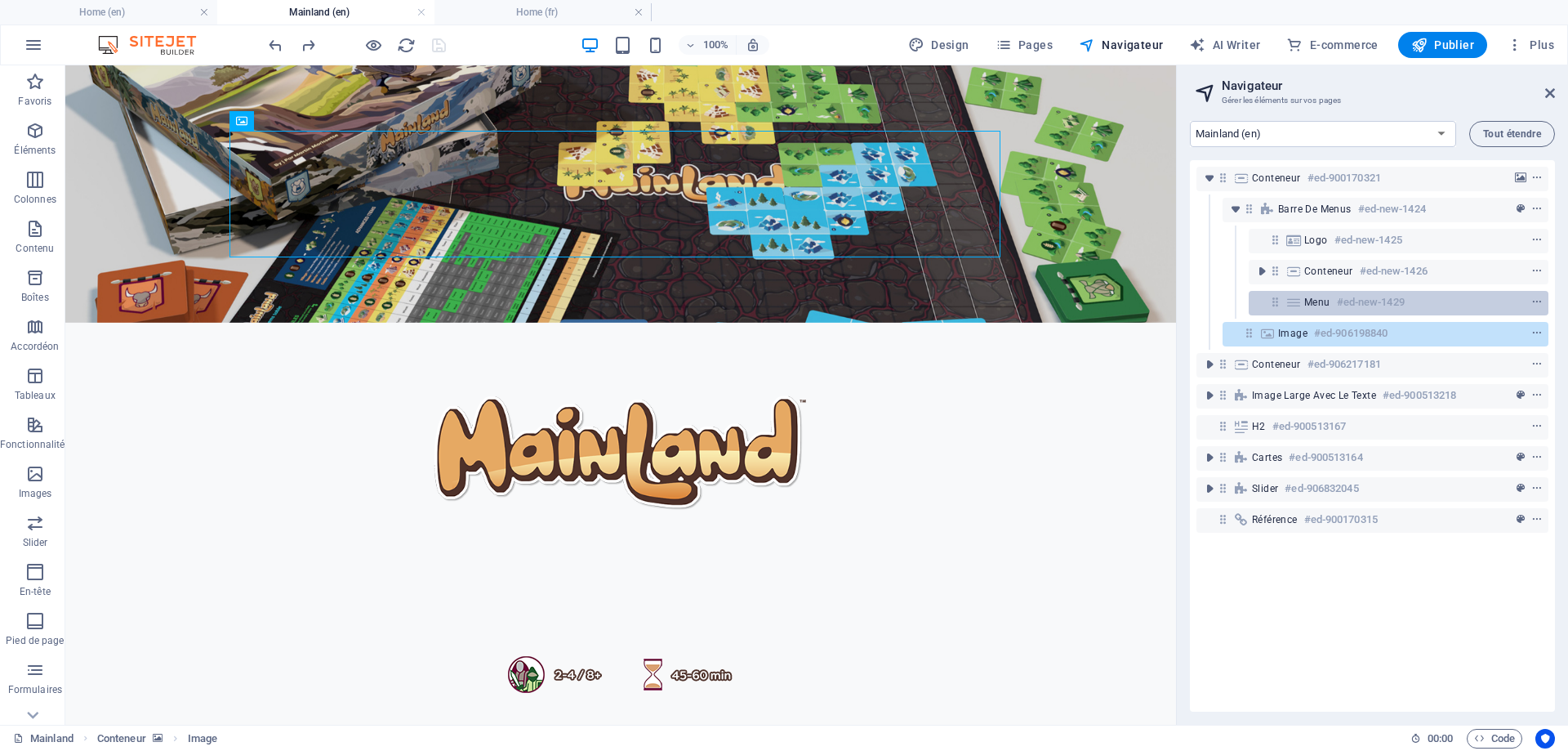
click at [1322, 295] on div "Menu #ed-new-1429" at bounding box center [1386, 302] width 163 height 19
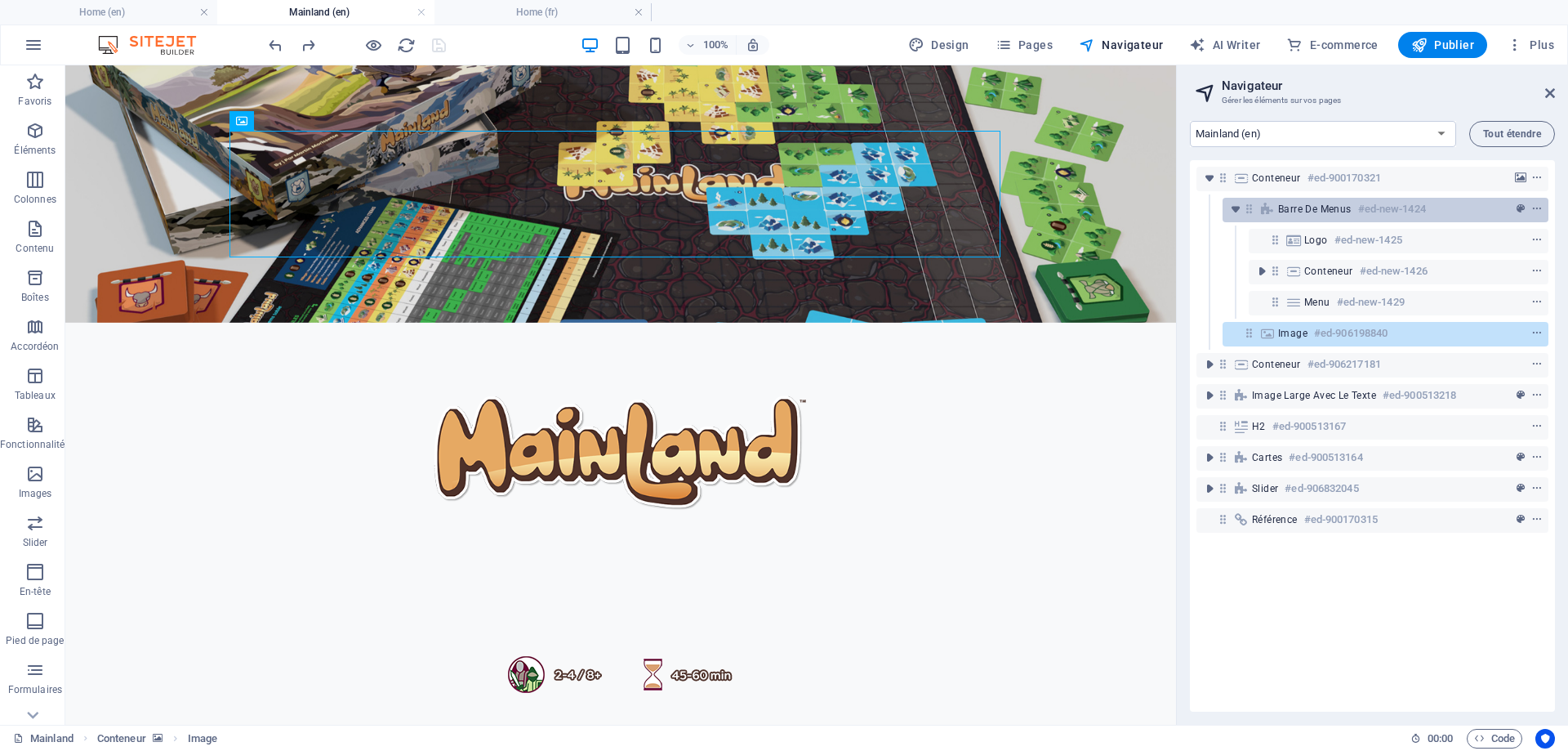
click at [1313, 207] on span "Barre de menus" at bounding box center [1315, 209] width 74 height 14
click at [1534, 203] on icon "context-menu" at bounding box center [1538, 209] width 12 height 12
click at [1534, 207] on icon "context-menu" at bounding box center [1538, 209] width 12 height 12
click at [1237, 208] on icon "toggle-expand" at bounding box center [1236, 209] width 16 height 16
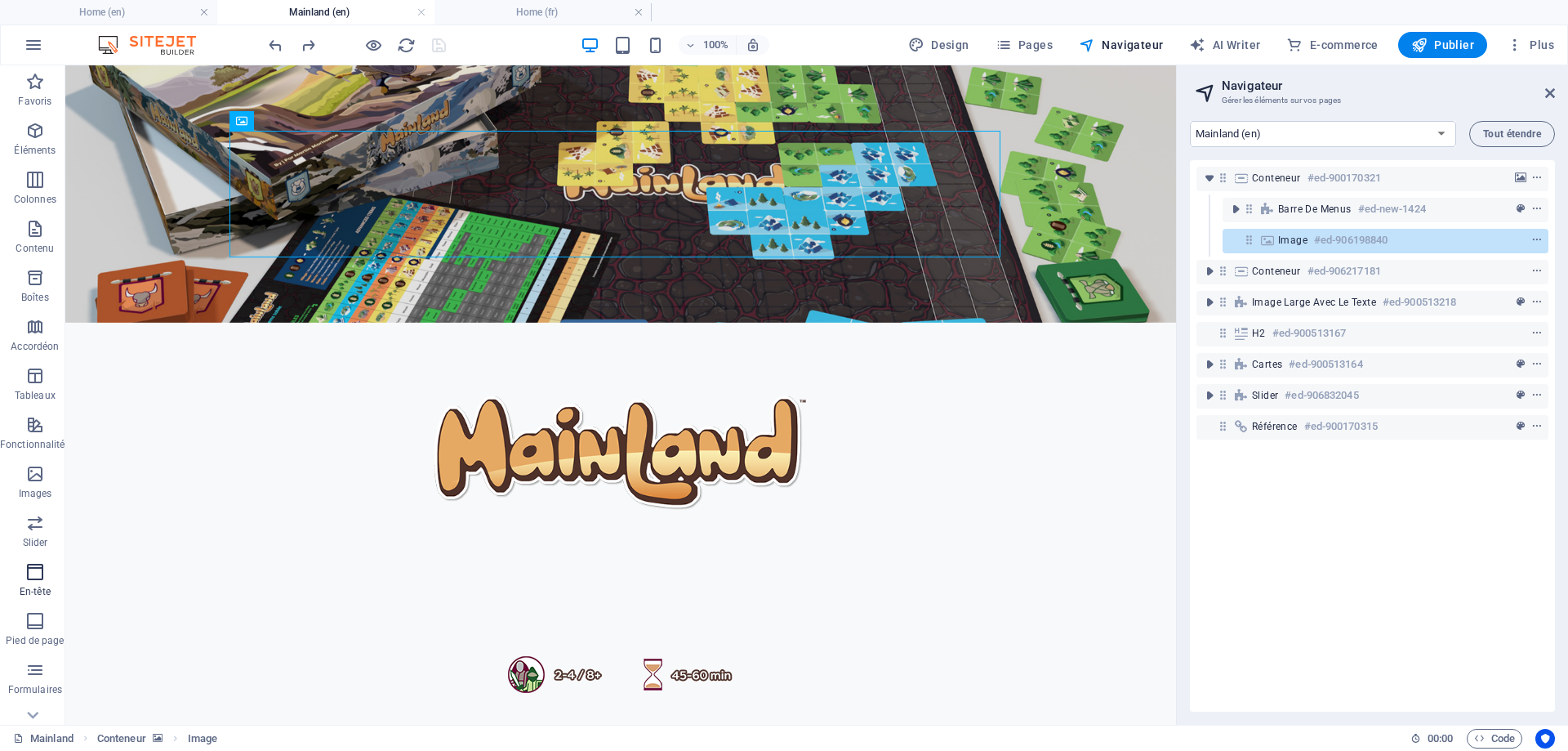
click at [40, 566] on icon "button" at bounding box center [35, 572] width 19 height 19
click at [27, 570] on icon "button" at bounding box center [35, 572] width 19 height 19
click at [33, 575] on icon "button" at bounding box center [35, 572] width 19 height 19
